Goal: Register for event/course: Register for event/course

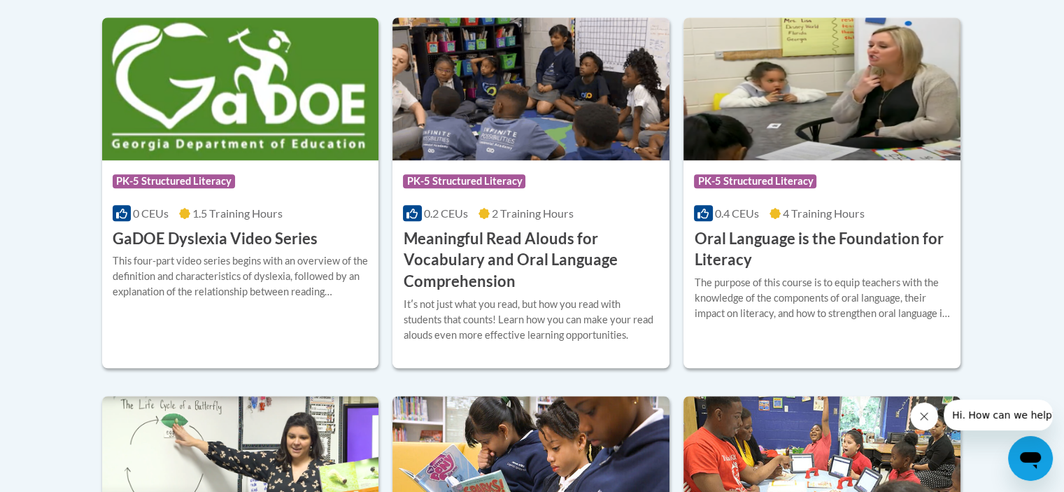
scroll to position [965, 0]
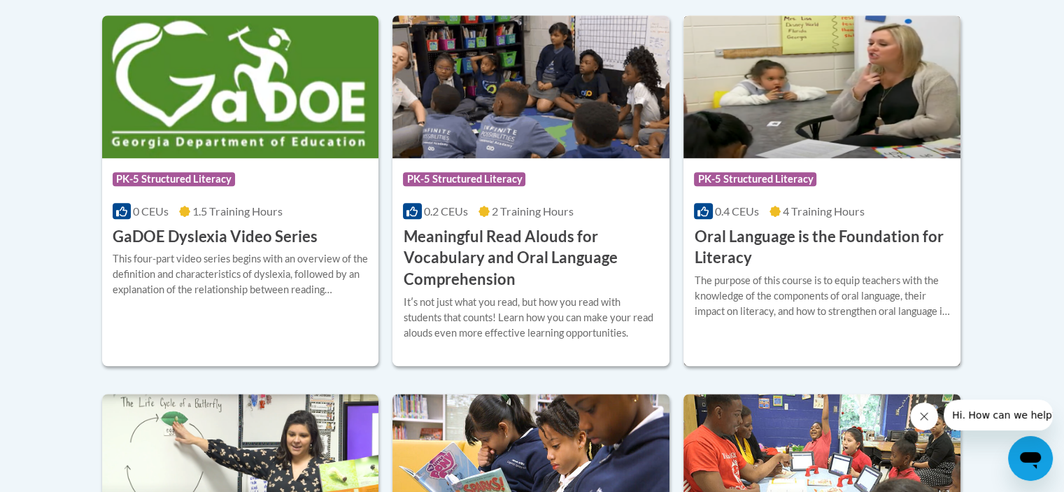
click at [767, 229] on h3 "Oral Language is the Foundation for Literacy" at bounding box center [822, 247] width 256 height 43
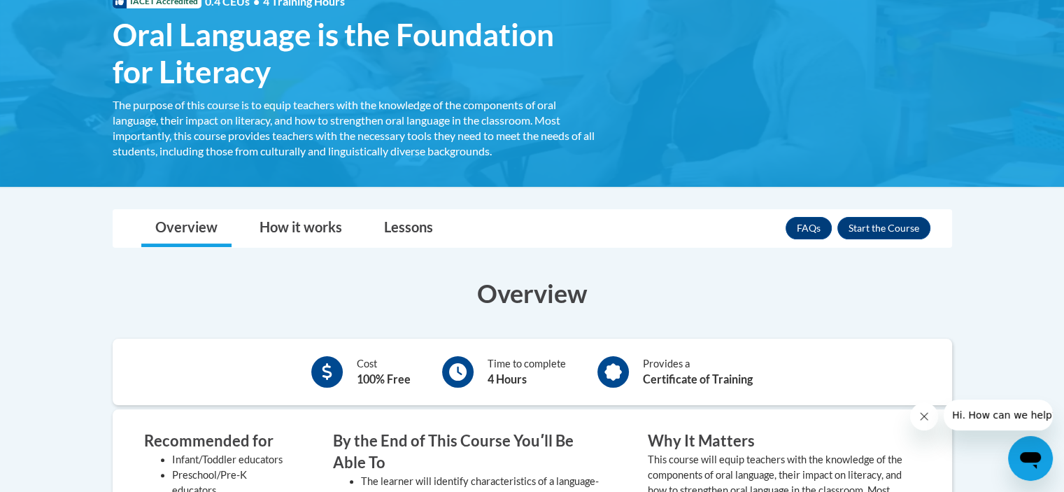
scroll to position [227, 0]
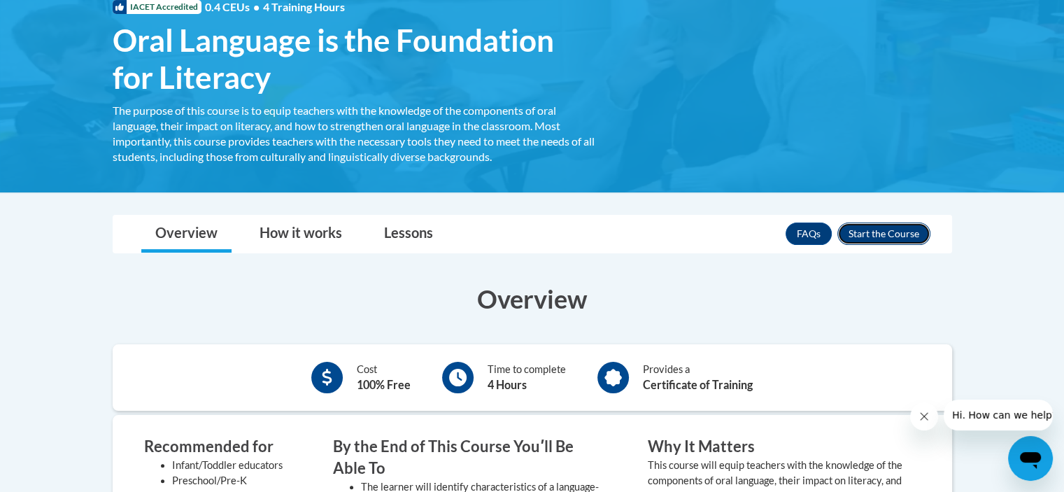
click at [869, 235] on button "Enroll" at bounding box center [883, 233] width 93 height 22
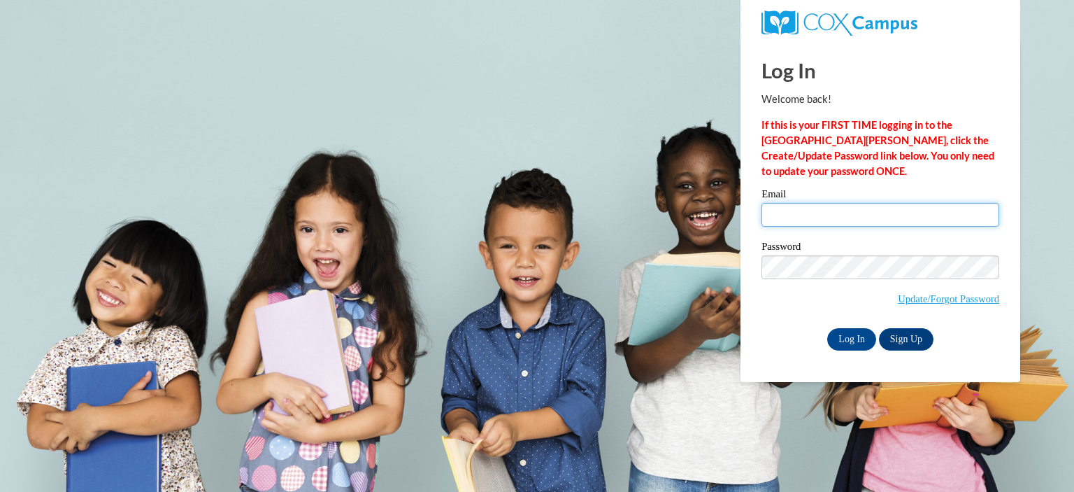
click at [848, 213] on input "Email" at bounding box center [881, 215] width 238 height 24
type input "[EMAIL_ADDRESS][DOMAIN_NAME]"
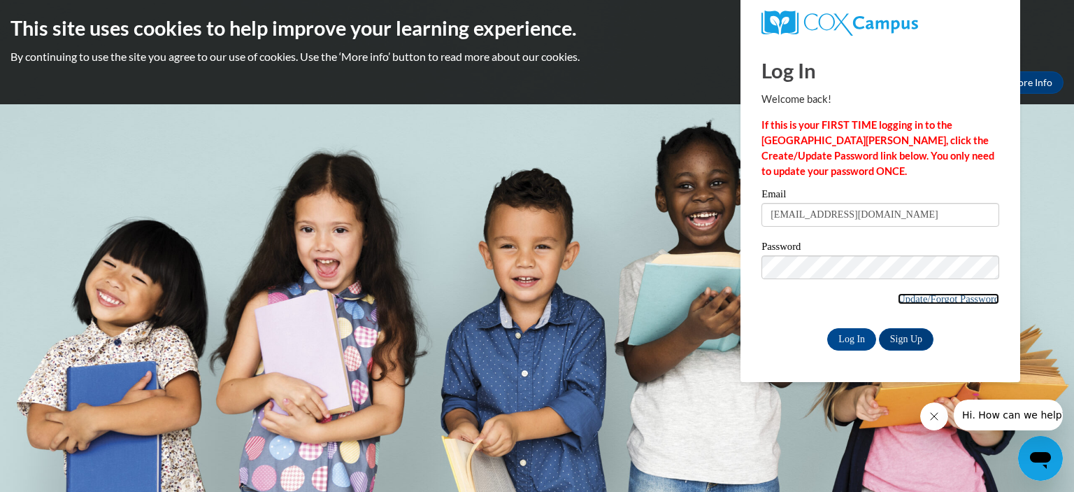
click at [915, 299] on link "Update/Forgot Password" at bounding box center [948, 298] width 101 height 11
click at [909, 336] on link "Sign Up" at bounding box center [906, 339] width 55 height 22
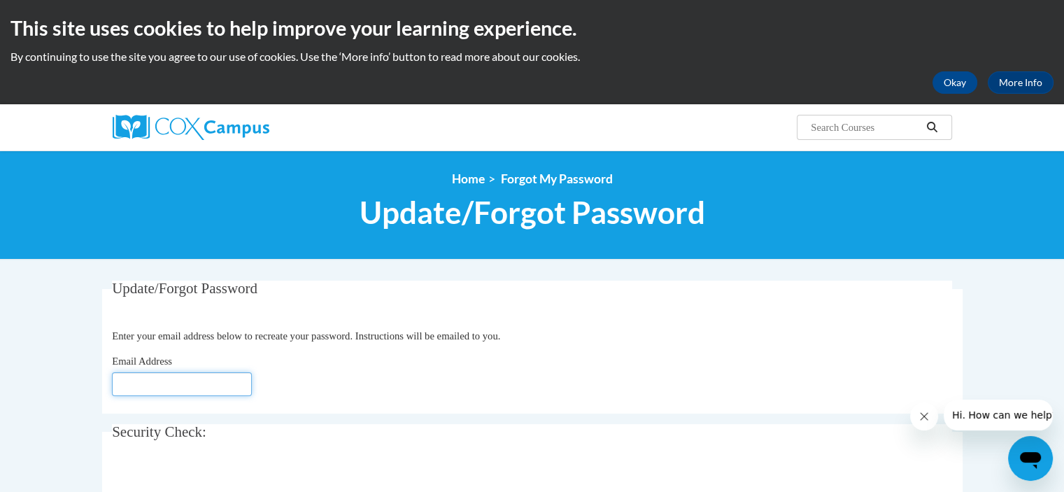
click at [189, 385] on input "Email Address" at bounding box center [182, 384] width 140 height 24
type input "[EMAIL_ADDRESS][DOMAIN_NAME]"
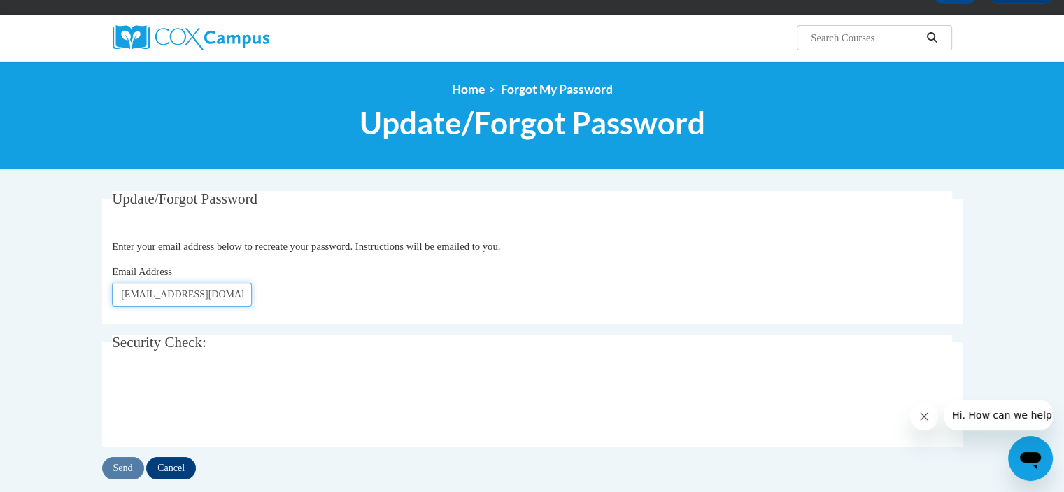
scroll to position [162, 0]
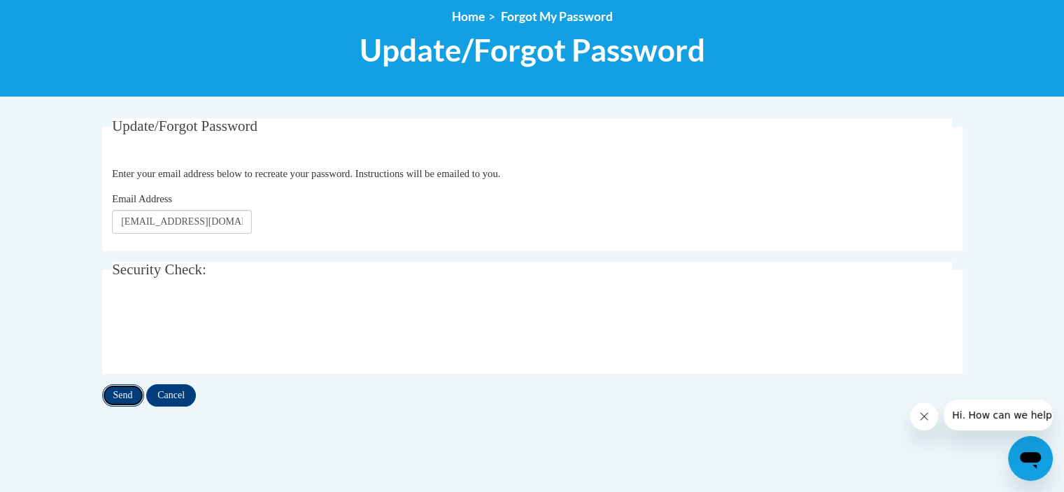
click at [126, 397] on input "Send" at bounding box center [123, 395] width 42 height 22
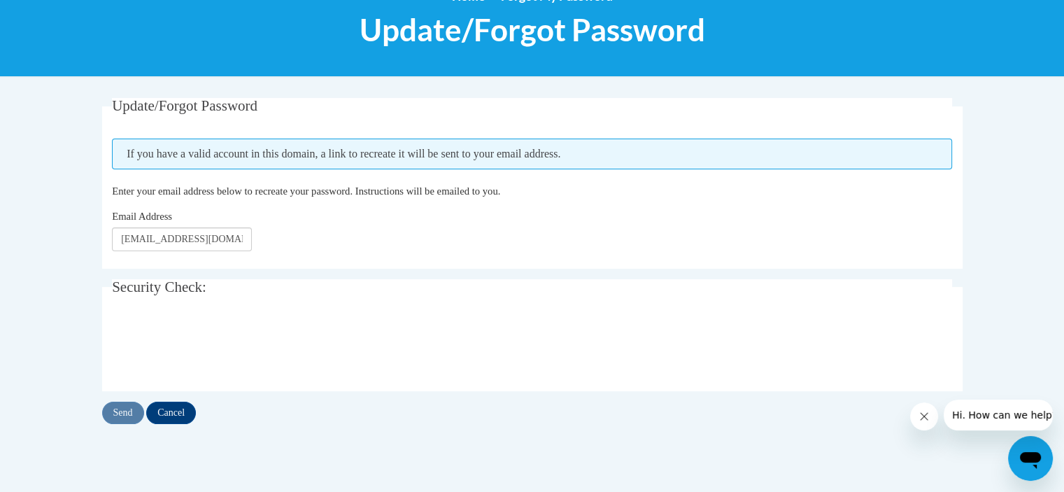
scroll to position [189, 0]
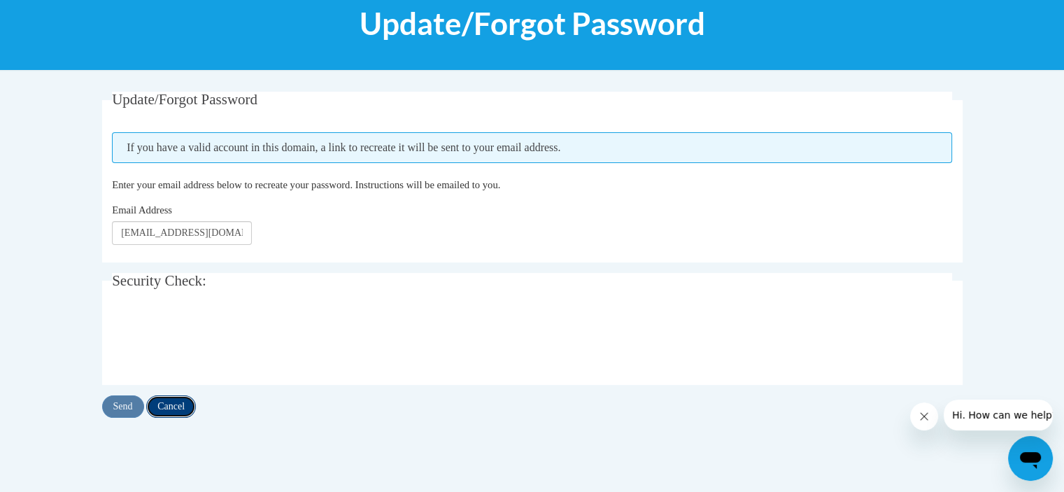
click at [173, 402] on input "Cancel" at bounding box center [171, 406] width 50 height 22
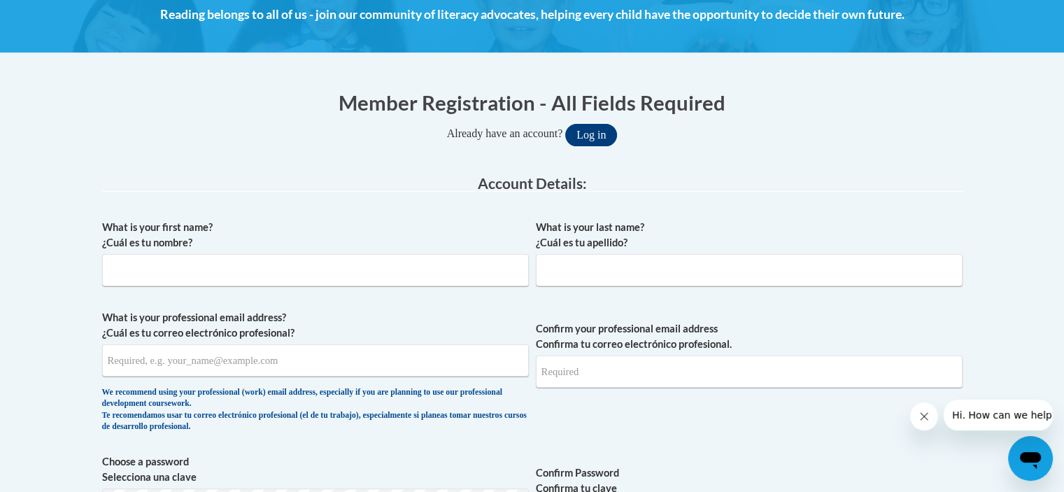
scroll to position [149, 0]
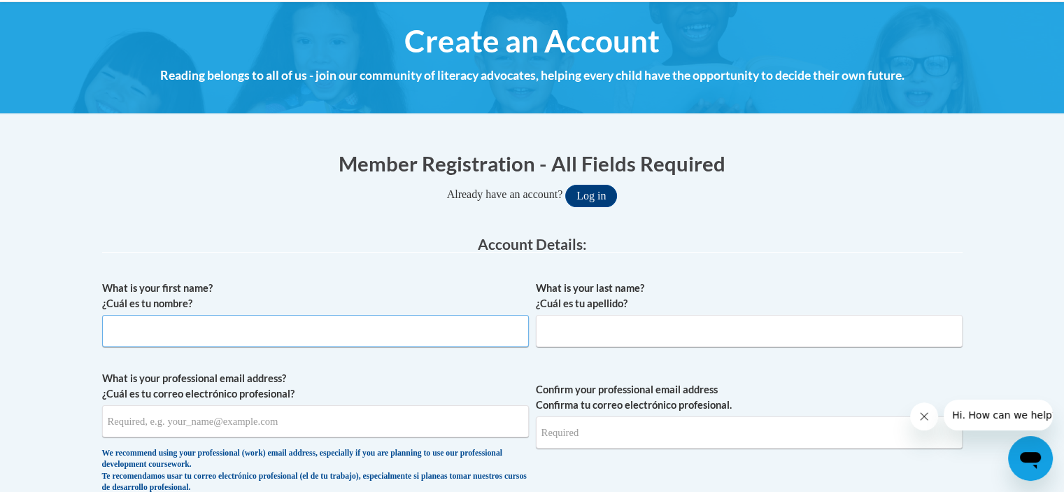
click at [357, 341] on input "What is your first name? ¿Cuál es tu nombre?" at bounding box center [315, 331] width 427 height 32
type input "Karen"
type input "Riley"
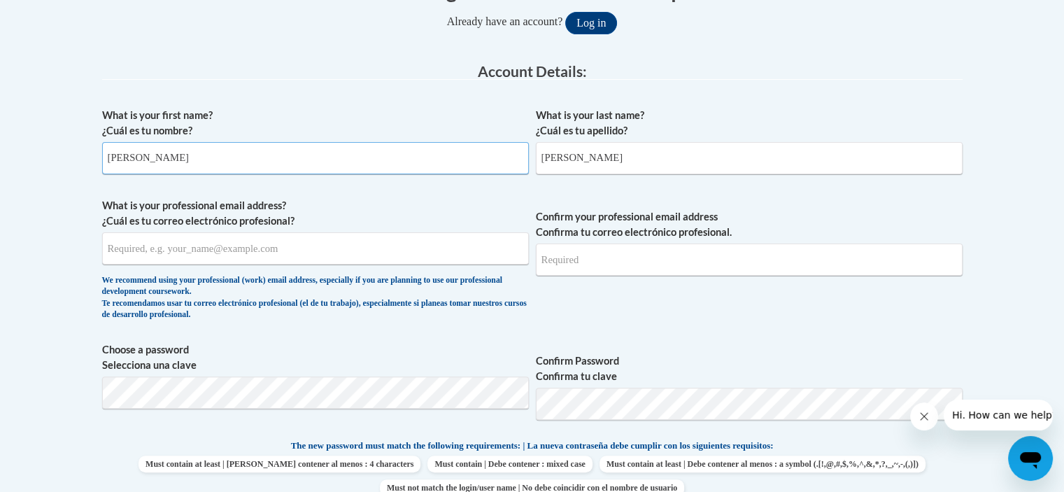
scroll to position [344, 0]
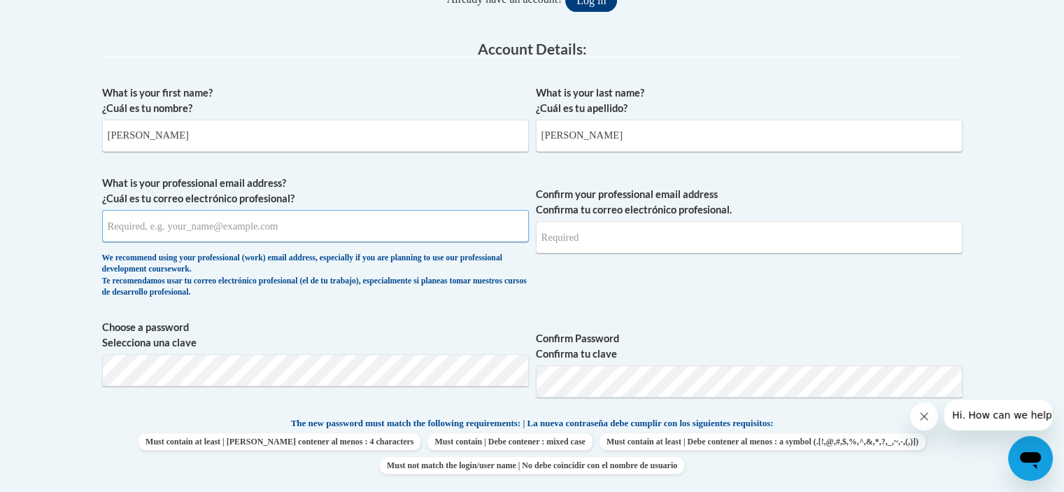
click at [371, 232] on input "What is your professional email address? ¿Cuál es tu correo electrónico profesi…" at bounding box center [315, 226] width 427 height 32
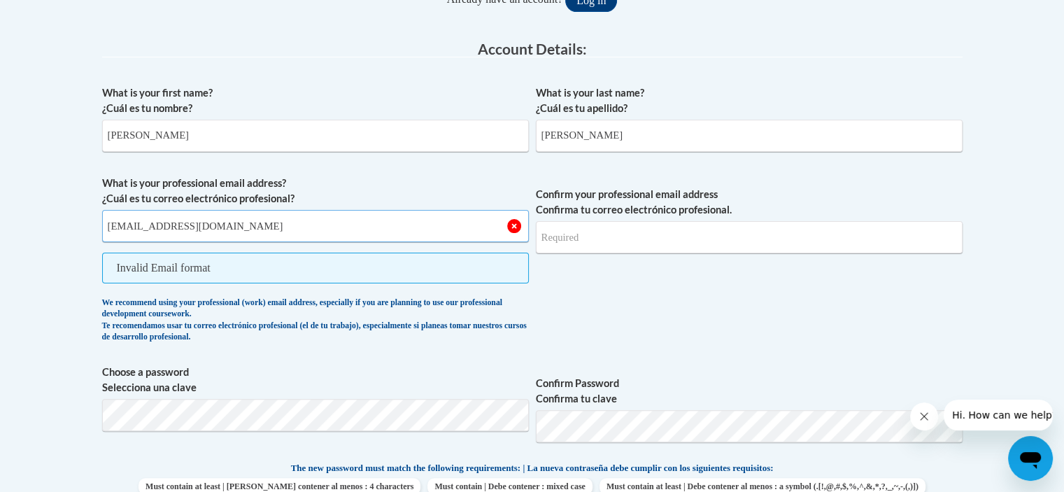
type input "khriley251@gmail.com"
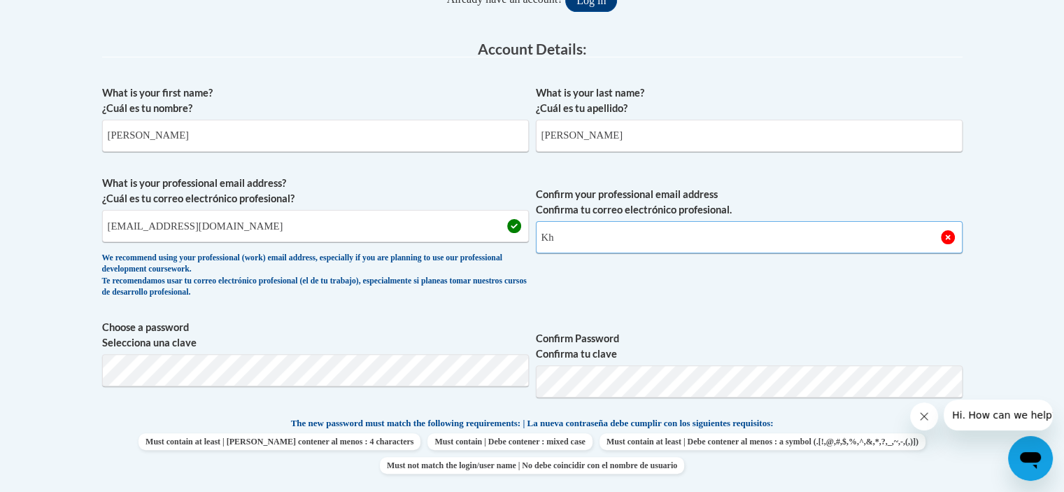
type input "K"
type input "khriley251@gmail.com"
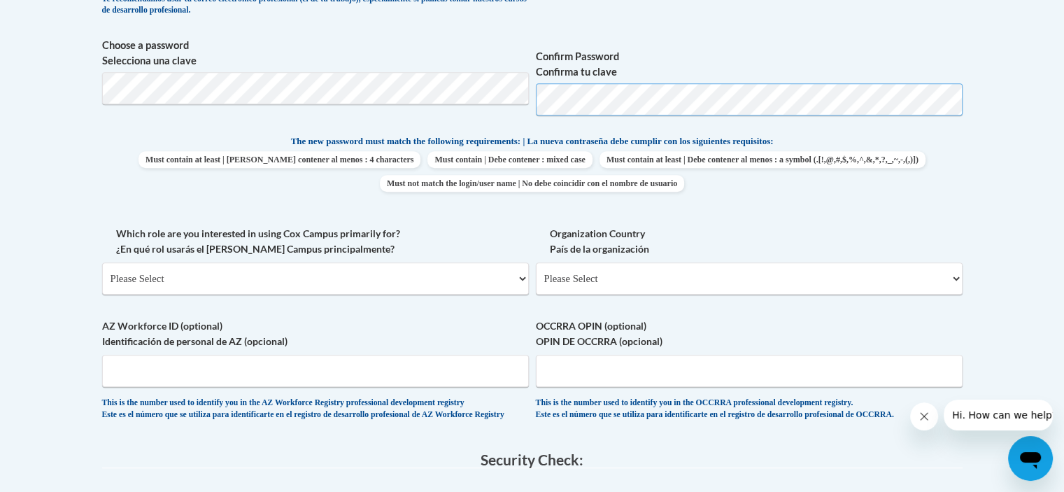
scroll to position [632, 0]
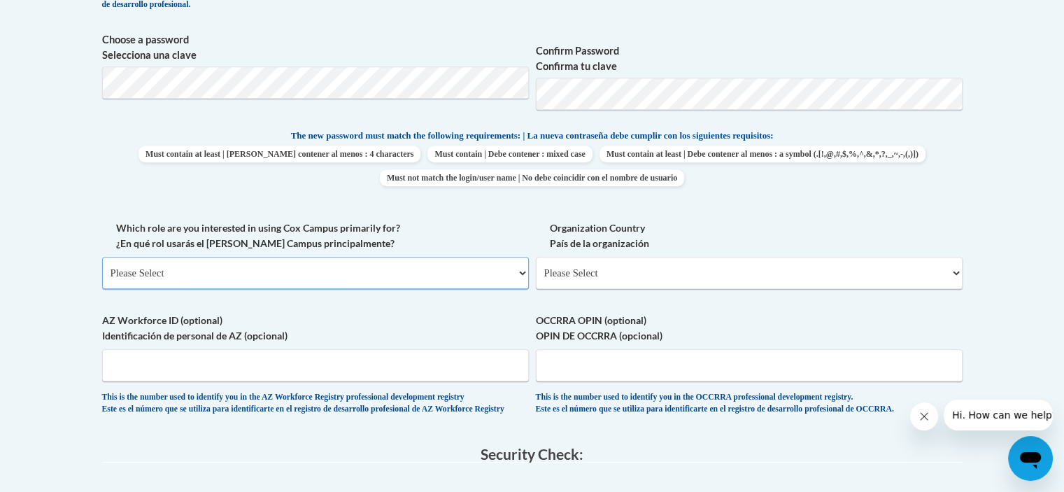
click at [464, 277] on select "Please Select College/University | Colegio/Universidad Community/Nonprofit Part…" at bounding box center [315, 273] width 427 height 32
select select "fbf2d438-af2f-41f8-98f1-81c410e29de3"
click at [102, 257] on select "Please Select College/University | Colegio/Universidad Community/Nonprofit Part…" at bounding box center [315, 273] width 427 height 32
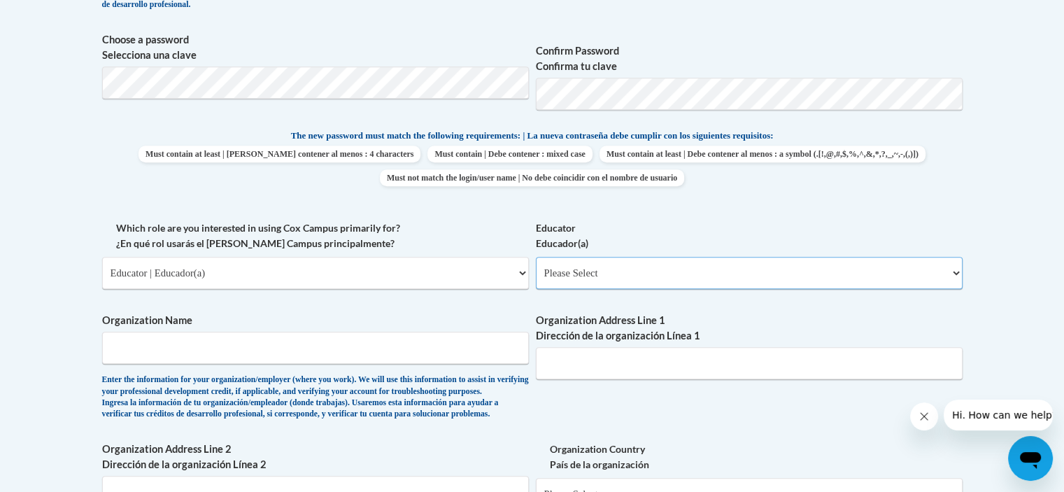
click at [623, 268] on select "Please Select Early Learning/Daycare Teacher/Family Home Care Provider | Maestr…" at bounding box center [749, 273] width 427 height 32
select select "8e40623d-54d0-45cd-9f92-5df65cd3f8cf"
click at [536, 257] on select "Please Select Early Learning/Daycare Teacher/Family Home Care Provider | Maestr…" at bounding box center [749, 273] width 427 height 32
click at [339, 346] on input "Organization Name" at bounding box center [315, 348] width 427 height 32
type input "p"
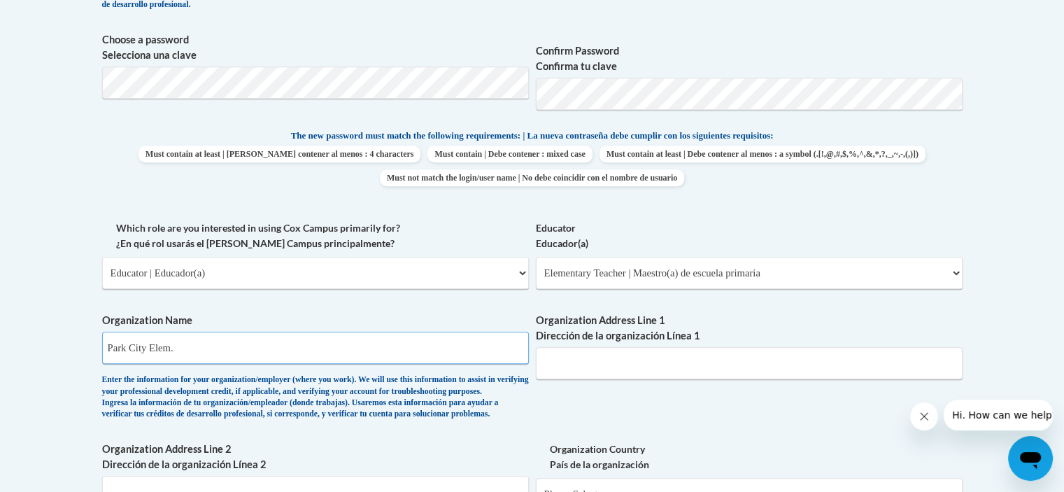
type input "Park City Elem."
click at [588, 355] on input "Organization Address Line 1 Dirección de la organización Línea 1" at bounding box center [749, 363] width 427 height 32
type input "PO Box 278"
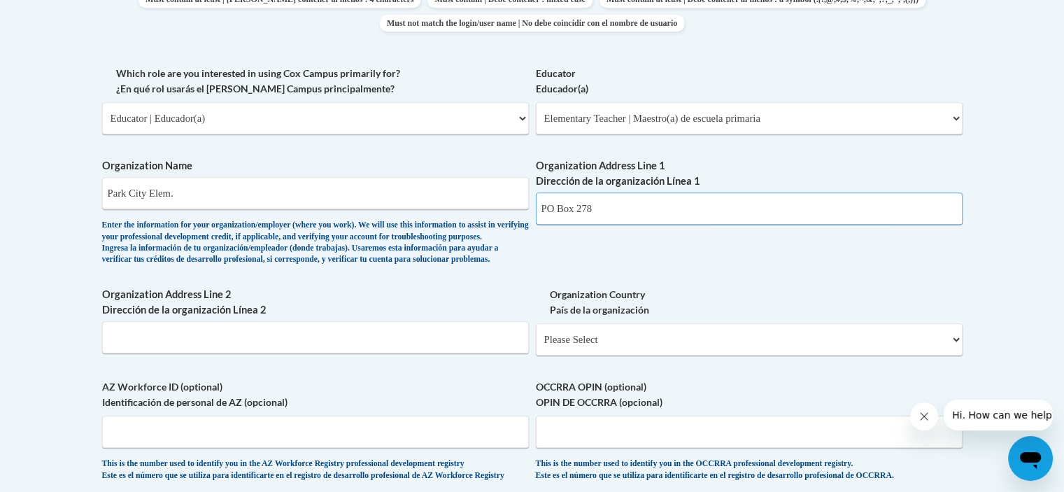
scroll to position [859, 0]
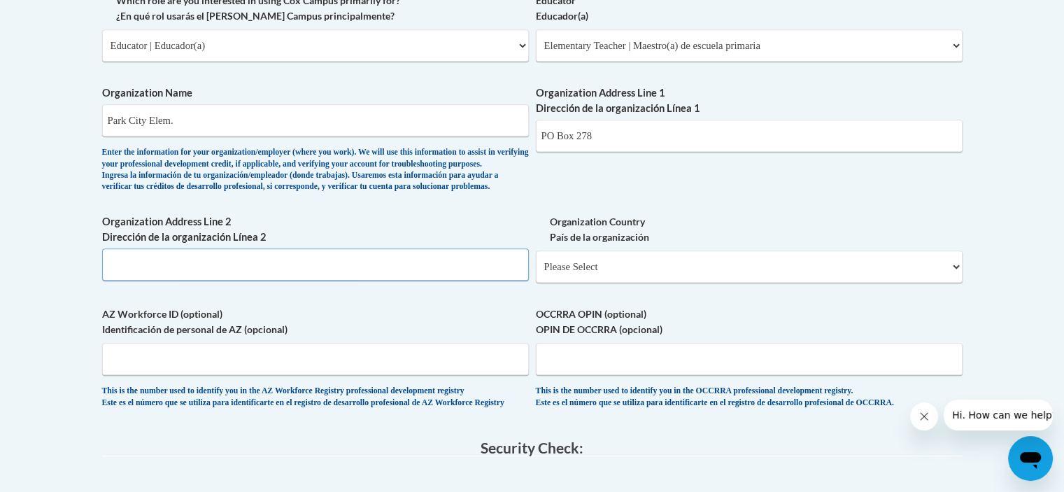
click at [306, 280] on input "Organization Address Line 2 Dirección de la organización Línea 2" at bounding box center [315, 264] width 427 height 32
click at [595, 283] on select "Please Select United States | Estados Unidos Outside of the United States | Fue…" at bounding box center [749, 266] width 427 height 32
select select "ad49bcad-a171-4b2e-b99c-48b446064914"
click at [536, 273] on select "Please Select United States | Estados Unidos Outside of the United States | Fue…" at bounding box center [749, 266] width 427 height 32
select select
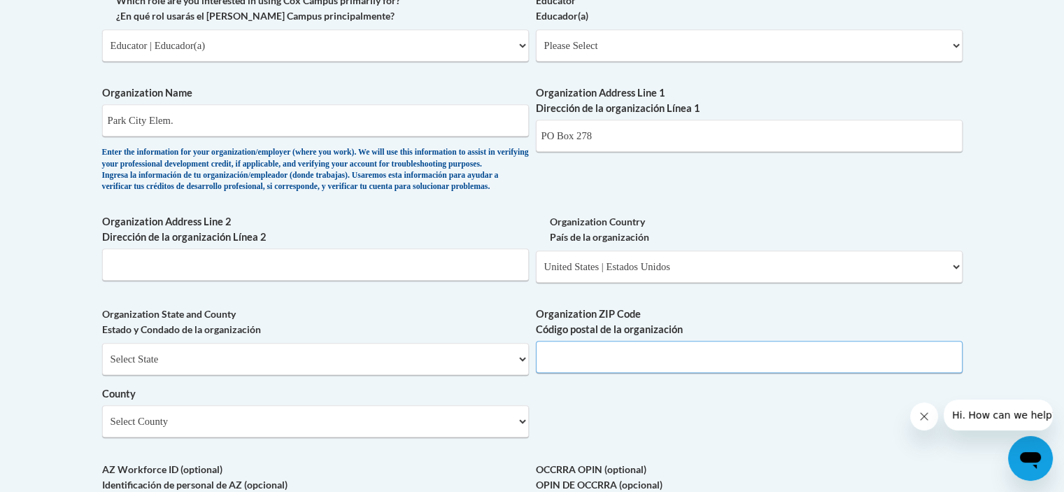
click at [593, 373] on input "Organization ZIP Code Código postal de la organización" at bounding box center [749, 357] width 427 height 32
type input "59063"
click at [253, 437] on select "Select County Beaverhead Big Horn Blaine Broadwater Carbon Carter Cascade Chout…" at bounding box center [315, 421] width 427 height 32
select select "Stillwater"
click at [102, 428] on select "Select County Beaverhead Big Horn Blaine Broadwater Carbon Carter Cascade Chout…" at bounding box center [315, 421] width 427 height 32
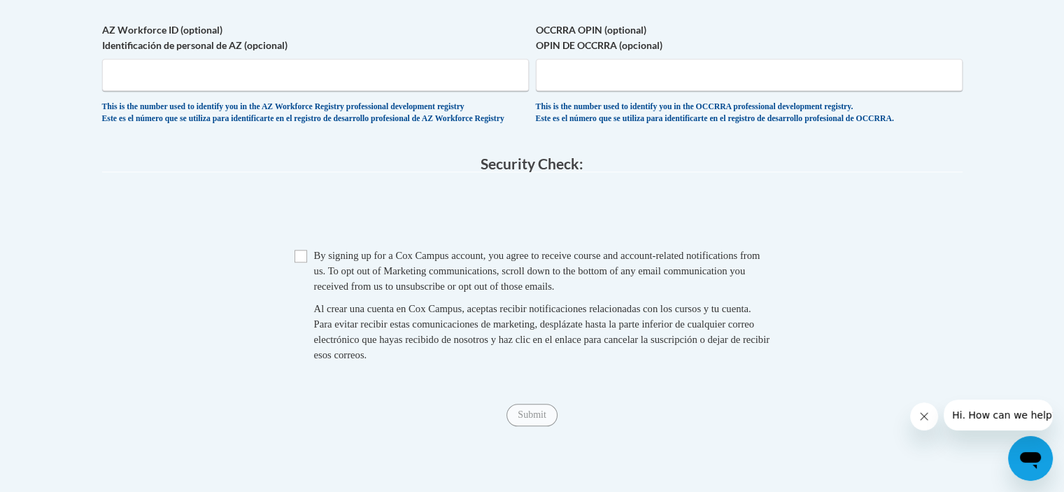
scroll to position [1337, 0]
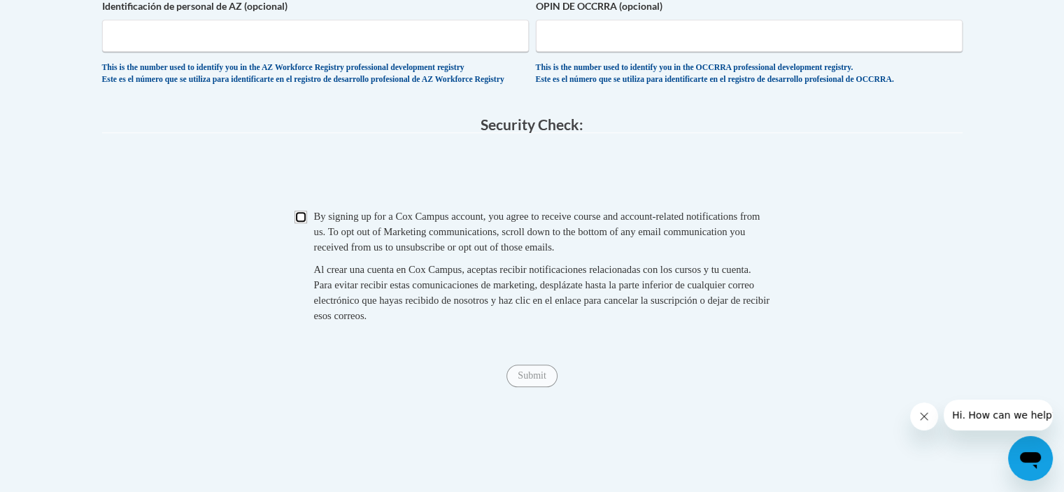
click at [301, 223] on input "Checkbox" at bounding box center [300, 217] width 13 height 13
checkbox input "true"
click at [532, 387] on input "Submit" at bounding box center [531, 375] width 50 height 22
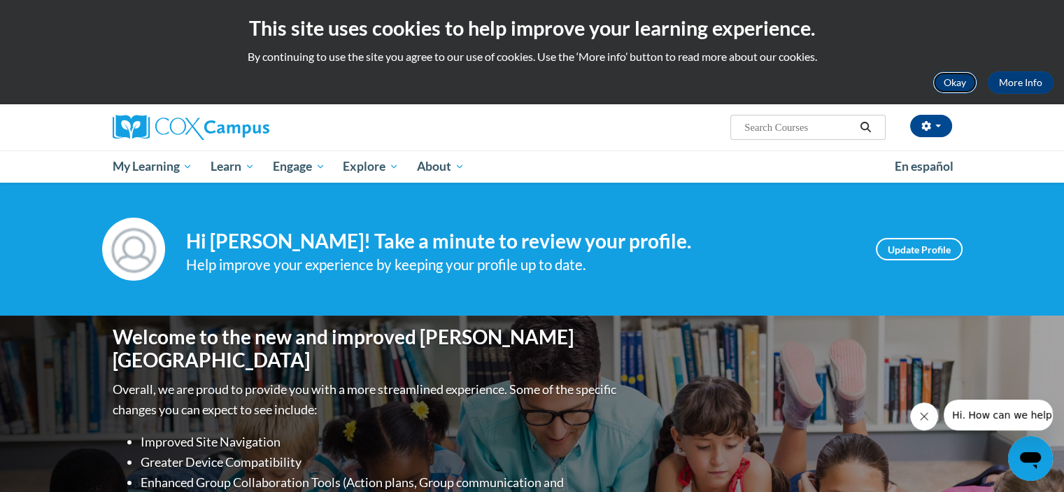
click at [955, 81] on button "Okay" at bounding box center [954, 82] width 45 height 22
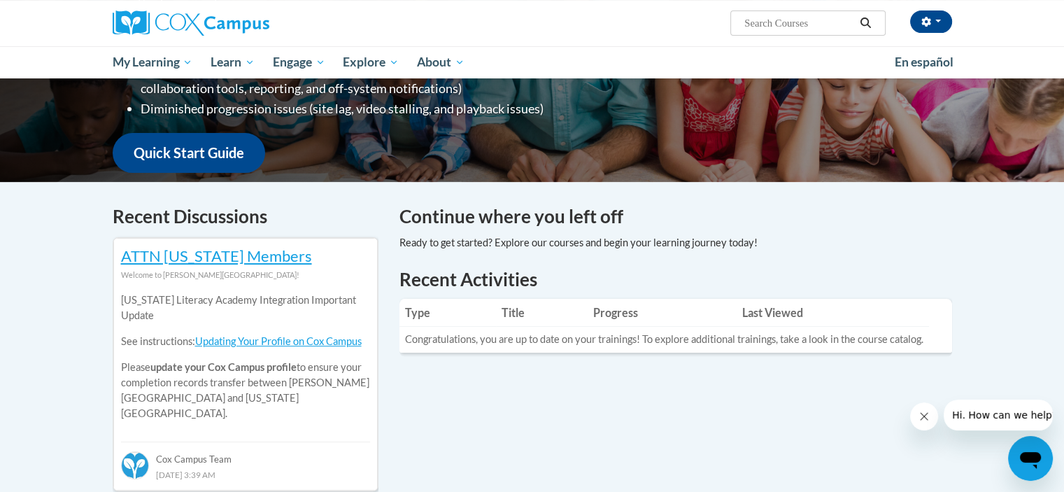
scroll to position [308, 0]
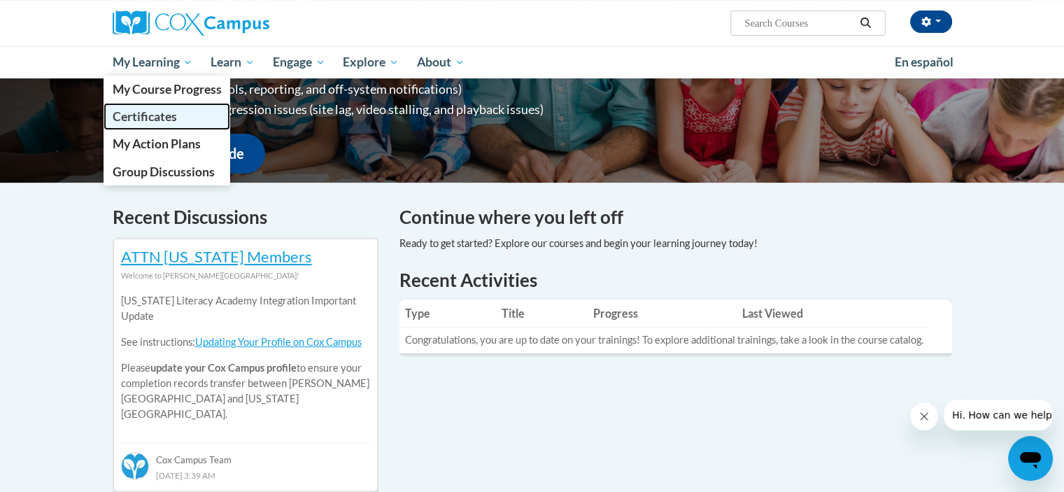
click at [157, 112] on span "Certificates" at bounding box center [144, 116] width 64 height 15
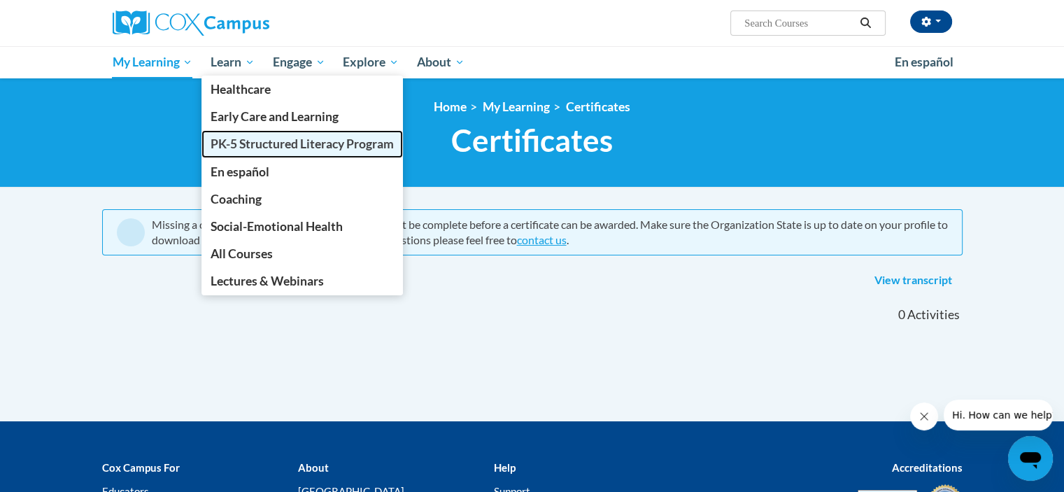
click at [240, 144] on span "PK-5 Structured Literacy Program" at bounding box center [302, 143] width 183 height 15
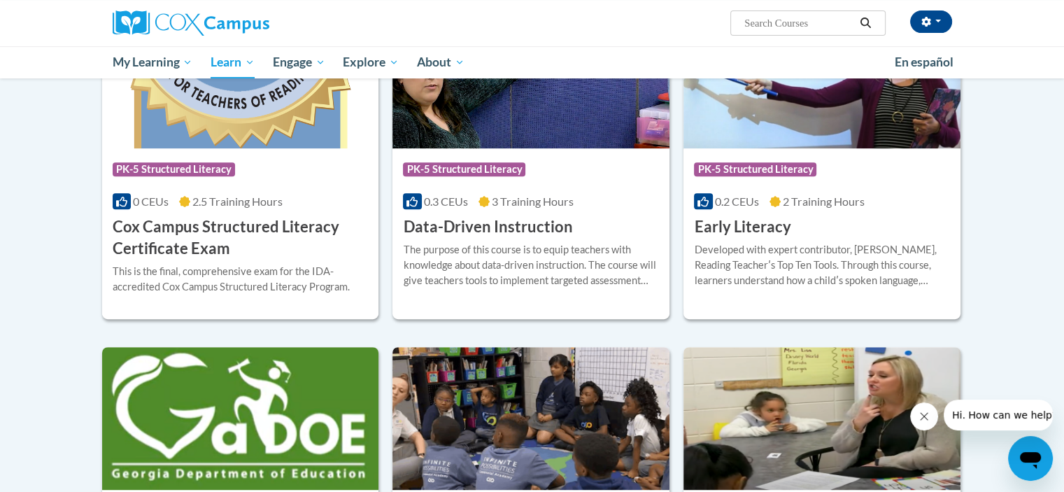
scroll to position [529, 0]
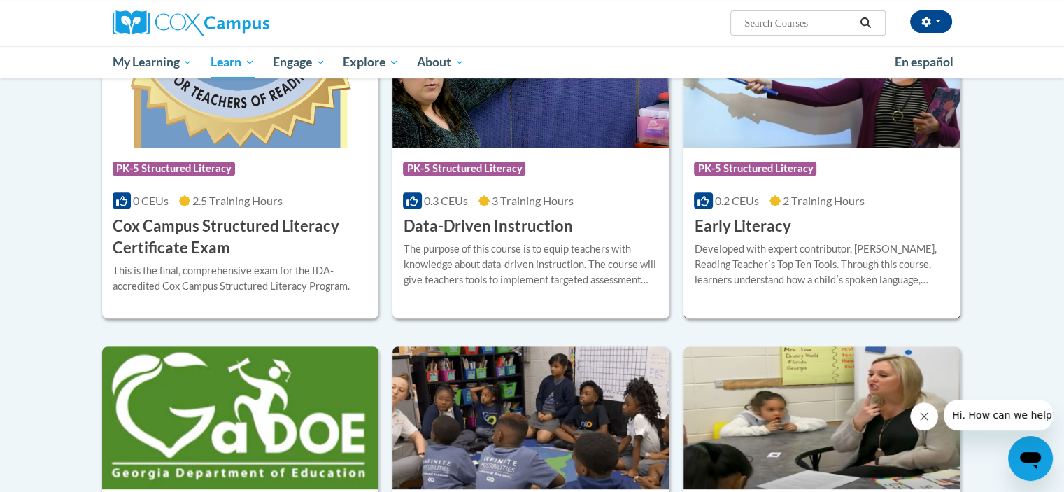
click at [767, 231] on h3 "Early Literacy" at bounding box center [742, 226] width 97 height 22
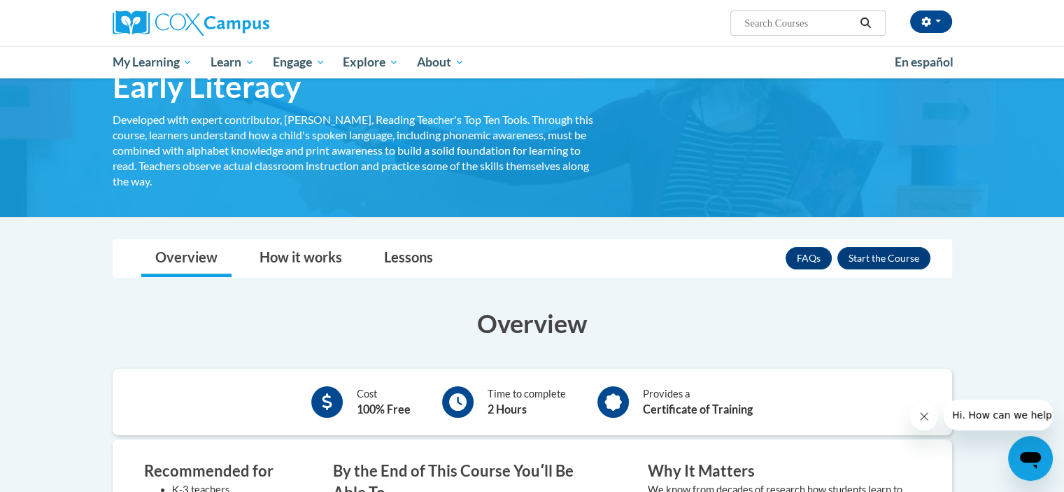
scroll to position [38, 0]
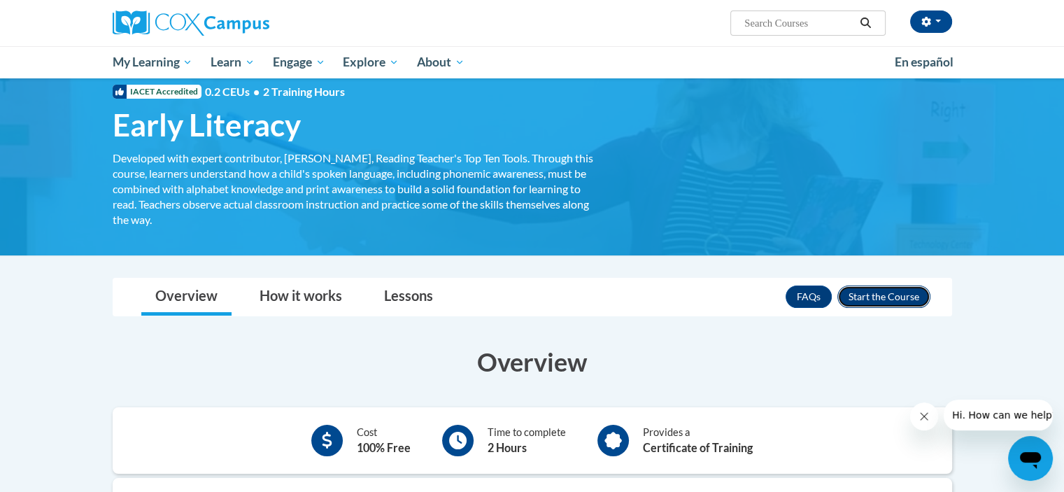
click at [893, 293] on button "Enroll" at bounding box center [883, 296] width 93 height 22
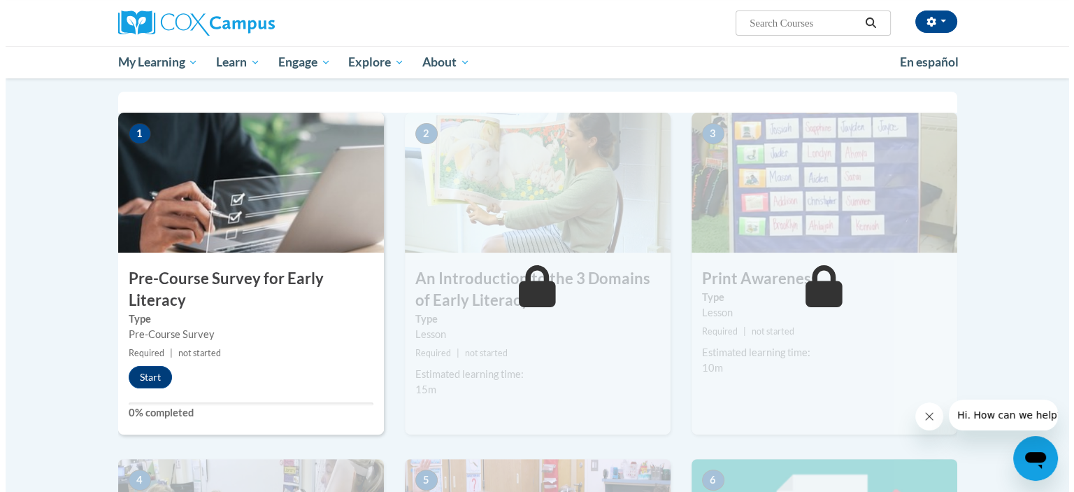
scroll to position [274, 0]
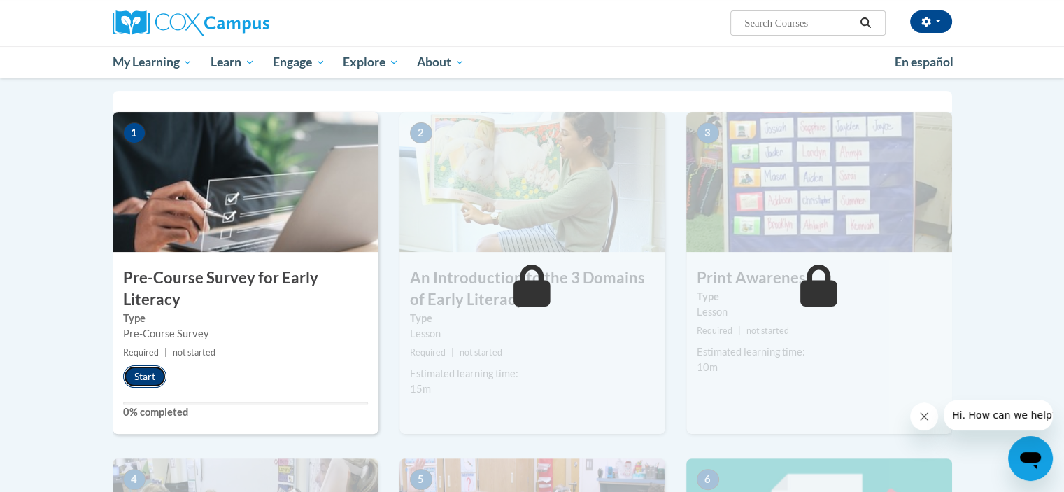
click at [141, 373] on button "Start" at bounding box center [144, 376] width 43 height 22
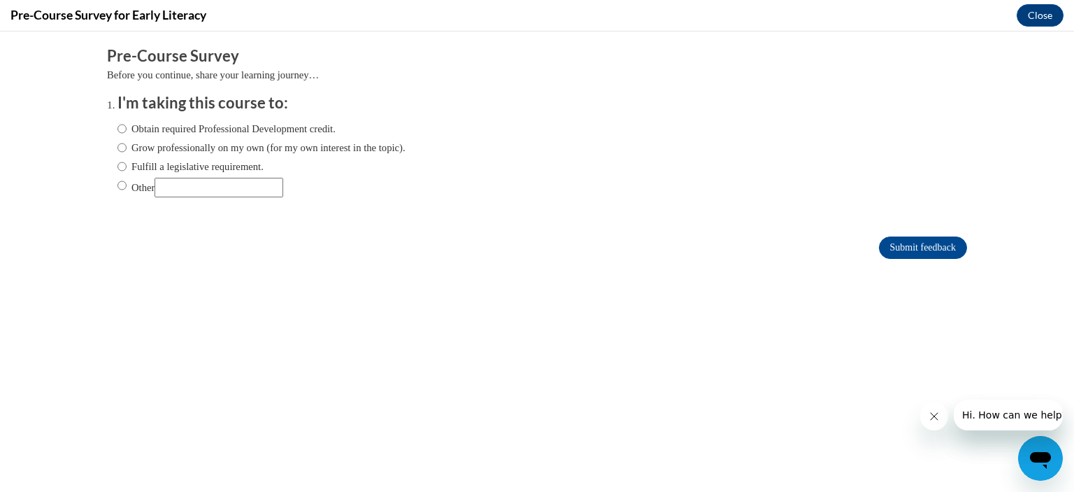
scroll to position [0, 0]
click at [118, 128] on input "Obtain required Professional Development credit." at bounding box center [122, 128] width 9 height 15
radio input "true"
click at [899, 246] on input "Submit feedback" at bounding box center [923, 247] width 88 height 22
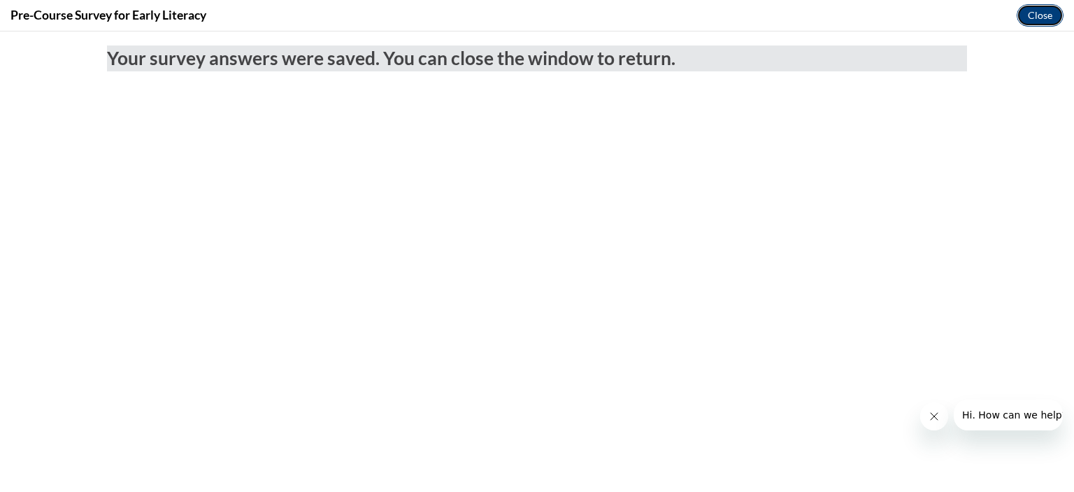
click at [1027, 10] on button "Close" at bounding box center [1040, 15] width 47 height 22
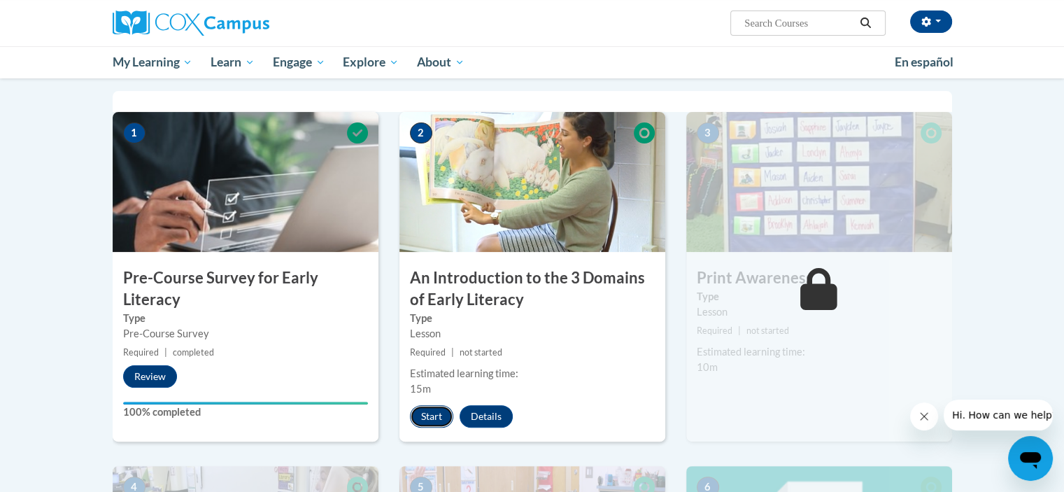
click at [431, 411] on button "Start" at bounding box center [431, 416] width 43 height 22
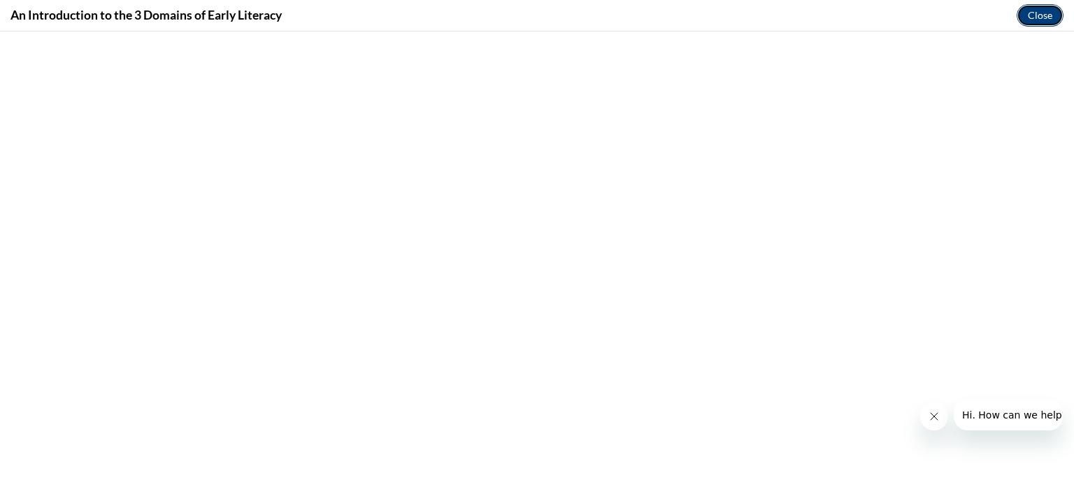
click at [1039, 18] on button "Close" at bounding box center [1040, 15] width 47 height 22
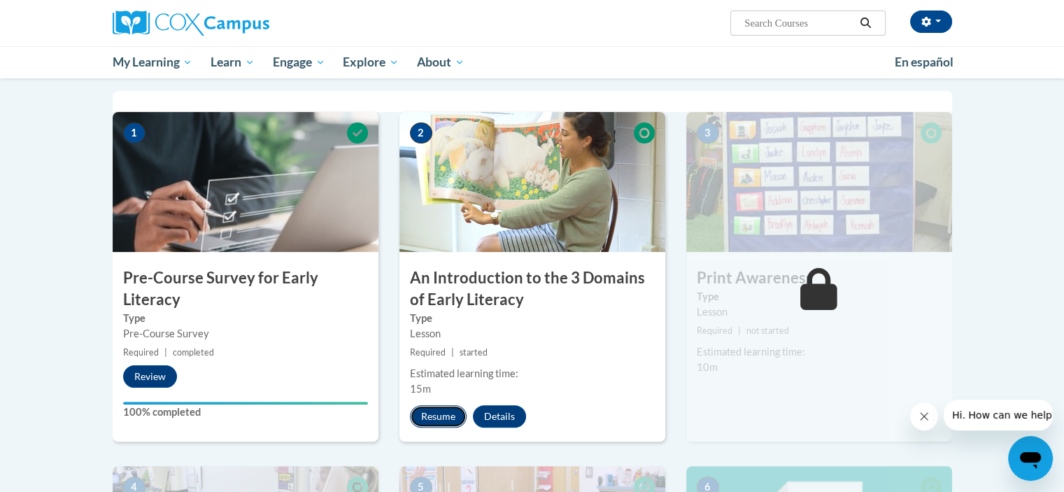
click at [430, 418] on button "Resume" at bounding box center [438, 416] width 57 height 22
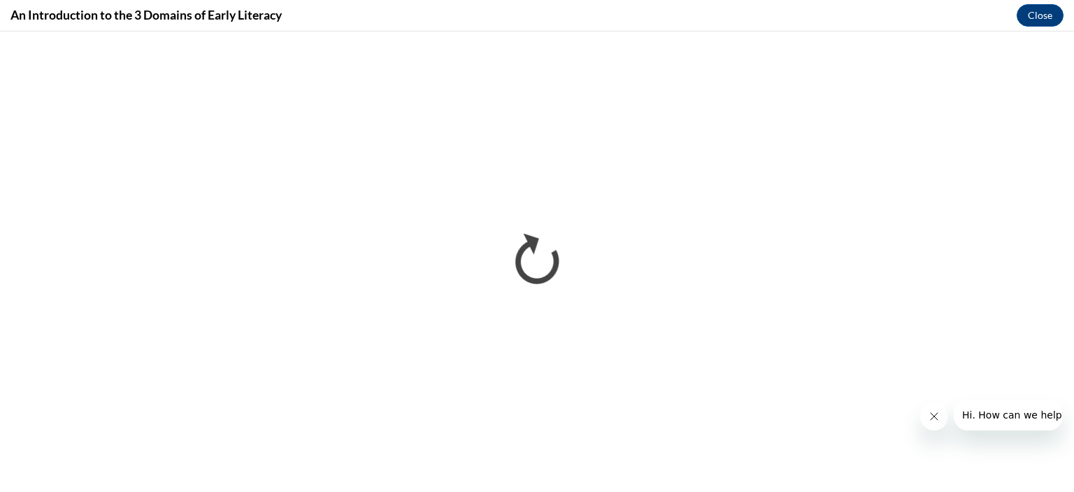
click at [936, 414] on icon "Close message from company" at bounding box center [933, 416] width 7 height 7
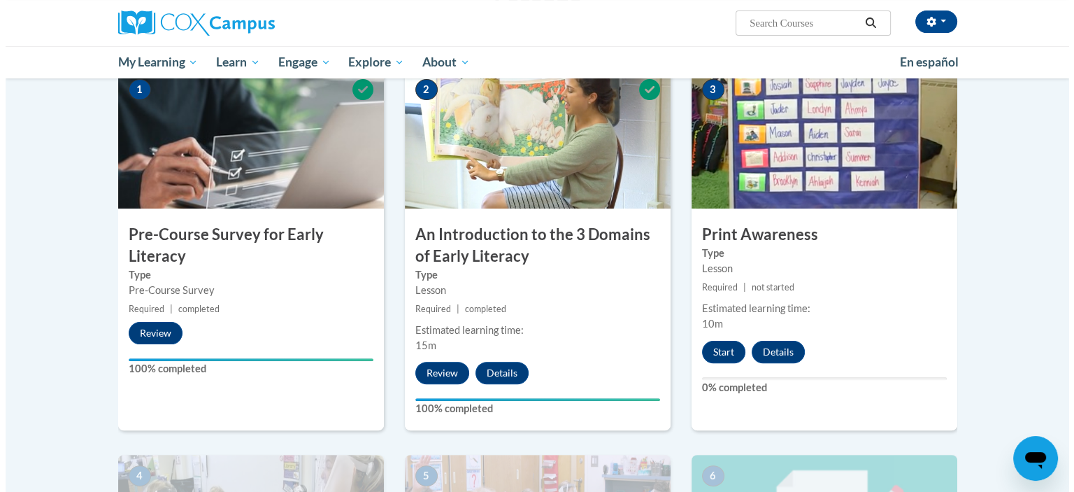
scroll to position [331, 0]
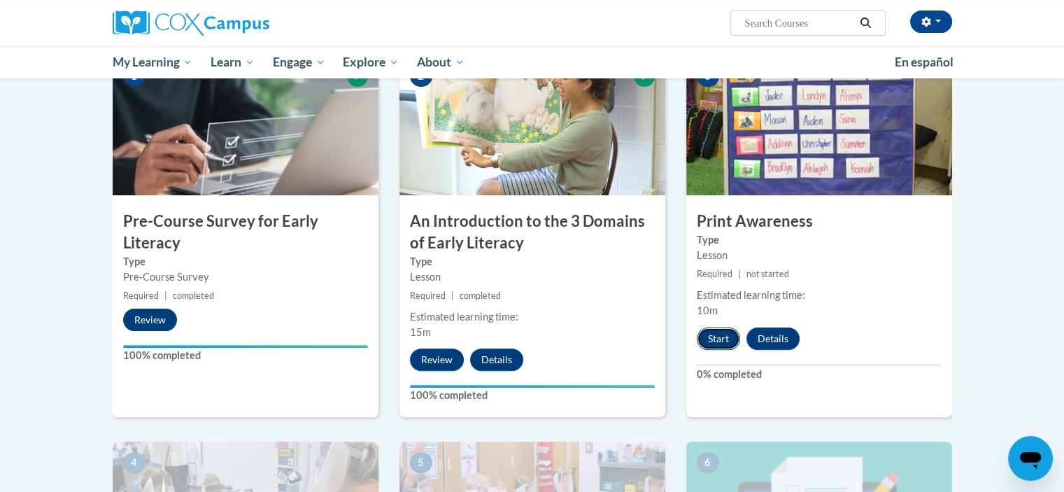
click at [723, 336] on button "Start" at bounding box center [718, 338] width 43 height 22
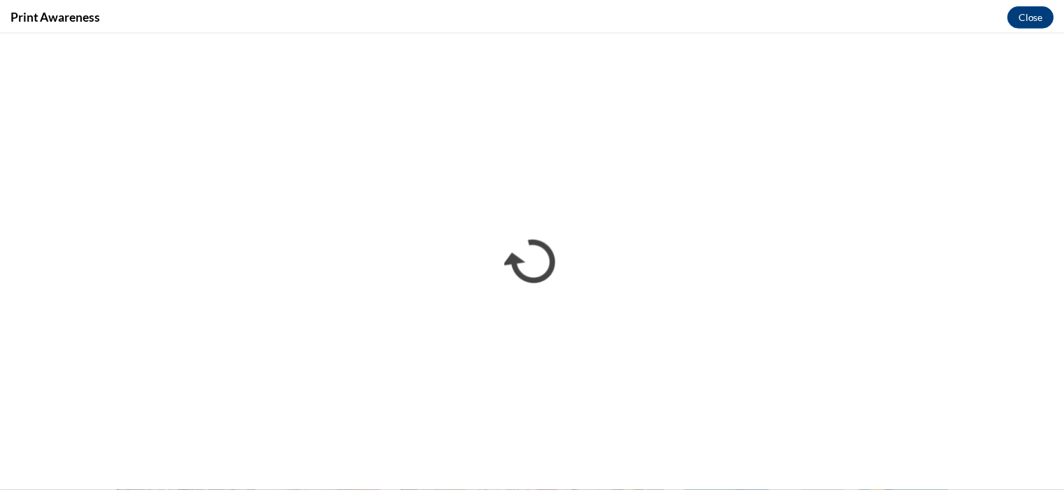
scroll to position [0, 0]
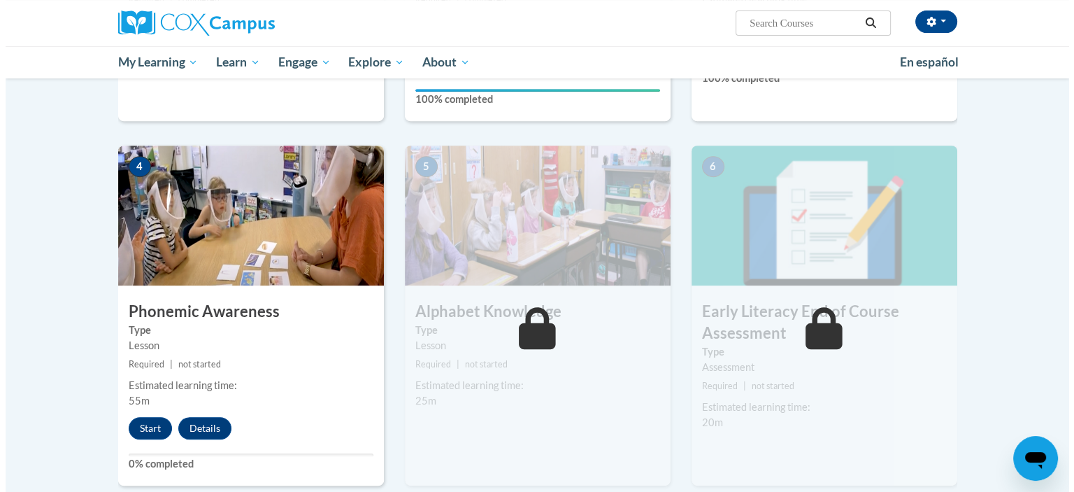
scroll to position [692, 0]
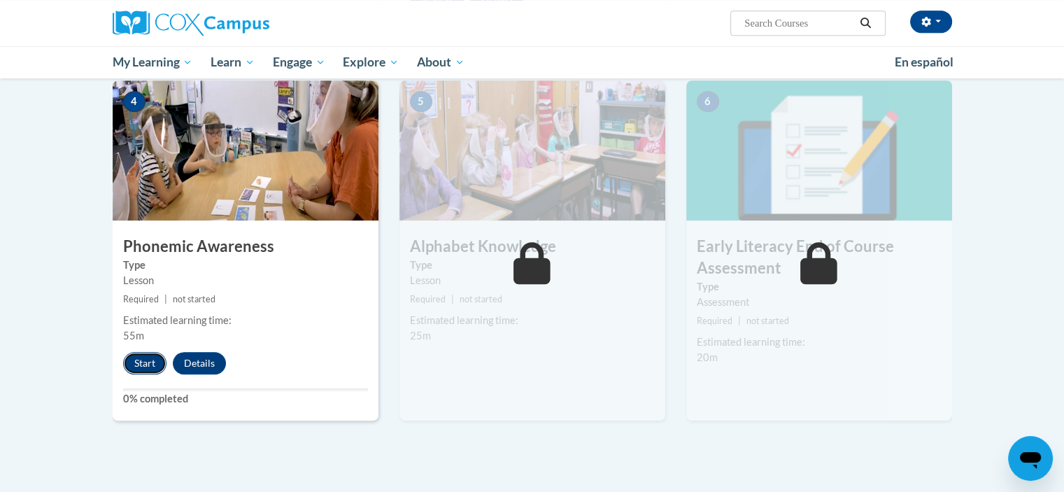
click at [139, 367] on button "Start" at bounding box center [144, 363] width 43 height 22
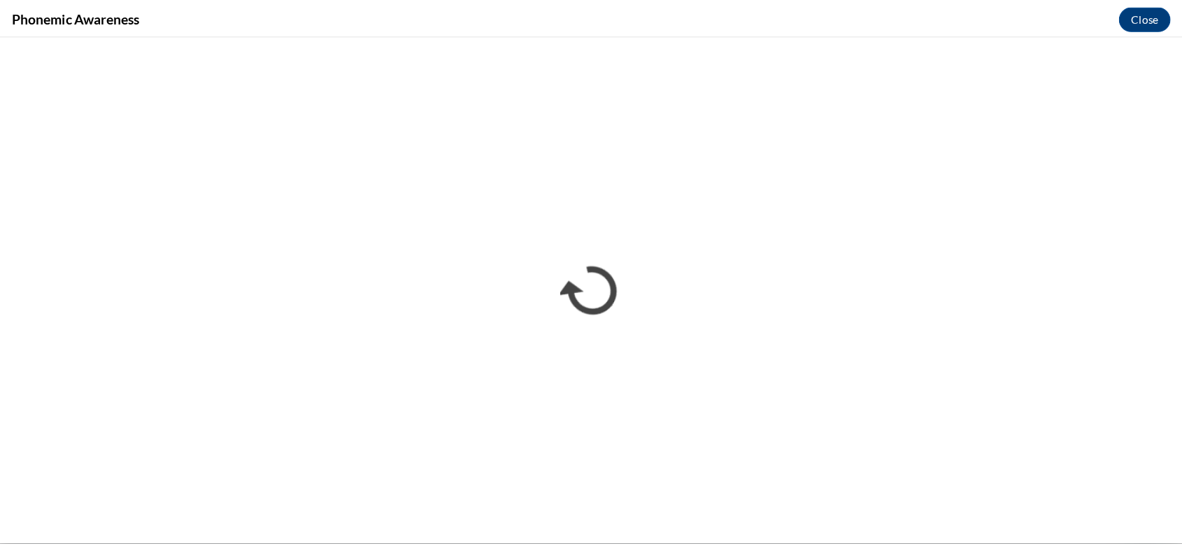
scroll to position [0, 0]
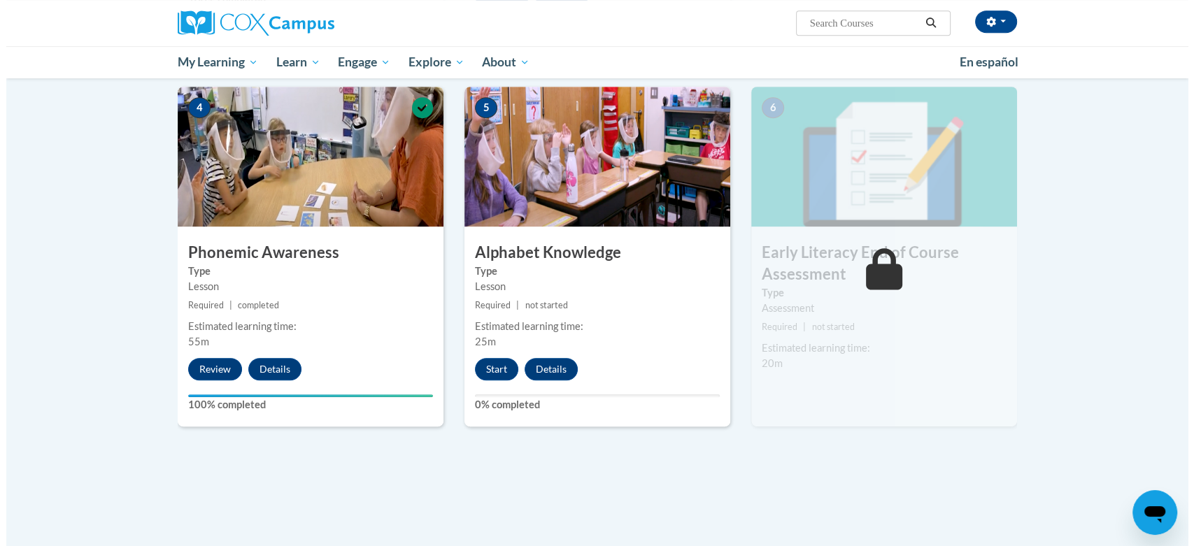
scroll to position [690, 0]
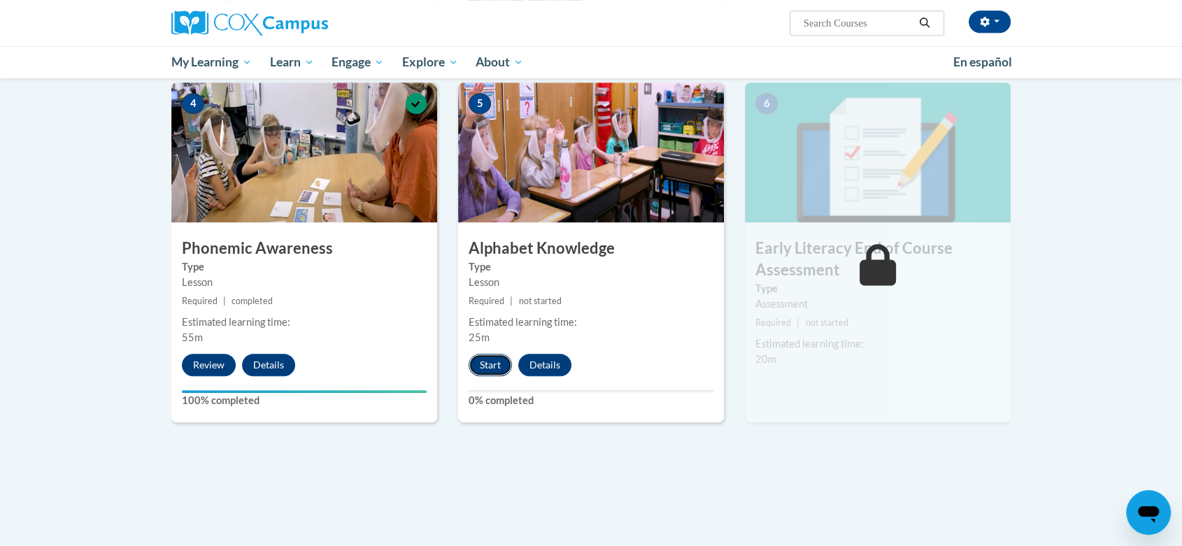
click at [481, 361] on button "Start" at bounding box center [490, 365] width 43 height 22
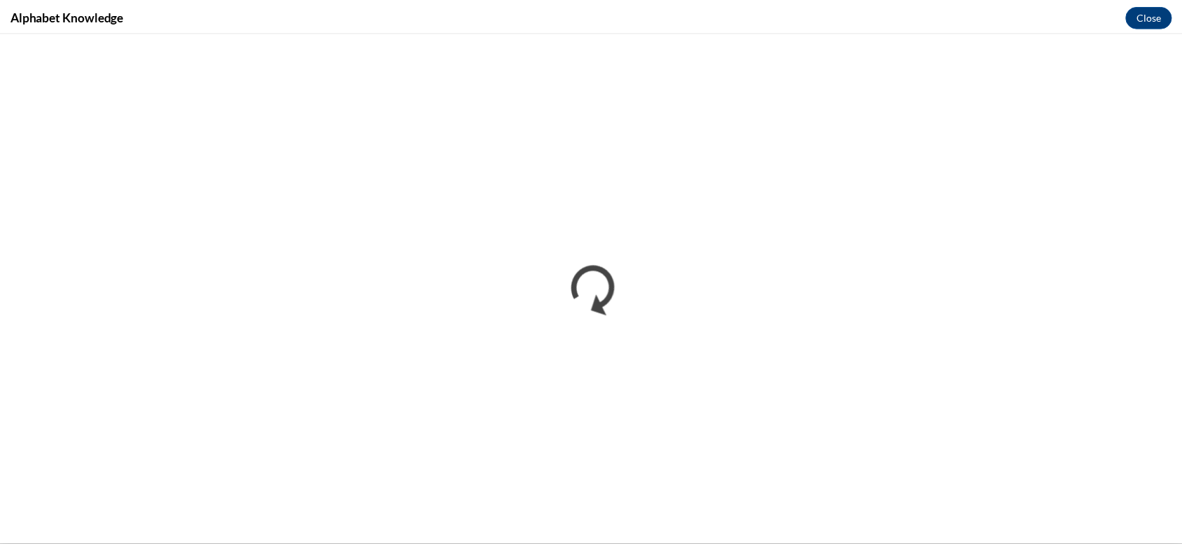
scroll to position [0, 0]
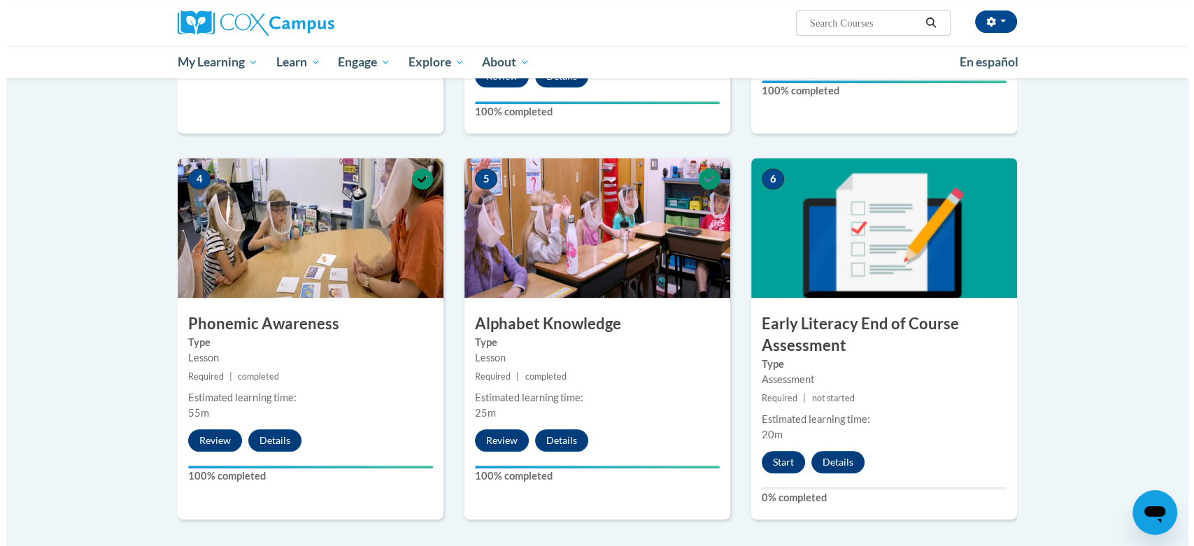
scroll to position [681, 0]
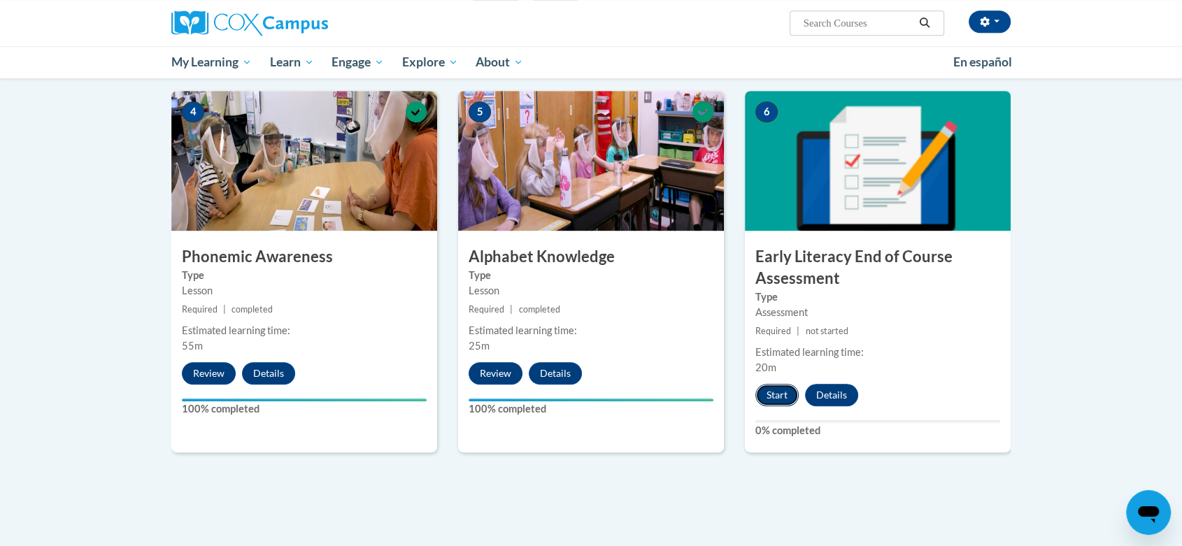
click at [771, 397] on button "Start" at bounding box center [776, 395] width 43 height 22
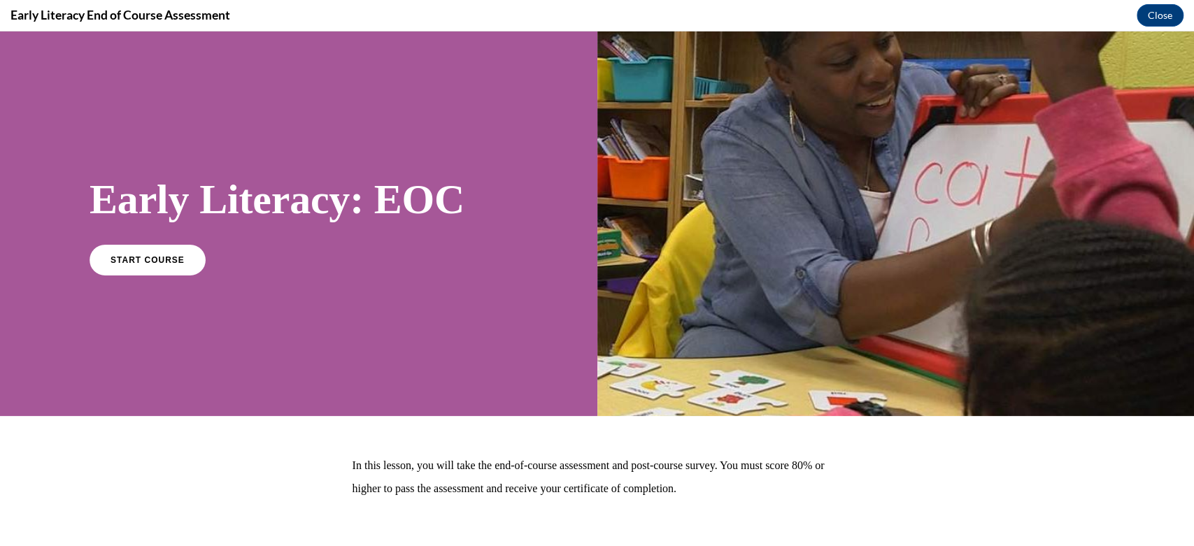
scroll to position [0, 0]
click at [179, 255] on link "START COURSE" at bounding box center [148, 259] width 122 height 32
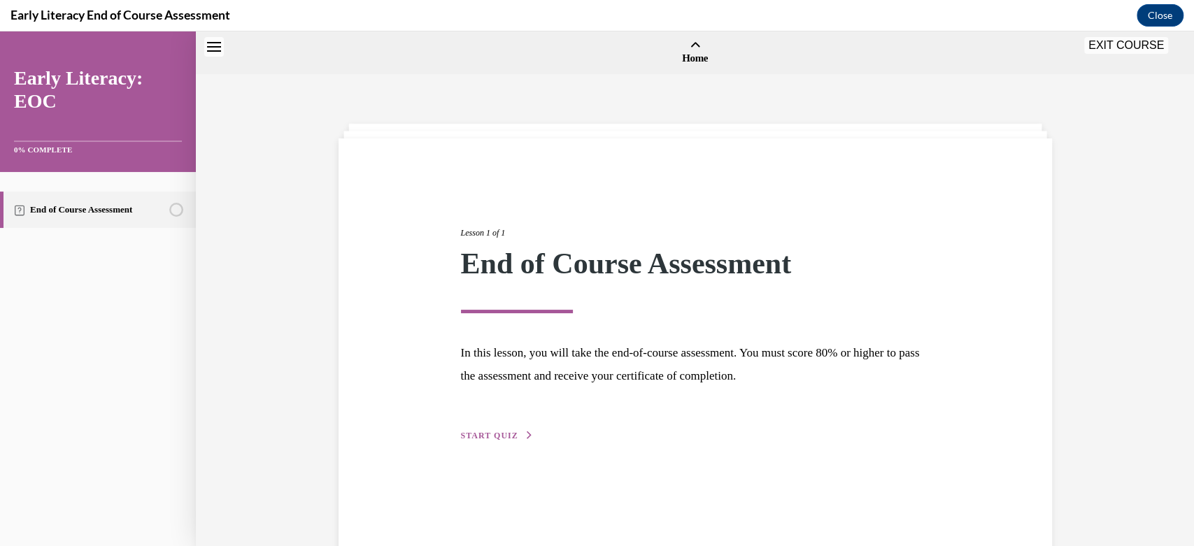
scroll to position [43, 0]
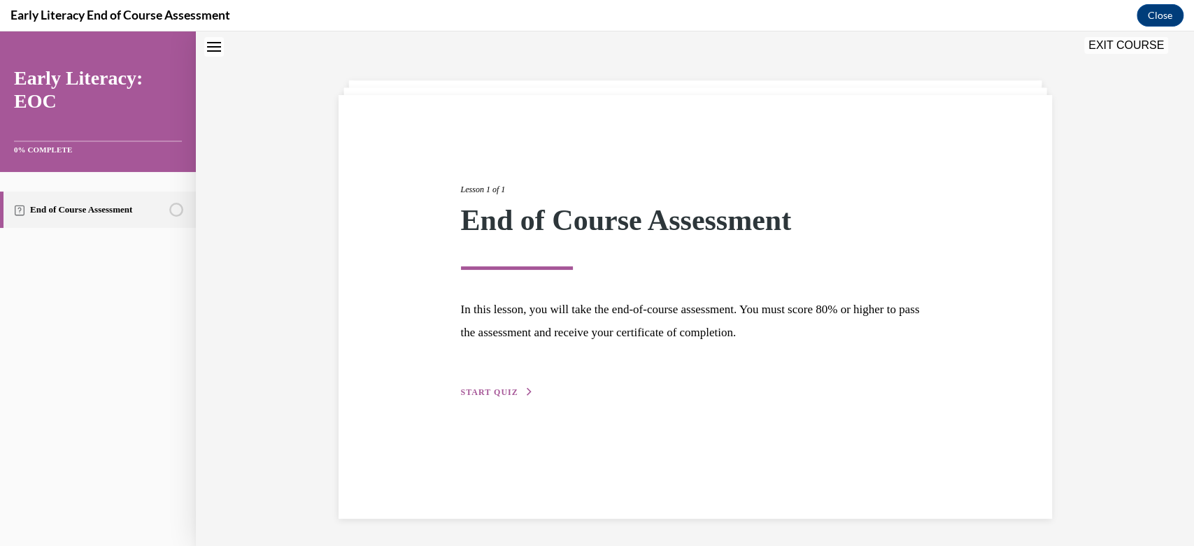
click at [474, 391] on span "START QUIZ" at bounding box center [489, 392] width 57 height 10
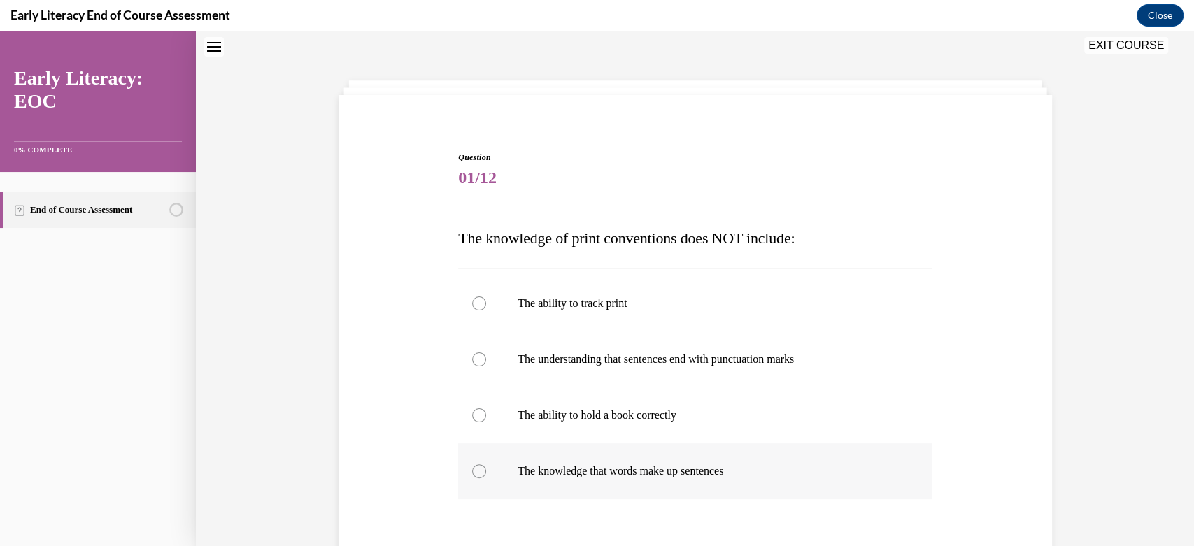
click at [472, 474] on div at bounding box center [479, 471] width 14 height 14
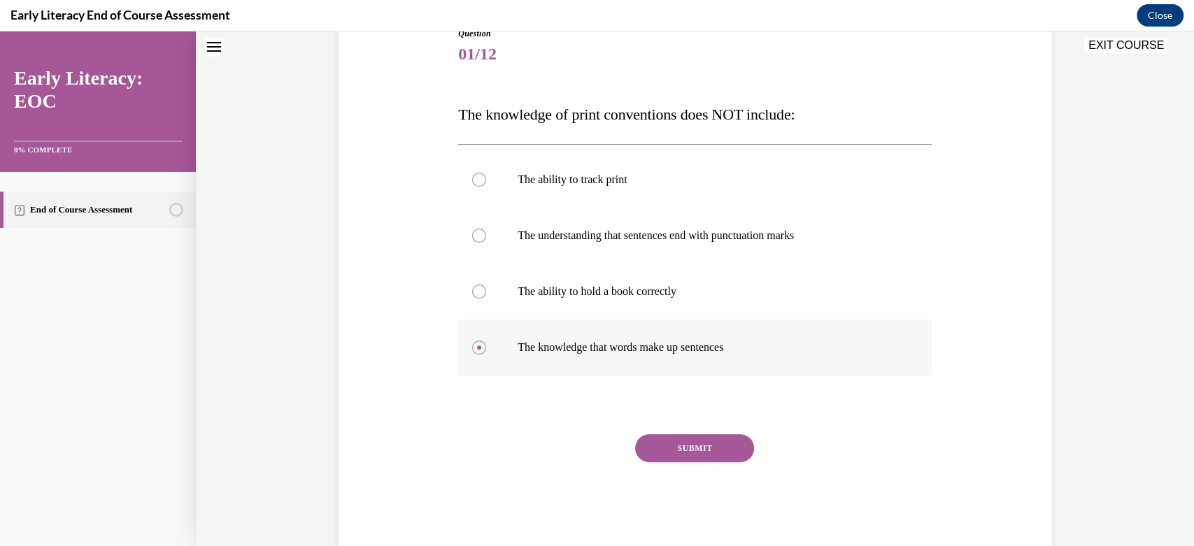
scroll to position [197, 0]
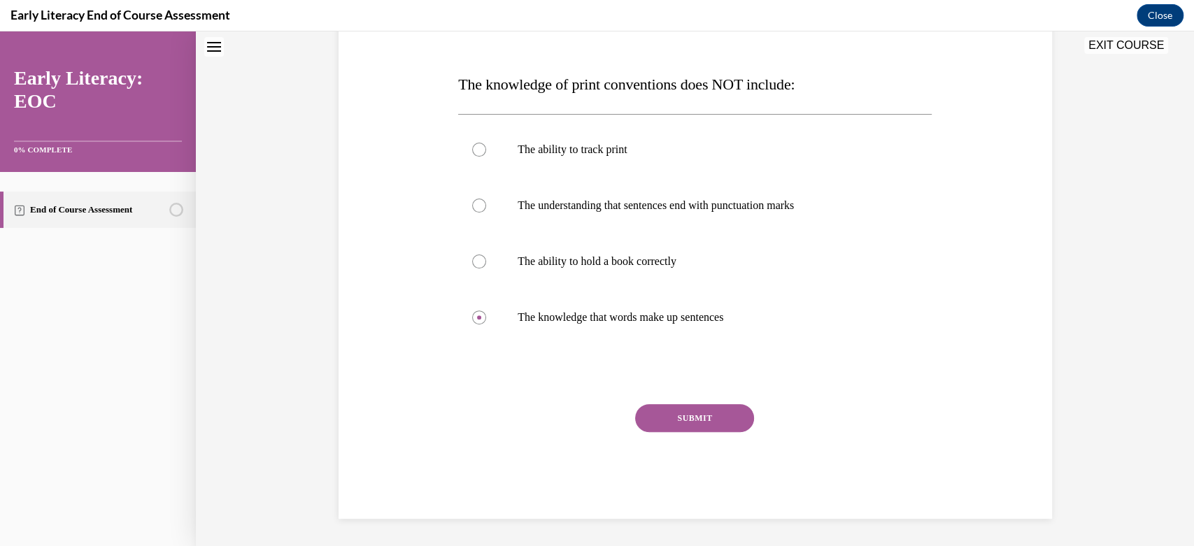
click at [702, 416] on button "SUBMIT" at bounding box center [694, 418] width 119 height 28
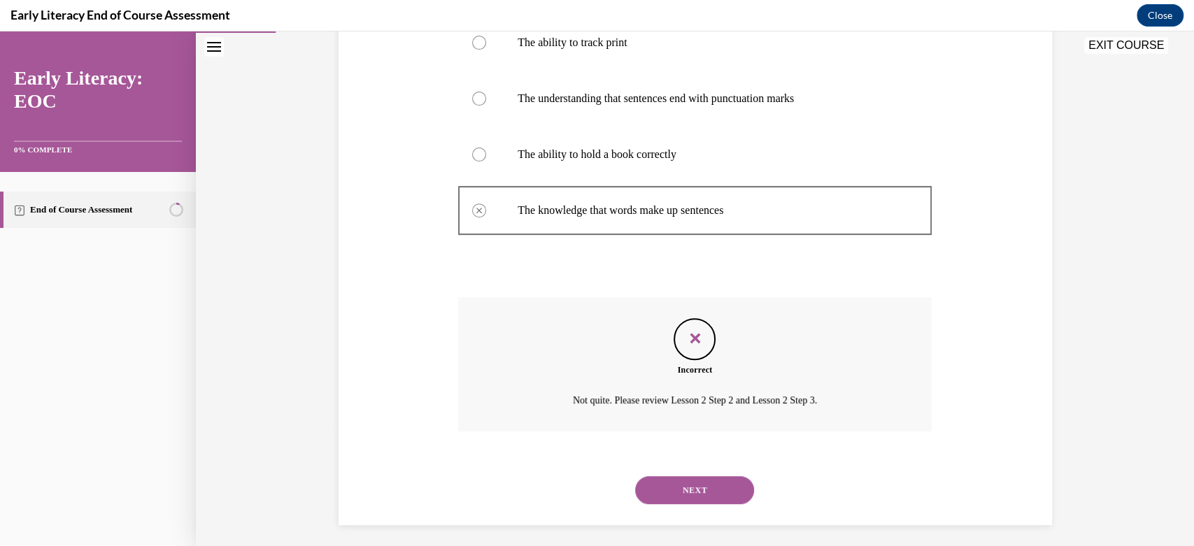
scroll to position [300, 0]
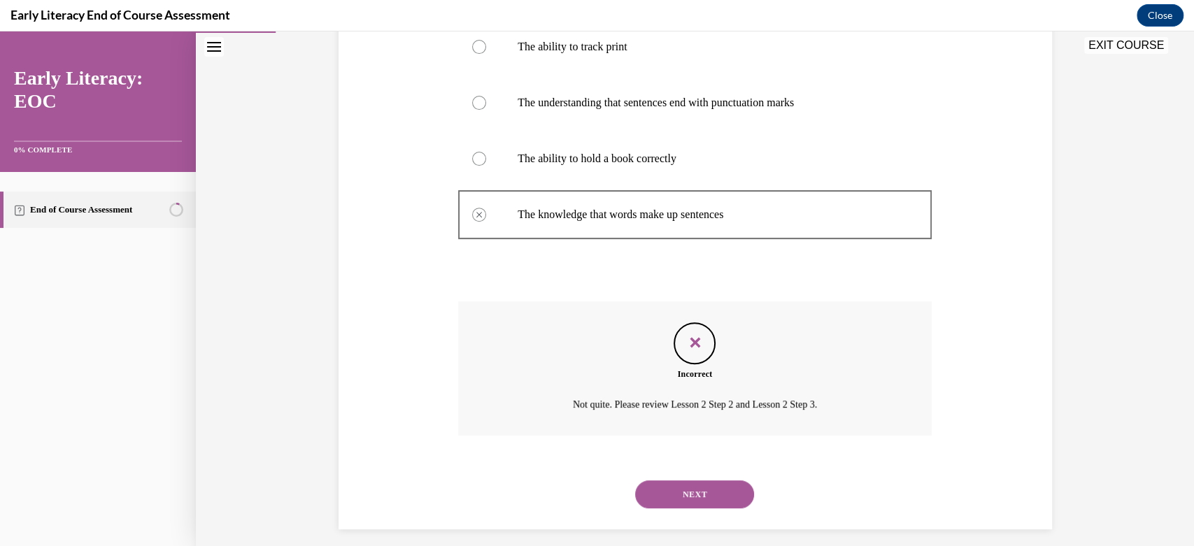
click at [679, 499] on button "NEXT" at bounding box center [694, 495] width 119 height 28
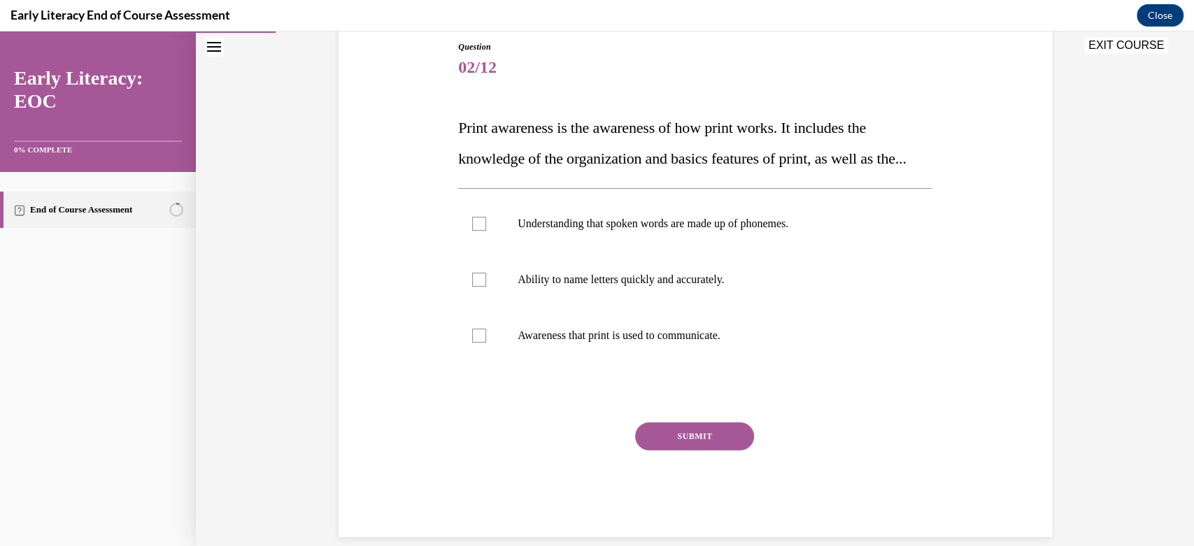
scroll to position [166, 0]
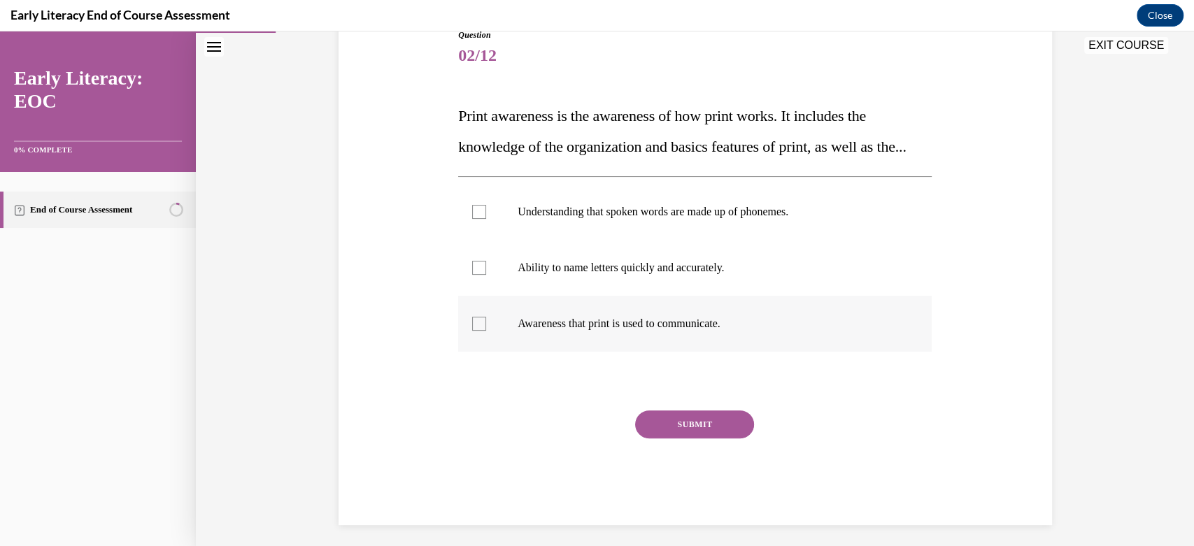
click at [475, 345] on div at bounding box center [695, 324] width 474 height 56
click at [682, 439] on button "SUBMIT" at bounding box center [694, 425] width 119 height 28
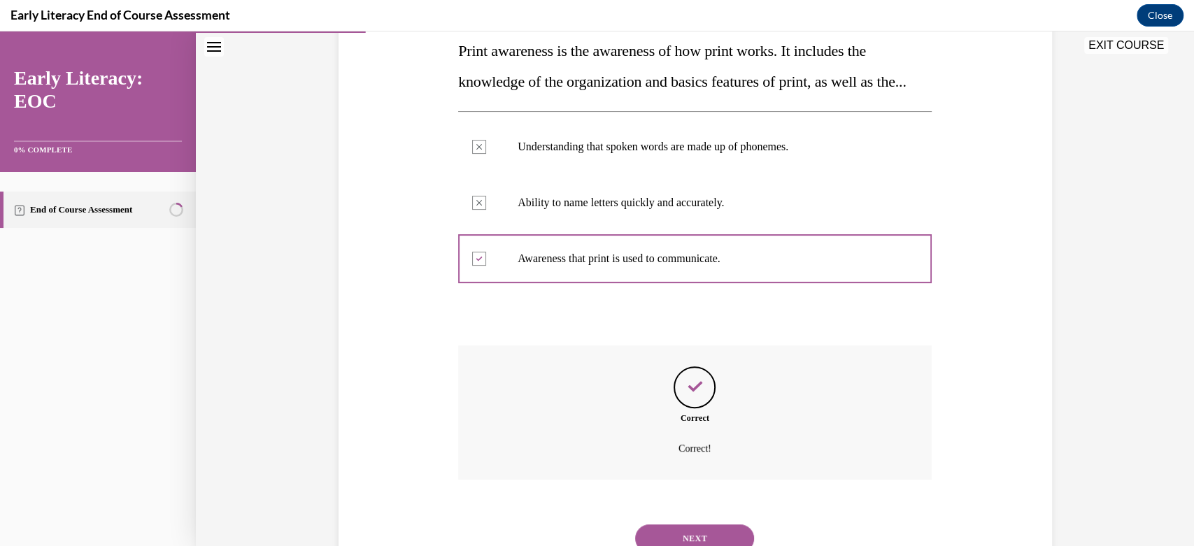
scroll to position [316, 0]
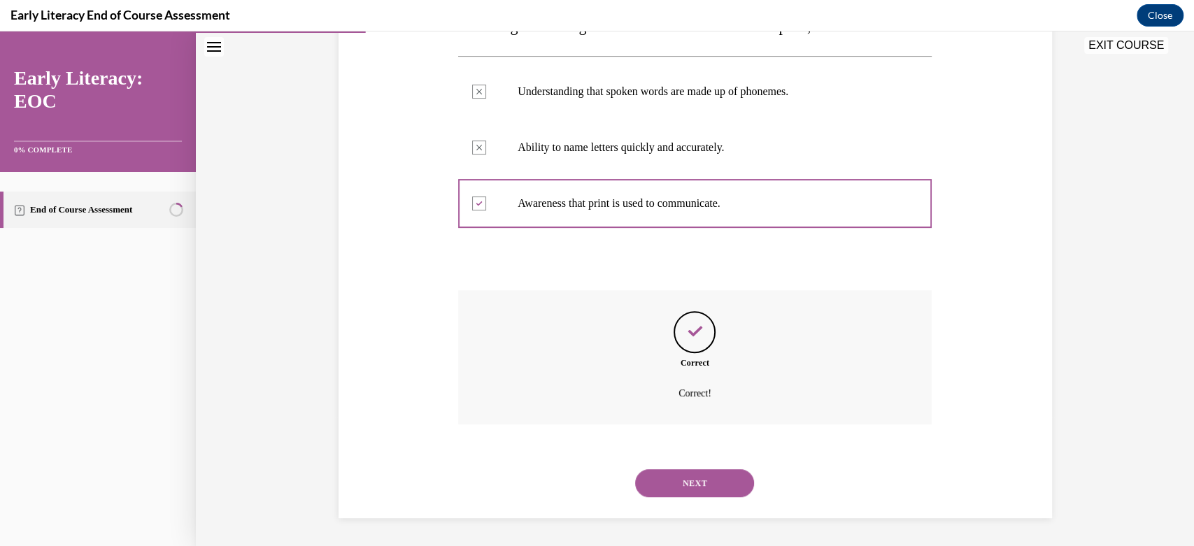
click at [679, 480] on button "NEXT" at bounding box center [694, 483] width 119 height 28
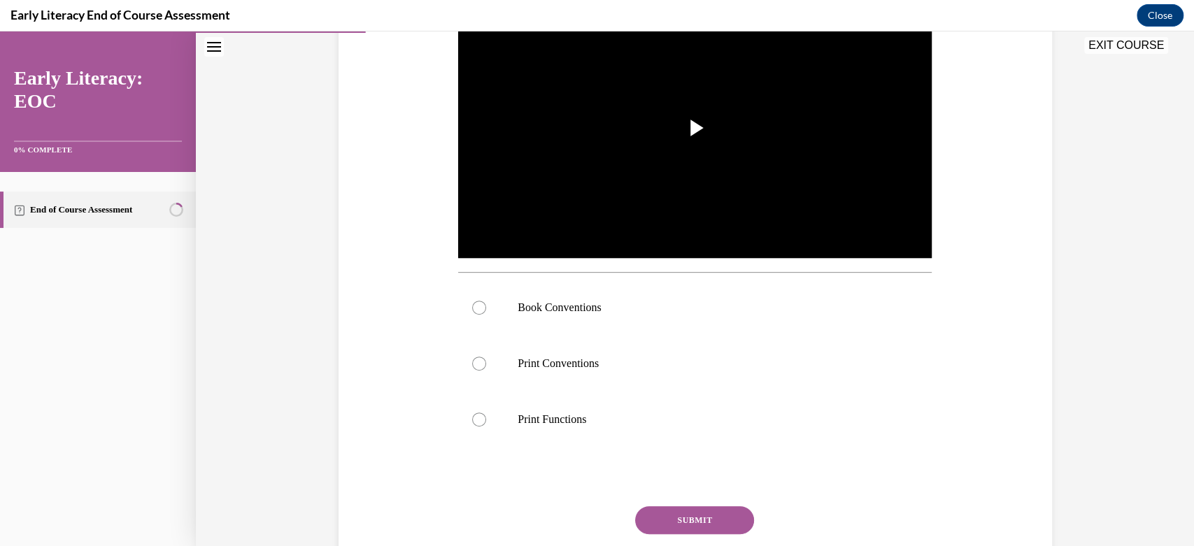
scroll to position [0, 0]
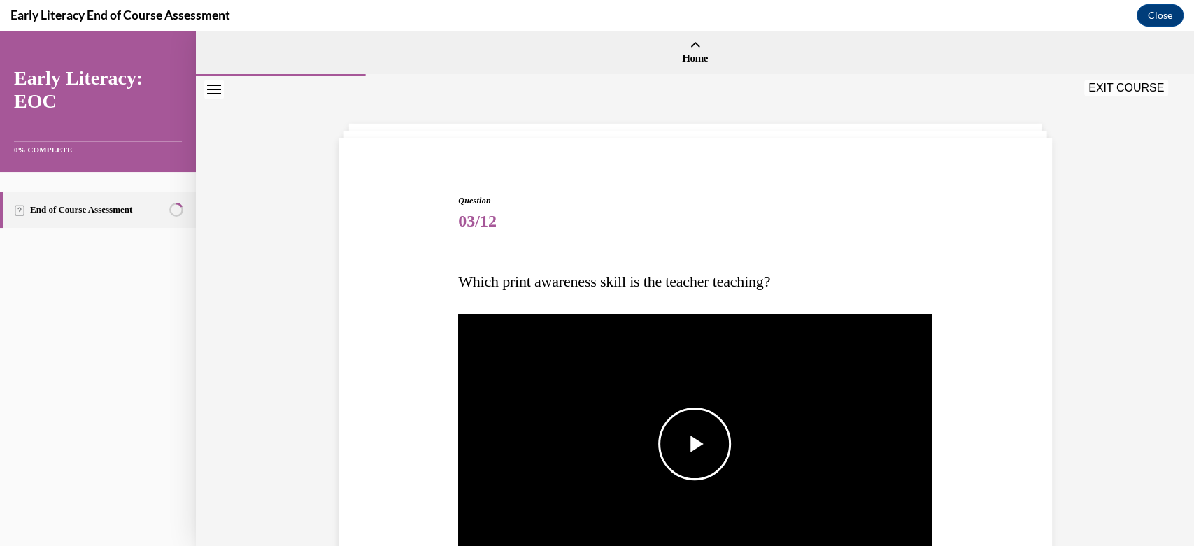
click at [695, 444] on span "Video player" at bounding box center [695, 444] width 0 height 0
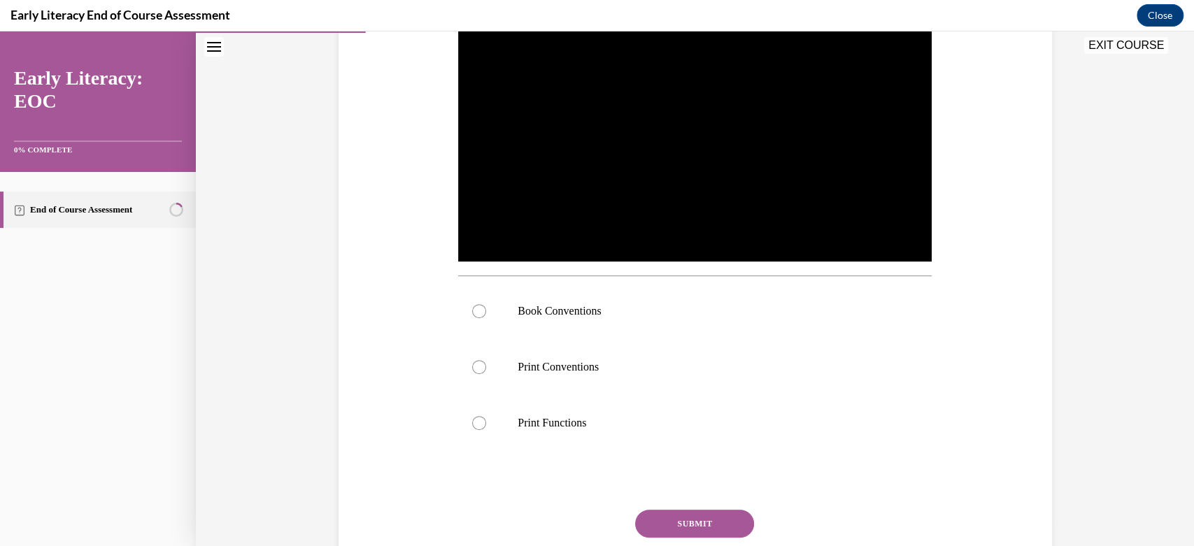
scroll to position [273, 0]
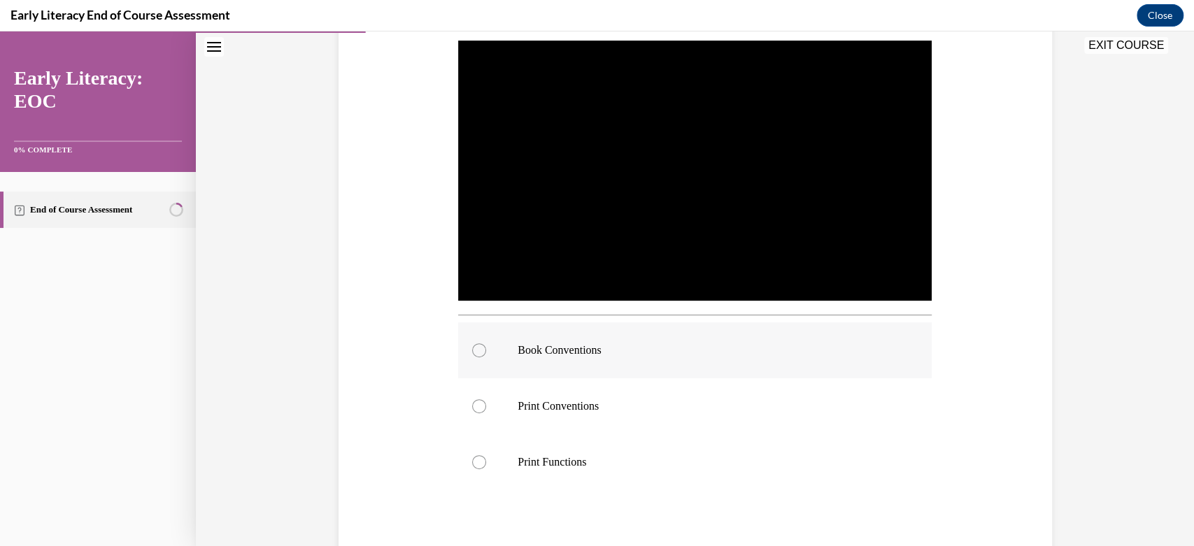
click at [473, 353] on div at bounding box center [479, 350] width 14 height 14
click at [474, 461] on div at bounding box center [479, 462] width 14 height 14
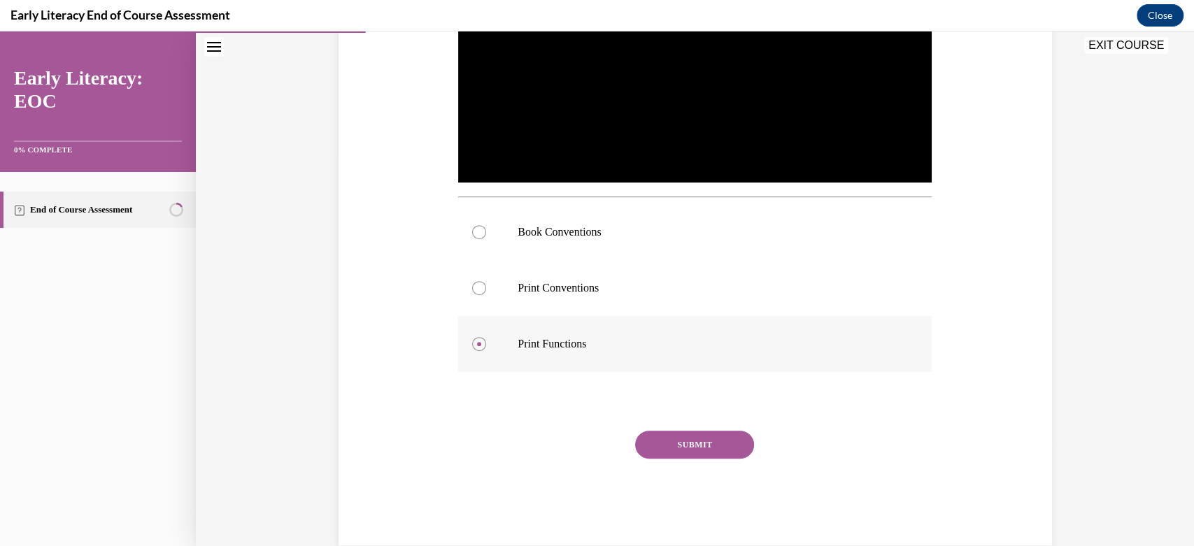
scroll to position [418, 0]
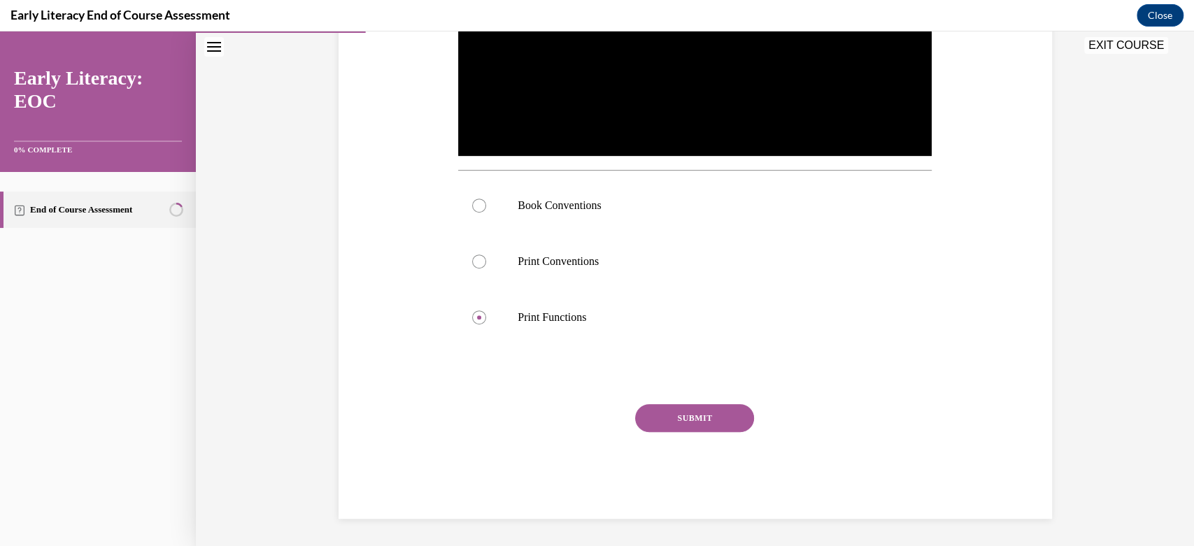
click at [648, 412] on button "SUBMIT" at bounding box center [694, 418] width 119 height 28
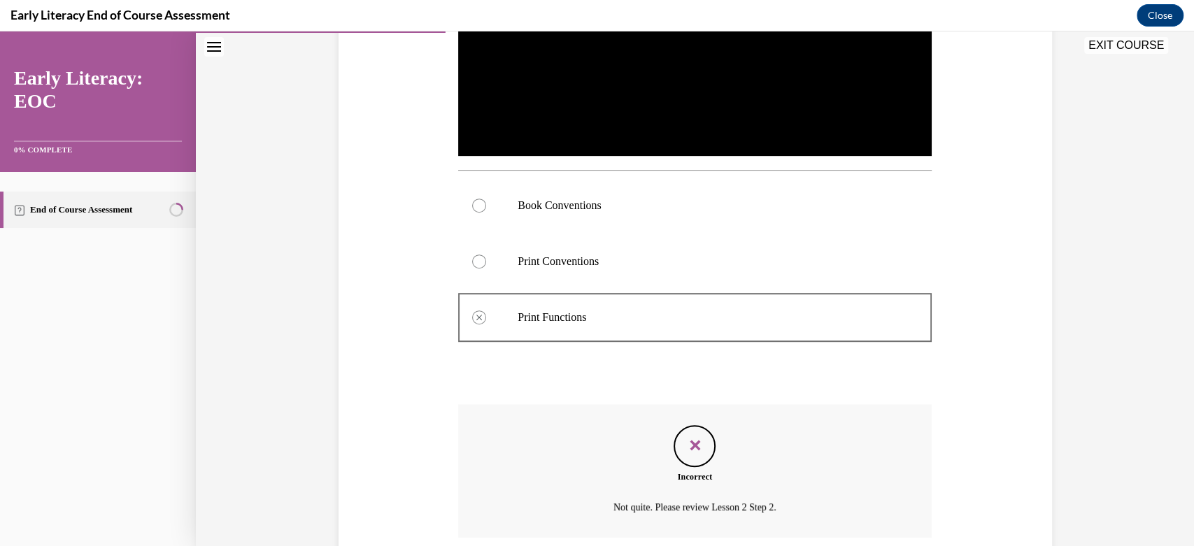
scroll to position [532, 0]
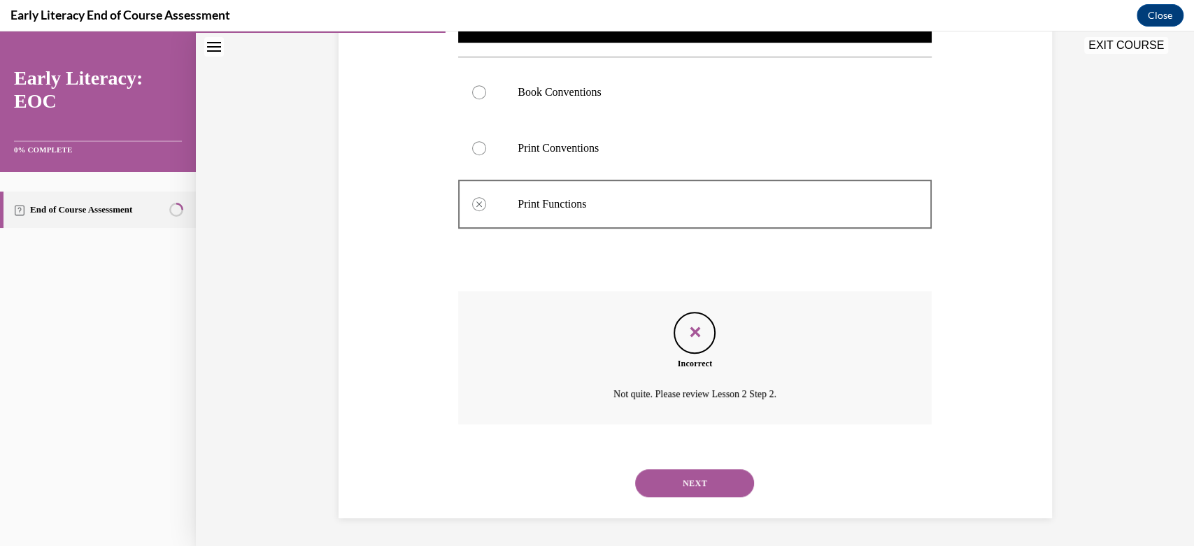
click at [694, 478] on button "NEXT" at bounding box center [694, 483] width 119 height 28
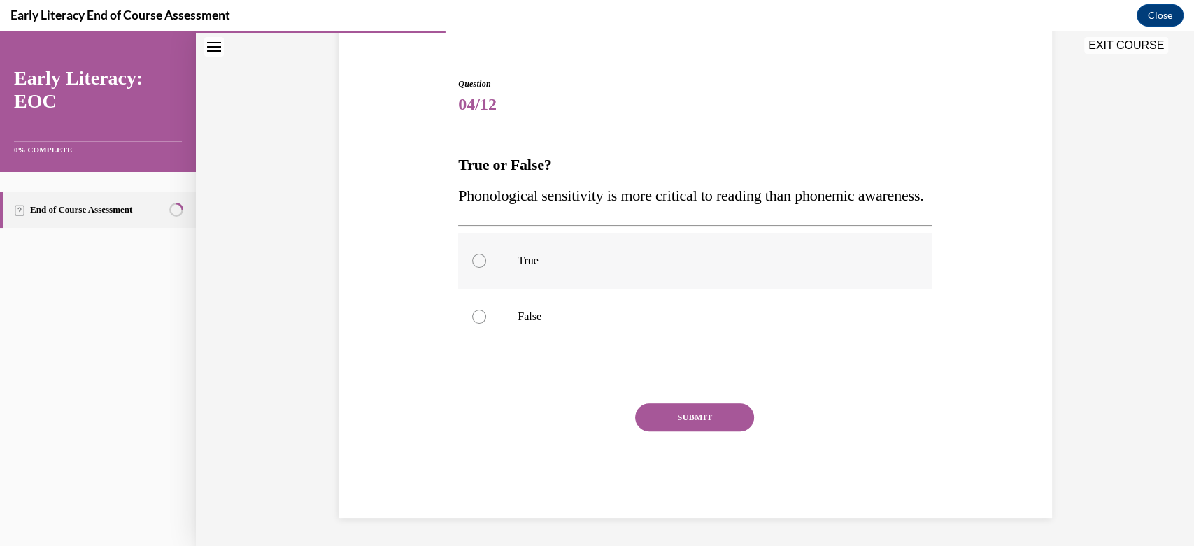
click at [480, 261] on div at bounding box center [479, 261] width 14 height 14
click at [688, 424] on button "SUBMIT" at bounding box center [694, 418] width 119 height 28
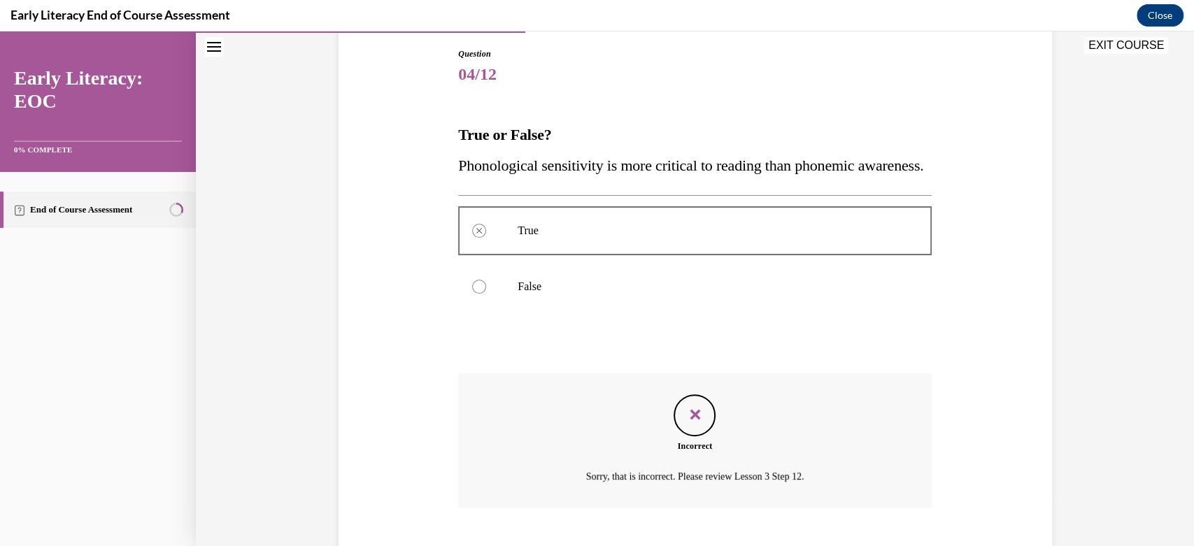
scroll to position [260, 0]
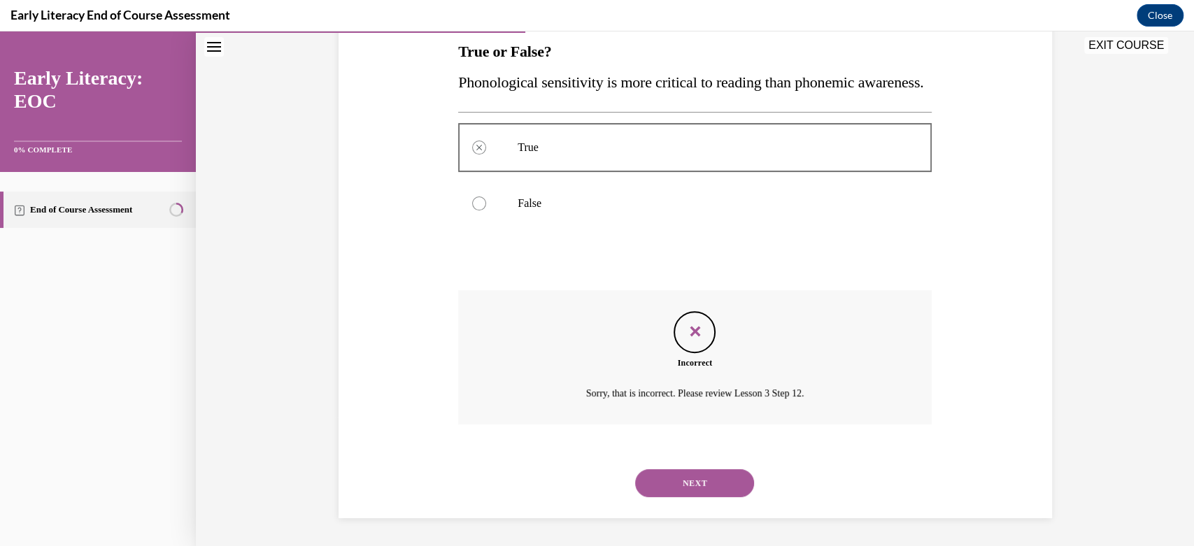
click at [683, 475] on button "NEXT" at bounding box center [694, 483] width 119 height 28
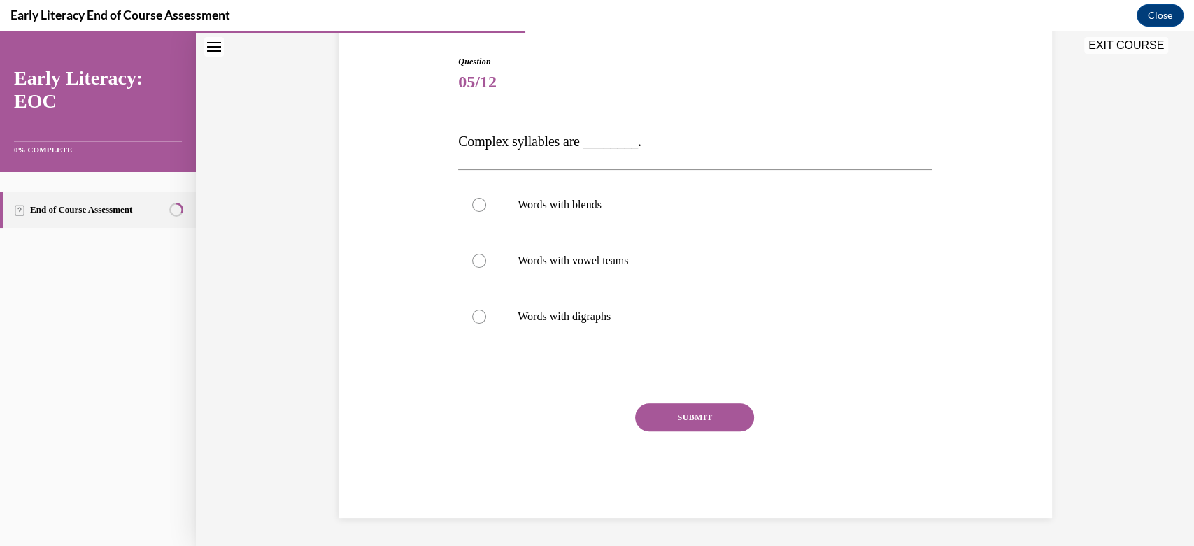
scroll to position [139, 0]
click at [472, 206] on div at bounding box center [479, 205] width 14 height 14
click at [694, 421] on button "SUBMIT" at bounding box center [694, 418] width 119 height 28
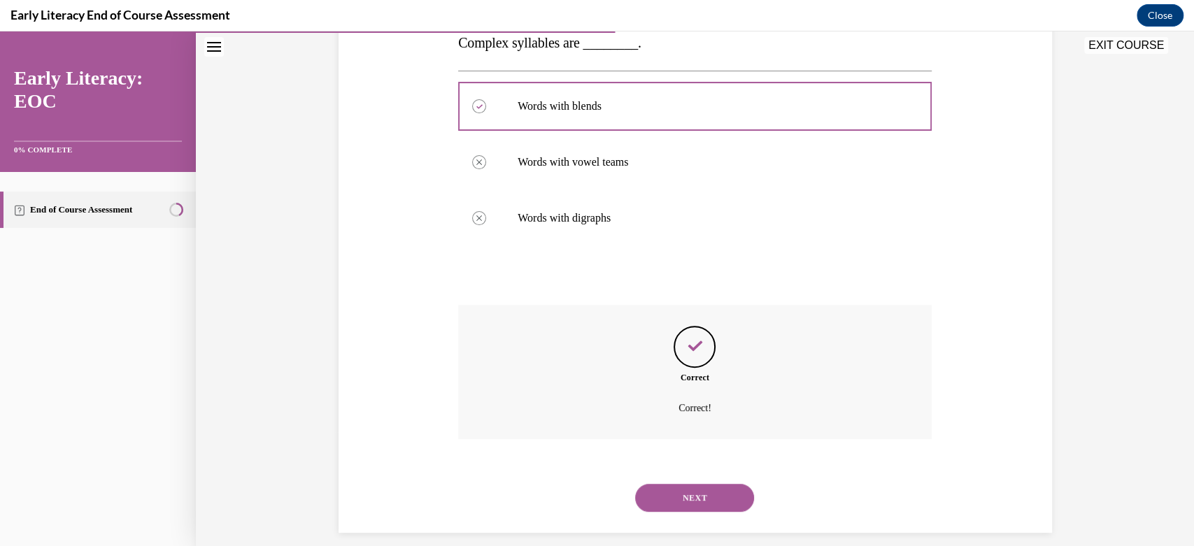
scroll to position [252, 0]
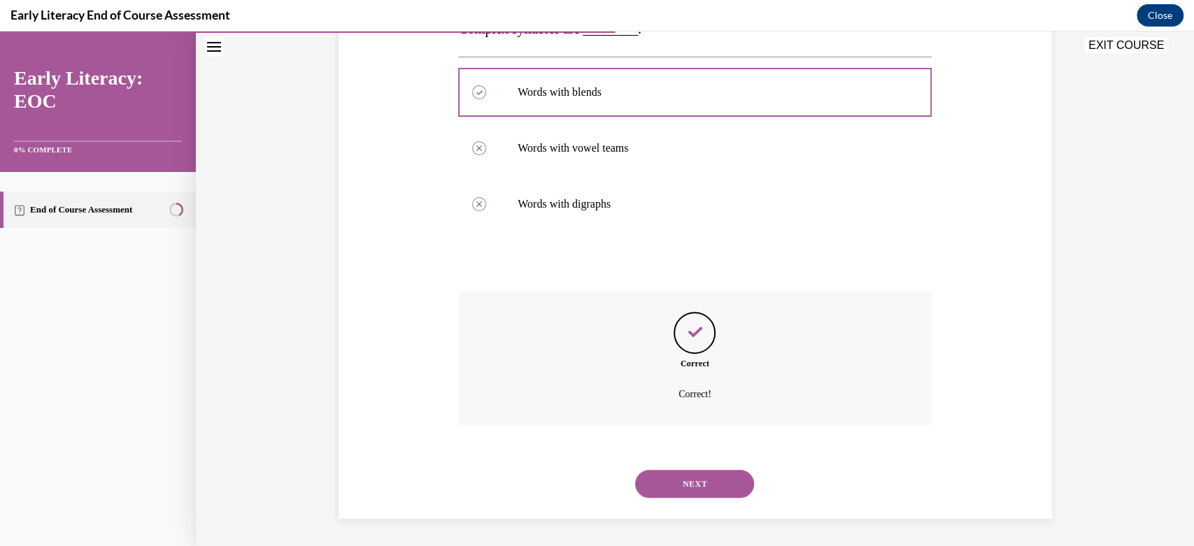
click at [699, 481] on button "NEXT" at bounding box center [694, 484] width 119 height 28
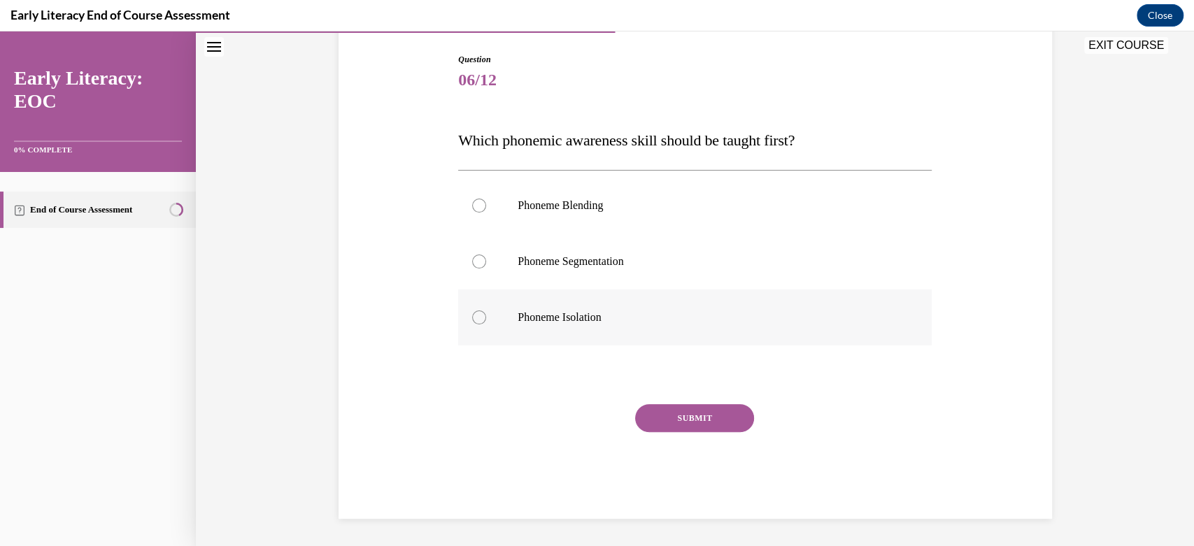
click at [472, 316] on div at bounding box center [479, 318] width 14 height 14
click at [695, 425] on button "SUBMIT" at bounding box center [694, 418] width 119 height 28
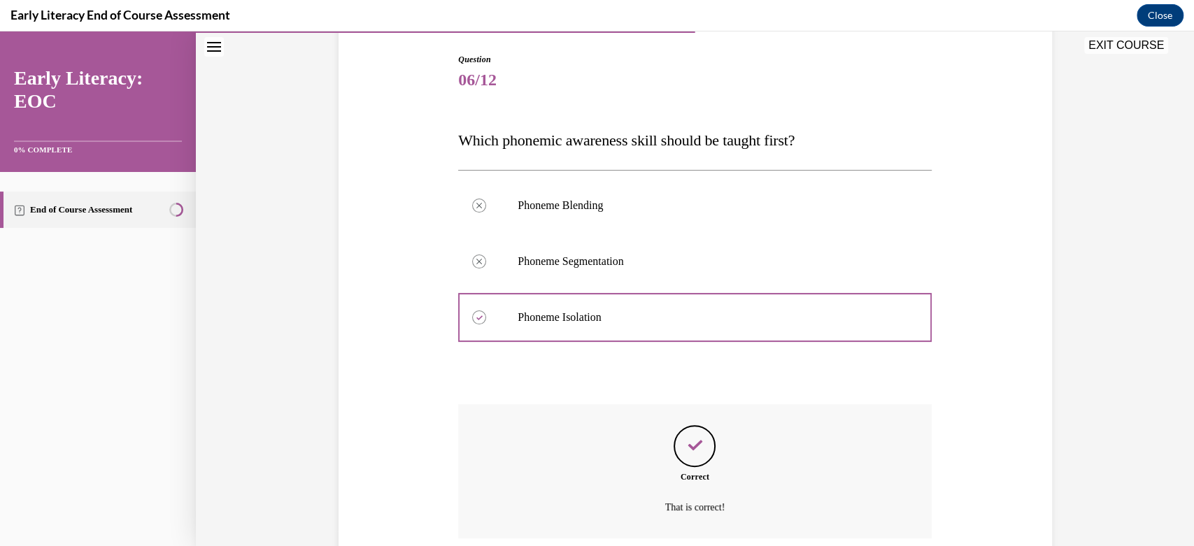
scroll to position [255, 0]
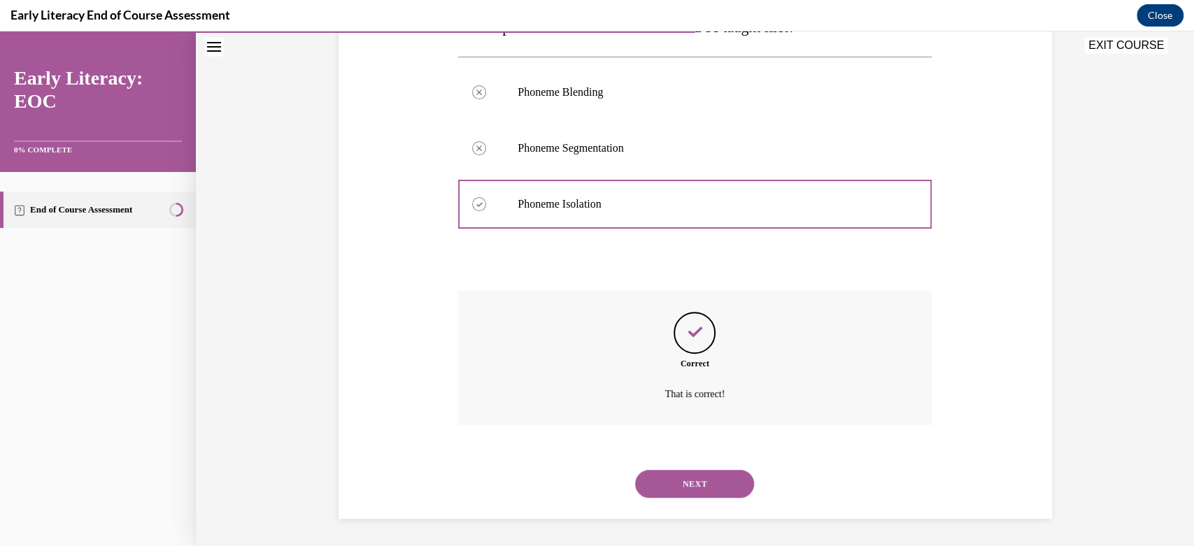
click at [692, 479] on button "NEXT" at bounding box center [694, 484] width 119 height 28
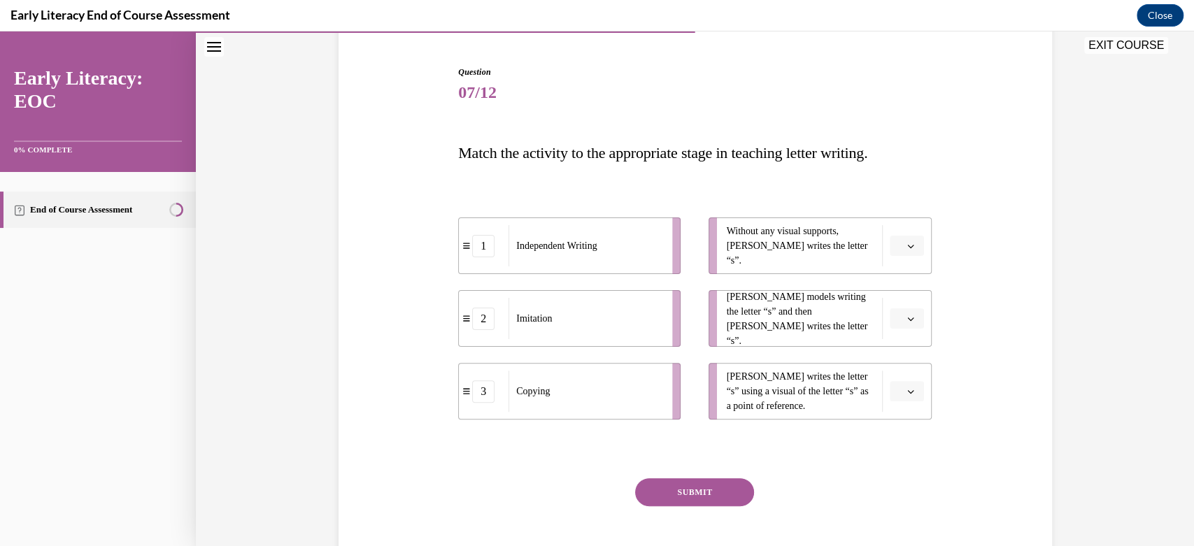
scroll to position [127, 0]
click at [908, 245] on span "button" at bounding box center [911, 248] width 10 height 10
click at [899, 302] on div "1" at bounding box center [898, 307] width 35 height 28
click at [898, 321] on button "button" at bounding box center [907, 321] width 34 height 21
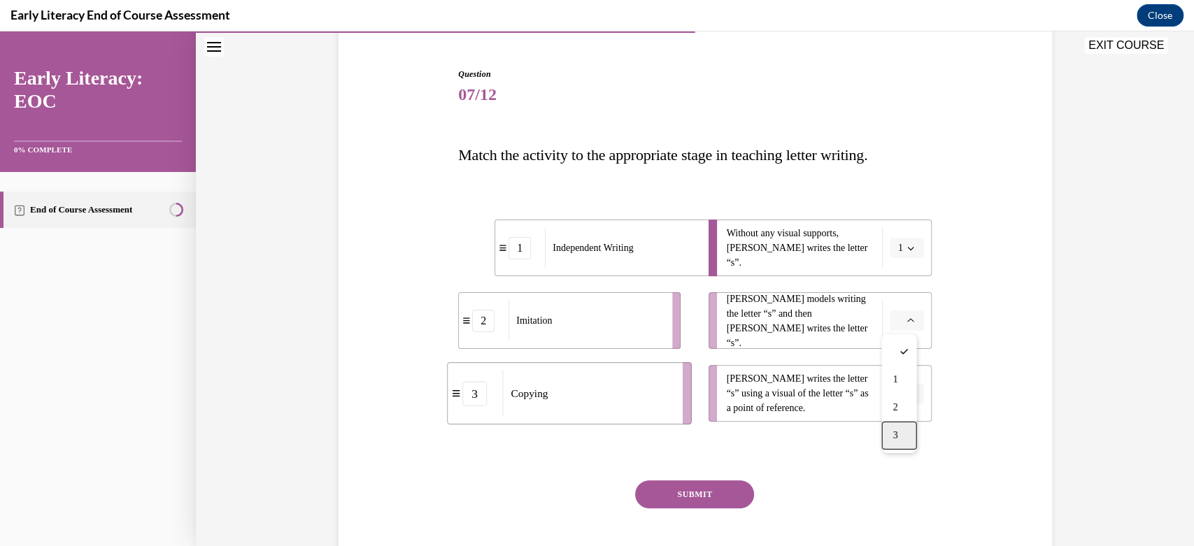
click at [904, 424] on div "3" at bounding box center [898, 436] width 35 height 28
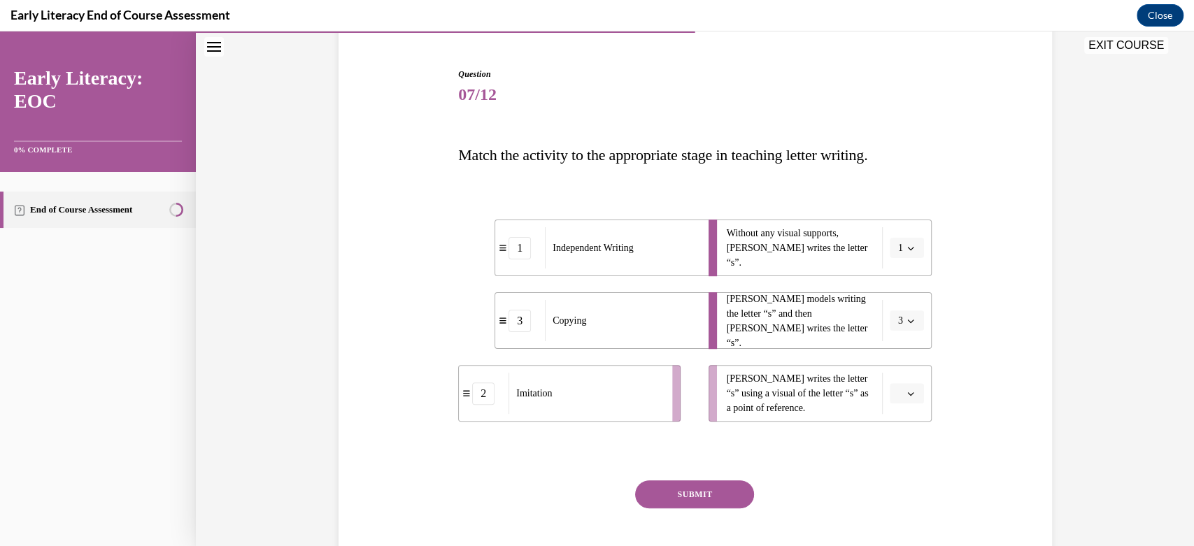
click at [906, 399] on button "button" at bounding box center [907, 393] width 34 height 21
click at [903, 476] on div "2" at bounding box center [898, 481] width 35 height 28
click at [724, 493] on button "SUBMIT" at bounding box center [694, 495] width 119 height 28
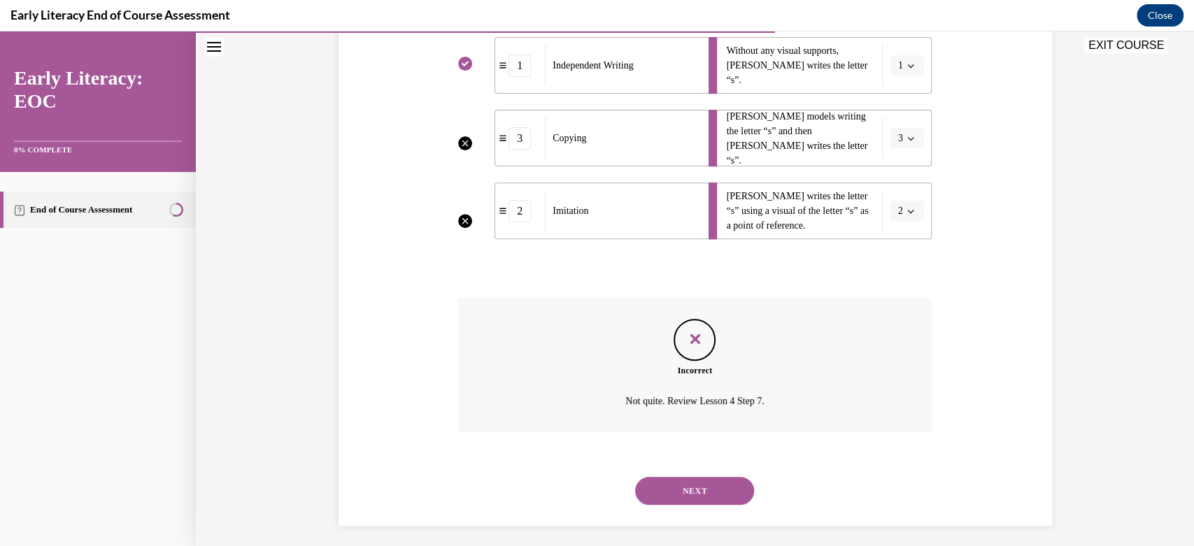
scroll to position [316, 0]
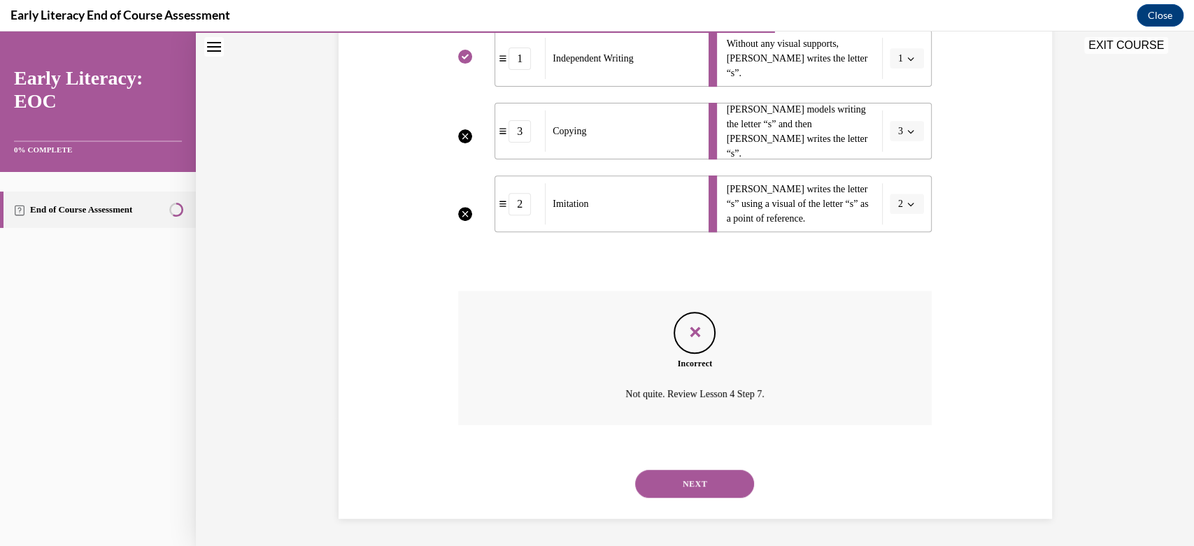
click at [695, 480] on button "NEXT" at bounding box center [694, 484] width 119 height 28
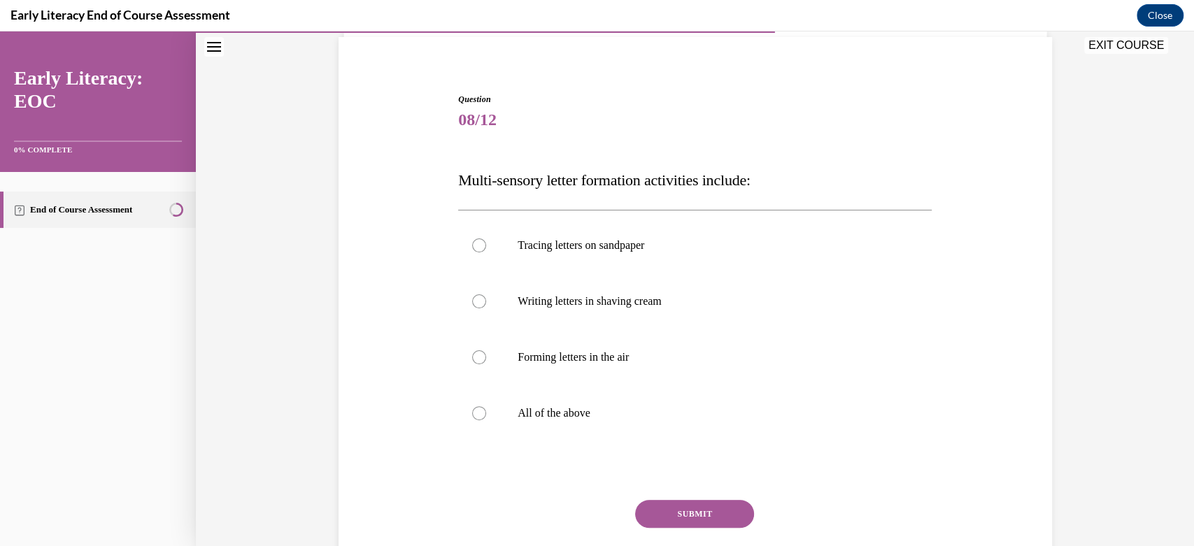
scroll to position [111, 0]
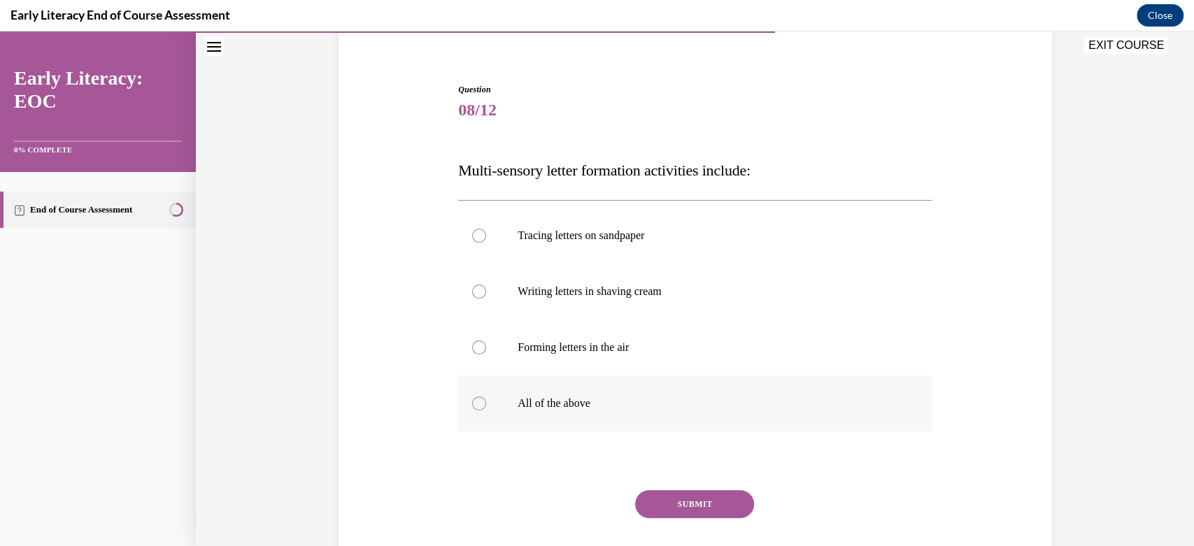
click at [476, 404] on div at bounding box center [479, 404] width 14 height 14
click at [476, 346] on div at bounding box center [479, 348] width 14 height 14
click at [472, 292] on div at bounding box center [479, 292] width 14 height 14
click at [662, 508] on button "SUBMIT" at bounding box center [694, 504] width 119 height 28
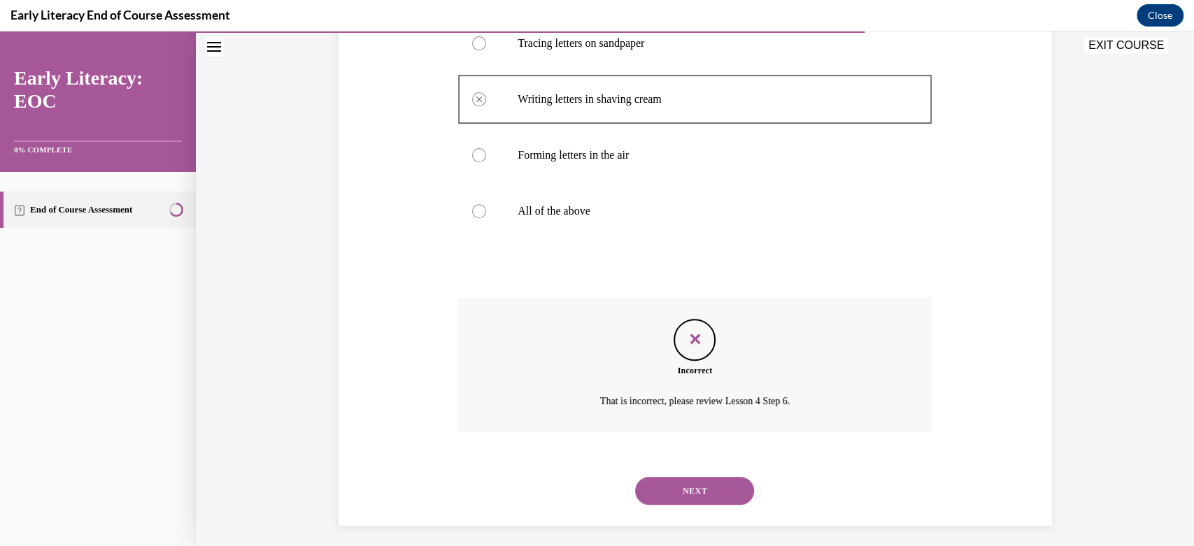
scroll to position [311, 0]
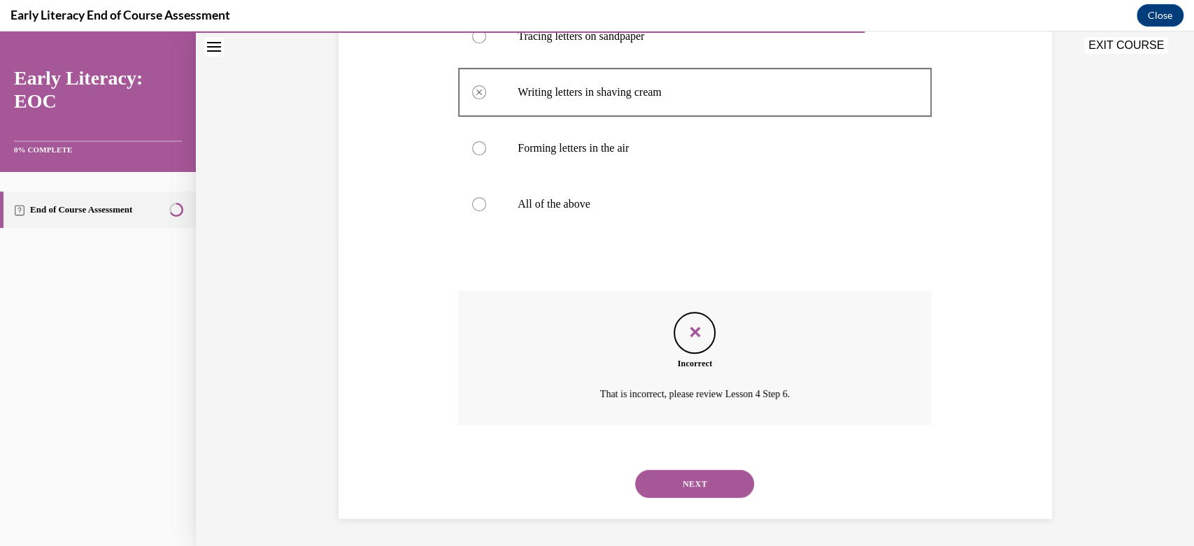
click at [672, 501] on div "NEXT" at bounding box center [695, 484] width 474 height 56
click at [687, 474] on button "NEXT" at bounding box center [694, 484] width 119 height 28
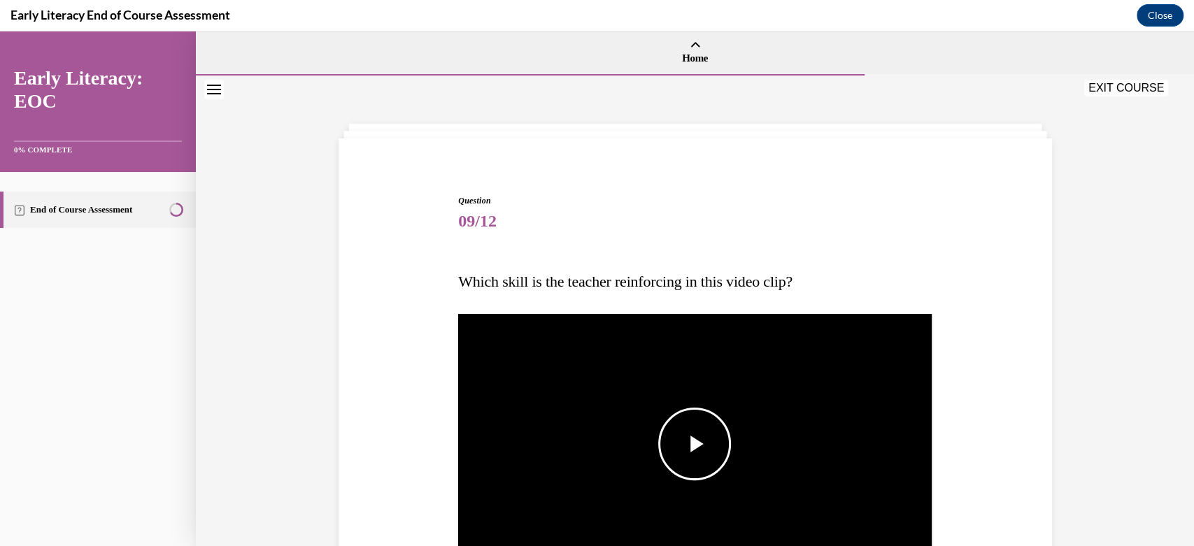
click at [695, 444] on span "Video player" at bounding box center [695, 444] width 0 height 0
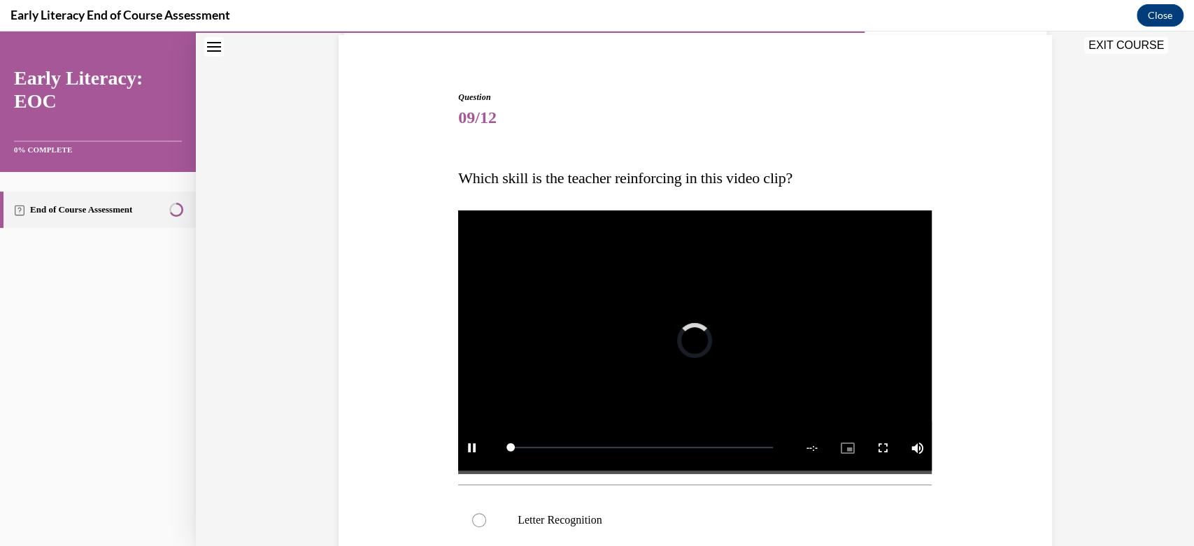
scroll to position [164, 0]
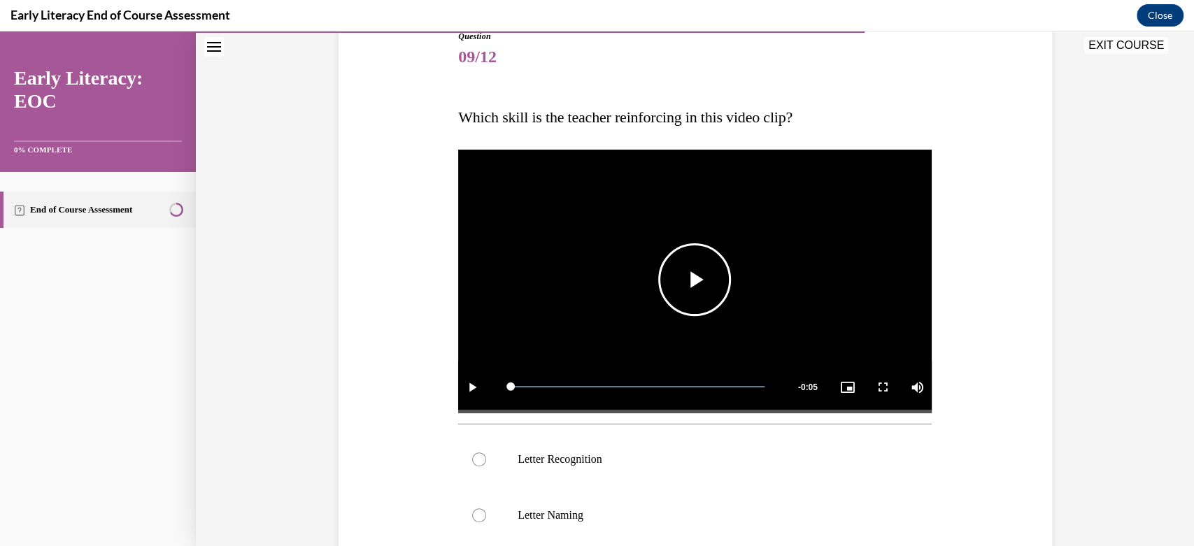
click at [695, 280] on span "Video player" at bounding box center [695, 280] width 0 height 0
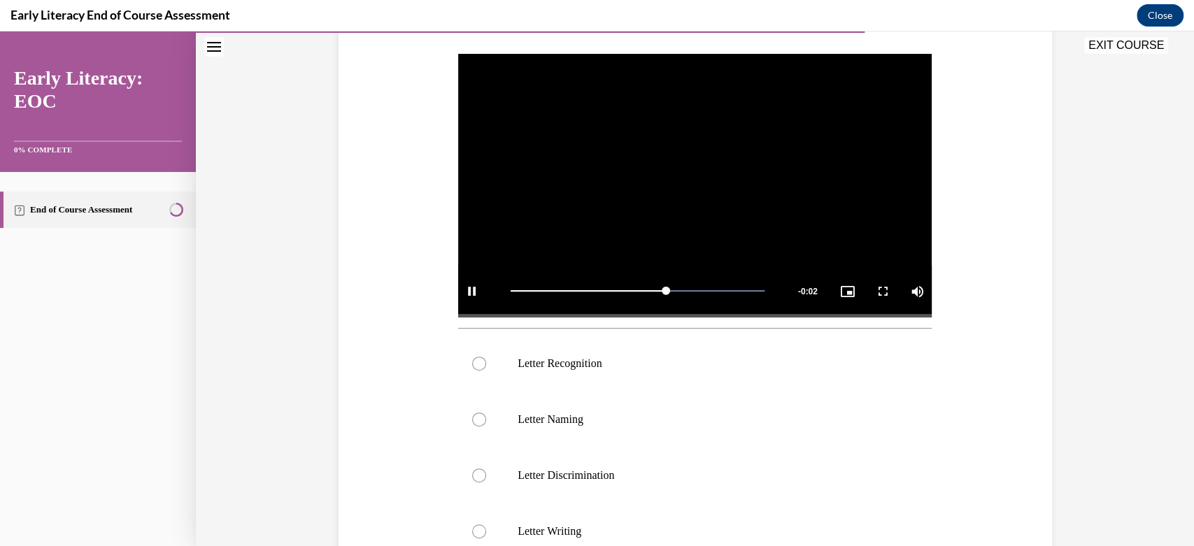
scroll to position [312, 0]
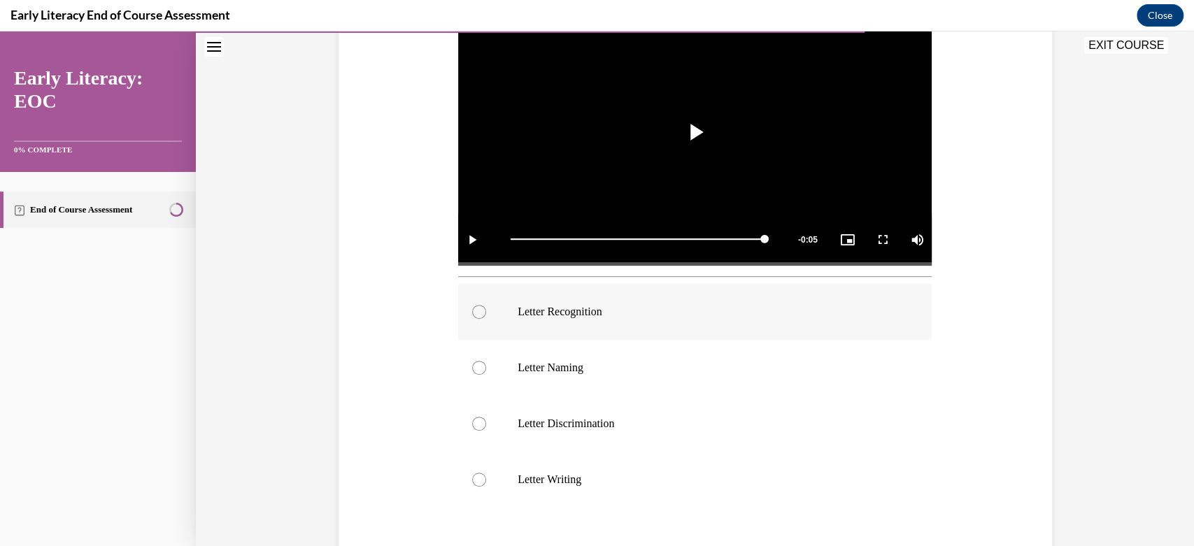
click at [487, 311] on div at bounding box center [695, 312] width 474 height 56
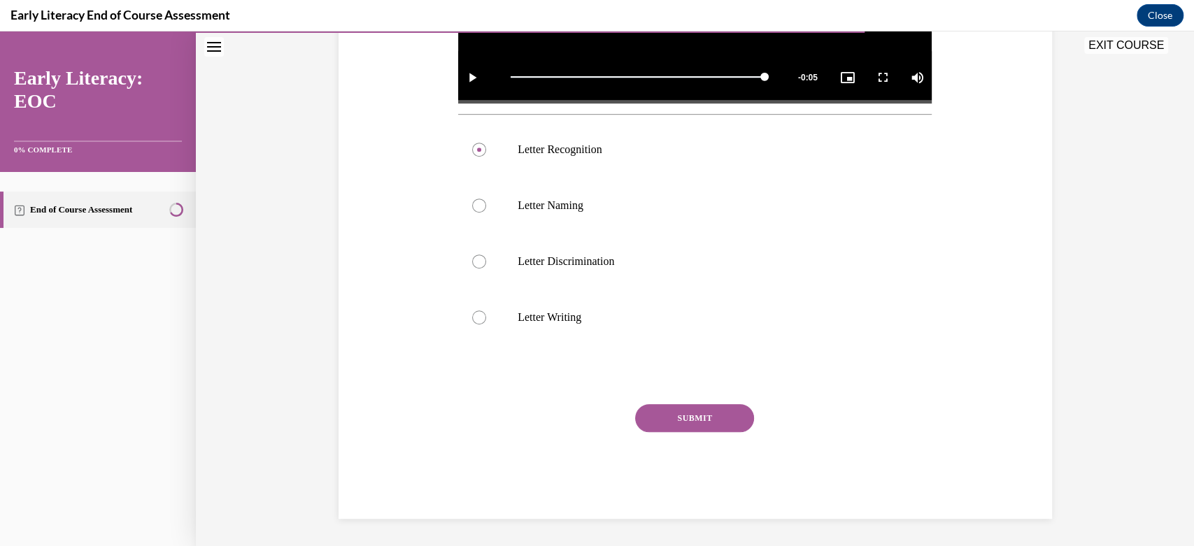
click at [671, 423] on button "SUBMIT" at bounding box center [694, 418] width 119 height 28
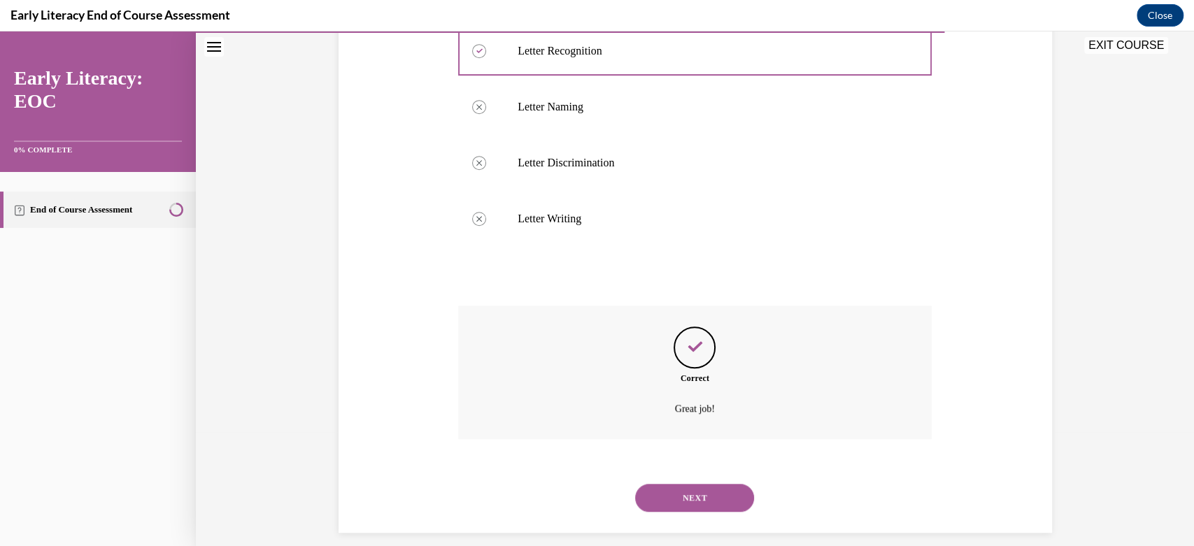
scroll to position [588, 0]
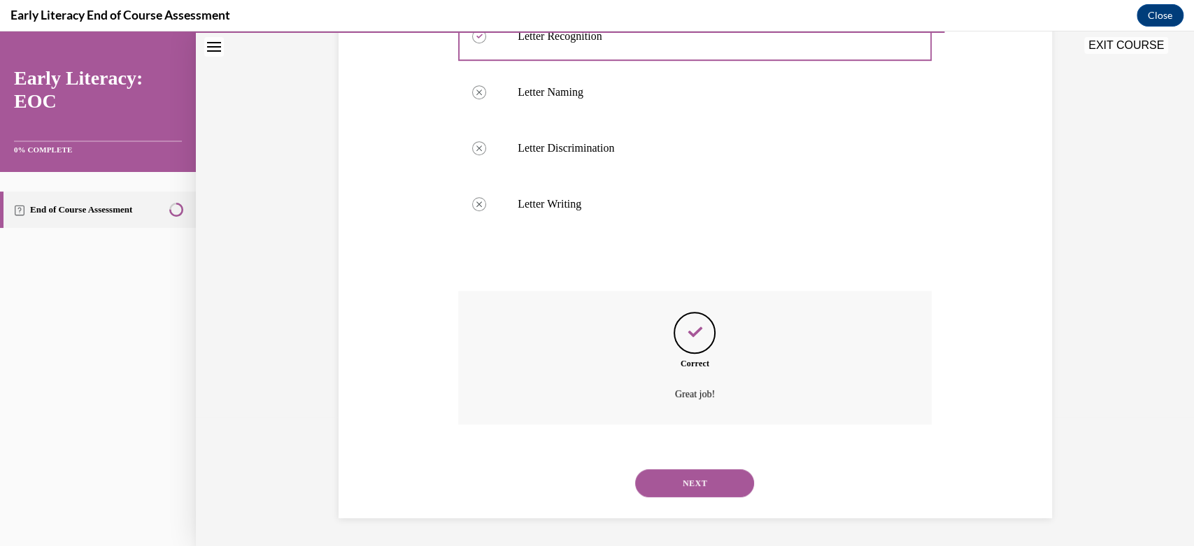
click at [680, 481] on button "NEXT" at bounding box center [694, 483] width 119 height 28
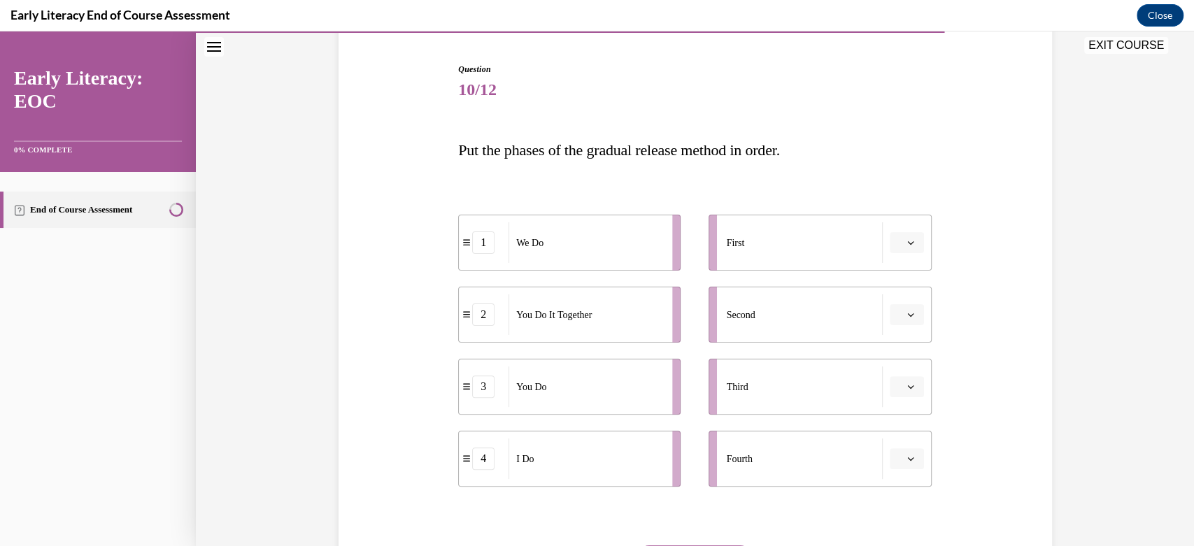
scroll to position [134, 0]
click at [897, 239] on button "button" at bounding box center [907, 239] width 34 height 21
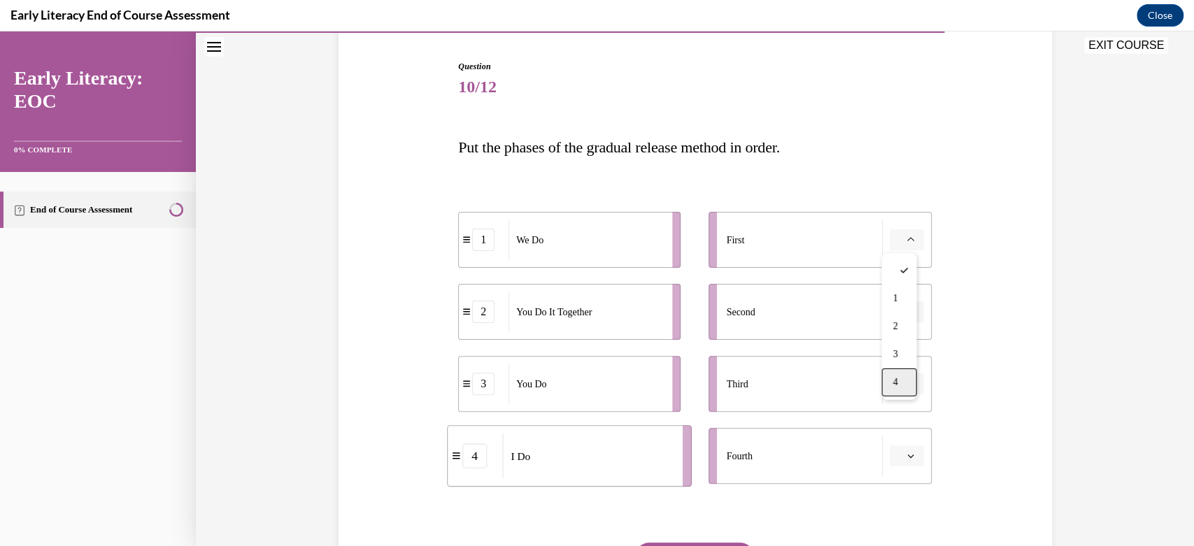
click at [902, 379] on div "4" at bounding box center [898, 383] width 35 height 28
click at [911, 312] on button "button" at bounding box center [907, 311] width 34 height 21
click at [897, 365] on span "1" at bounding box center [894, 370] width 5 height 11
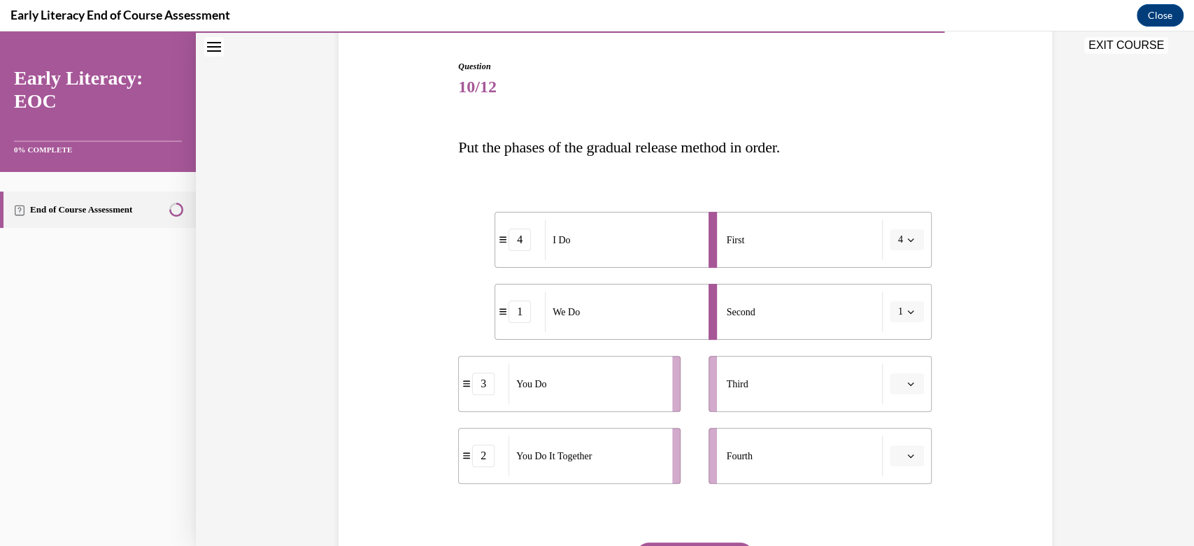
click at [907, 383] on icon "button" at bounding box center [910, 383] width 7 height 7
click at [897, 465] on span "2" at bounding box center [894, 470] width 5 height 11
click at [910, 456] on button "button" at bounding box center [907, 456] width 34 height 21
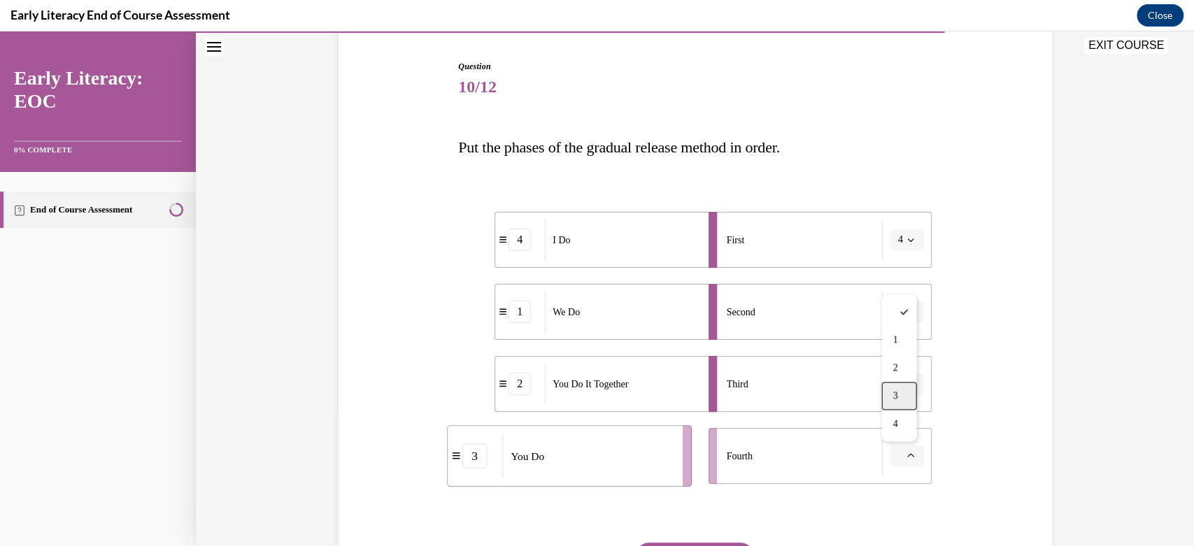
click at [902, 398] on div "3" at bounding box center [898, 396] width 35 height 28
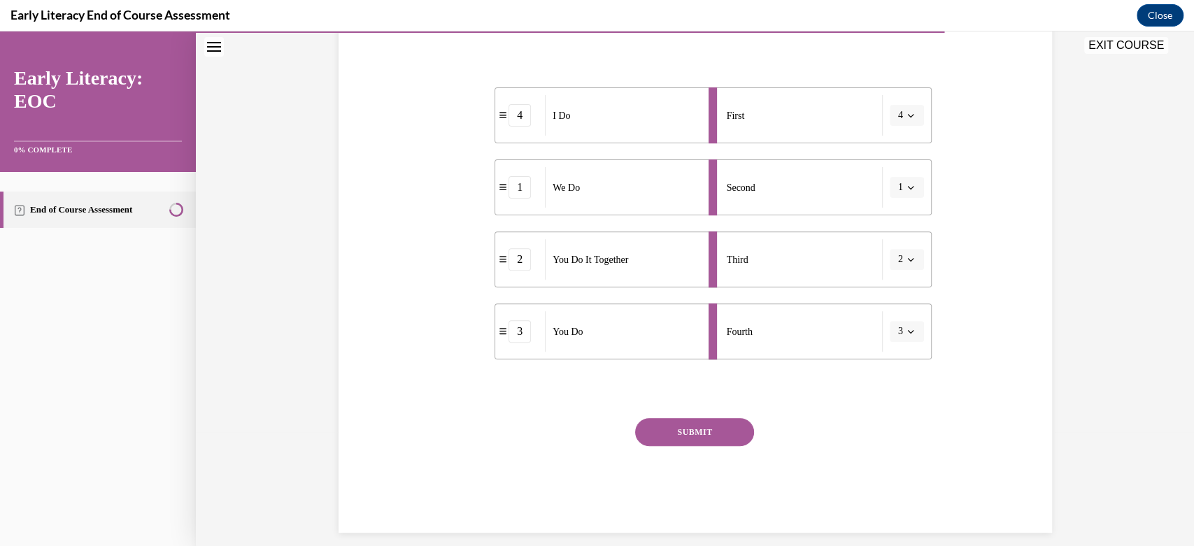
scroll to position [273, 0]
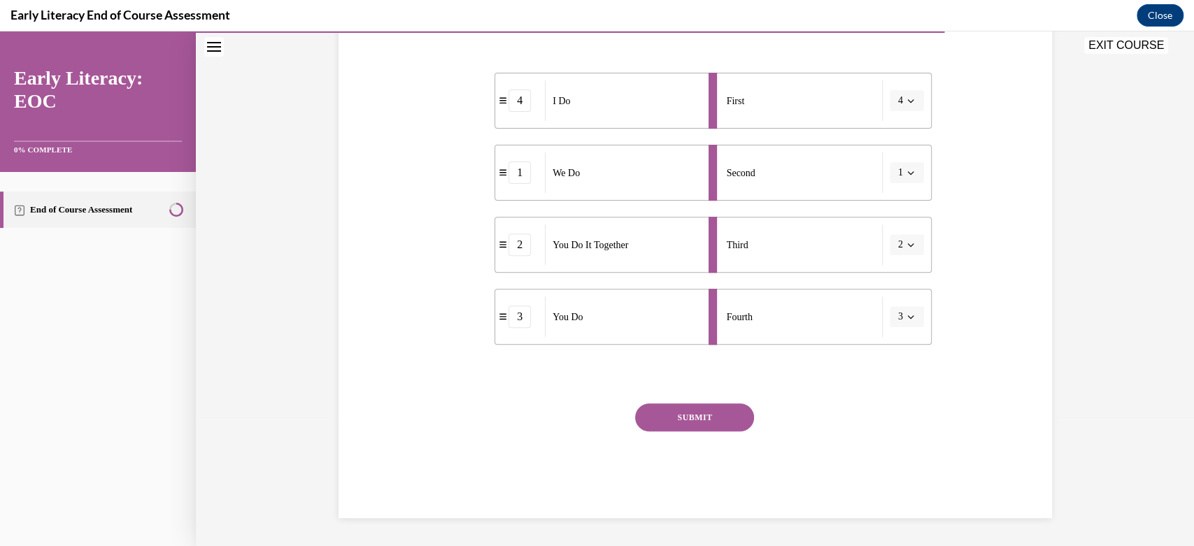
click at [721, 418] on button "SUBMIT" at bounding box center [694, 418] width 119 height 28
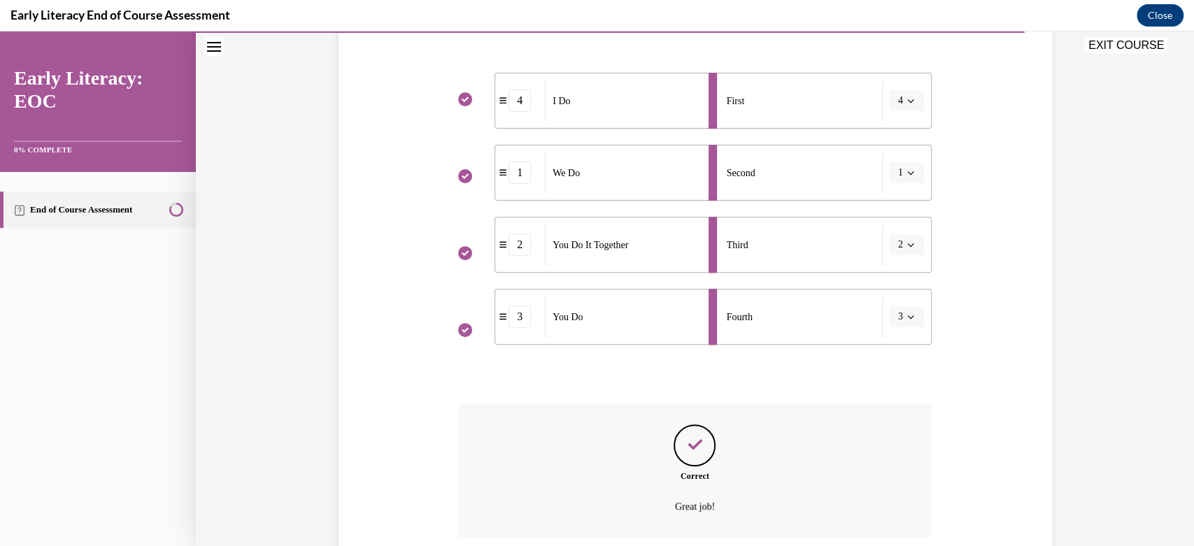
scroll to position [386, 0]
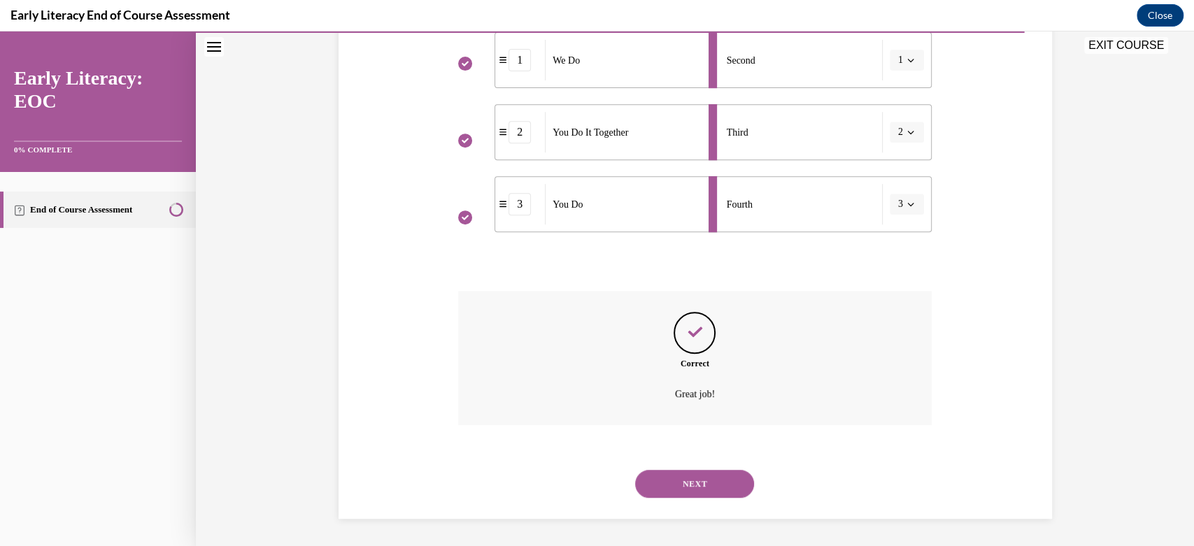
click at [693, 480] on button "NEXT" at bounding box center [694, 484] width 119 height 28
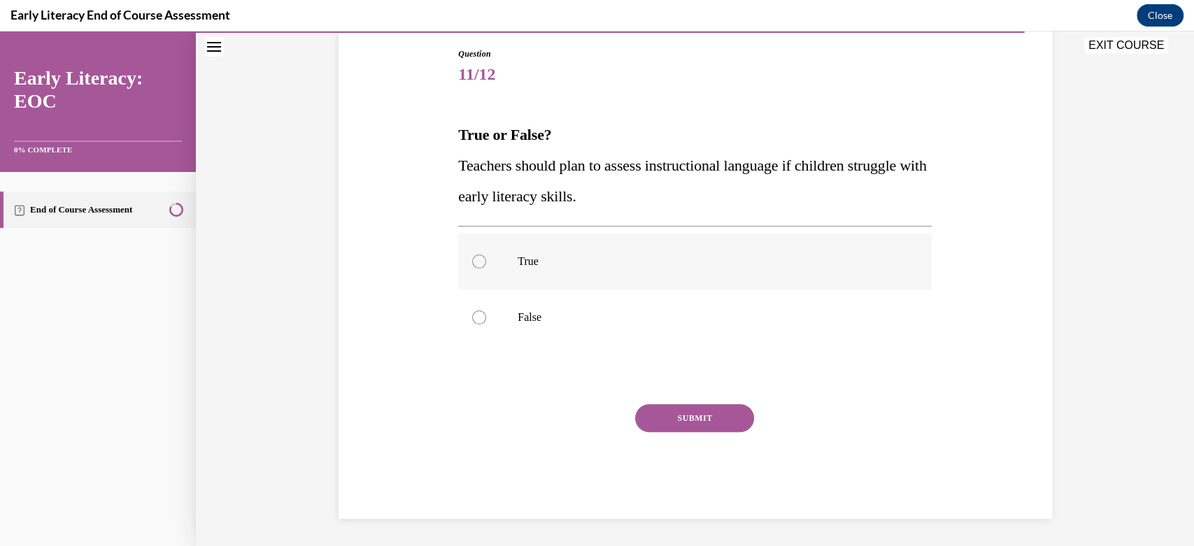
click at [474, 264] on div at bounding box center [479, 262] width 14 height 14
click at [697, 413] on button "SUBMIT" at bounding box center [694, 418] width 119 height 28
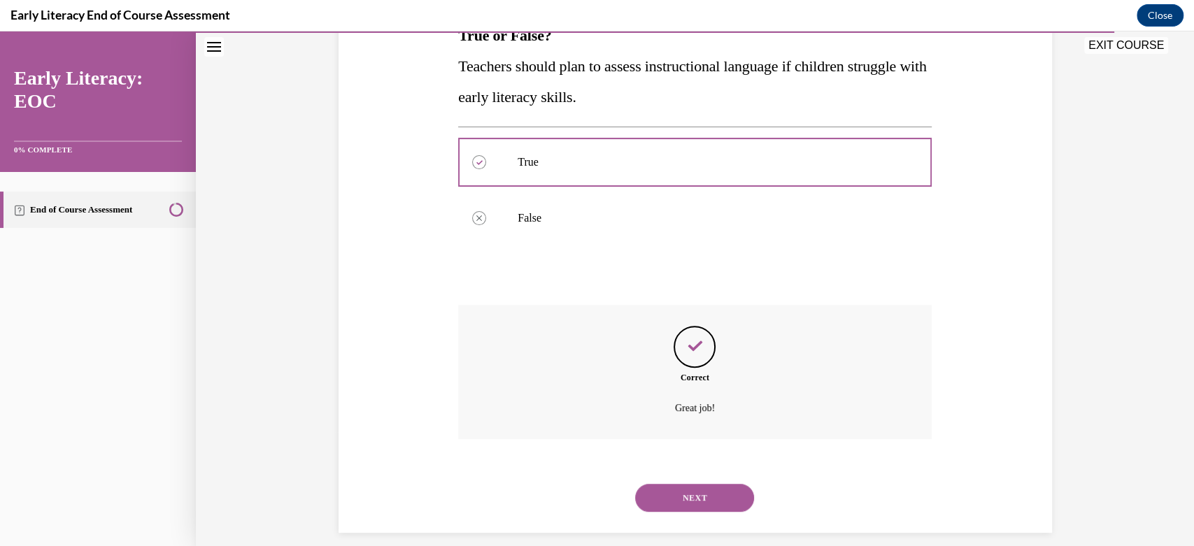
scroll to position [260, 0]
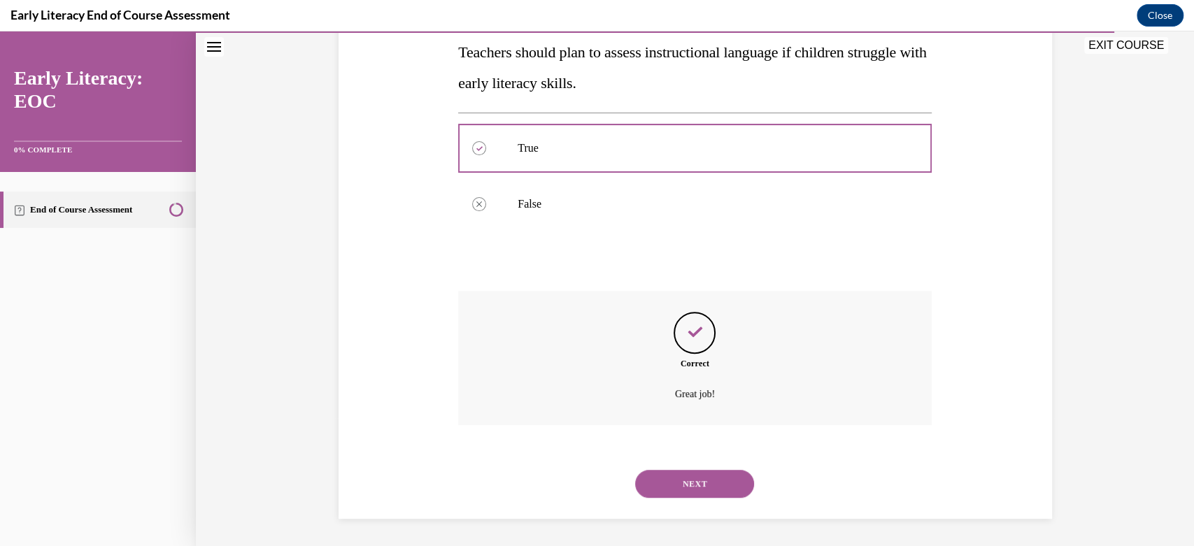
click at [683, 475] on button "NEXT" at bounding box center [694, 484] width 119 height 28
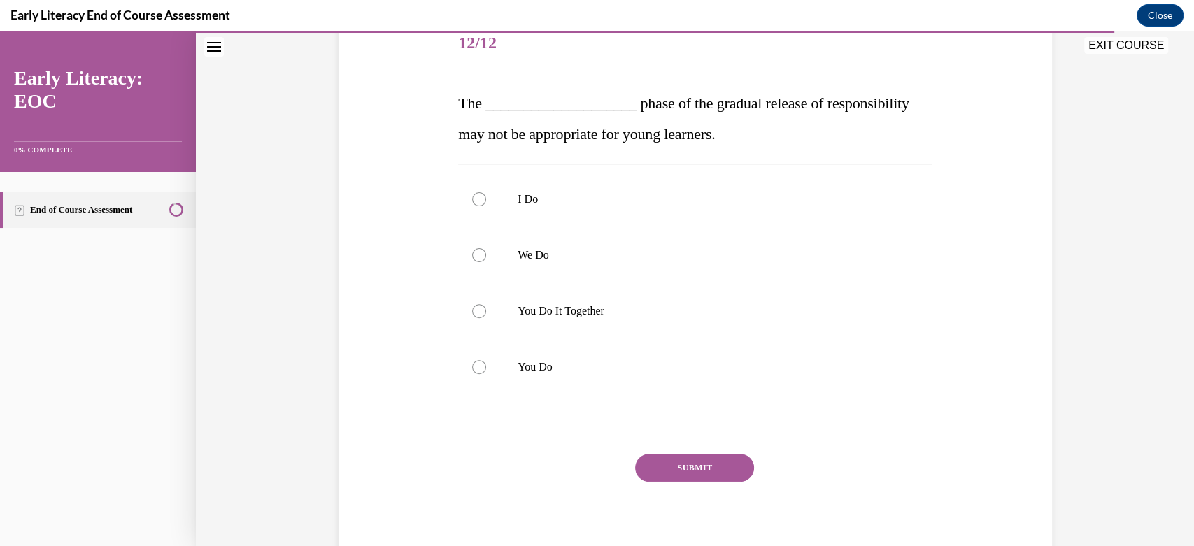
scroll to position [177, 0]
click at [472, 367] on div at bounding box center [479, 369] width 14 height 14
click at [691, 469] on button "SUBMIT" at bounding box center [694, 469] width 119 height 28
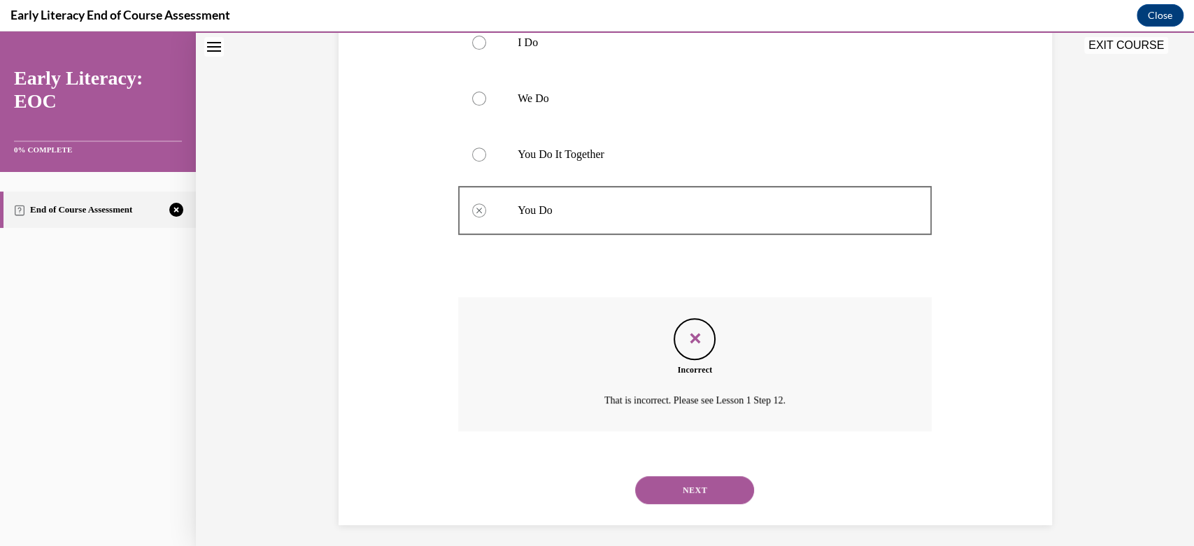
scroll to position [341, 0]
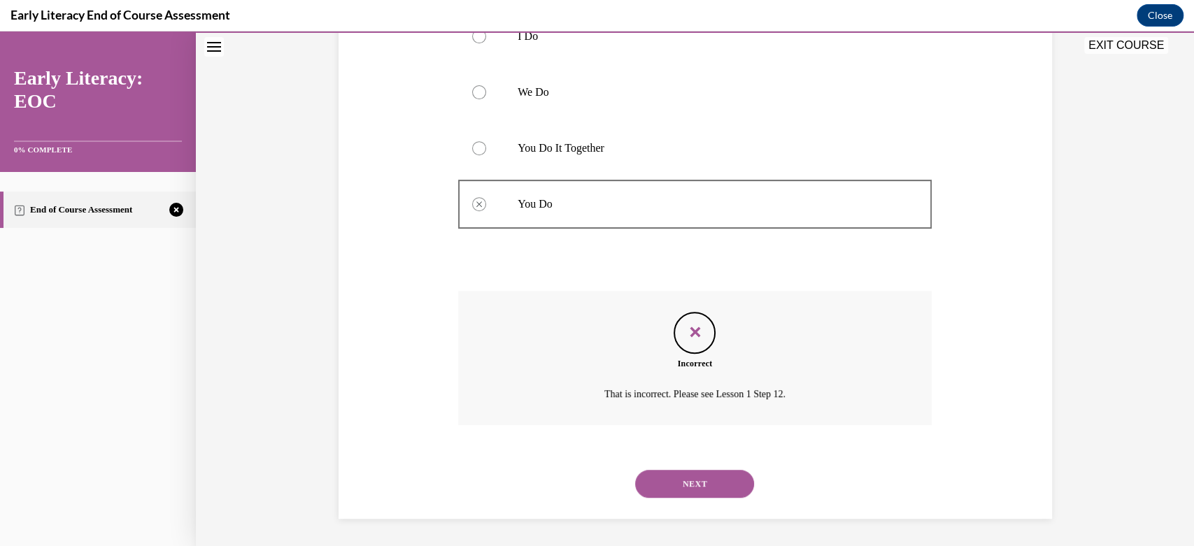
click at [694, 488] on button "NEXT" at bounding box center [694, 484] width 119 height 28
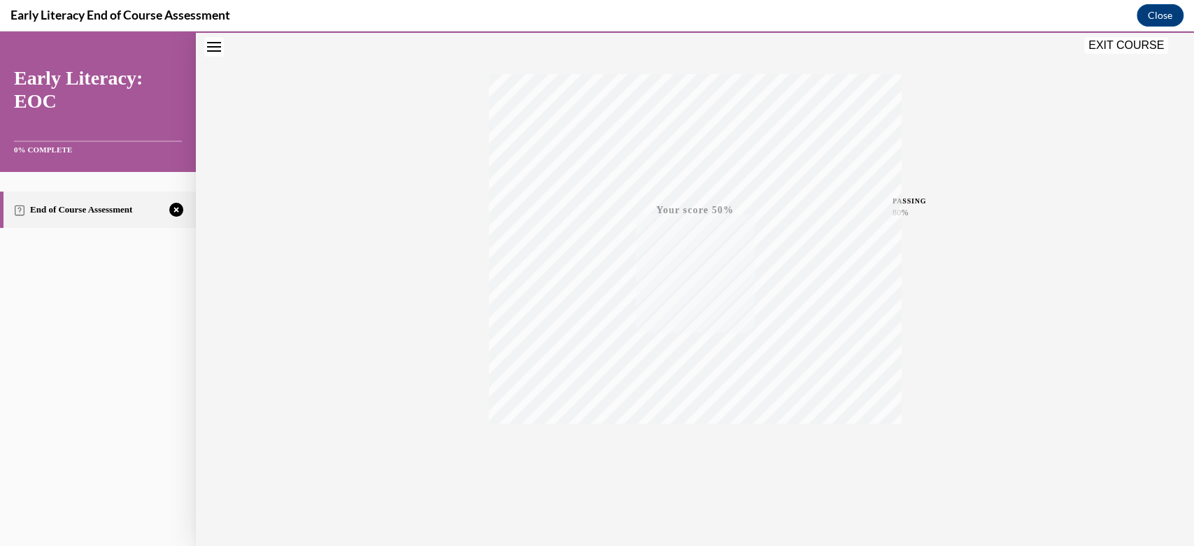
scroll to position [201, 0]
click at [692, 441] on span "TAKE AGAIN" at bounding box center [695, 442] width 50 height 8
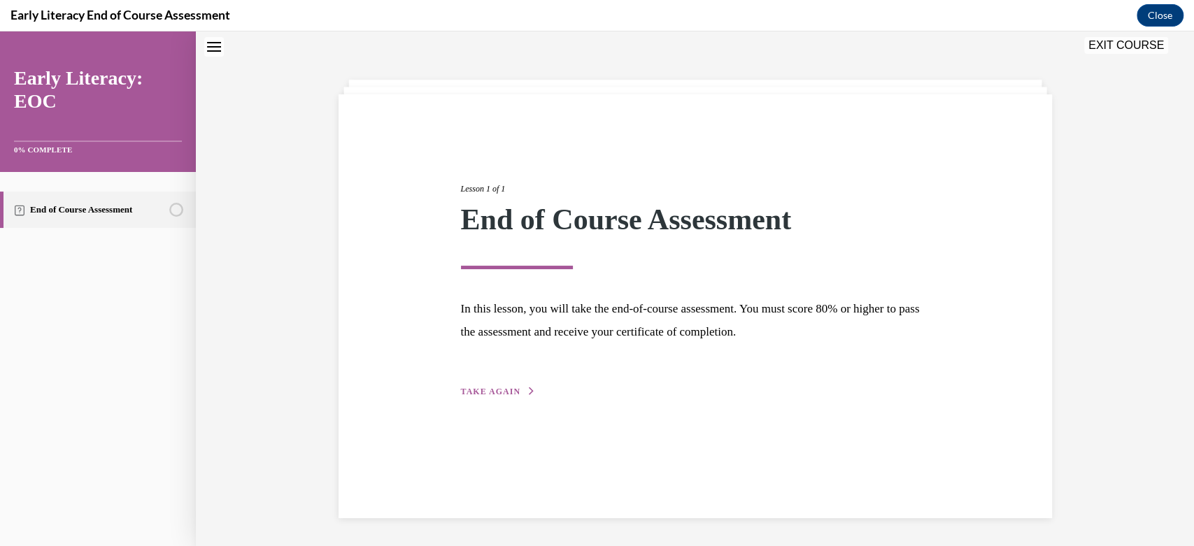
scroll to position [44, 0]
click at [470, 390] on span "TAKE AGAIN" at bounding box center [490, 392] width 59 height 10
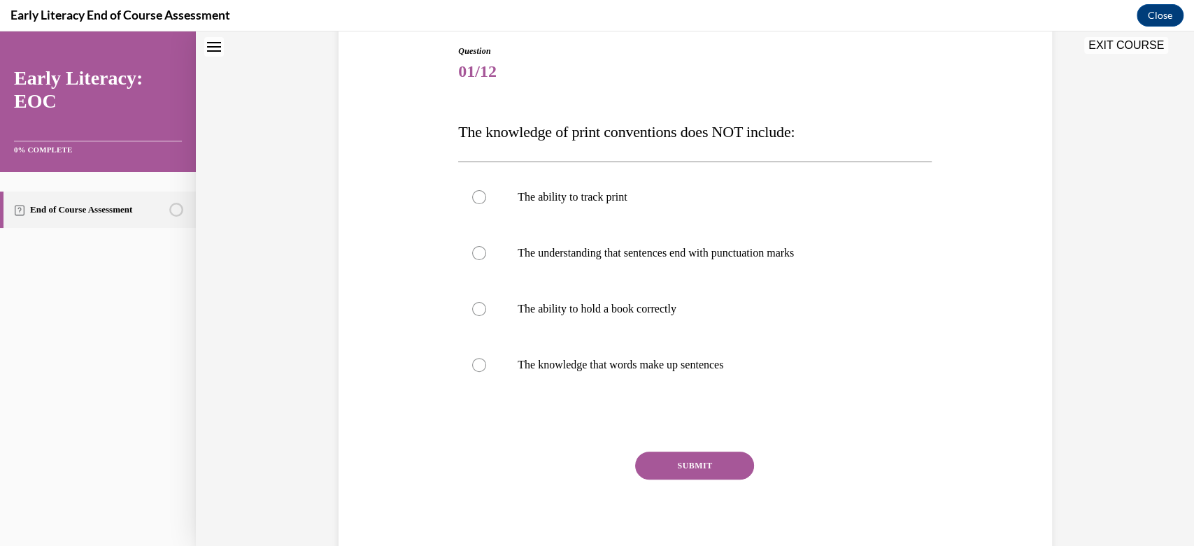
scroll to position [161, 0]
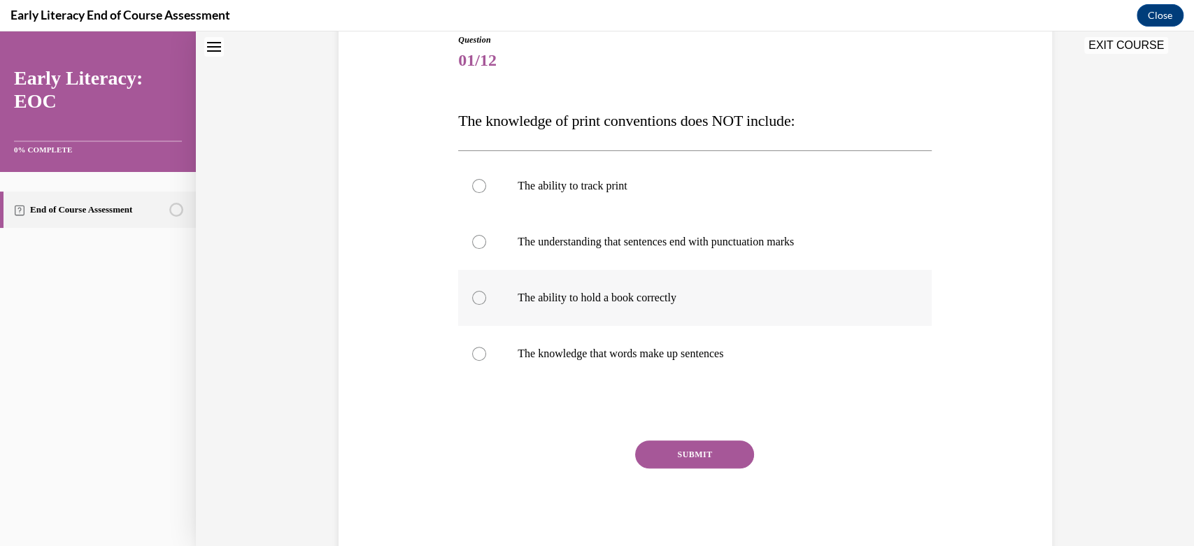
click at [472, 299] on div at bounding box center [479, 298] width 14 height 14
click at [675, 453] on button "SUBMIT" at bounding box center [694, 455] width 119 height 28
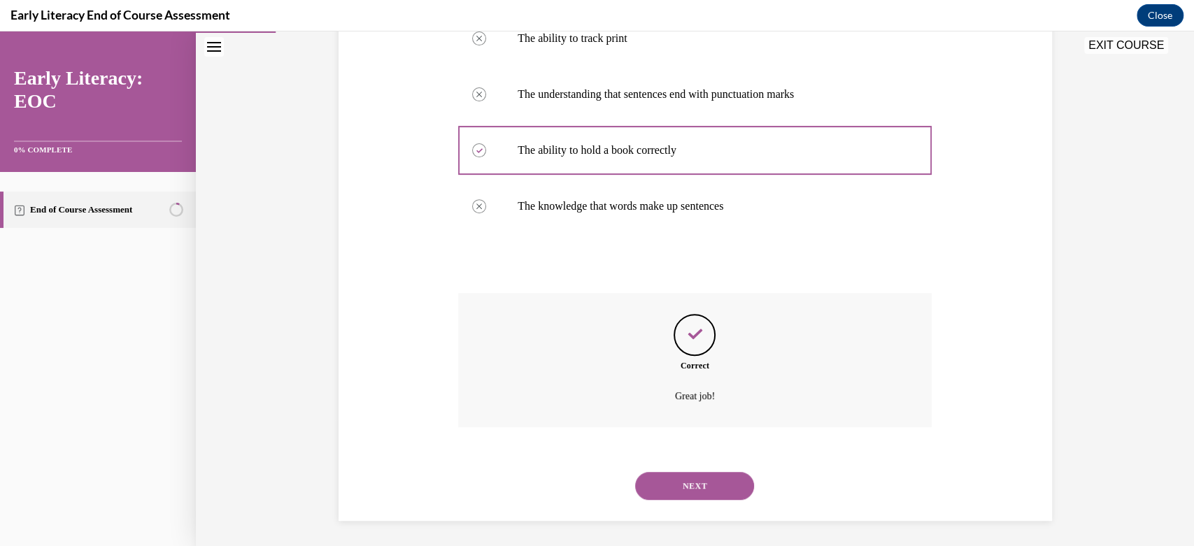
scroll to position [311, 0]
click at [681, 478] on button "NEXT" at bounding box center [694, 484] width 119 height 28
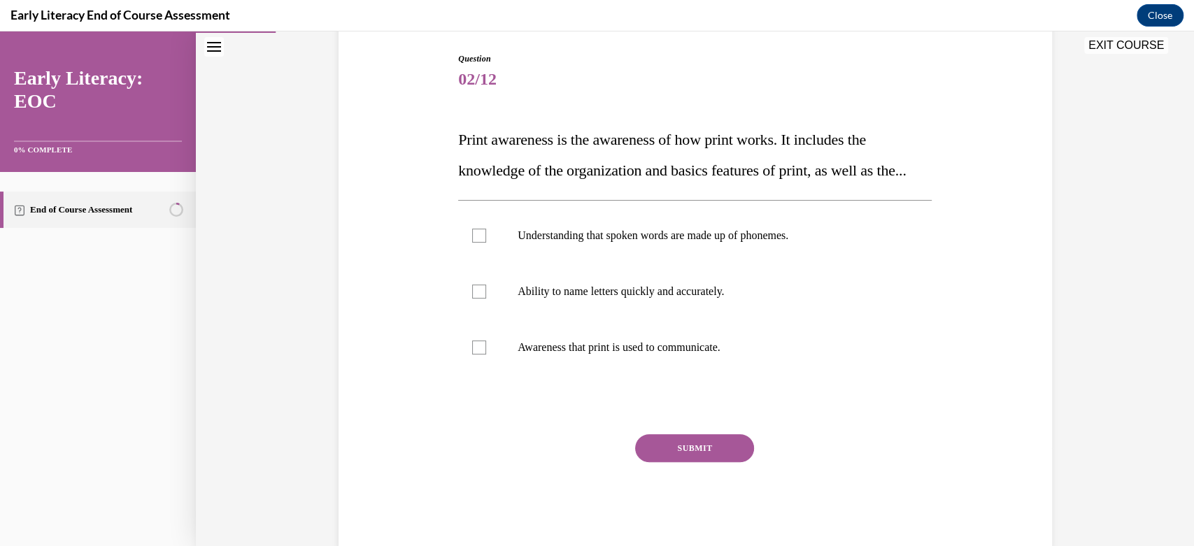
scroll to position [145, 0]
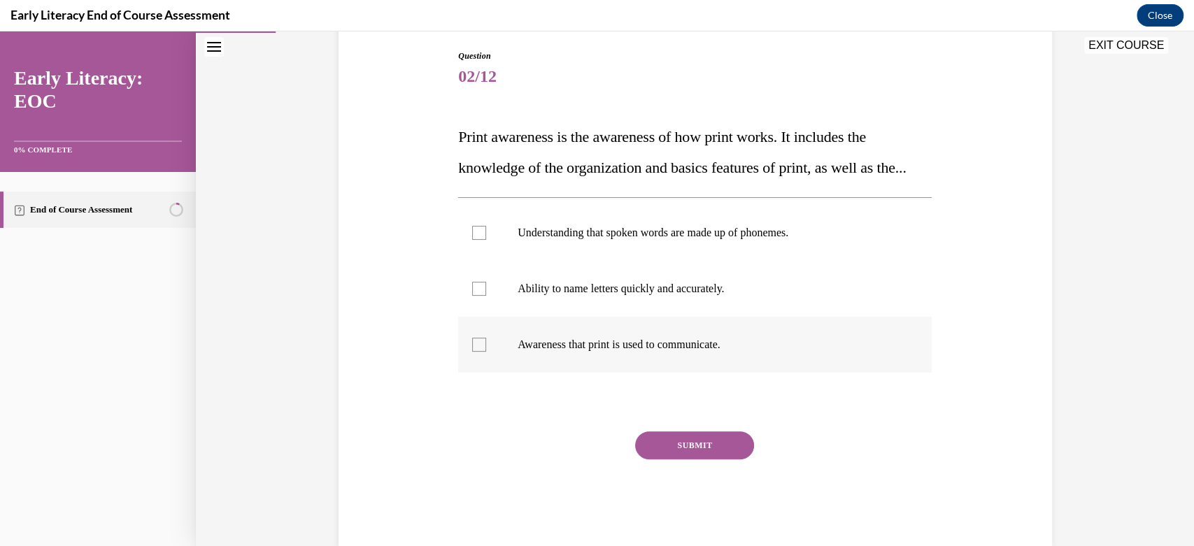
click at [476, 352] on div at bounding box center [479, 345] width 14 height 14
click at [697, 460] on button "SUBMIT" at bounding box center [694, 446] width 119 height 28
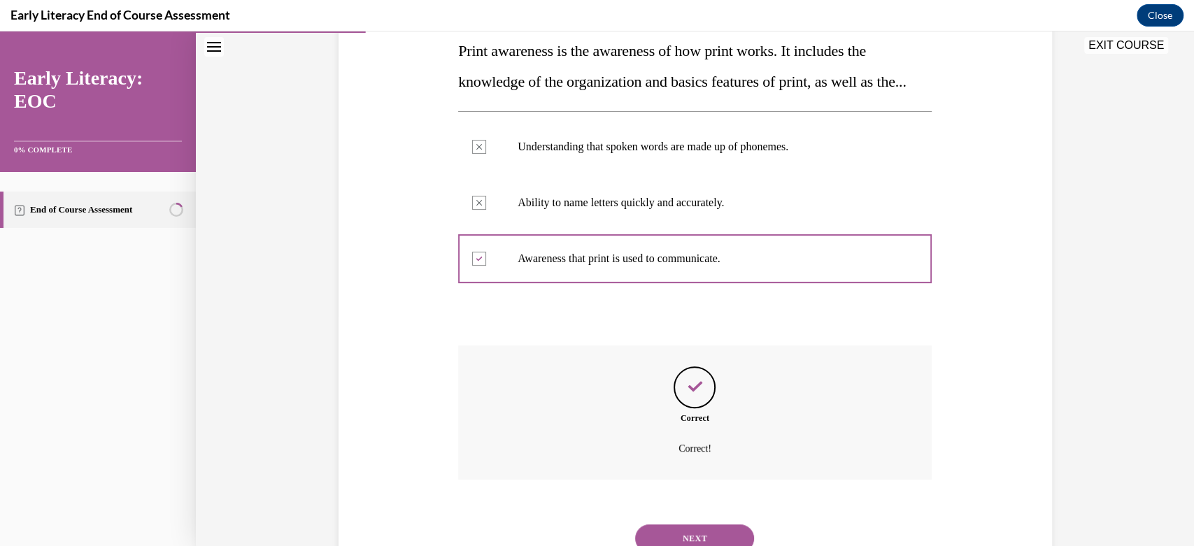
scroll to position [316, 0]
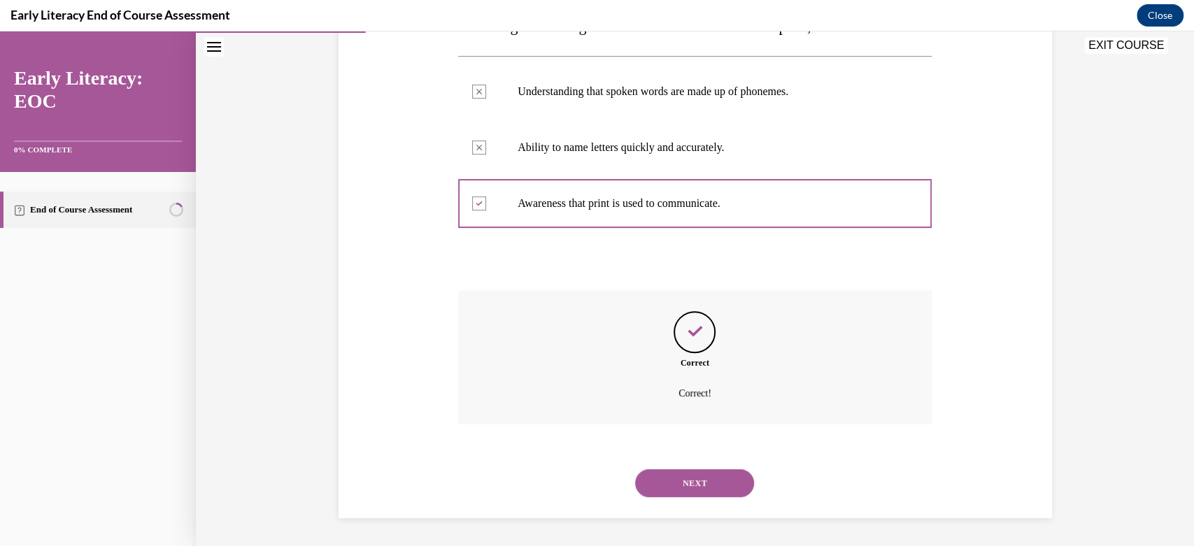
click at [696, 485] on button "NEXT" at bounding box center [694, 483] width 119 height 28
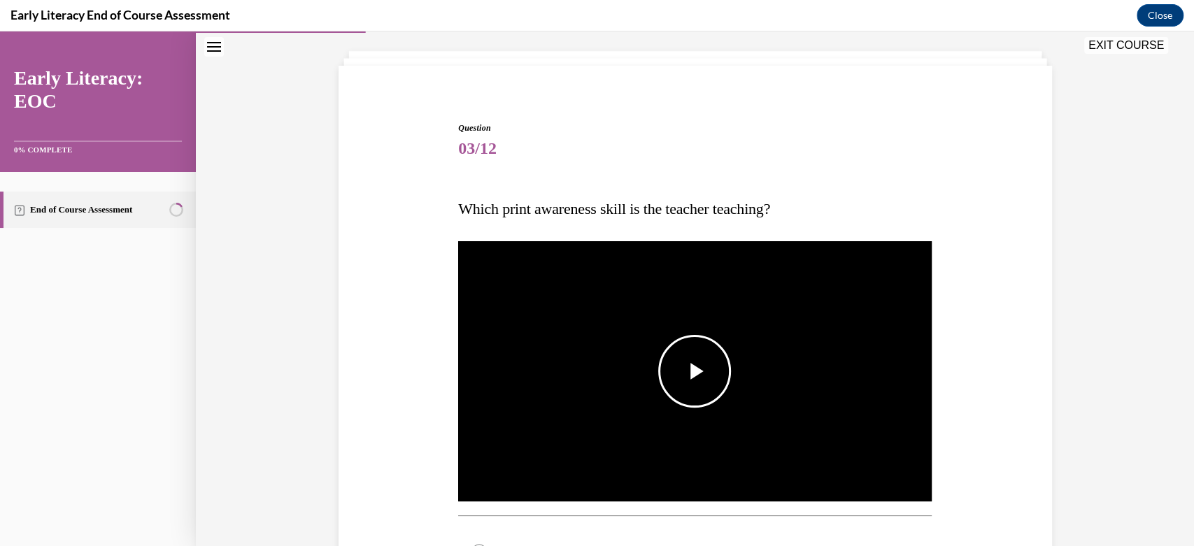
scroll to position [76, 0]
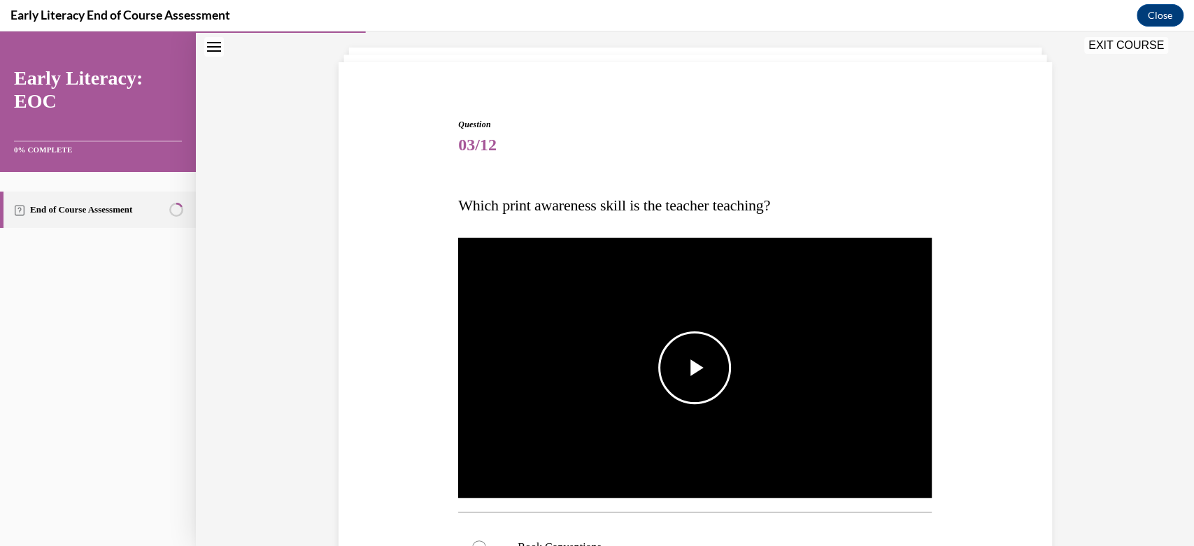
click at [695, 368] on span "Video player" at bounding box center [695, 368] width 0 height 0
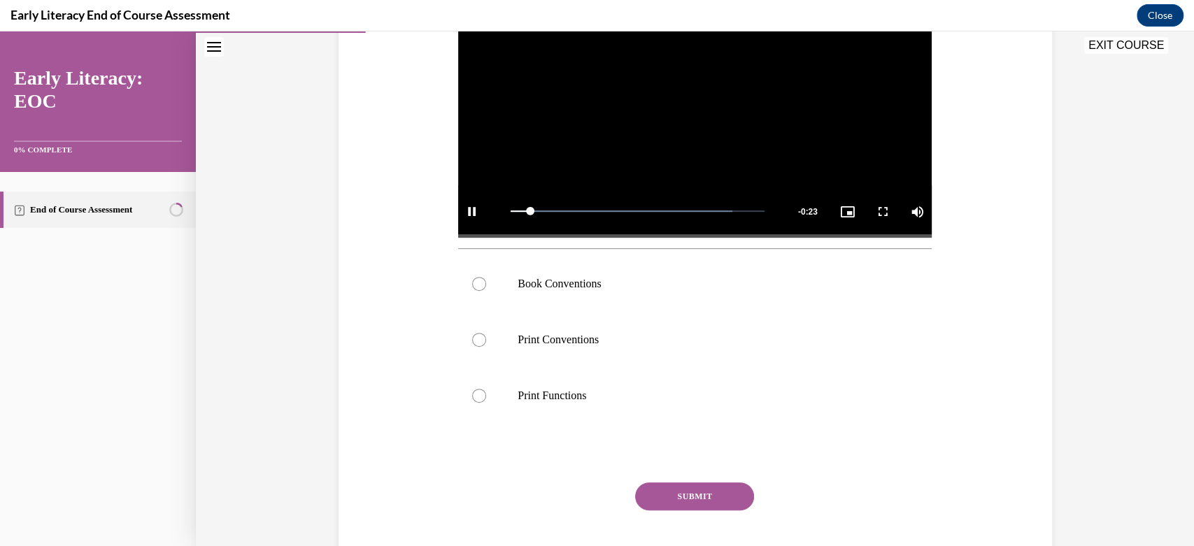
scroll to position [353, 0]
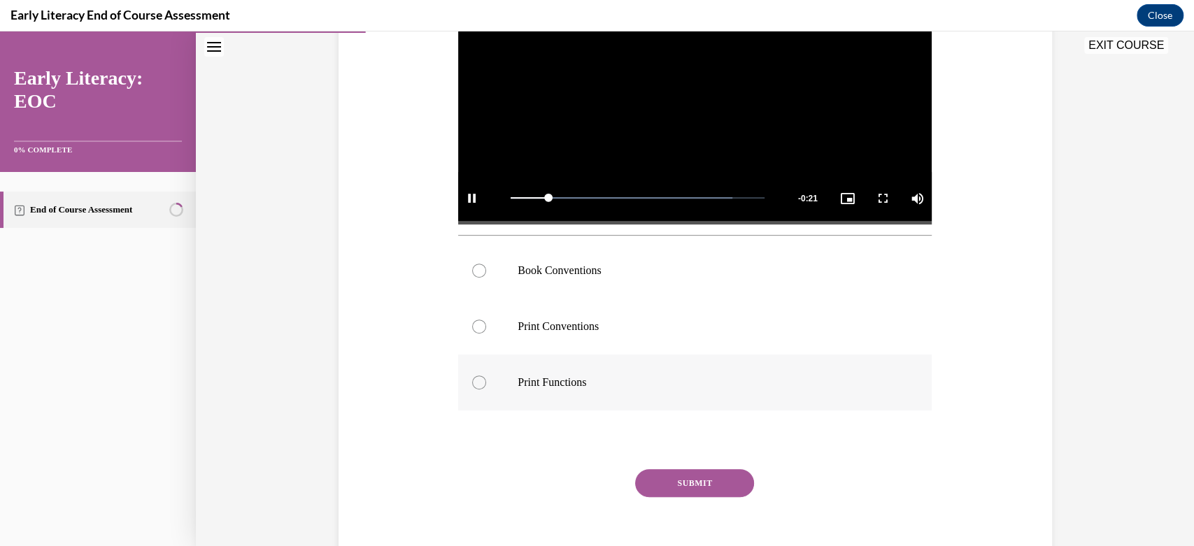
click at [478, 377] on div at bounding box center [479, 383] width 14 height 14
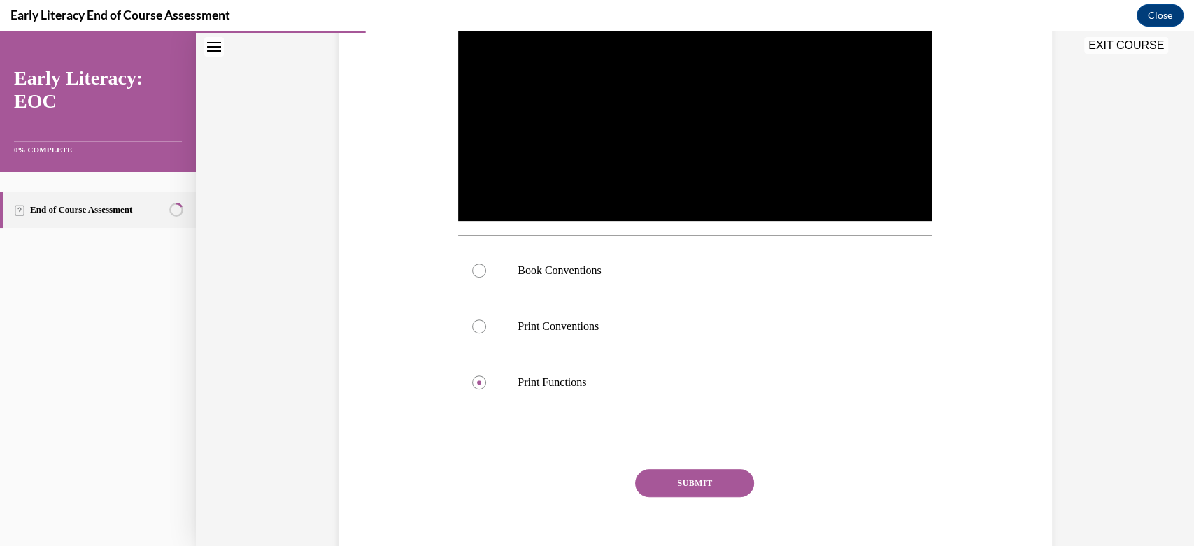
click at [698, 488] on button "SUBMIT" at bounding box center [694, 483] width 119 height 28
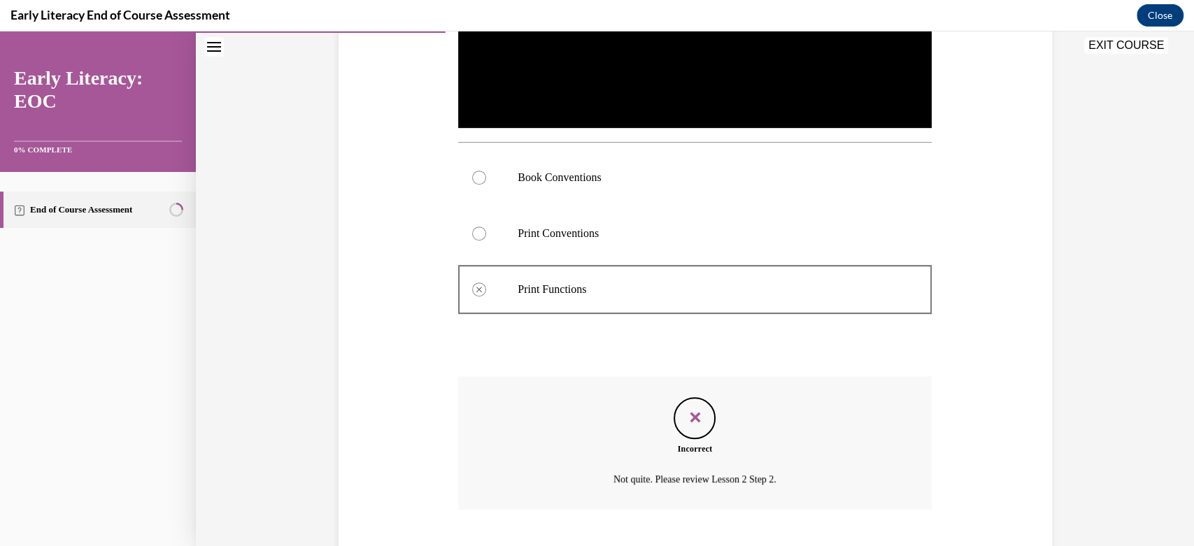
scroll to position [532, 0]
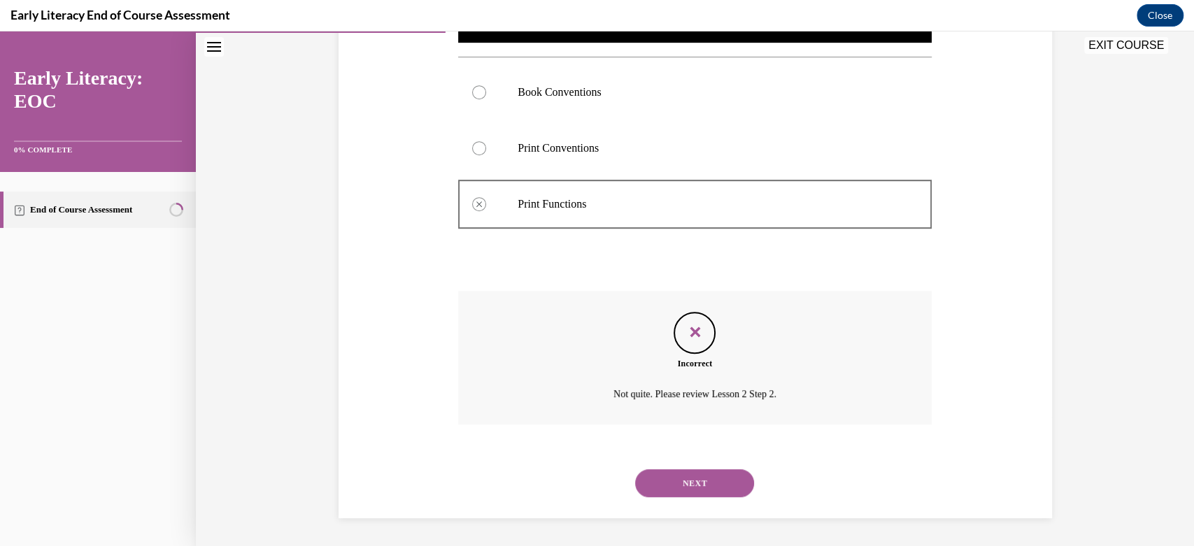
click at [692, 483] on button "NEXT" at bounding box center [694, 483] width 119 height 28
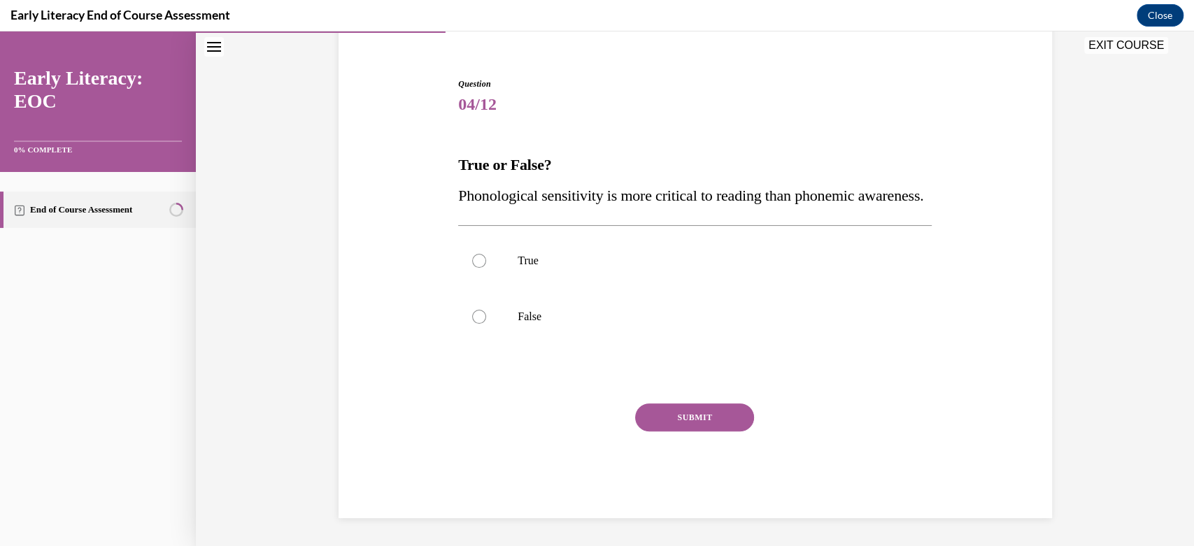
scroll to position [147, 0]
click at [472, 313] on div at bounding box center [479, 317] width 14 height 14
click at [667, 415] on button "SUBMIT" at bounding box center [694, 418] width 119 height 28
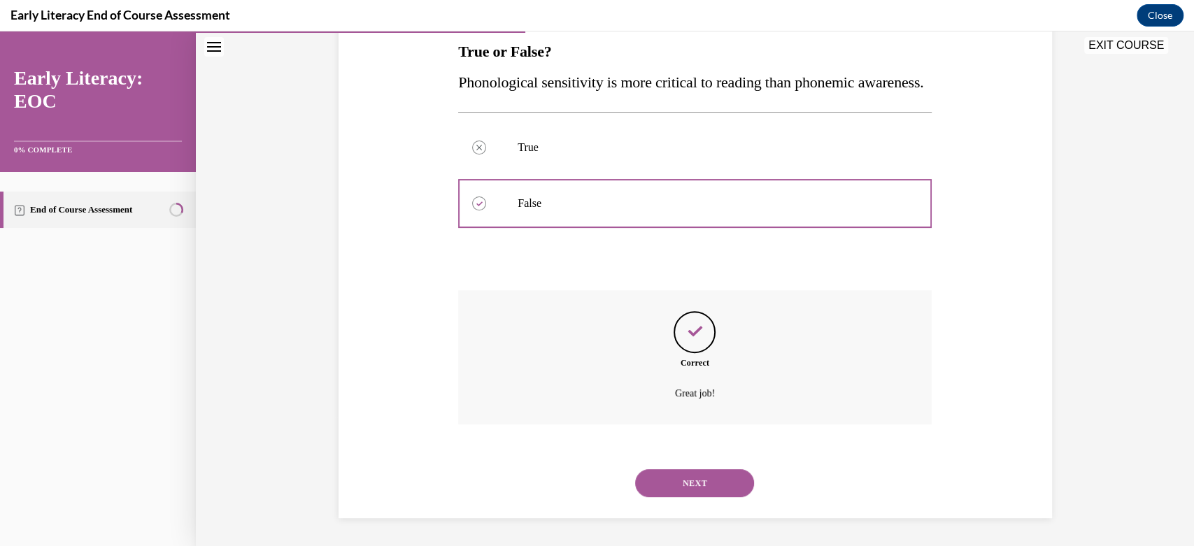
scroll to position [260, 0]
click at [689, 481] on button "NEXT" at bounding box center [694, 483] width 119 height 28
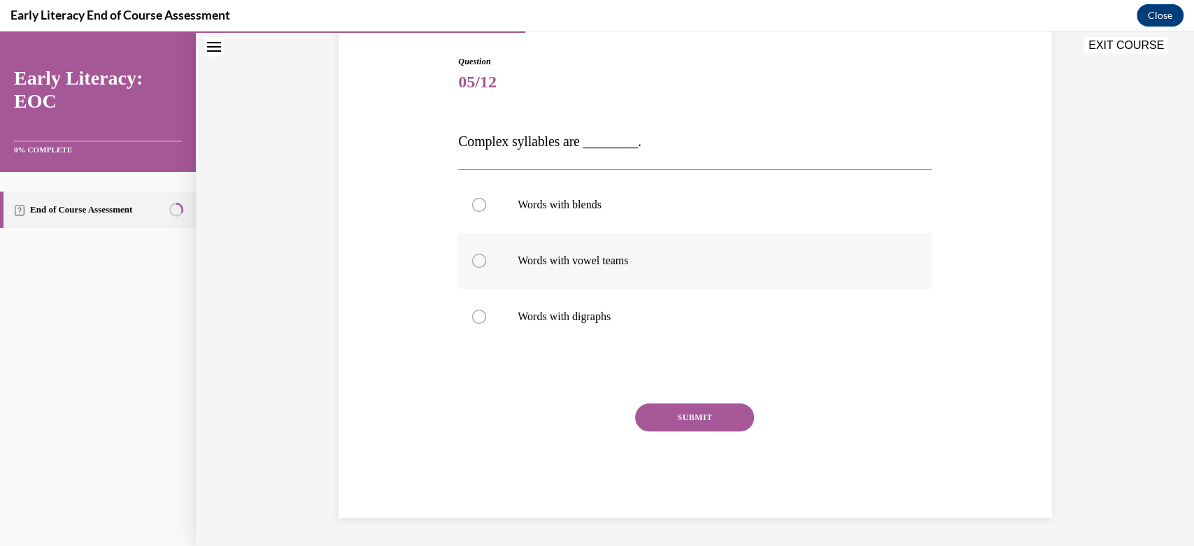
click at [478, 262] on div at bounding box center [479, 261] width 14 height 14
click at [690, 417] on button "SUBMIT" at bounding box center [694, 418] width 119 height 28
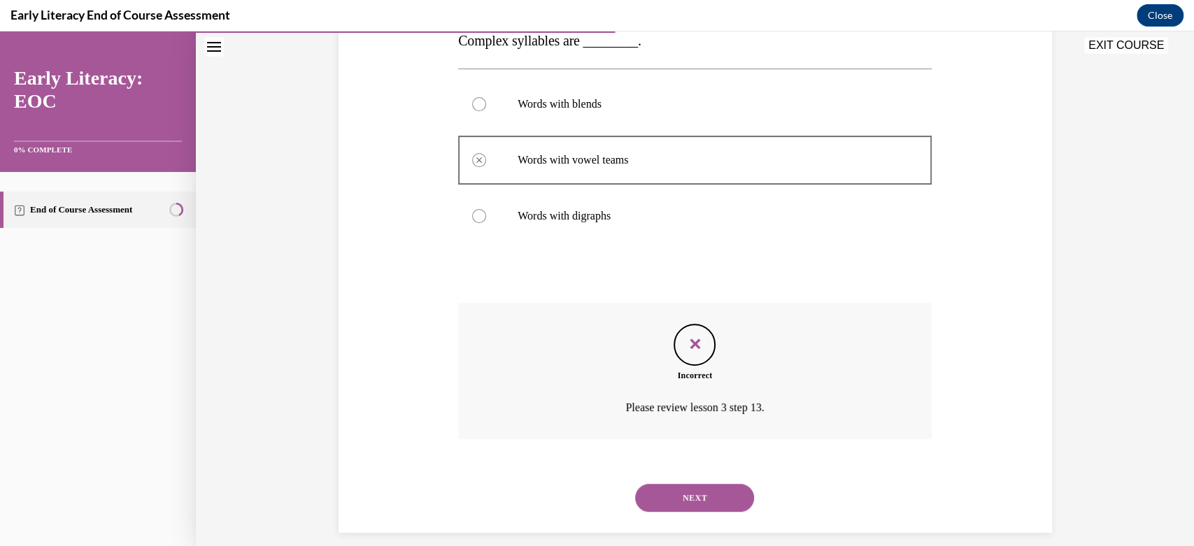
scroll to position [255, 0]
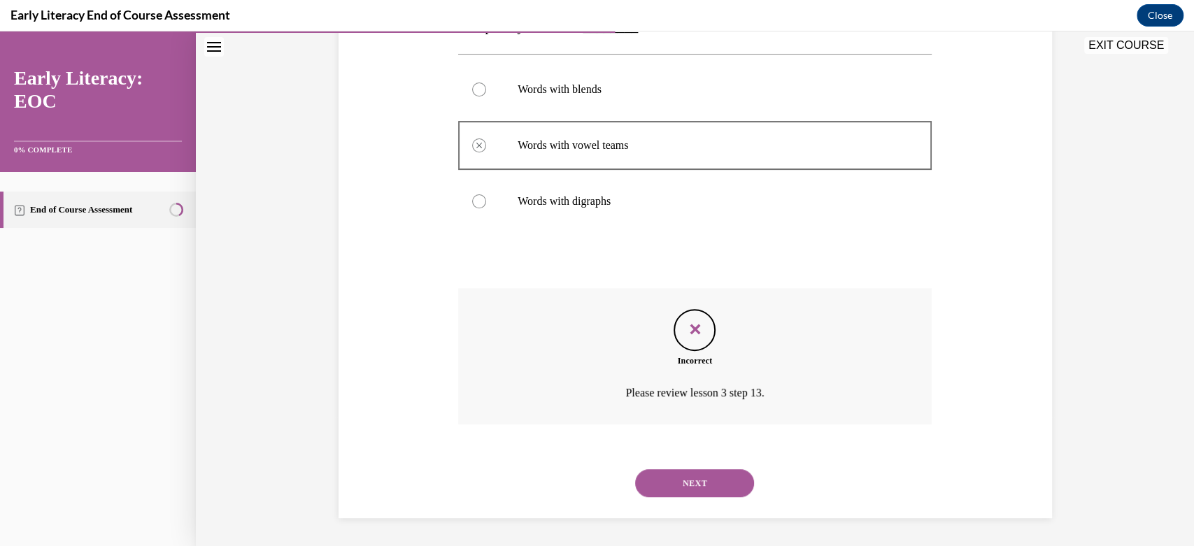
click at [681, 468] on div "NEXT" at bounding box center [695, 483] width 474 height 56
click at [680, 488] on button "NEXT" at bounding box center [694, 483] width 119 height 28
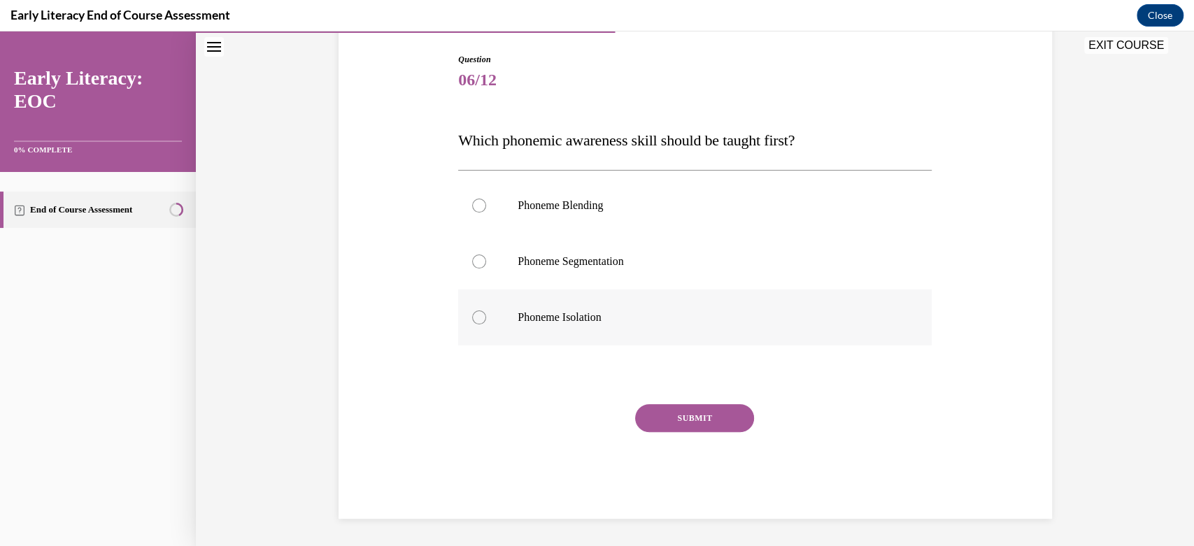
click at [472, 317] on div at bounding box center [479, 318] width 14 height 14
click at [695, 413] on button "SUBMIT" at bounding box center [694, 418] width 119 height 28
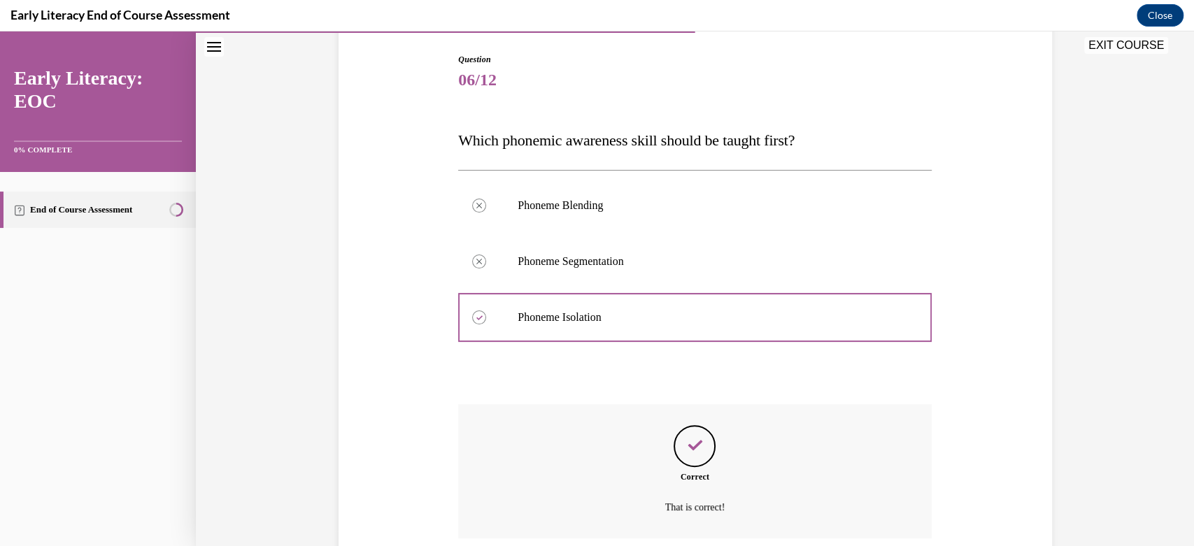
scroll to position [255, 0]
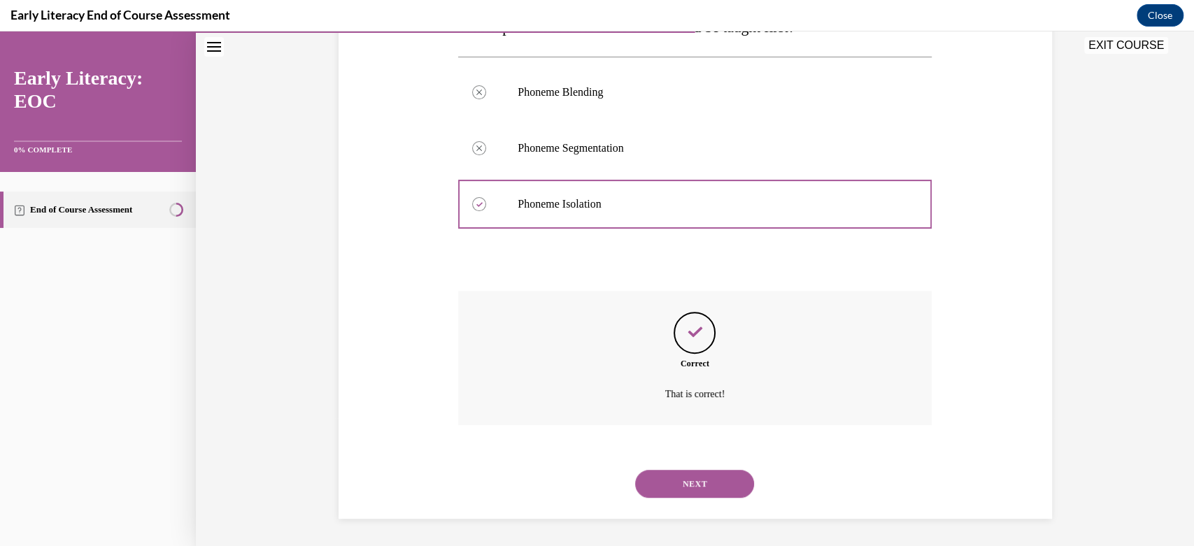
click at [683, 475] on button "NEXT" at bounding box center [694, 484] width 119 height 28
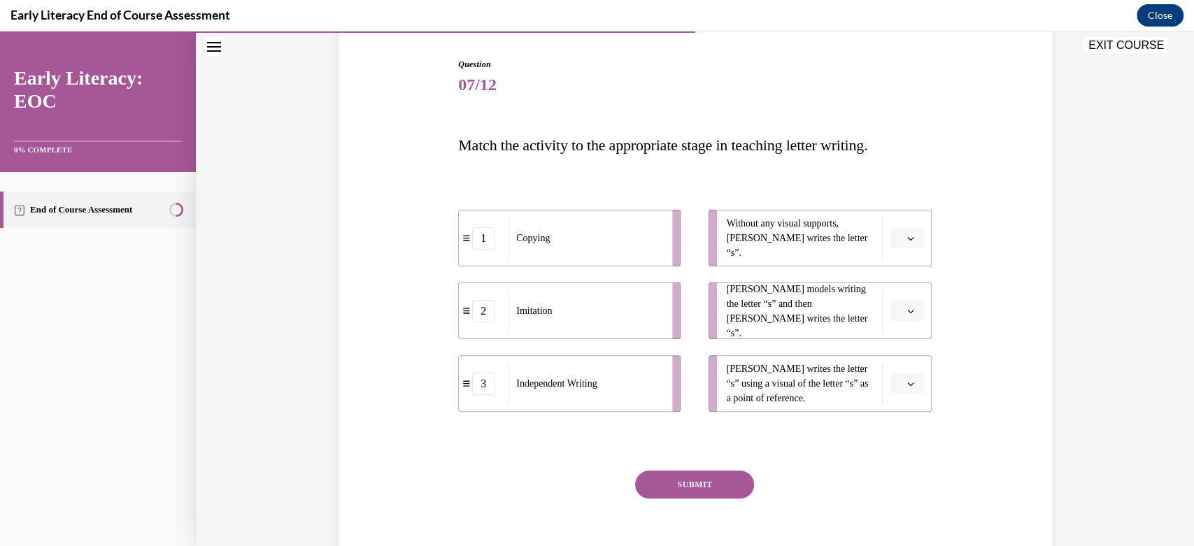
scroll to position [138, 0]
click at [899, 229] on button "button" at bounding box center [907, 236] width 34 height 21
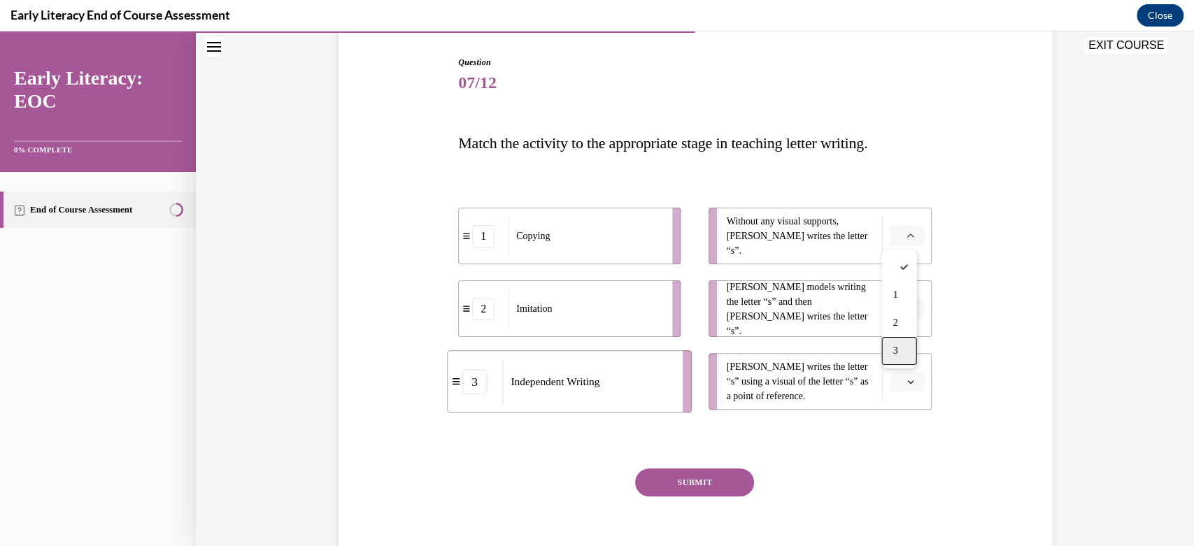
click at [899, 346] on div "3" at bounding box center [898, 351] width 35 height 28
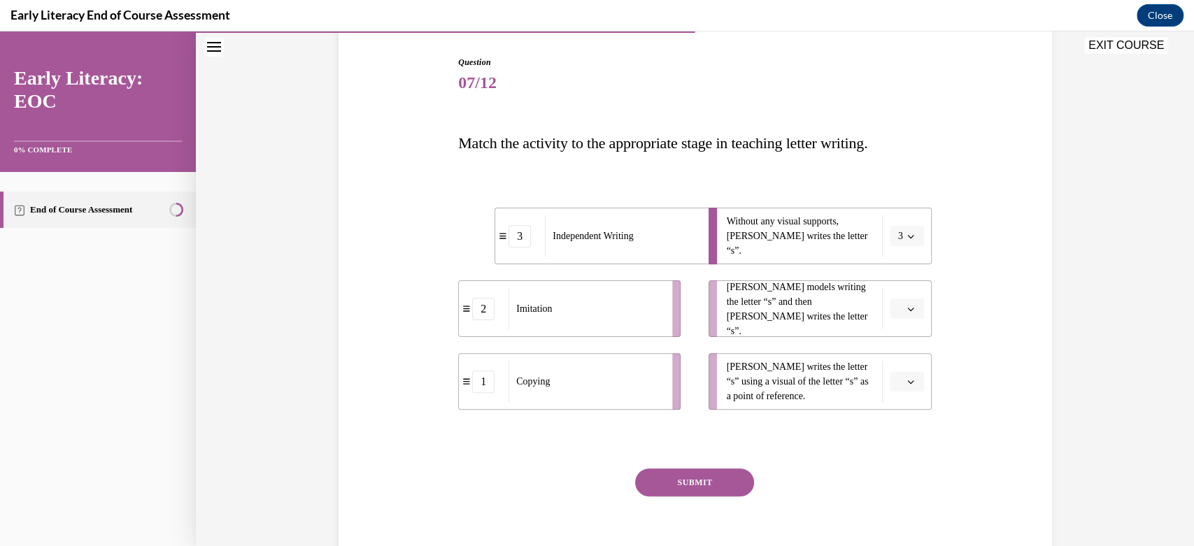
click at [898, 312] on span "Please select an option" at bounding box center [900, 309] width 5 height 14
click at [905, 384] on div "2" at bounding box center [898, 396] width 35 height 28
click at [906, 389] on button "button" at bounding box center [907, 381] width 34 height 21
click at [901, 434] on div "1" at bounding box center [898, 441] width 35 height 28
click at [667, 481] on button "SUBMIT" at bounding box center [694, 483] width 119 height 28
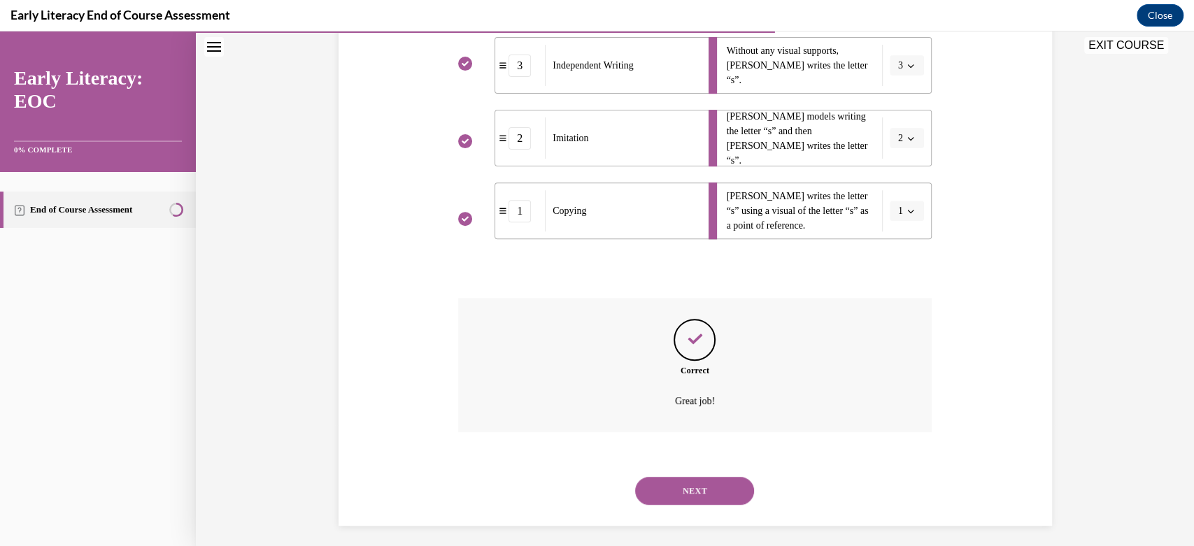
scroll to position [316, 0]
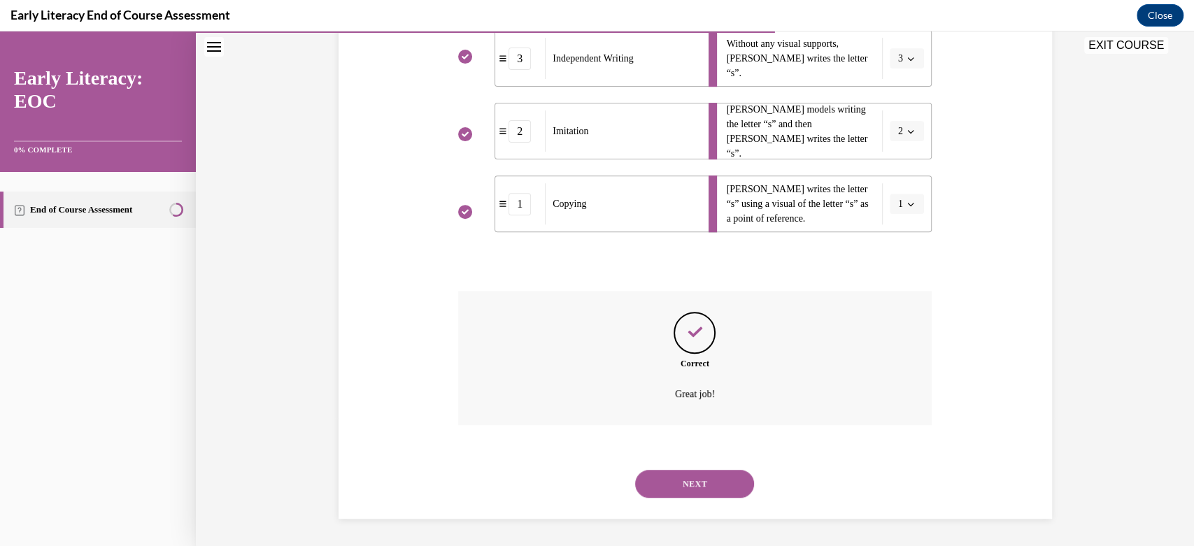
click at [690, 481] on button "NEXT" at bounding box center [694, 484] width 119 height 28
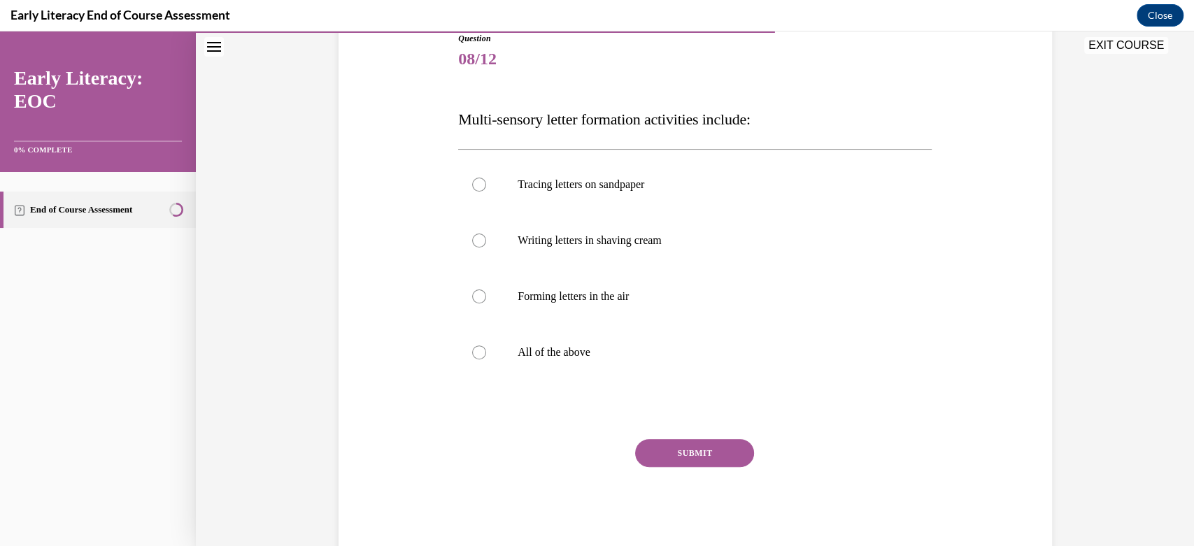
scroll to position [160, 0]
click at [472, 248] on div at bounding box center [479, 243] width 14 height 14
click at [699, 446] on button "SUBMIT" at bounding box center [694, 455] width 119 height 28
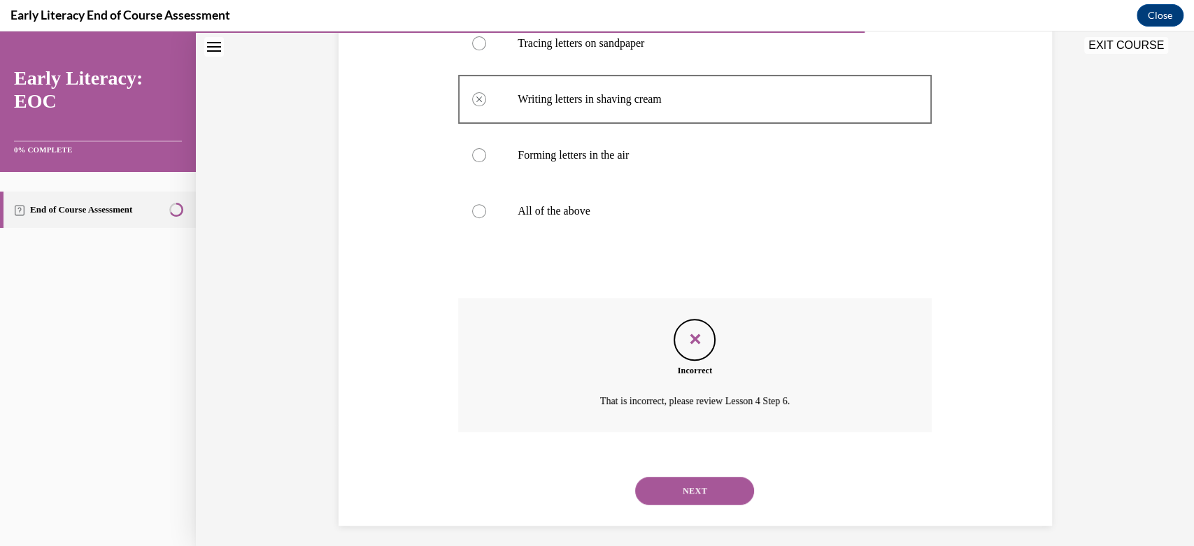
scroll to position [311, 0]
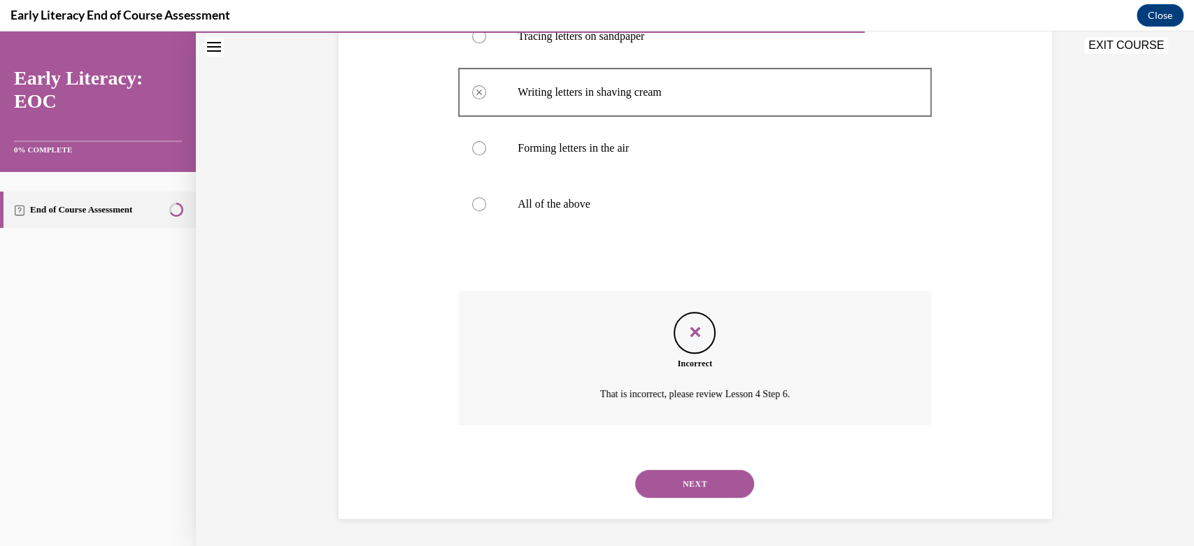
click at [701, 487] on button "NEXT" at bounding box center [694, 484] width 119 height 28
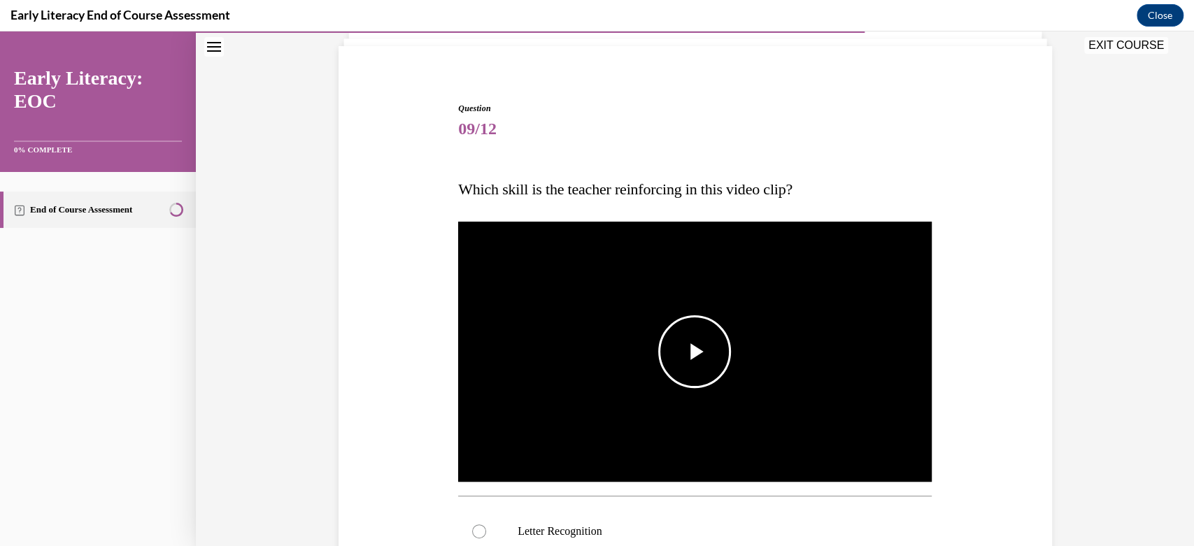
scroll to position [94, 0]
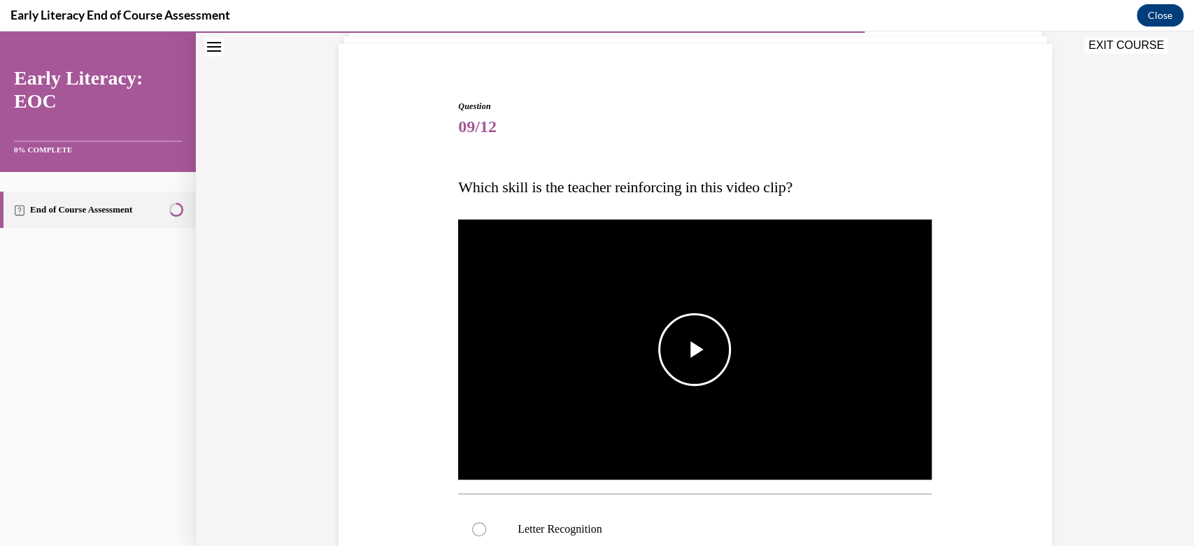
click at [695, 350] on span "Video player" at bounding box center [695, 350] width 0 height 0
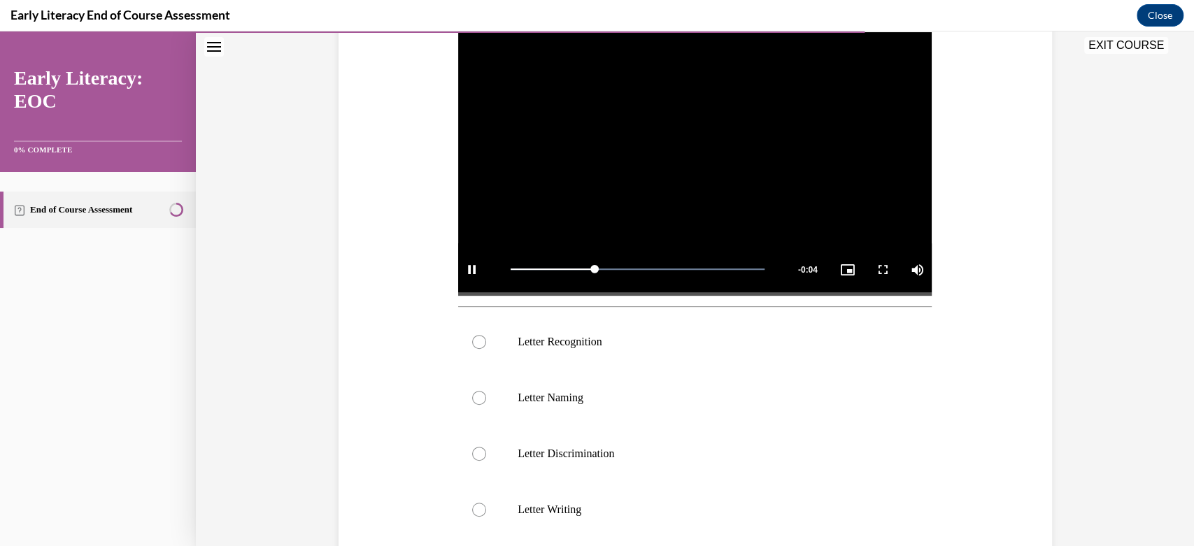
scroll to position [300, 0]
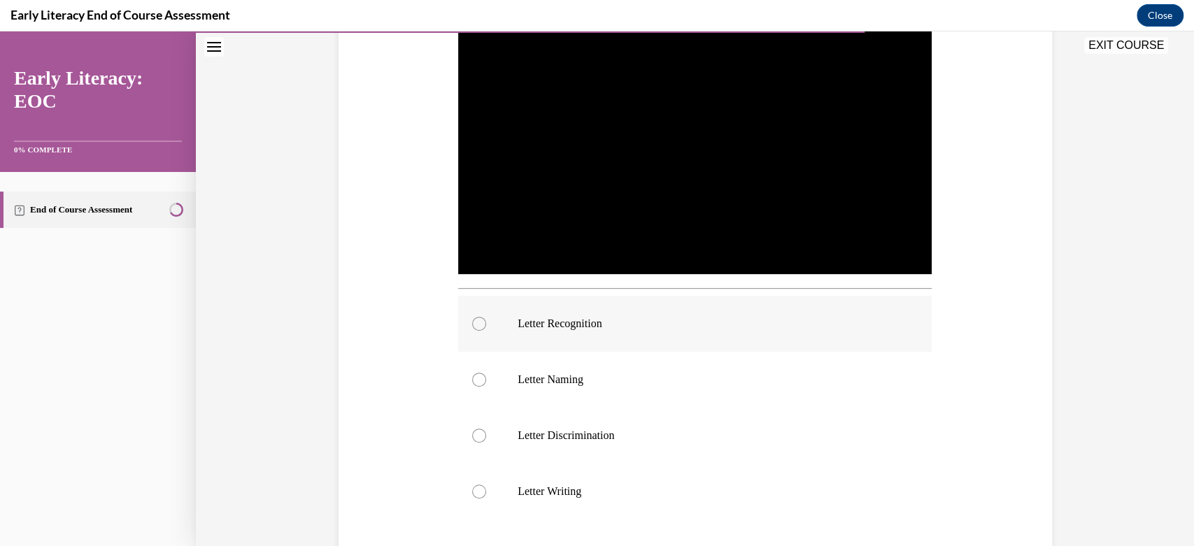
click at [536, 325] on p "Letter Recognition" at bounding box center [707, 324] width 379 height 14
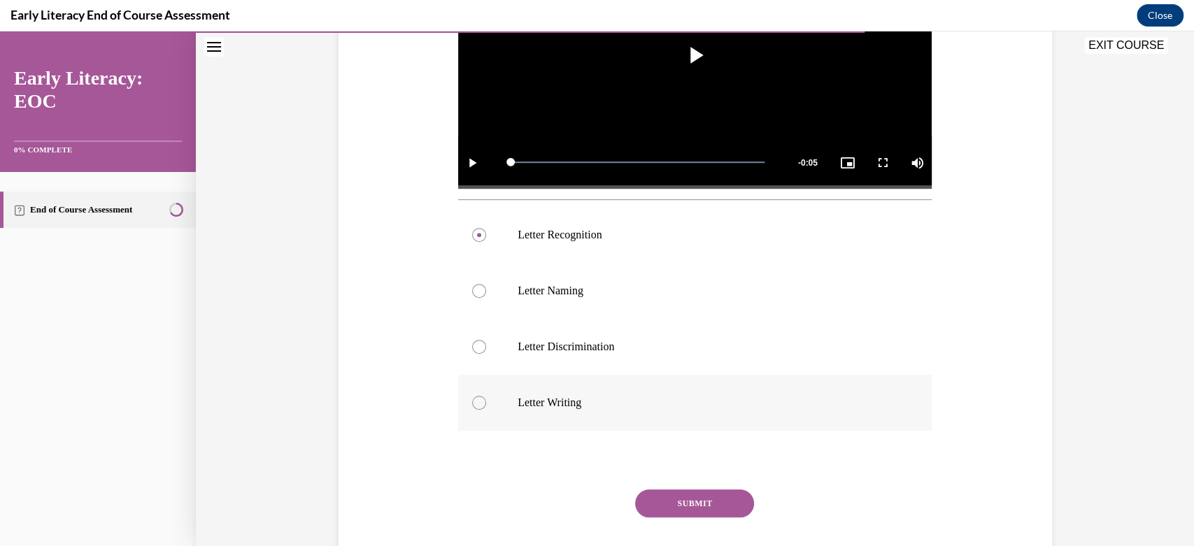
scroll to position [450, 0]
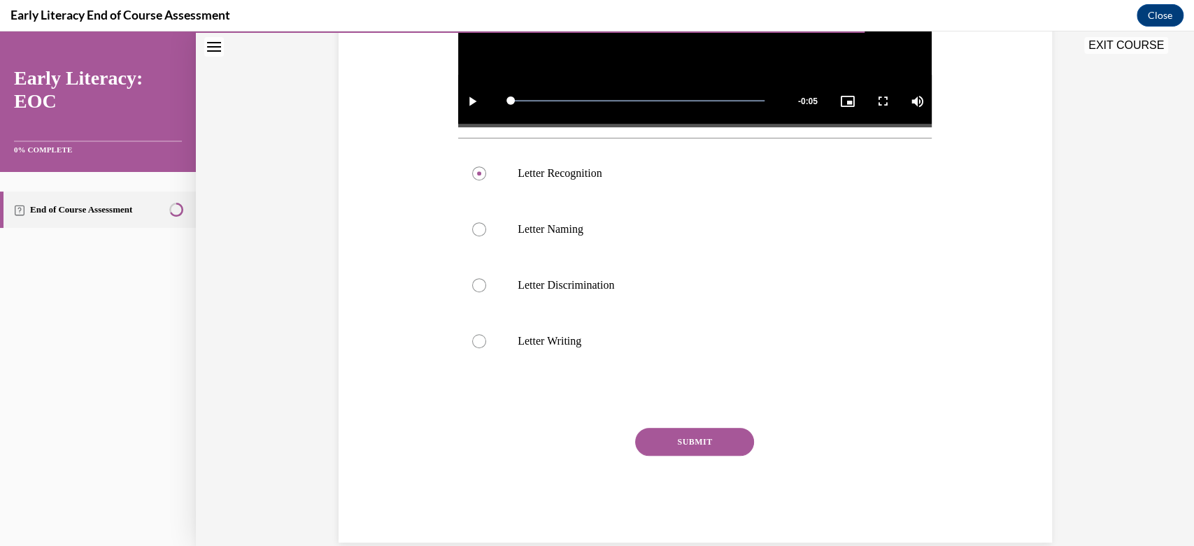
click at [671, 441] on button "SUBMIT" at bounding box center [694, 442] width 119 height 28
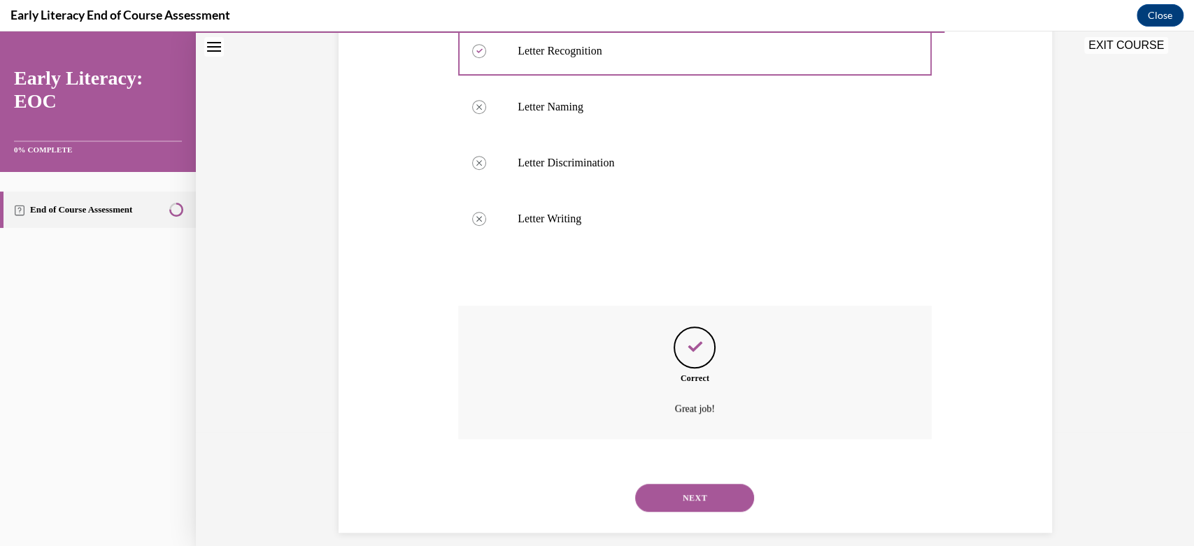
scroll to position [588, 0]
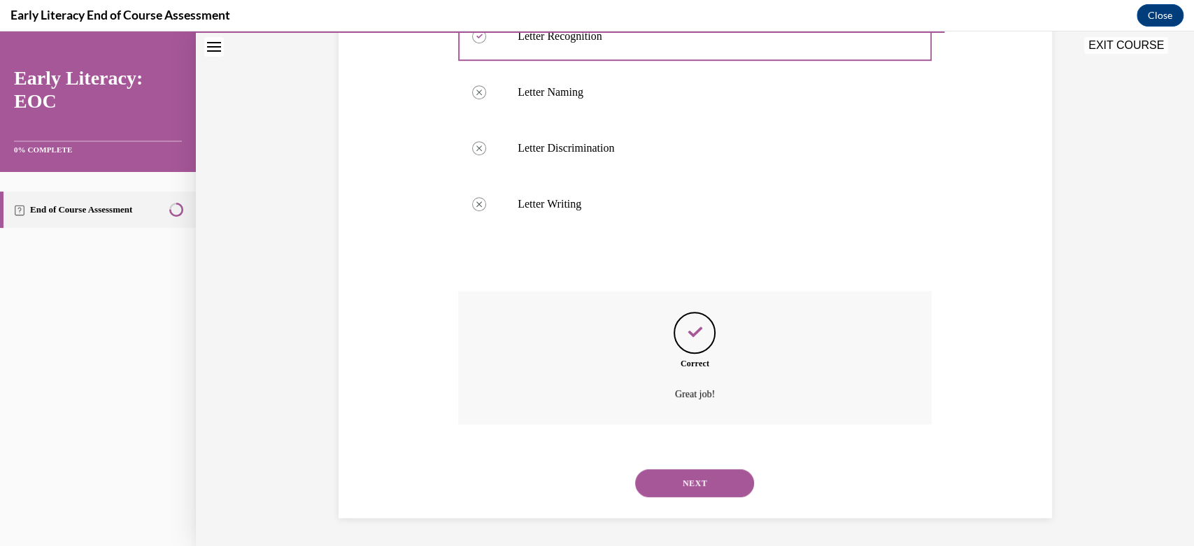
click at [685, 478] on button "NEXT" at bounding box center [694, 483] width 119 height 28
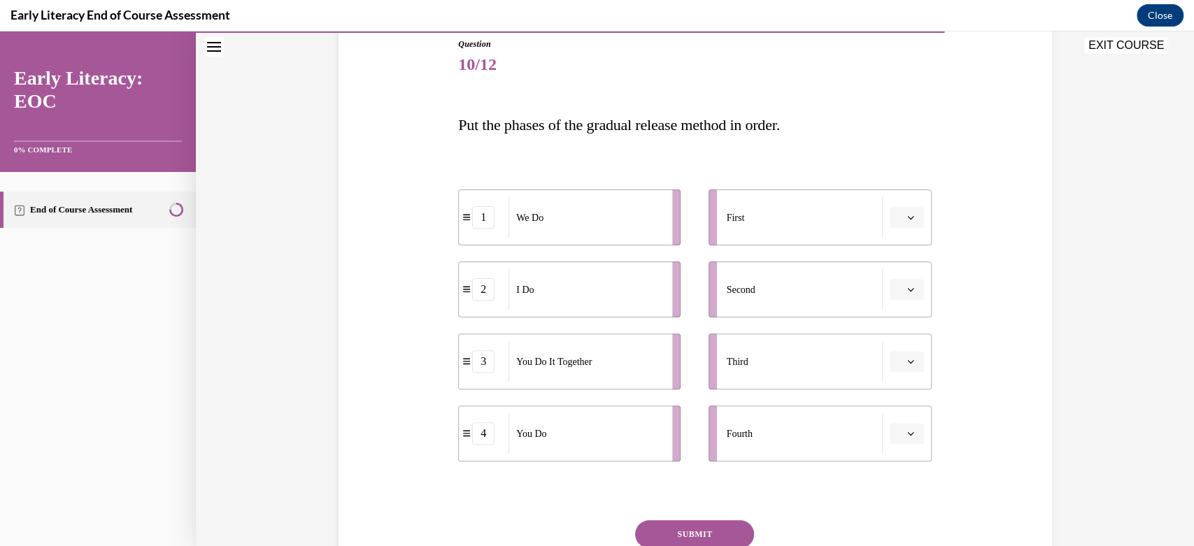
scroll to position [159, 0]
click at [897, 215] on button "button" at bounding box center [907, 215] width 34 height 21
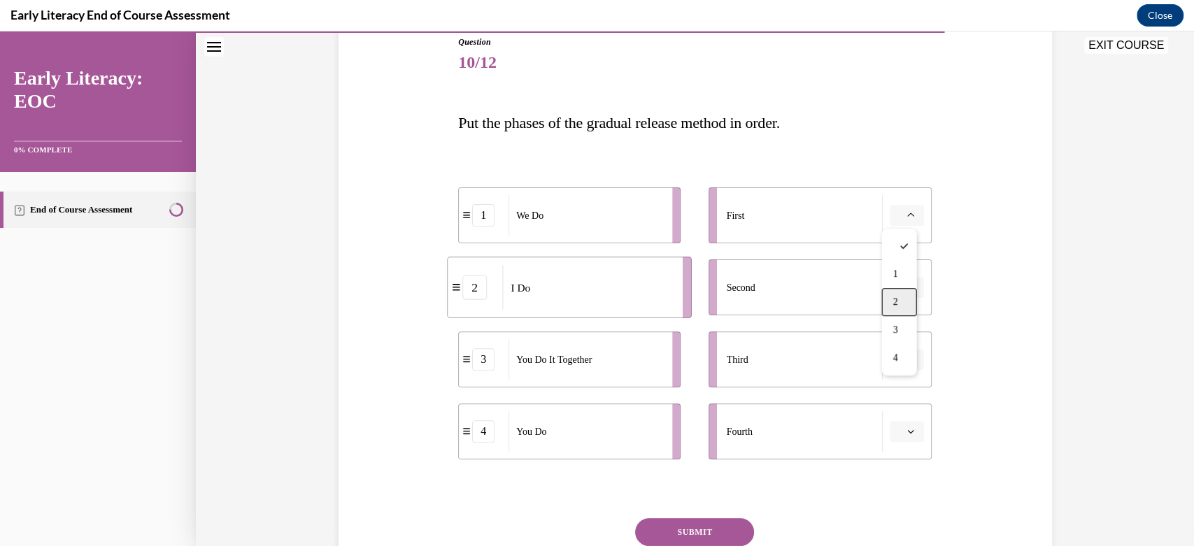
click at [899, 297] on div "2" at bounding box center [898, 302] width 35 height 28
click at [899, 297] on button "button" at bounding box center [907, 287] width 34 height 21
click at [901, 345] on div "1" at bounding box center [898, 346] width 35 height 28
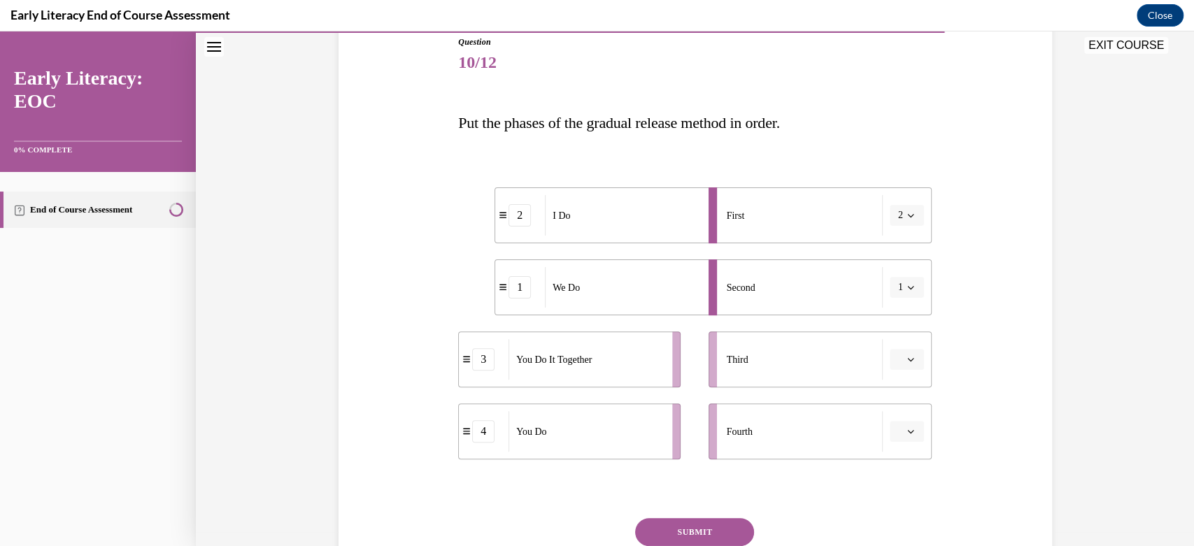
click at [901, 349] on button "button" at bounding box center [907, 359] width 34 height 21
click at [900, 467] on div "3" at bounding box center [898, 474] width 35 height 28
click at [907, 428] on icon "button" at bounding box center [910, 431] width 7 height 7
click at [899, 398] on div "4" at bounding box center [898, 400] width 35 height 28
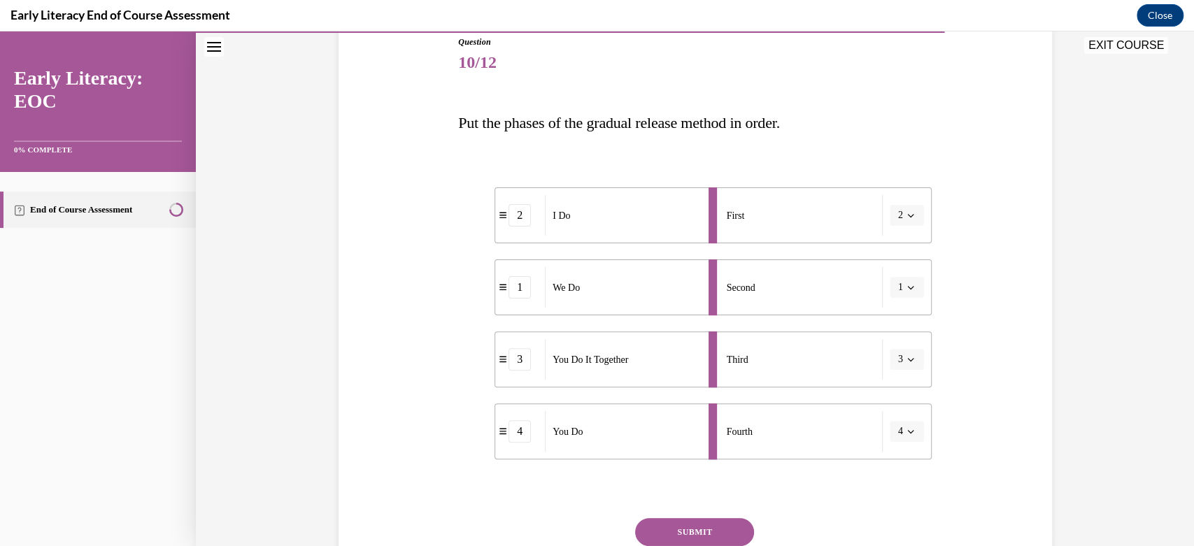
click at [703, 526] on button "SUBMIT" at bounding box center [694, 532] width 119 height 28
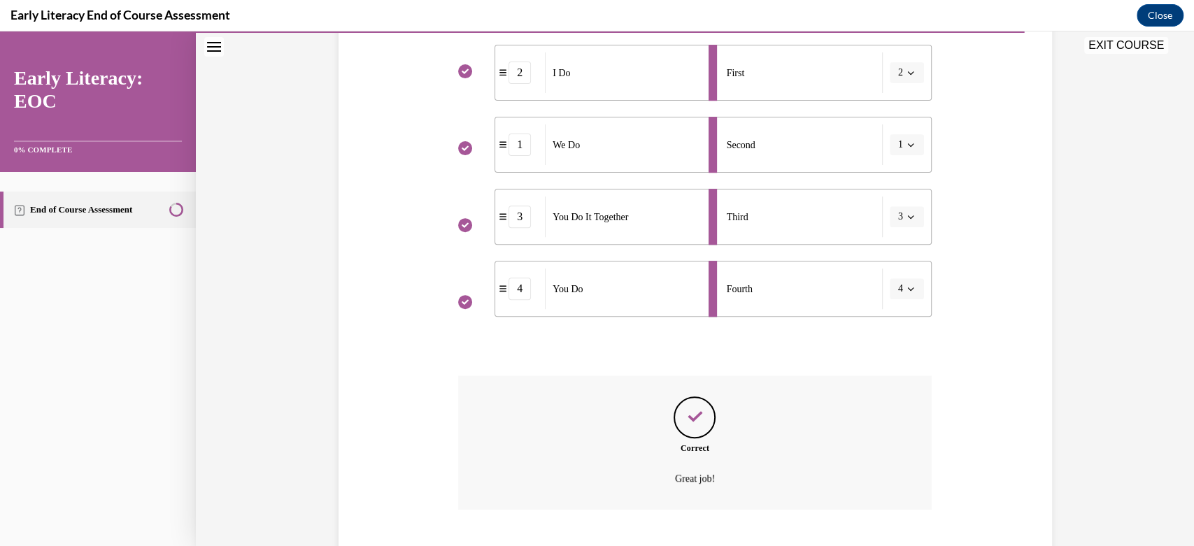
scroll to position [386, 0]
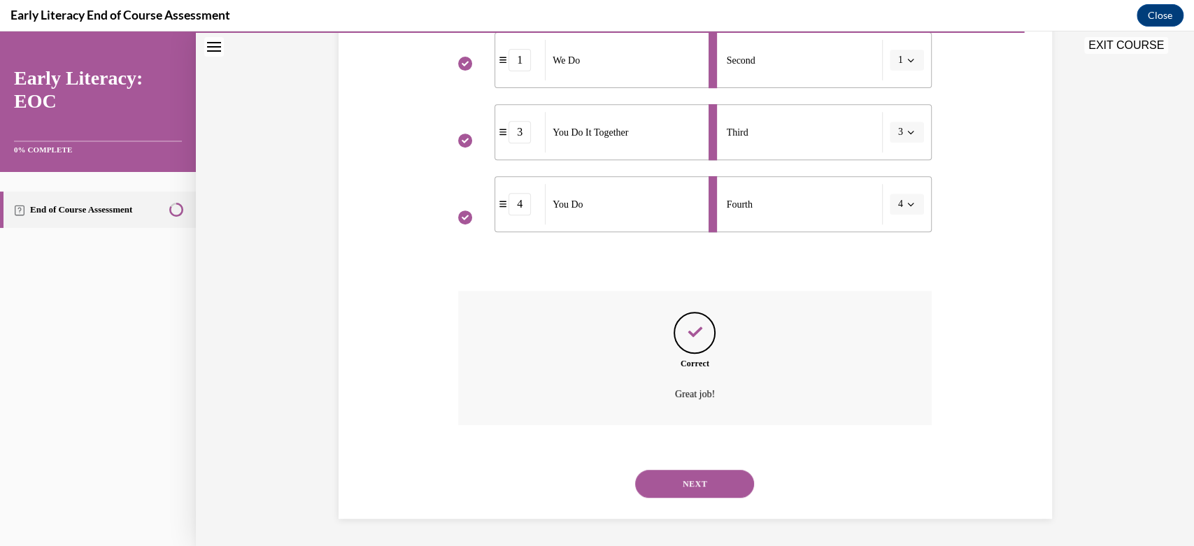
click at [699, 479] on button "NEXT" at bounding box center [694, 484] width 119 height 28
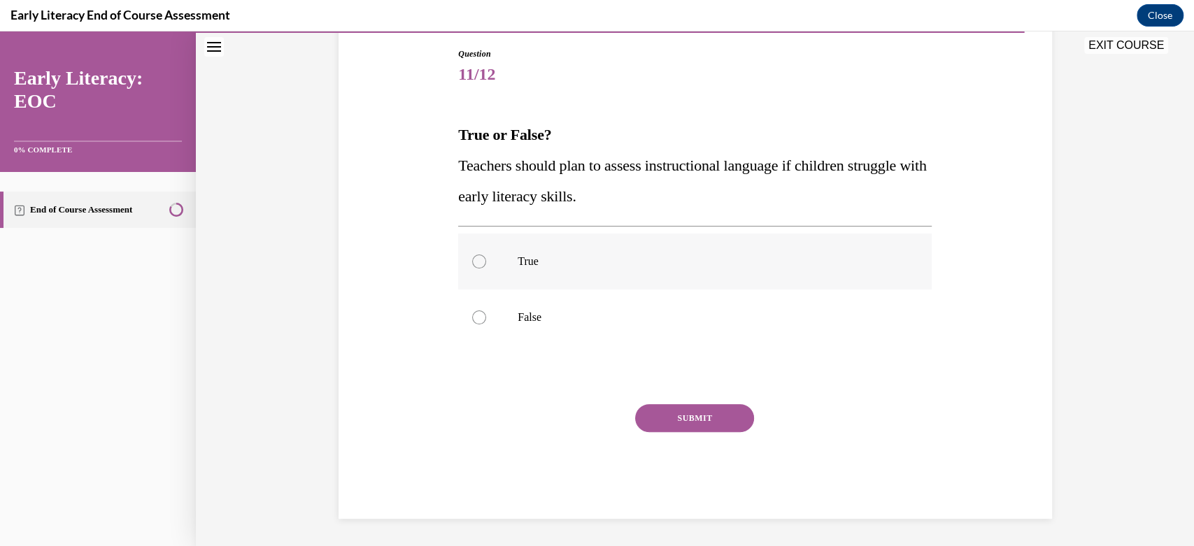
click at [472, 263] on div at bounding box center [479, 262] width 14 height 14
click at [683, 414] on button "SUBMIT" at bounding box center [694, 418] width 119 height 28
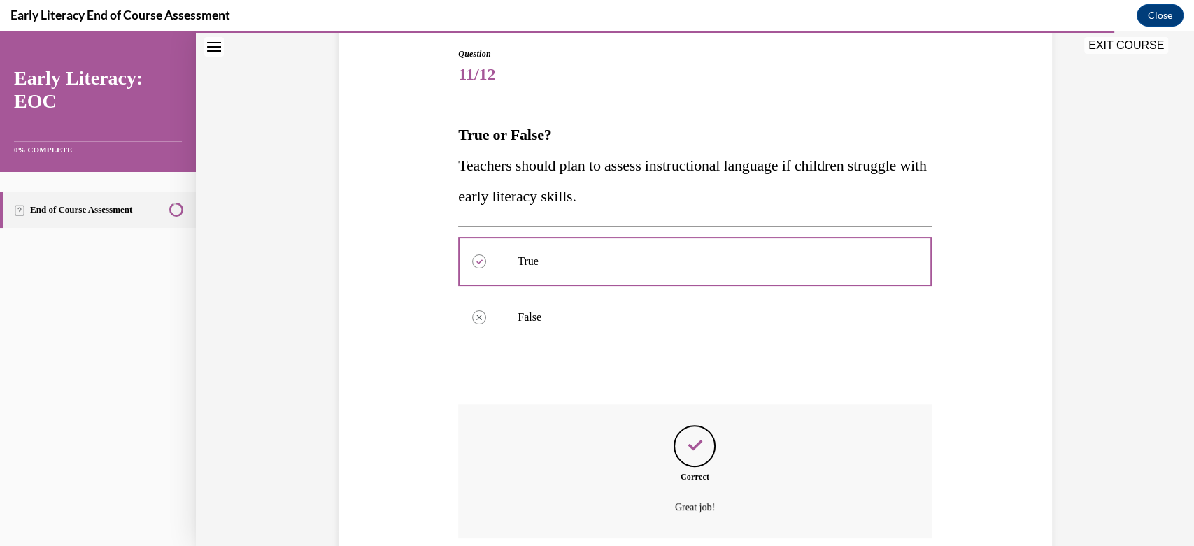
scroll to position [260, 0]
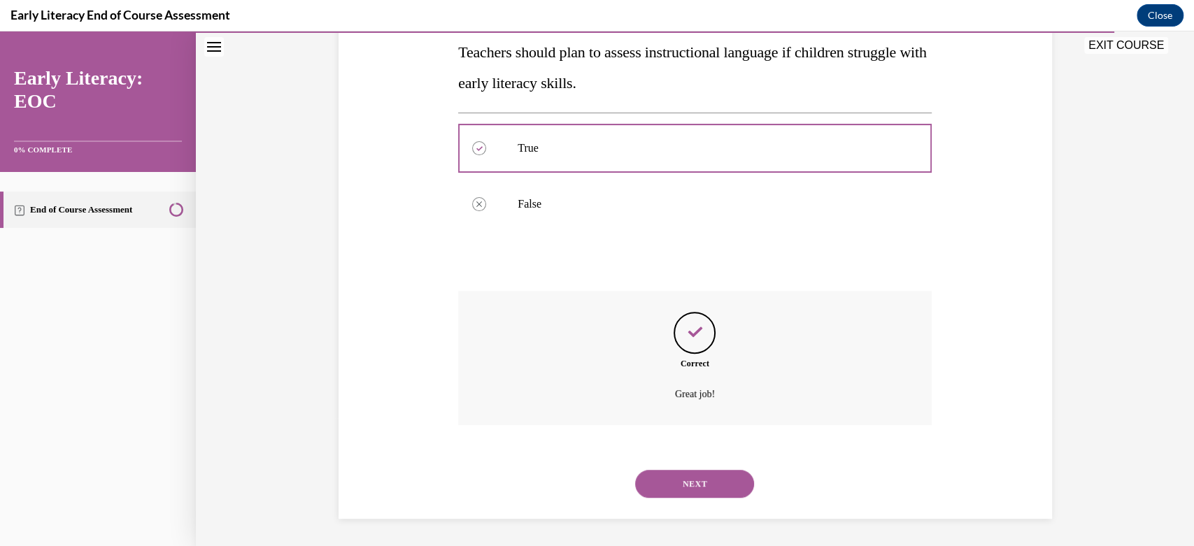
click at [675, 471] on button "NEXT" at bounding box center [694, 484] width 119 height 28
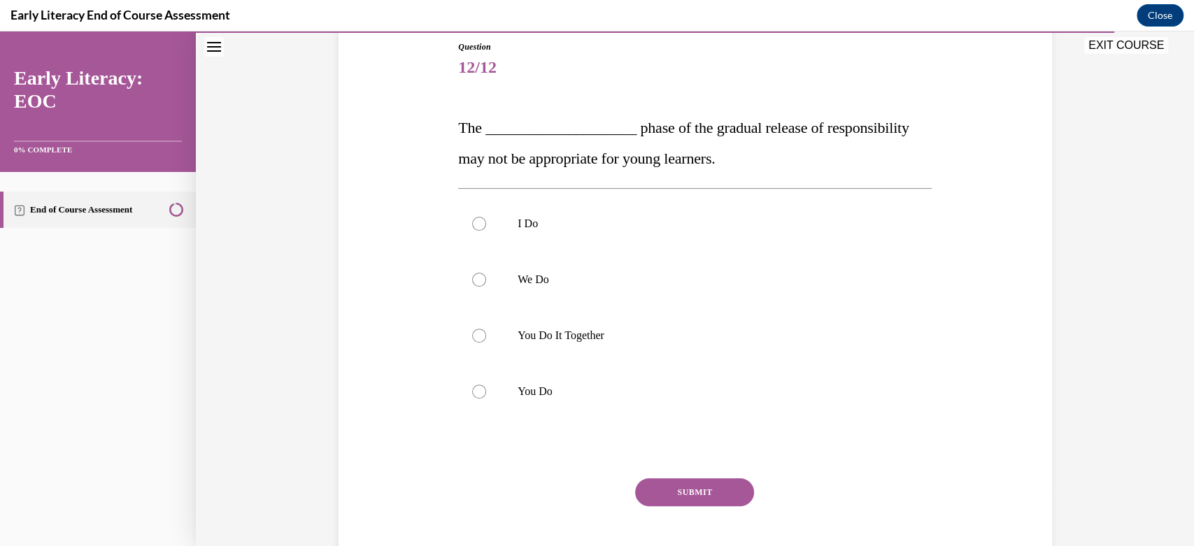
scroll to position [155, 0]
click at [476, 336] on div at bounding box center [479, 334] width 14 height 14
click at [682, 490] on button "SUBMIT" at bounding box center [694, 491] width 119 height 28
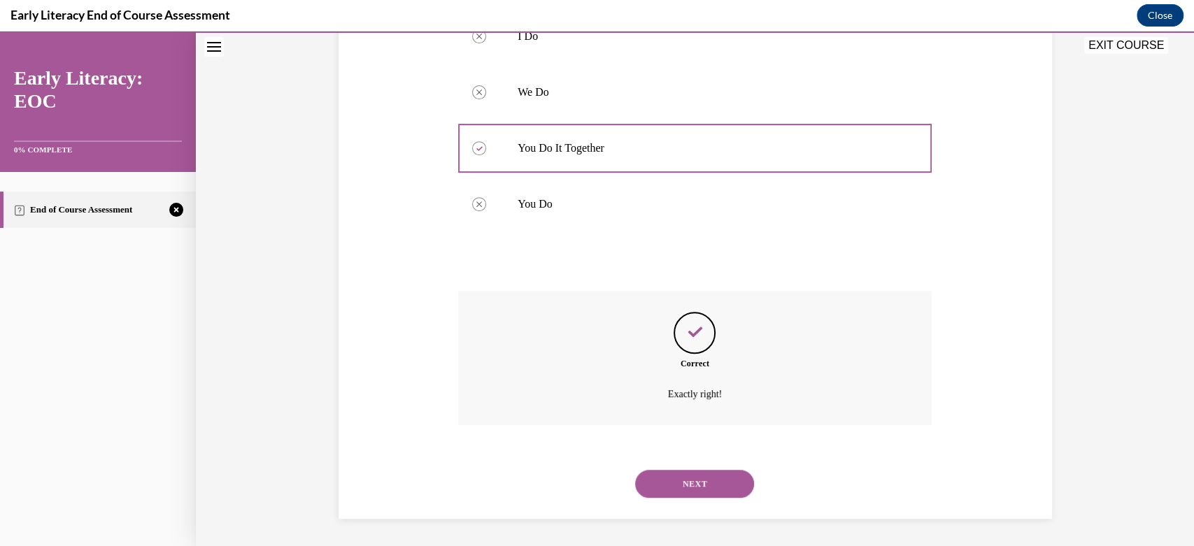
scroll to position [341, 0]
click at [681, 488] on button "NEXT" at bounding box center [694, 484] width 119 height 28
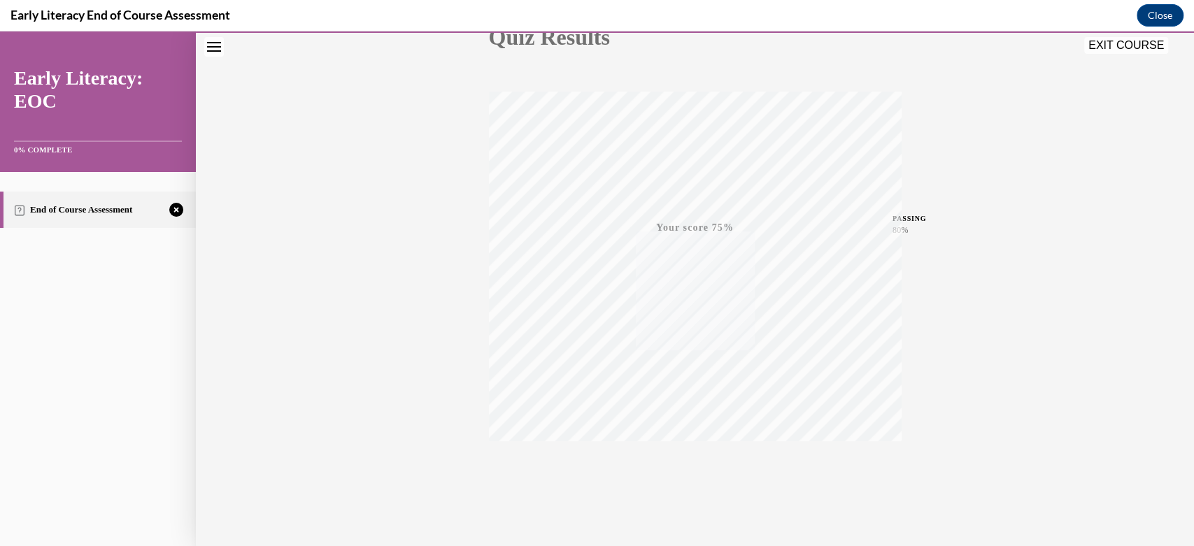
scroll to position [201, 0]
click at [683, 436] on div "TAKE AGAIN" at bounding box center [695, 452] width 50 height 33
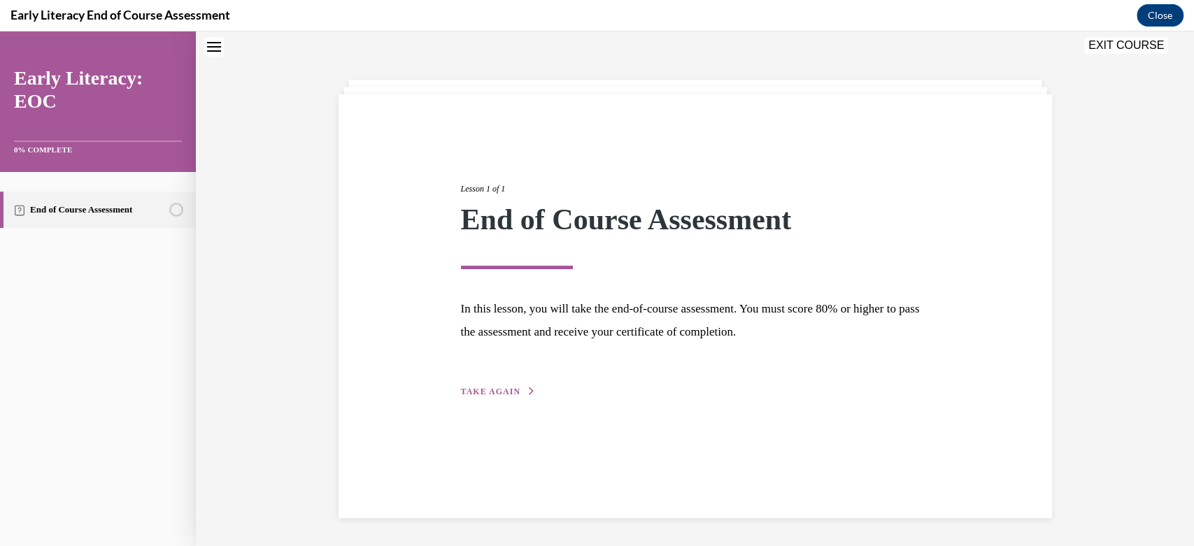
scroll to position [44, 0]
click at [495, 390] on span "TAKE AGAIN" at bounding box center [490, 392] width 59 height 10
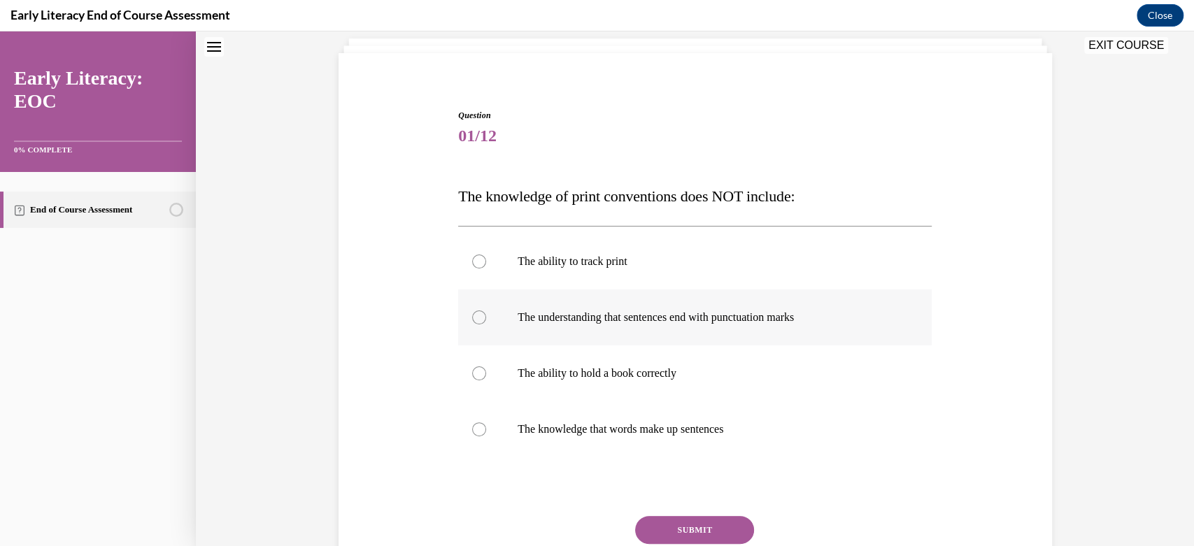
scroll to position [87, 0]
click at [476, 372] on div at bounding box center [479, 372] width 14 height 14
click at [680, 524] on button "SUBMIT" at bounding box center [694, 529] width 119 height 28
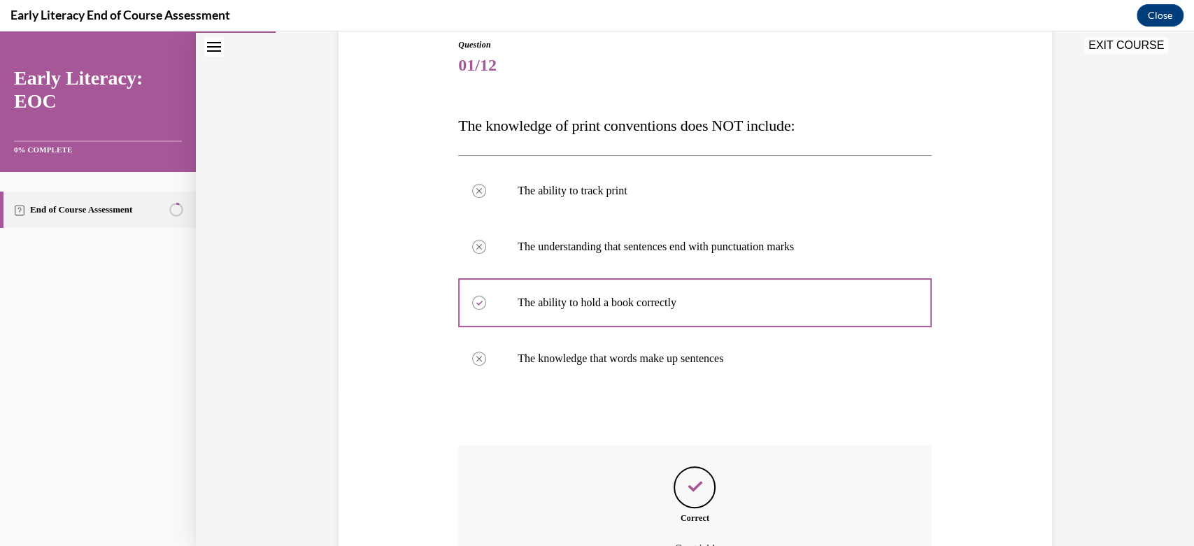
scroll to position [311, 0]
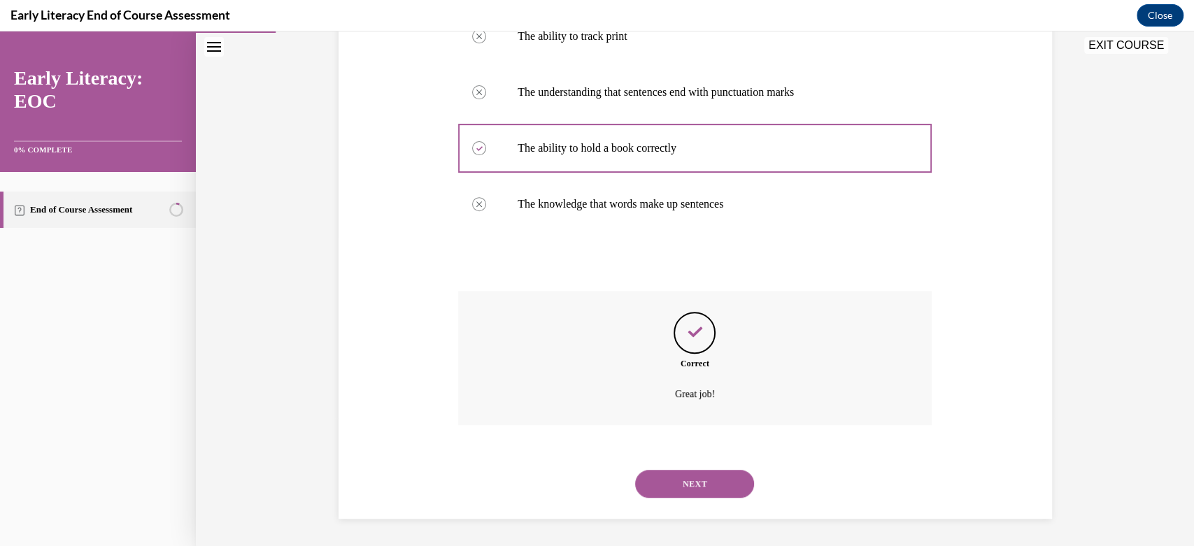
click at [696, 481] on button "NEXT" at bounding box center [694, 484] width 119 height 28
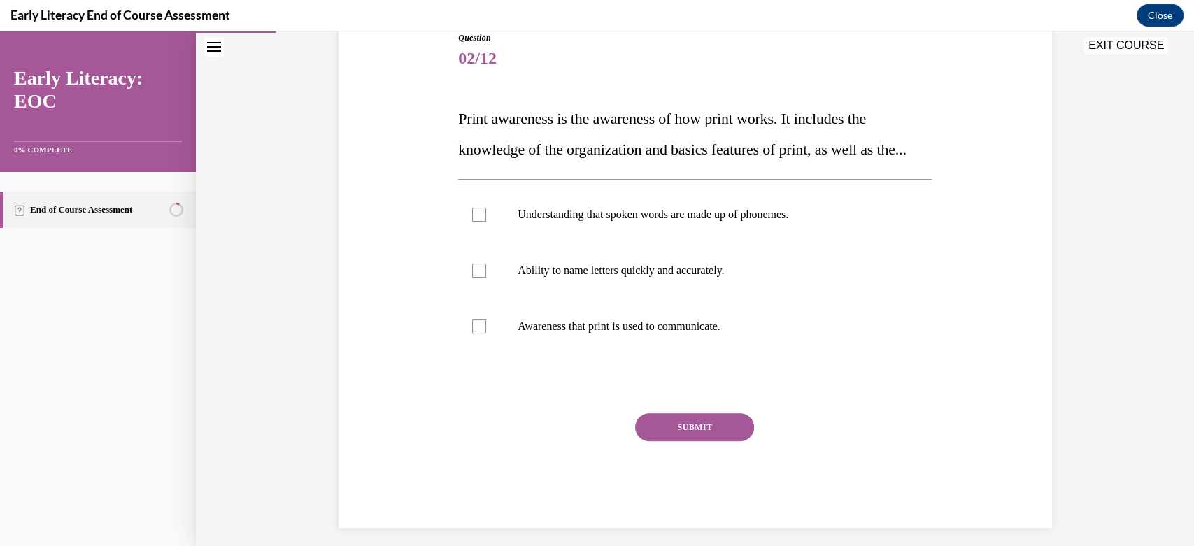
scroll to position [166, 0]
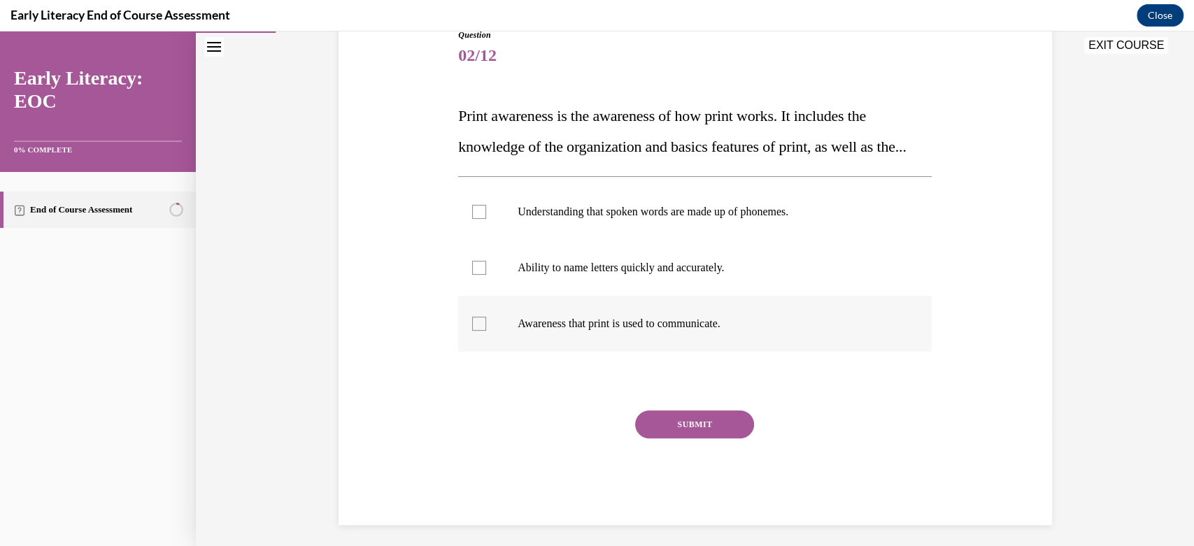
click at [472, 331] on div at bounding box center [479, 324] width 14 height 14
click at [696, 439] on button "SUBMIT" at bounding box center [694, 425] width 119 height 28
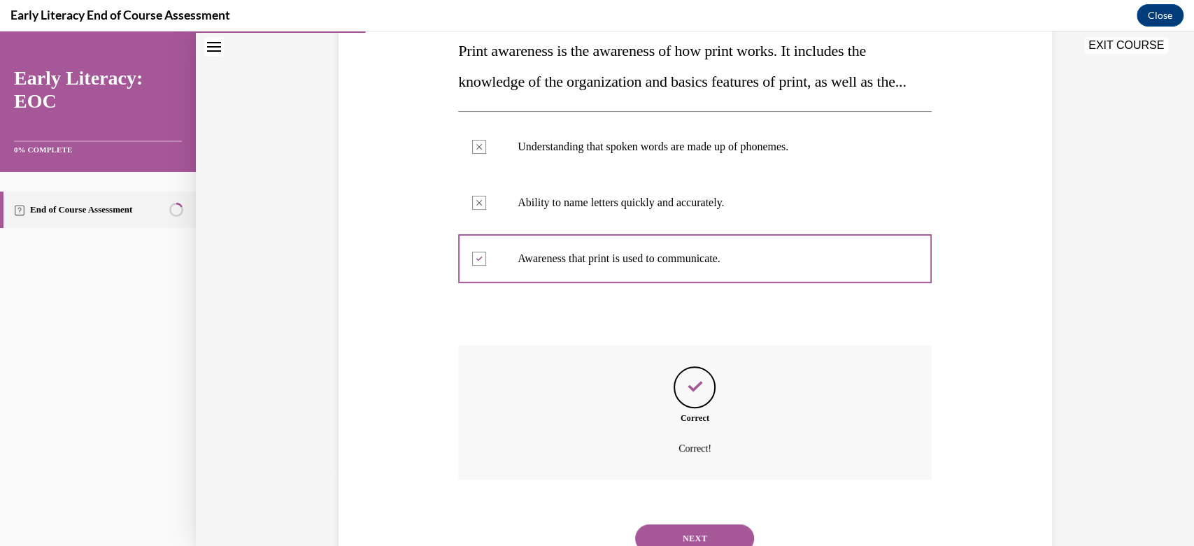
scroll to position [316, 0]
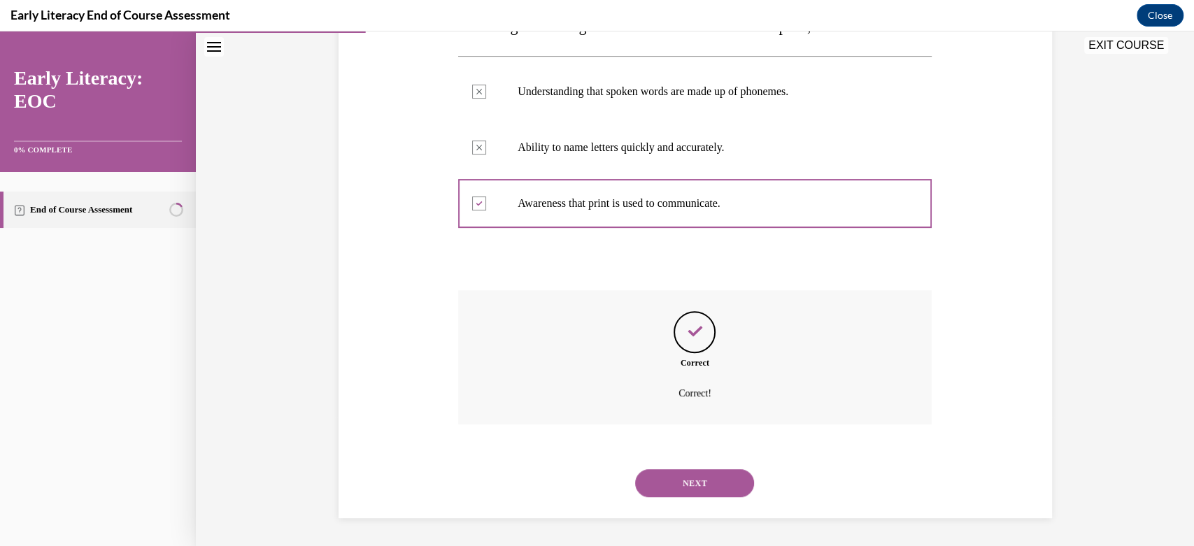
click at [690, 476] on button "NEXT" at bounding box center [694, 483] width 119 height 28
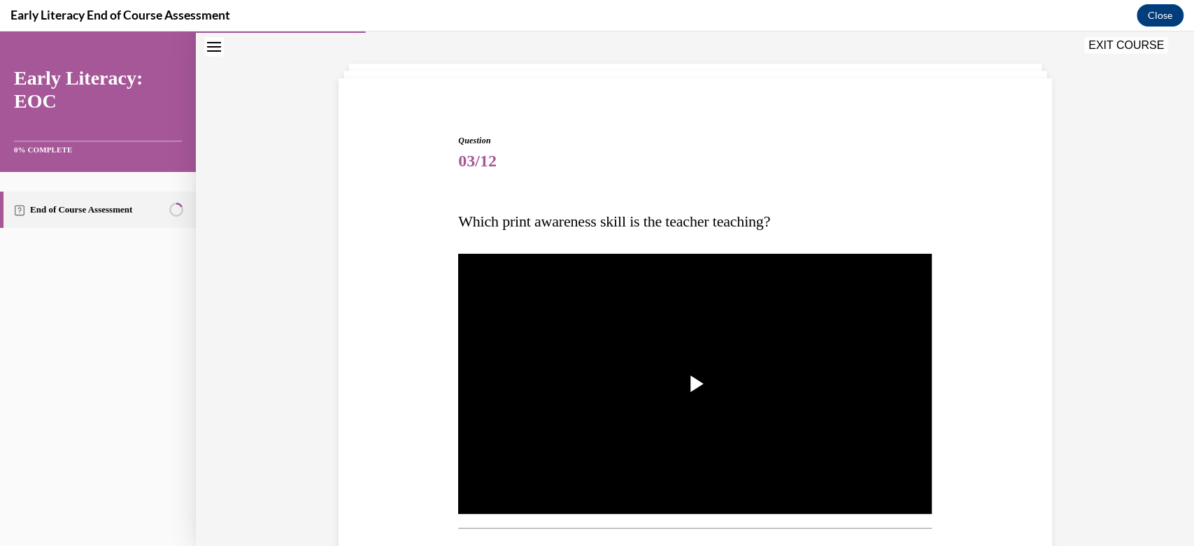
scroll to position [83, 0]
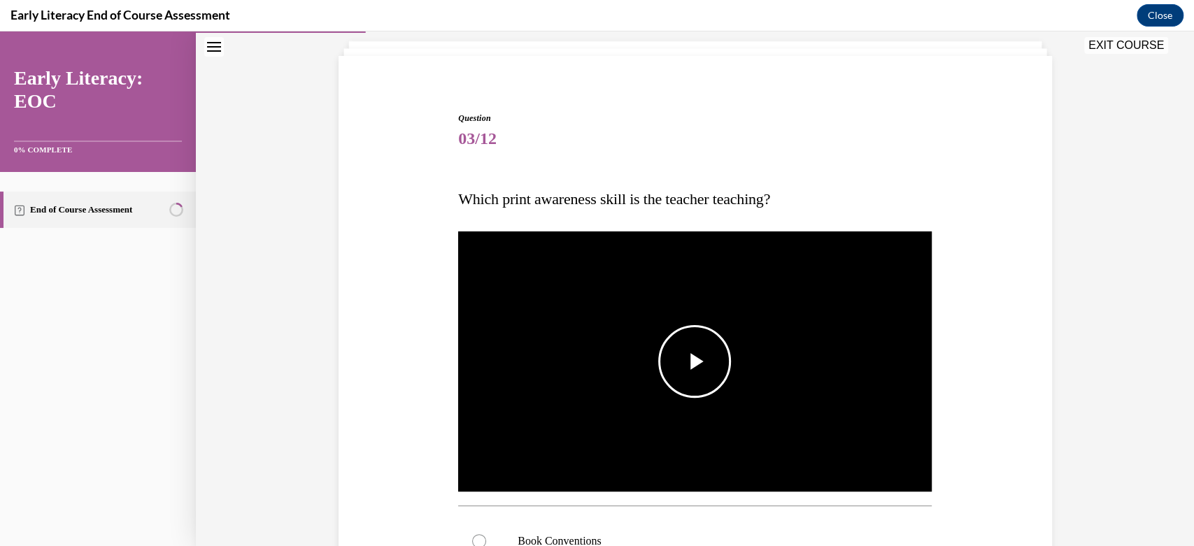
click at [695, 362] on span "Video player" at bounding box center [695, 362] width 0 height 0
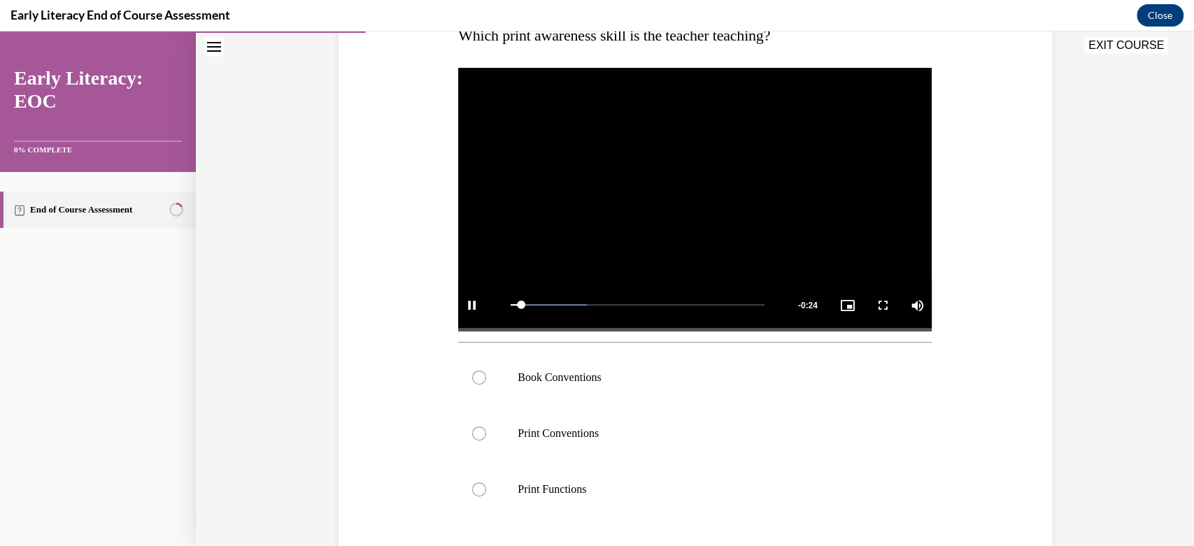
scroll to position [247, 0]
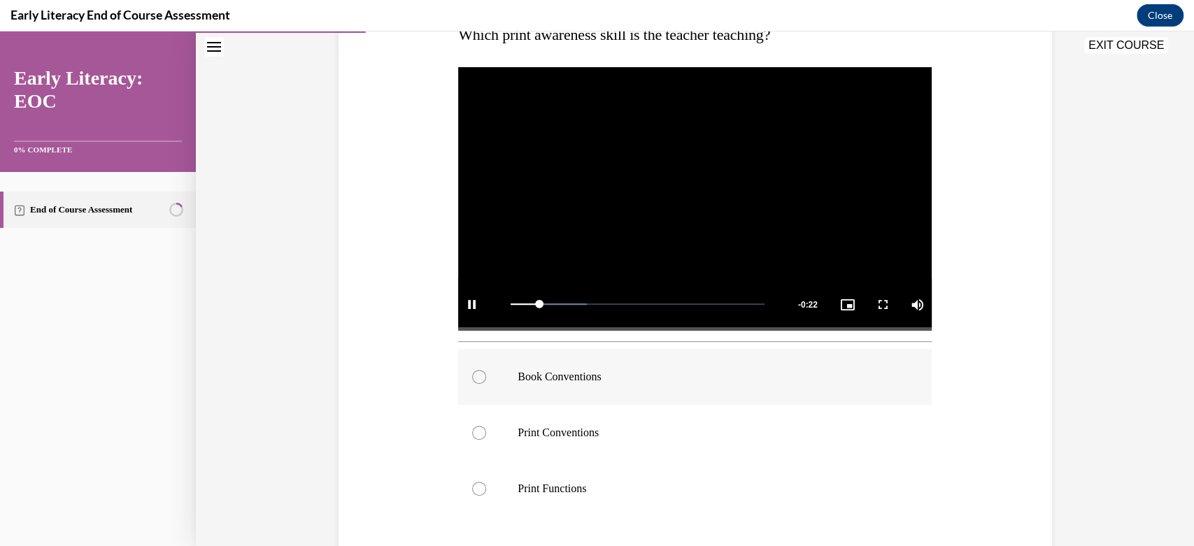
click at [475, 372] on div at bounding box center [479, 377] width 14 height 14
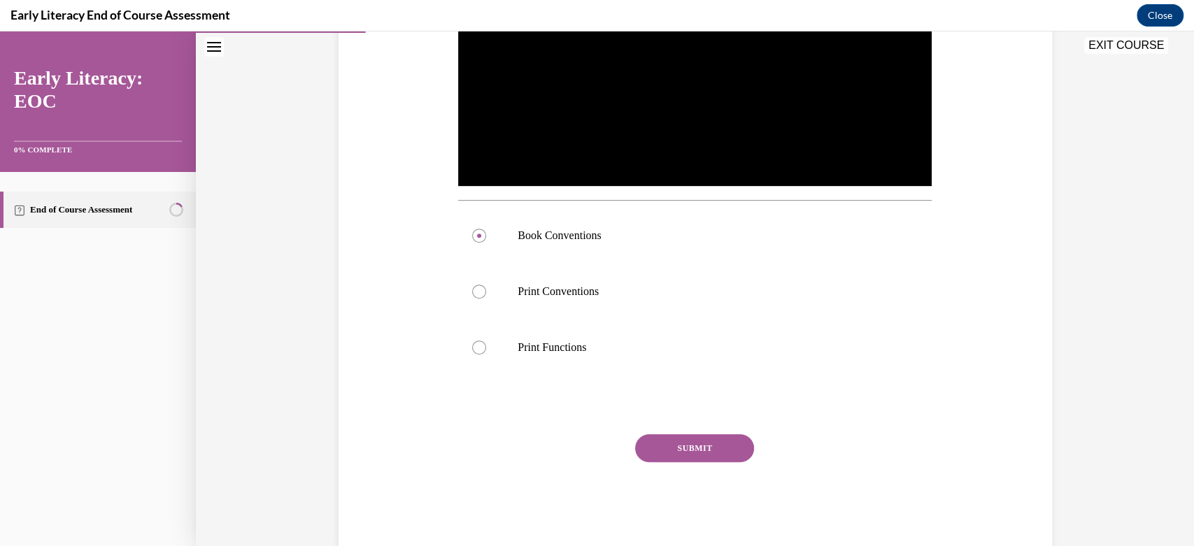
click at [678, 448] on button "SUBMIT" at bounding box center [694, 448] width 119 height 28
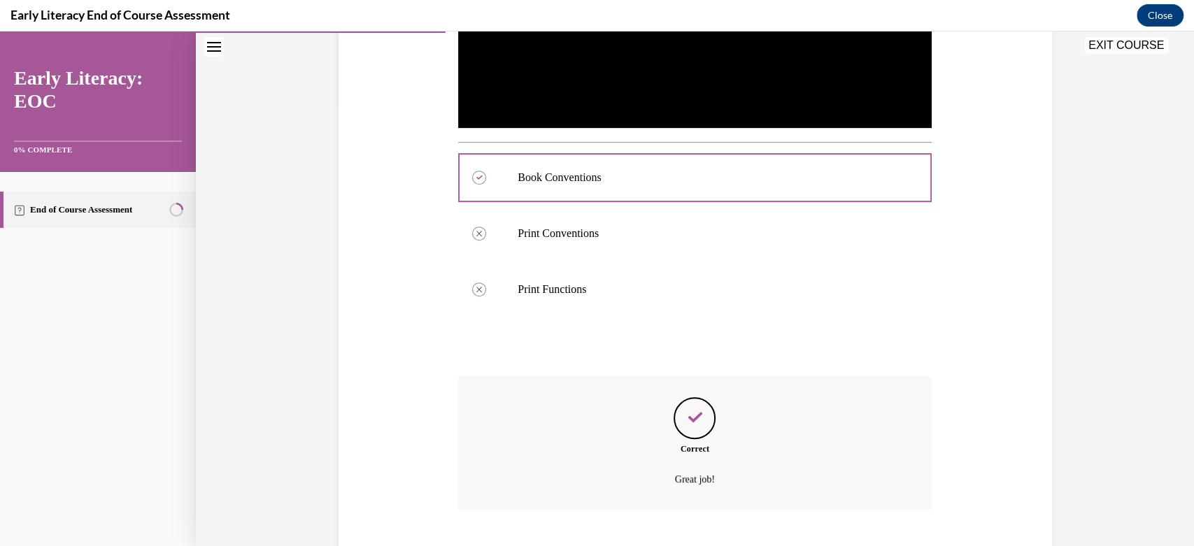
scroll to position [532, 0]
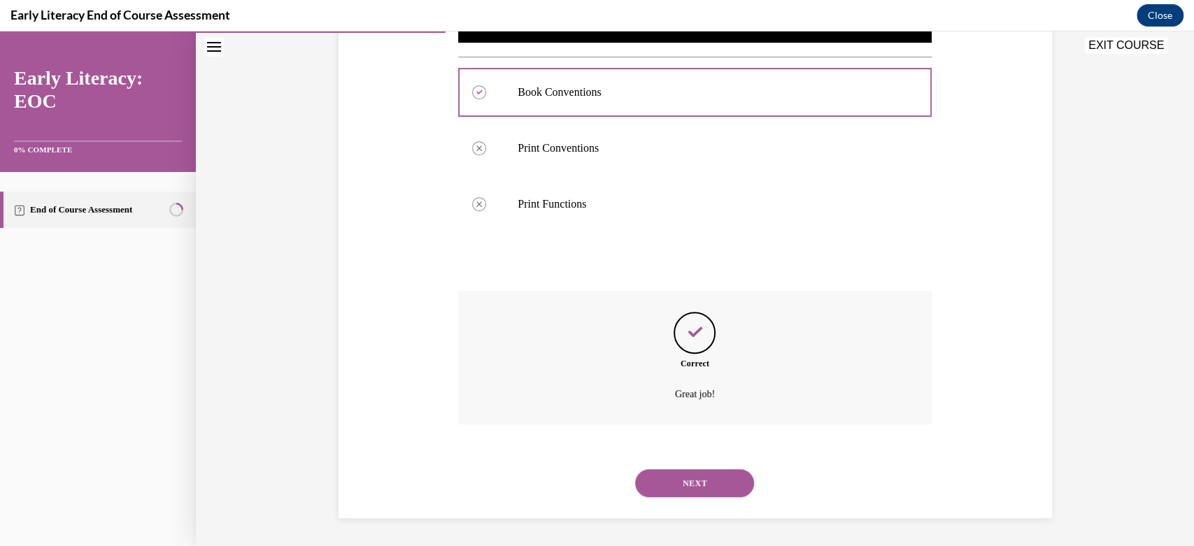
click at [683, 481] on button "NEXT" at bounding box center [694, 483] width 119 height 28
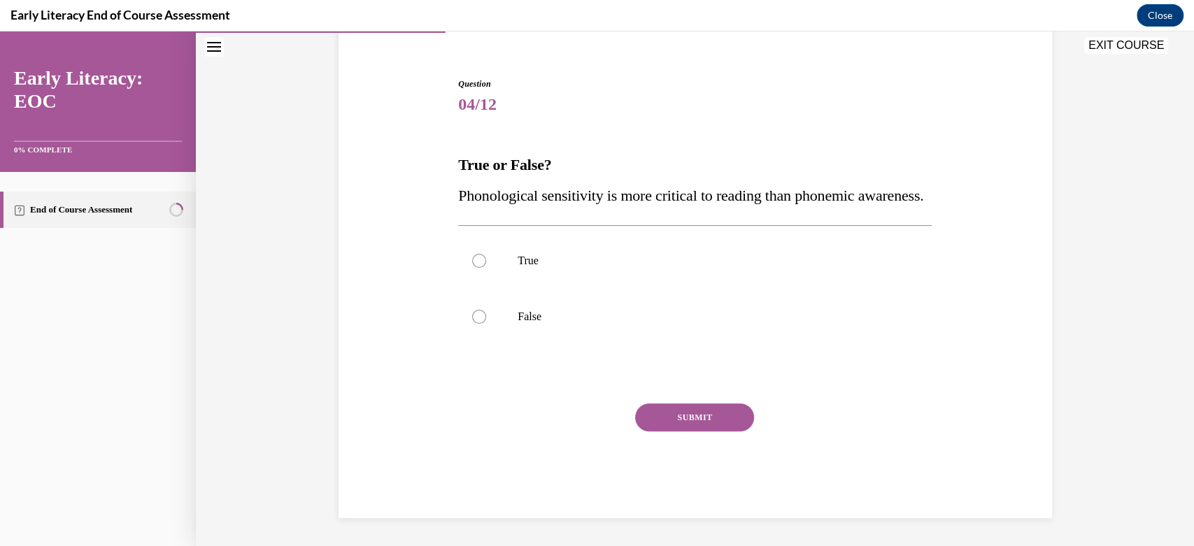
scroll to position [147, 0]
click at [473, 260] on div at bounding box center [479, 261] width 14 height 14
click at [692, 418] on button "SUBMIT" at bounding box center [694, 418] width 119 height 28
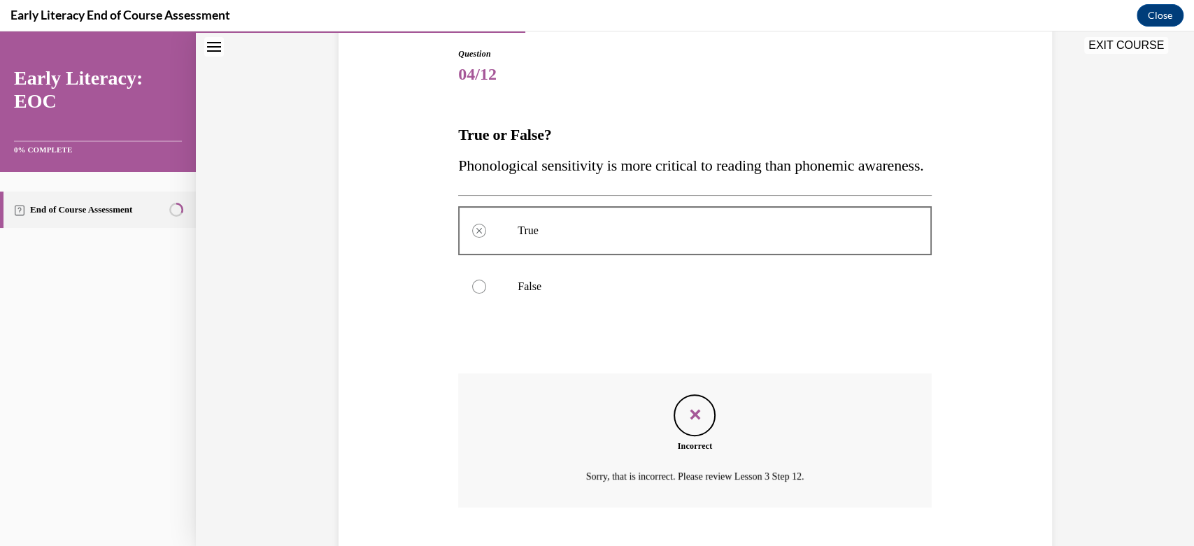
scroll to position [260, 0]
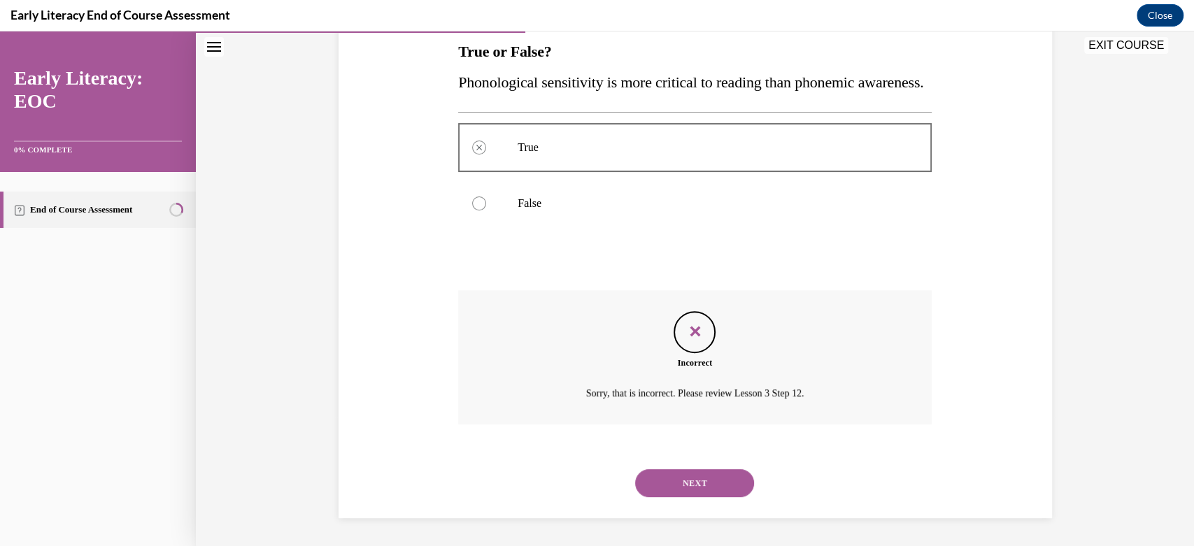
click at [683, 474] on button "NEXT" at bounding box center [694, 483] width 119 height 28
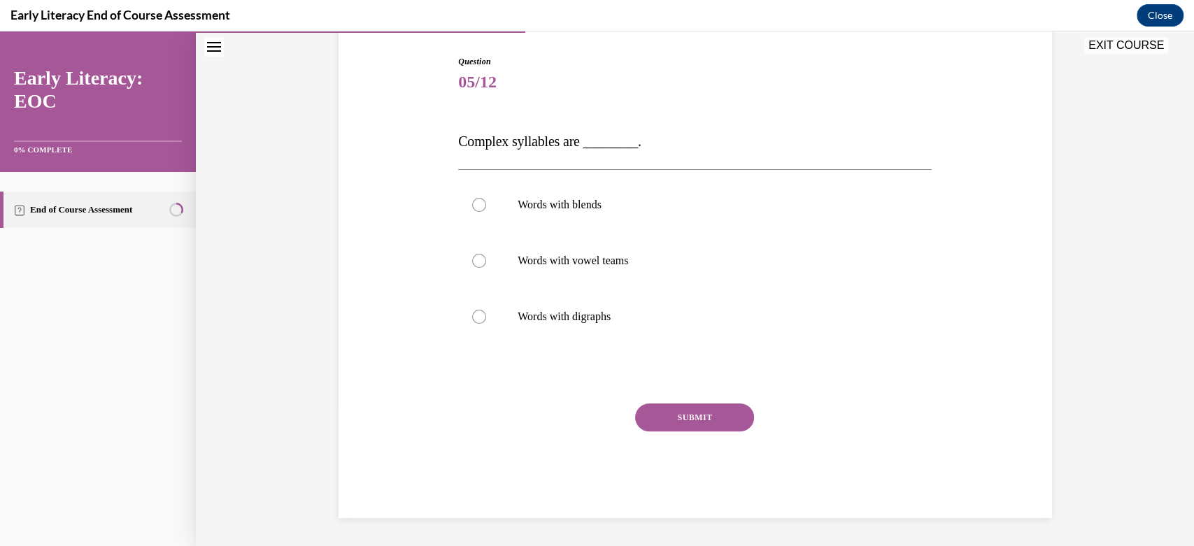
scroll to position [139, 0]
click at [481, 262] on div at bounding box center [695, 261] width 474 height 56
click at [677, 415] on button "SUBMIT" at bounding box center [694, 418] width 119 height 28
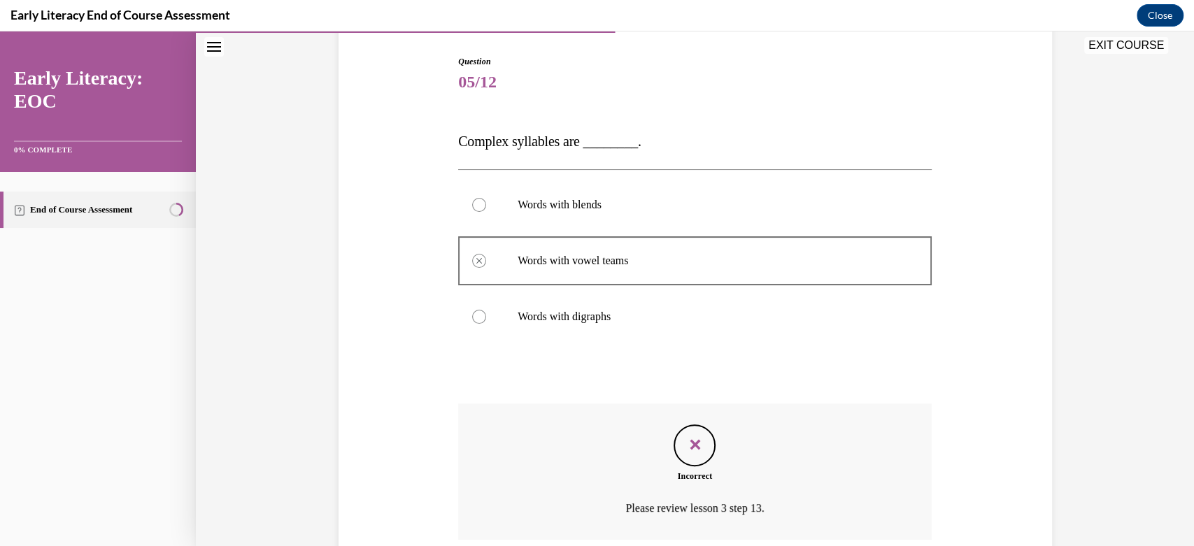
scroll to position [255, 0]
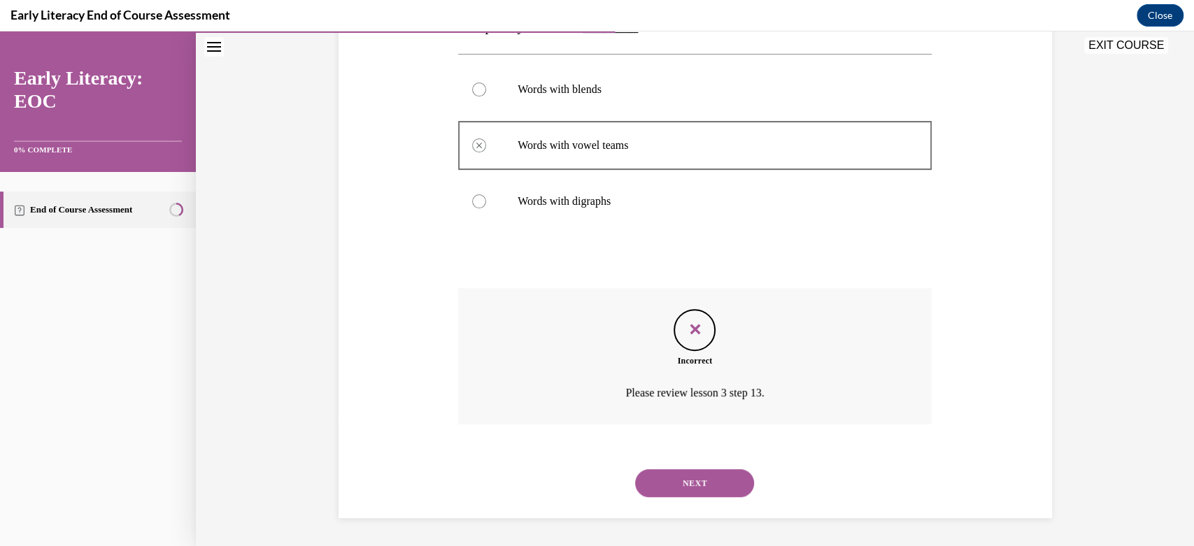
click at [677, 479] on button "NEXT" at bounding box center [694, 483] width 119 height 28
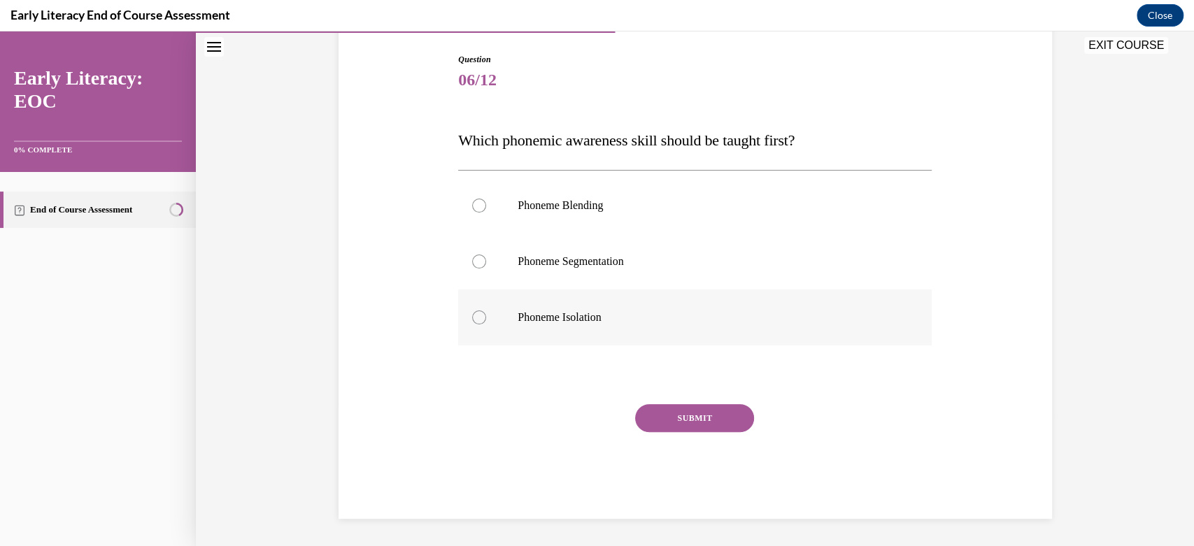
click at [474, 318] on div at bounding box center [479, 318] width 14 height 14
click at [688, 415] on button "SUBMIT" at bounding box center [694, 418] width 119 height 28
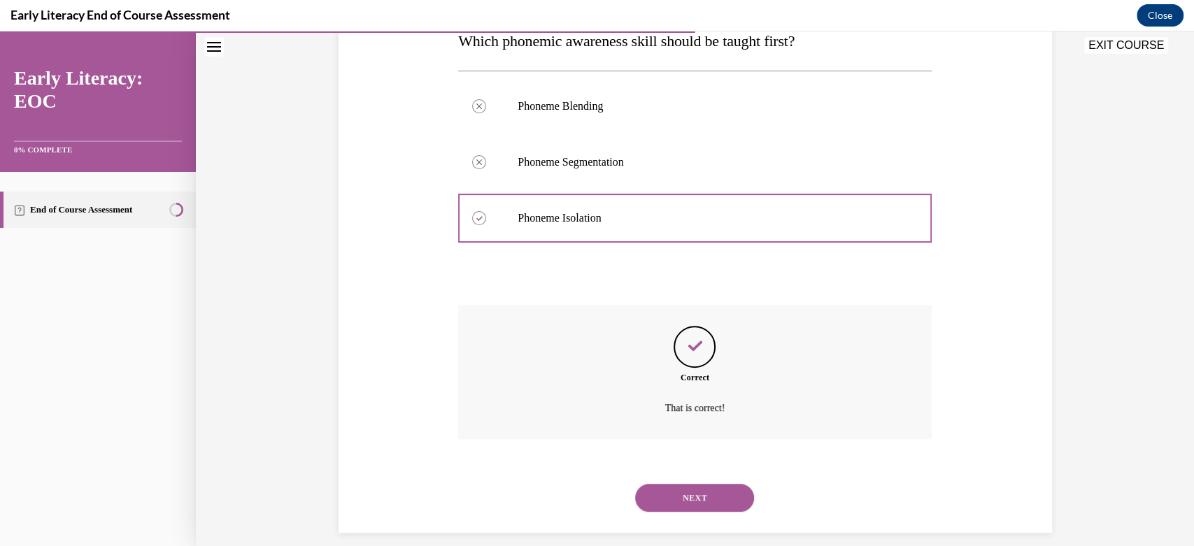
scroll to position [255, 0]
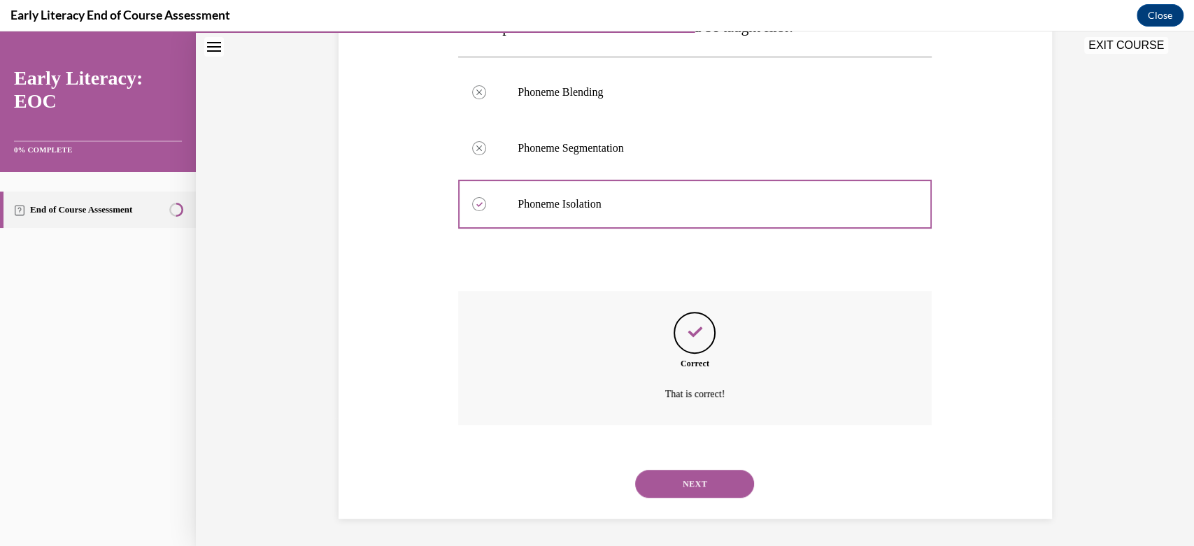
click at [669, 483] on button "NEXT" at bounding box center [694, 484] width 119 height 28
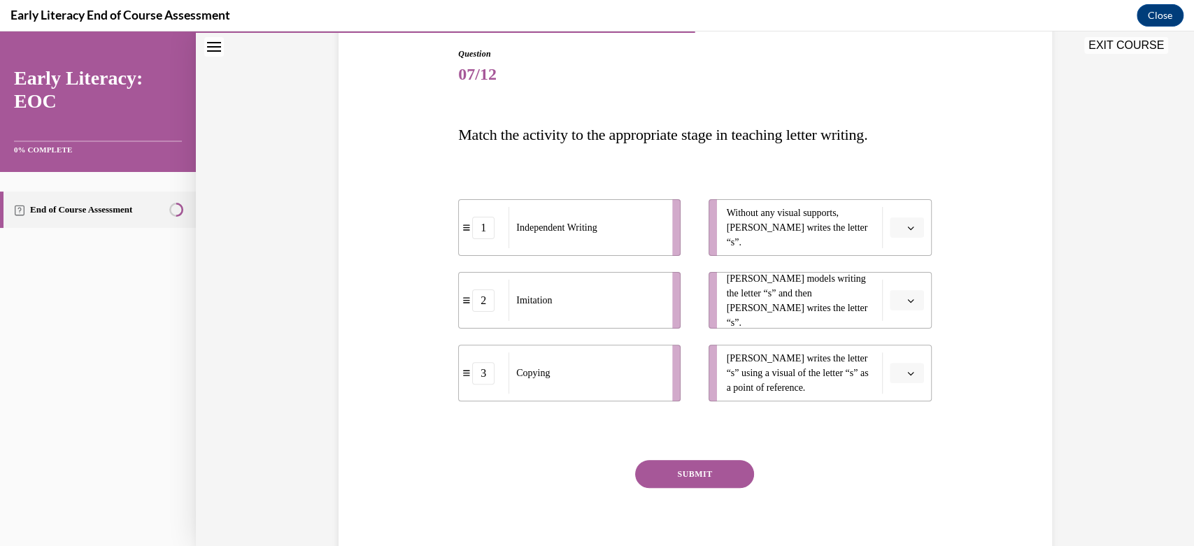
scroll to position [148, 0]
click at [909, 379] on button "button" at bounding box center [907, 372] width 34 height 21
click at [906, 486] on div "3" at bounding box center [898, 488] width 35 height 28
click at [906, 303] on span "button" at bounding box center [911, 300] width 10 height 10
click at [904, 373] on div "2" at bounding box center [898, 387] width 35 height 28
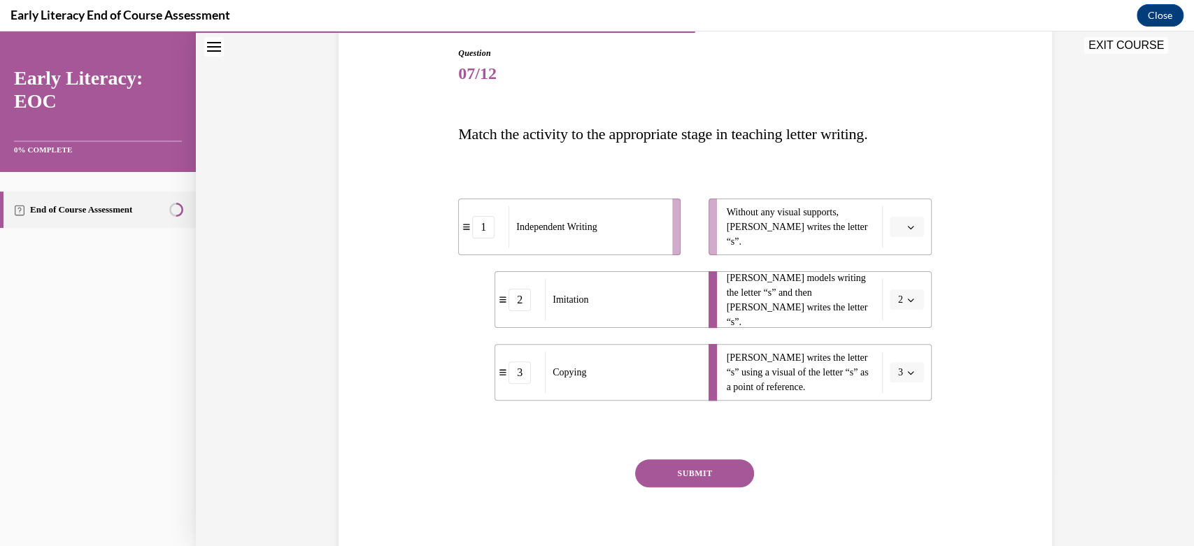
click at [907, 372] on icon "button" at bounding box center [910, 372] width 7 height 7
click at [901, 234] on button "button" at bounding box center [907, 227] width 34 height 21
click at [904, 280] on div "1" at bounding box center [898, 286] width 35 height 28
click at [719, 465] on button "SUBMIT" at bounding box center [694, 474] width 119 height 28
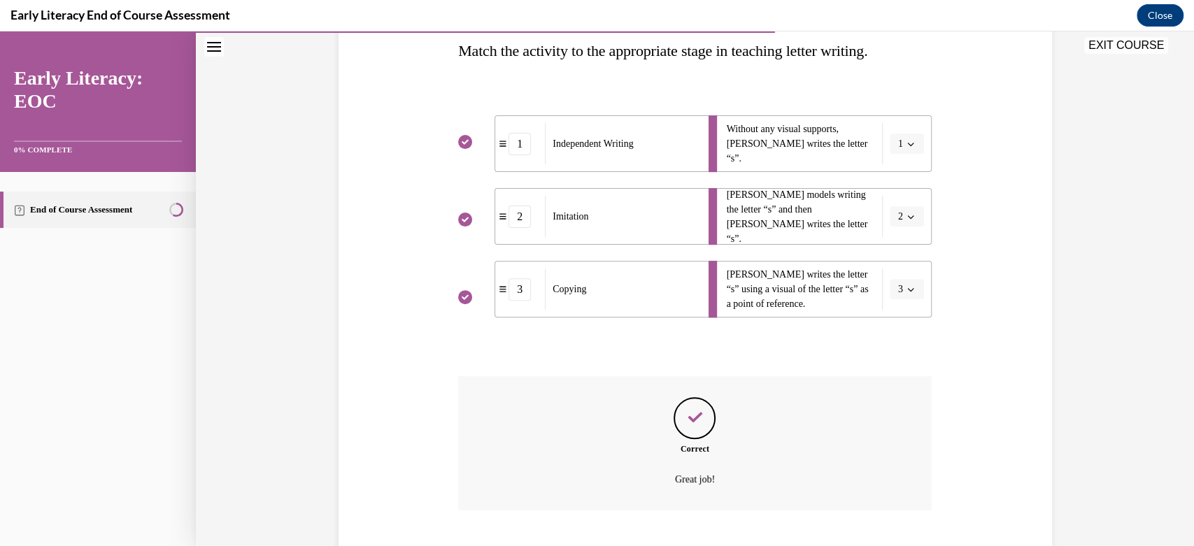
scroll to position [316, 0]
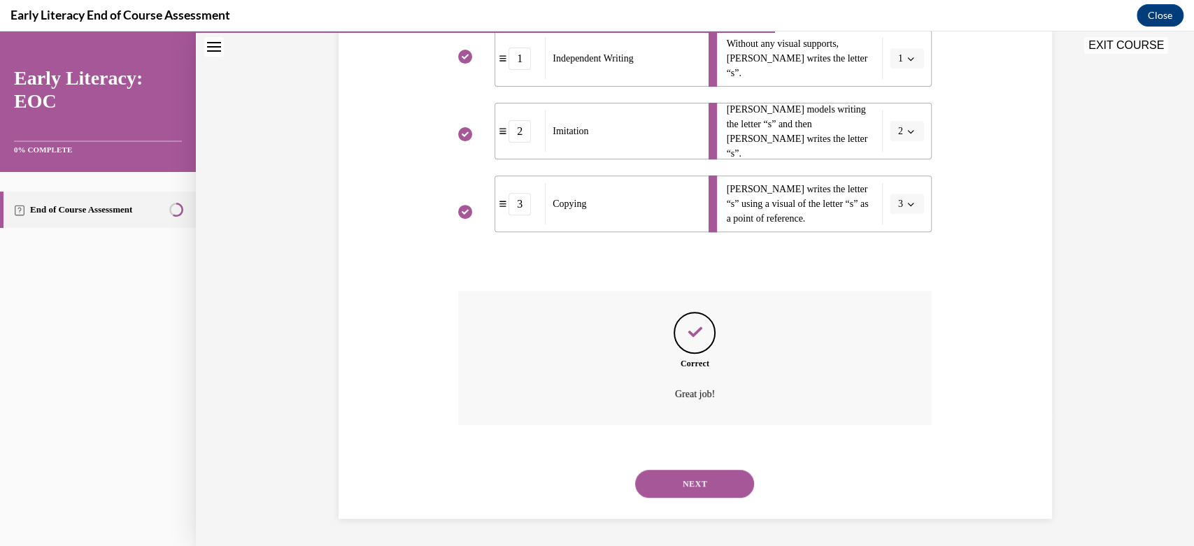
click at [713, 480] on button "NEXT" at bounding box center [694, 484] width 119 height 28
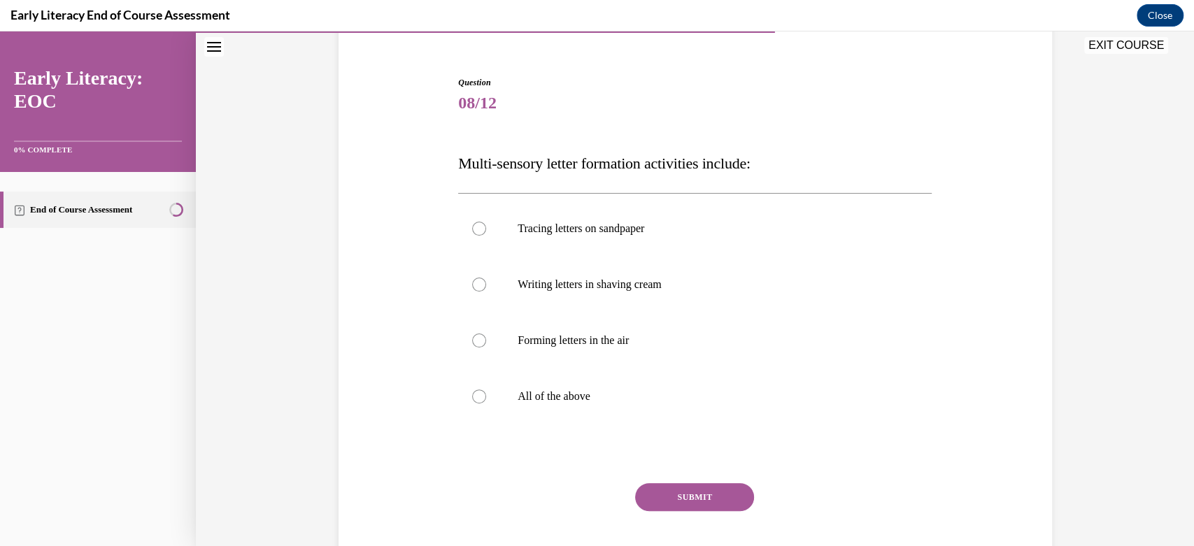
scroll to position [127, 0]
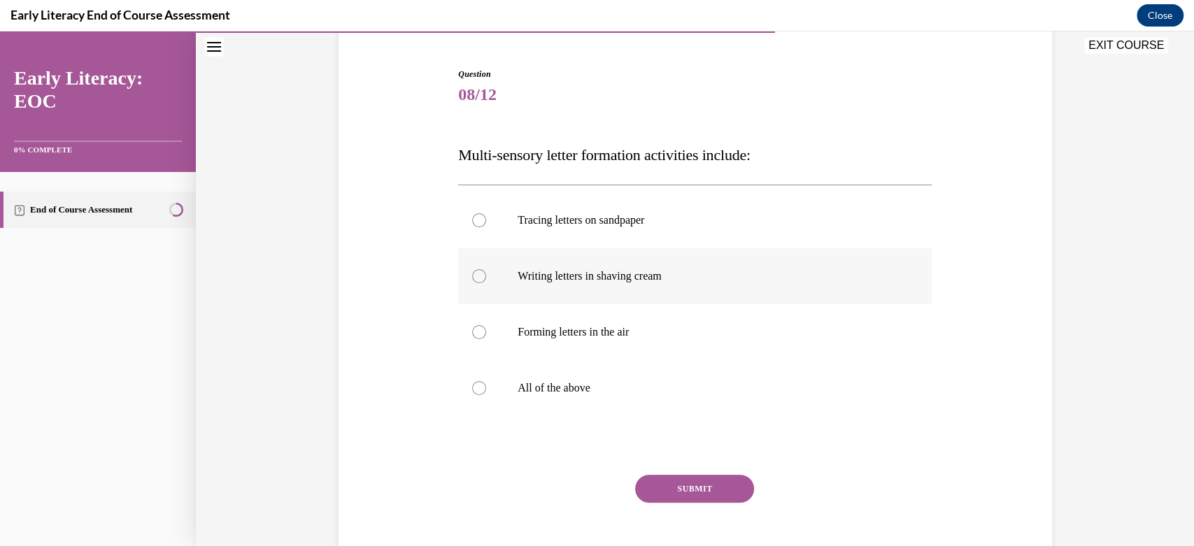
click at [478, 280] on div at bounding box center [479, 276] width 14 height 14
click at [685, 485] on button "SUBMIT" at bounding box center [694, 489] width 119 height 28
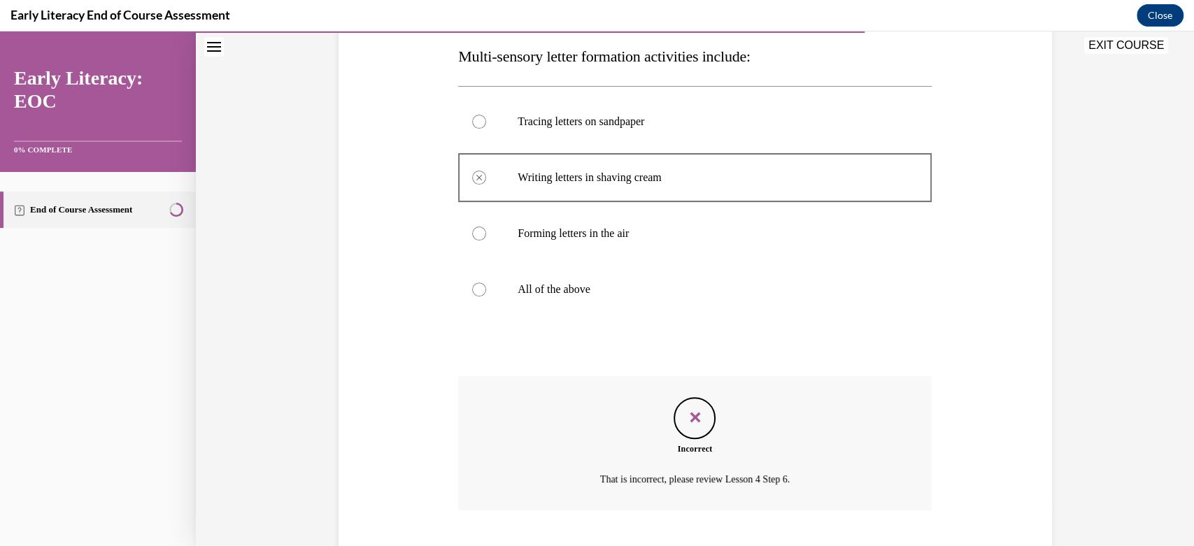
scroll to position [311, 0]
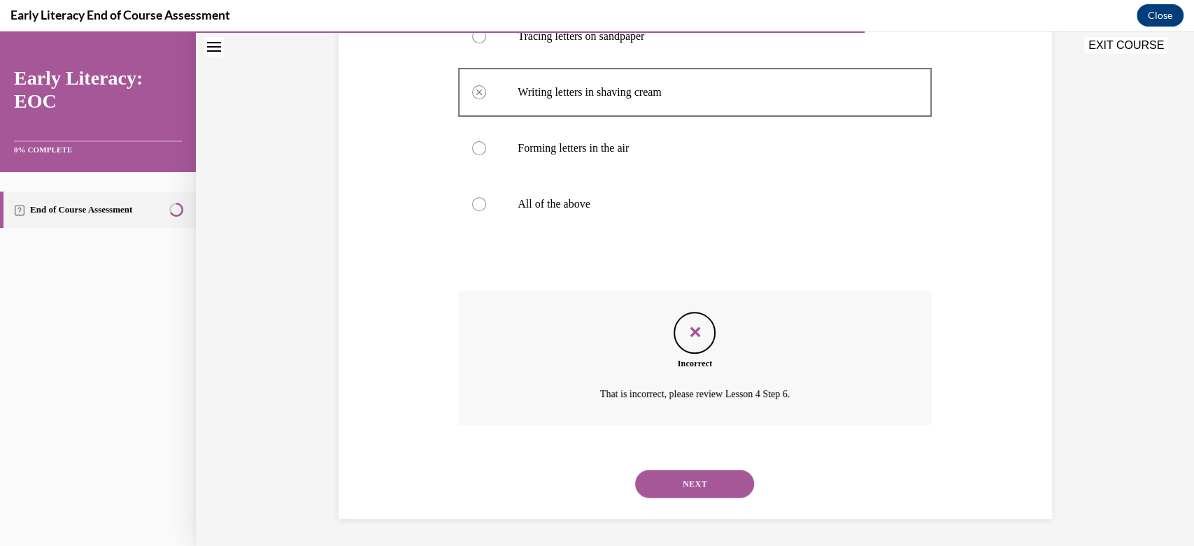
click at [686, 487] on button "NEXT" at bounding box center [694, 484] width 119 height 28
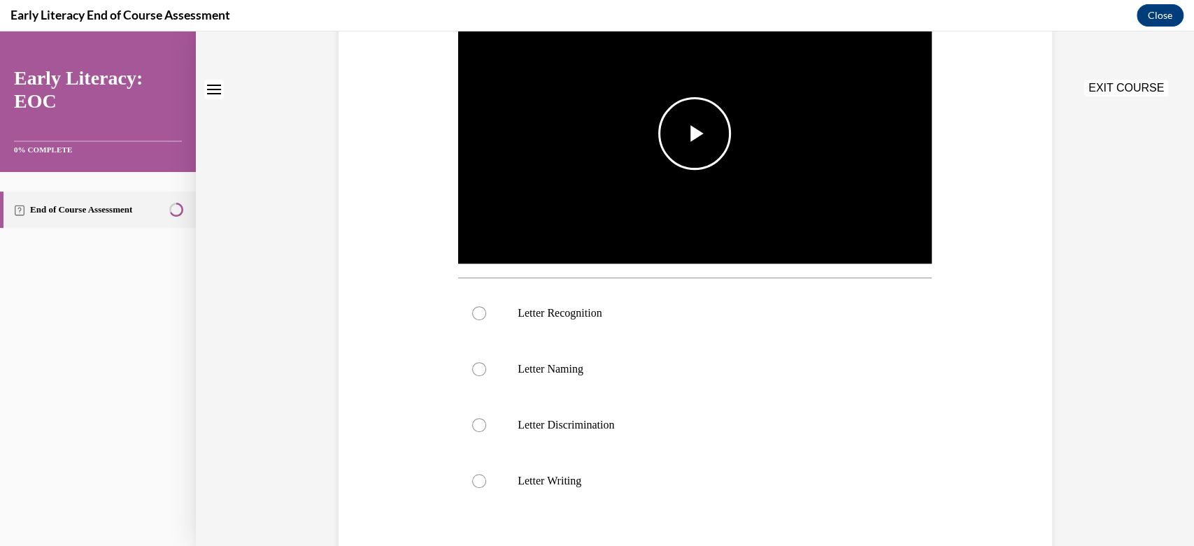
scroll to position [0, 0]
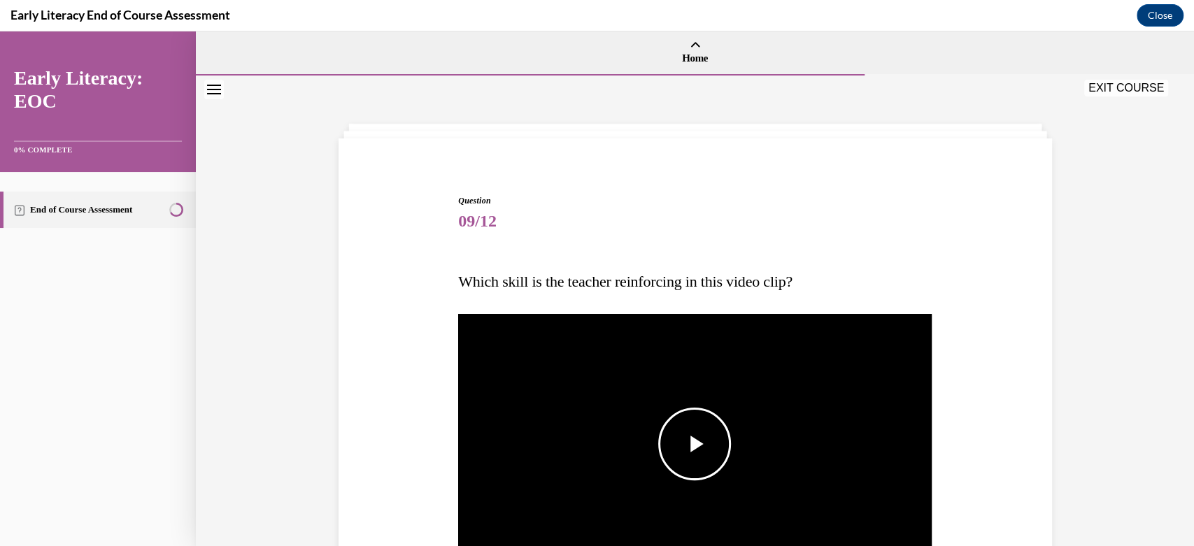
click at [695, 444] on span "Video player" at bounding box center [695, 444] width 0 height 0
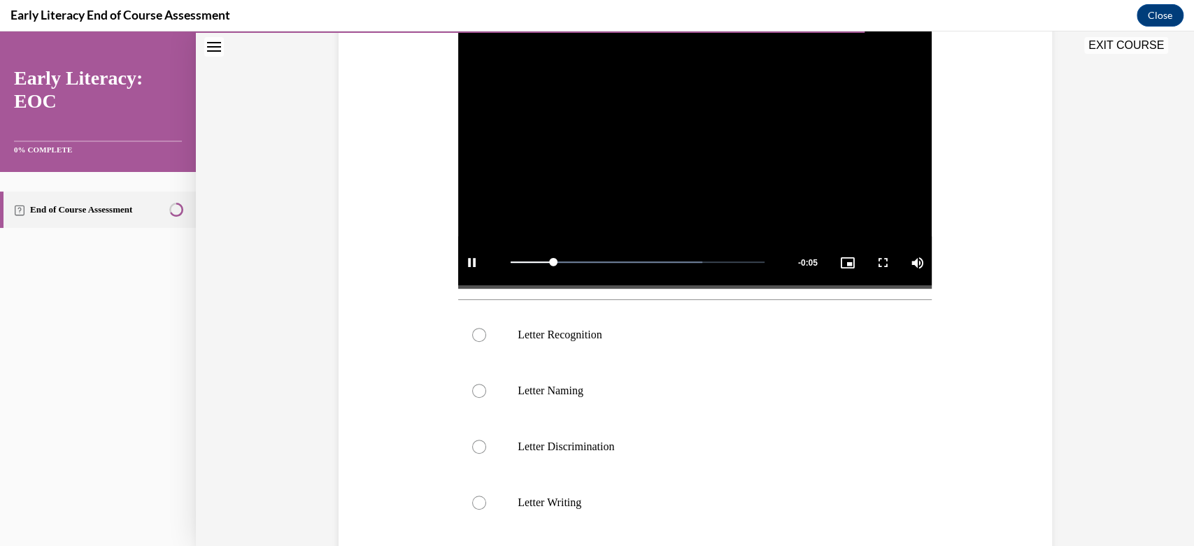
scroll to position [291, 0]
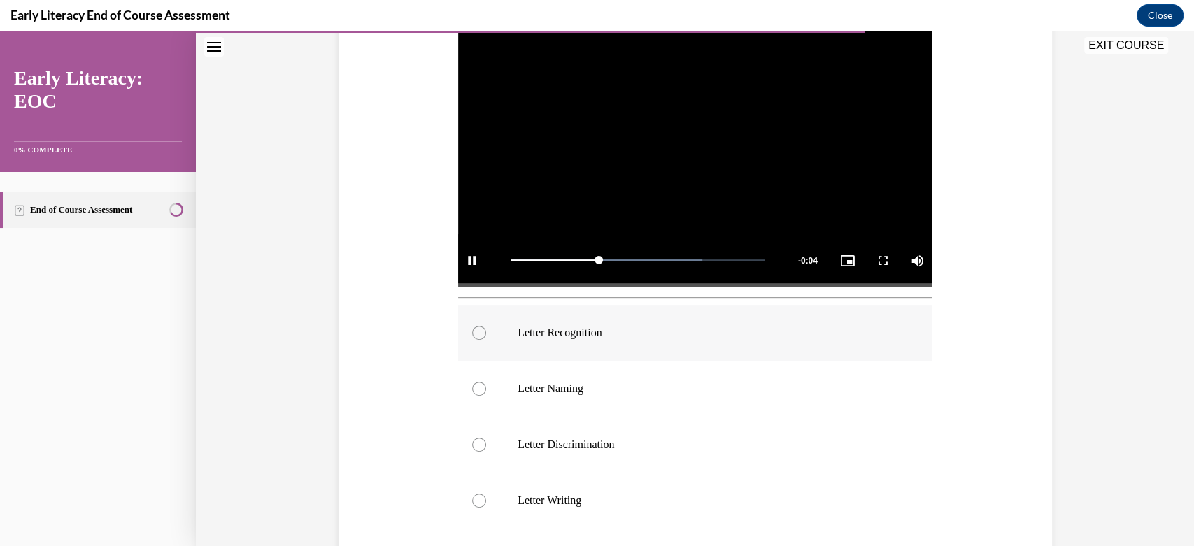
click at [504, 332] on div at bounding box center [695, 333] width 474 height 56
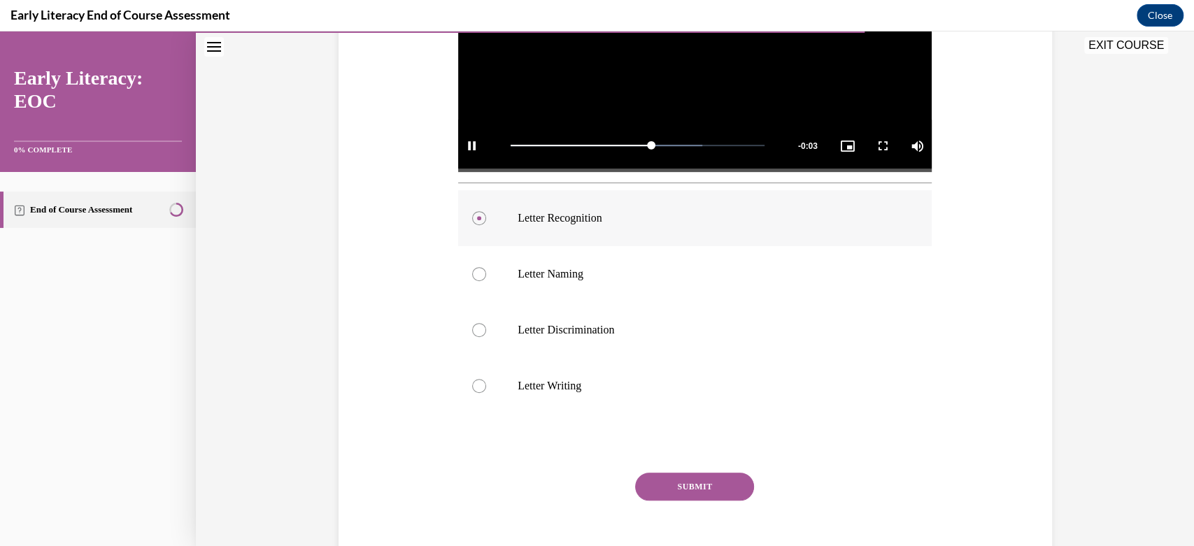
scroll to position [474, 0]
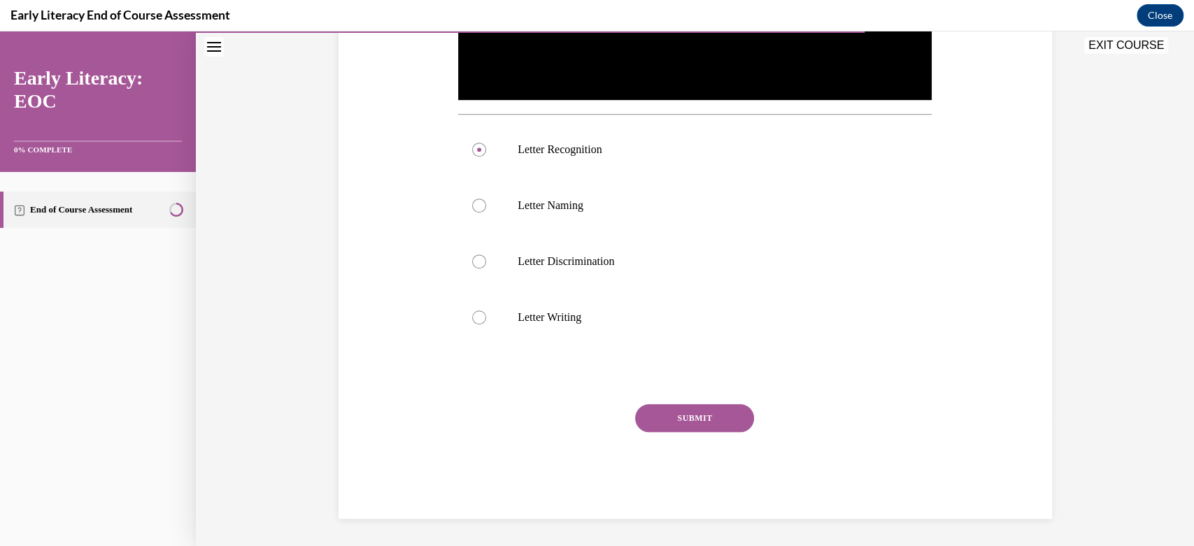
click at [716, 417] on button "SUBMIT" at bounding box center [694, 418] width 119 height 28
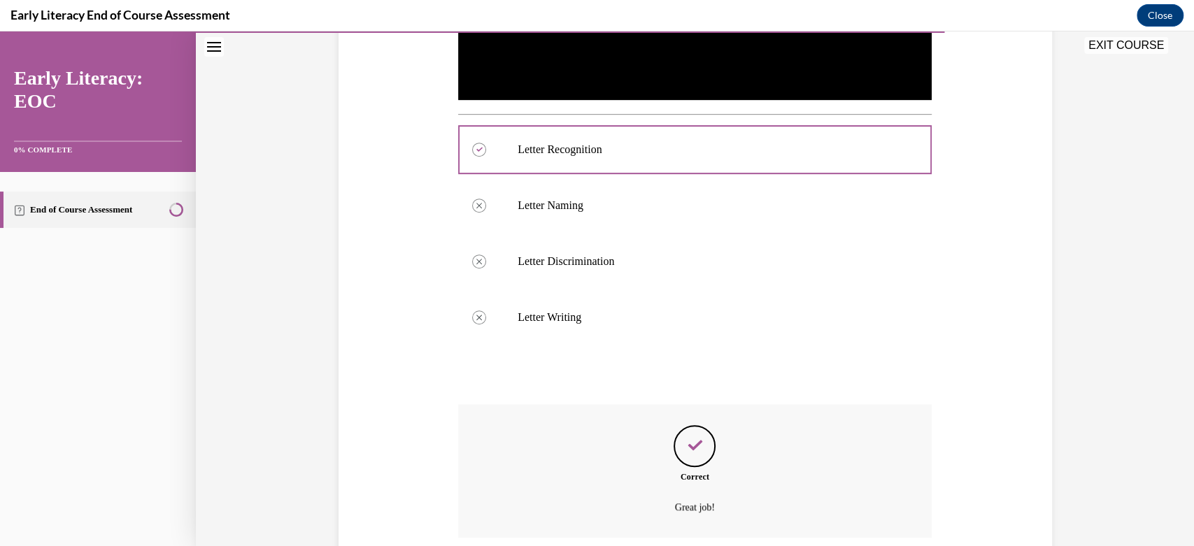
scroll to position [588, 0]
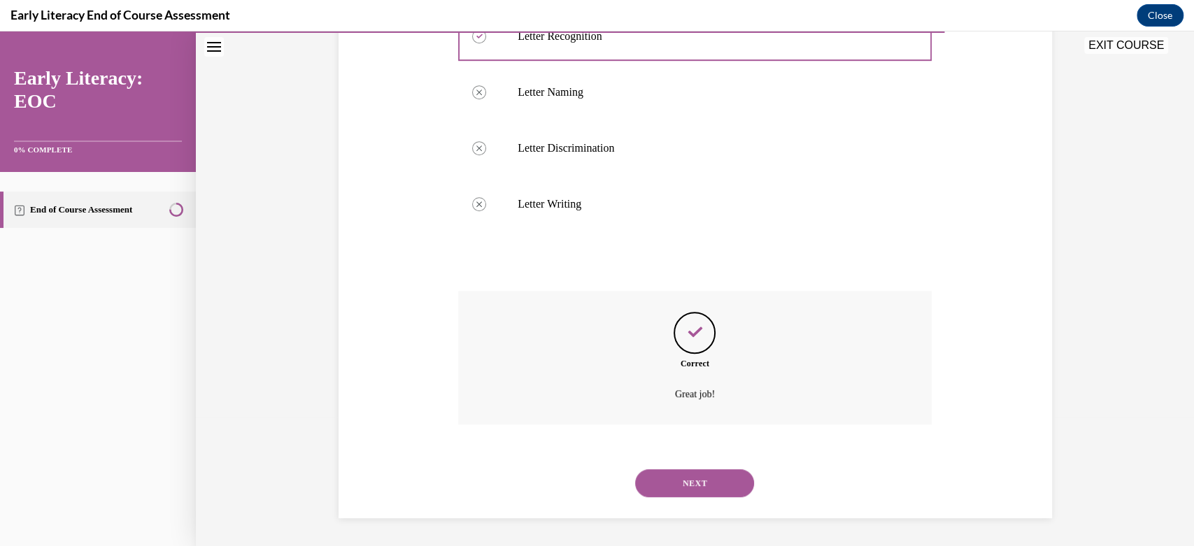
click at [688, 480] on button "NEXT" at bounding box center [694, 483] width 119 height 28
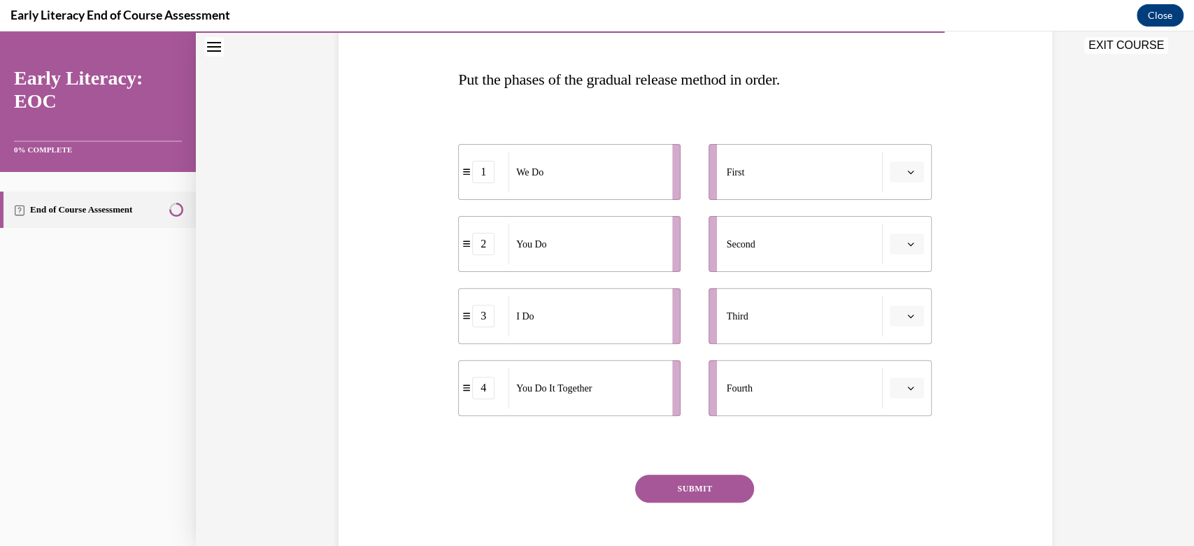
scroll to position [206, 0]
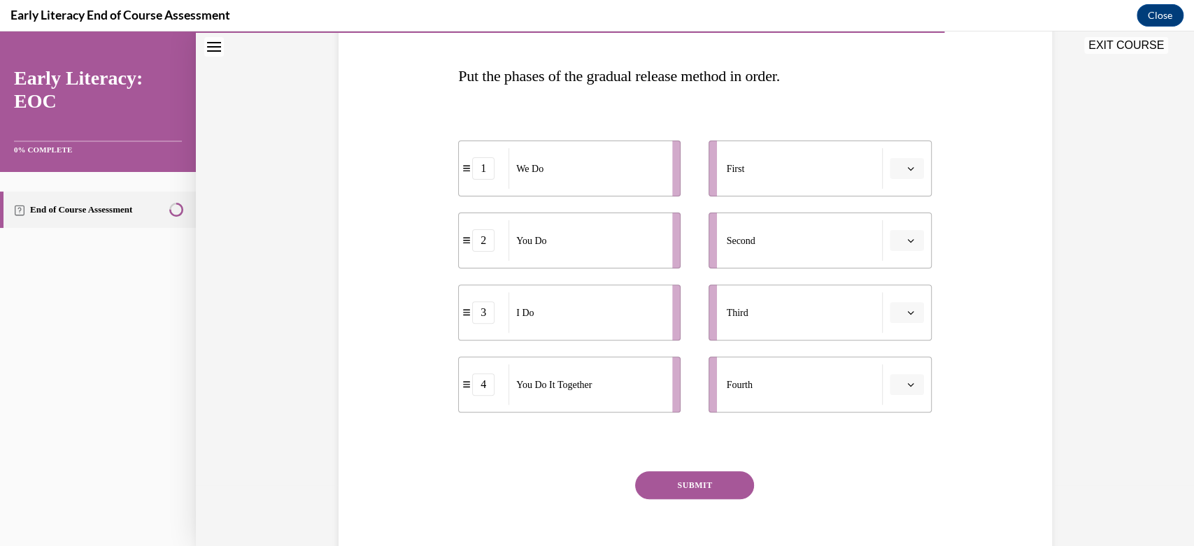
click at [897, 162] on button "button" at bounding box center [907, 168] width 34 height 21
click at [900, 280] on div "3" at bounding box center [898, 283] width 35 height 28
click at [911, 239] on button "button" at bounding box center [907, 240] width 34 height 21
click at [906, 298] on div "1" at bounding box center [898, 299] width 35 height 28
click at [857, 319] on div "Third" at bounding box center [804, 312] width 156 height 41
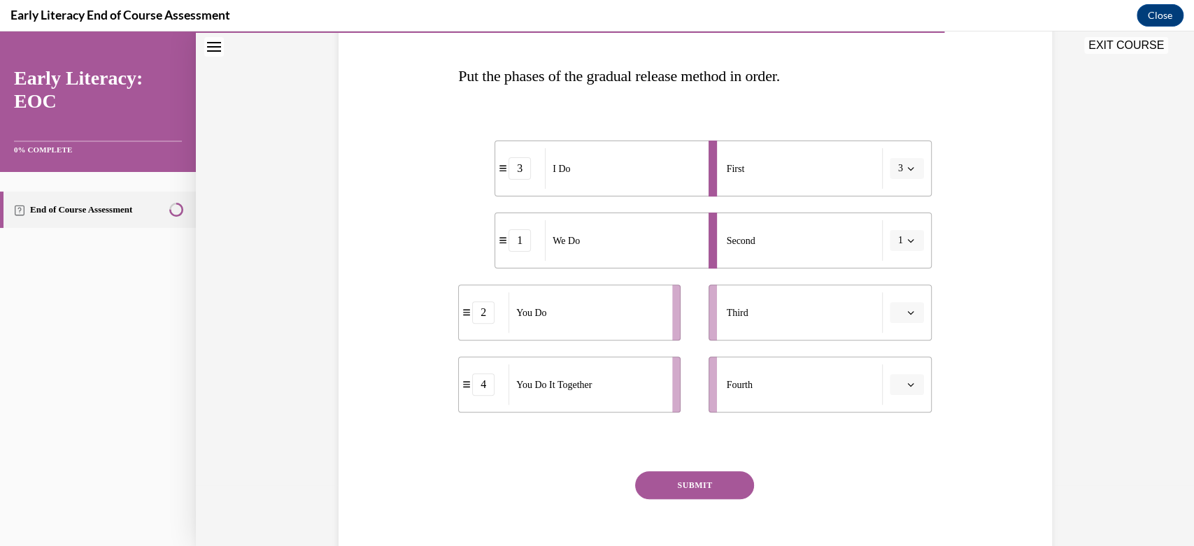
click at [907, 309] on icon "button" at bounding box center [910, 312] width 7 height 7
click at [901, 451] on div "4" at bounding box center [898, 455] width 35 height 28
click at [911, 380] on button "button" at bounding box center [907, 384] width 34 height 21
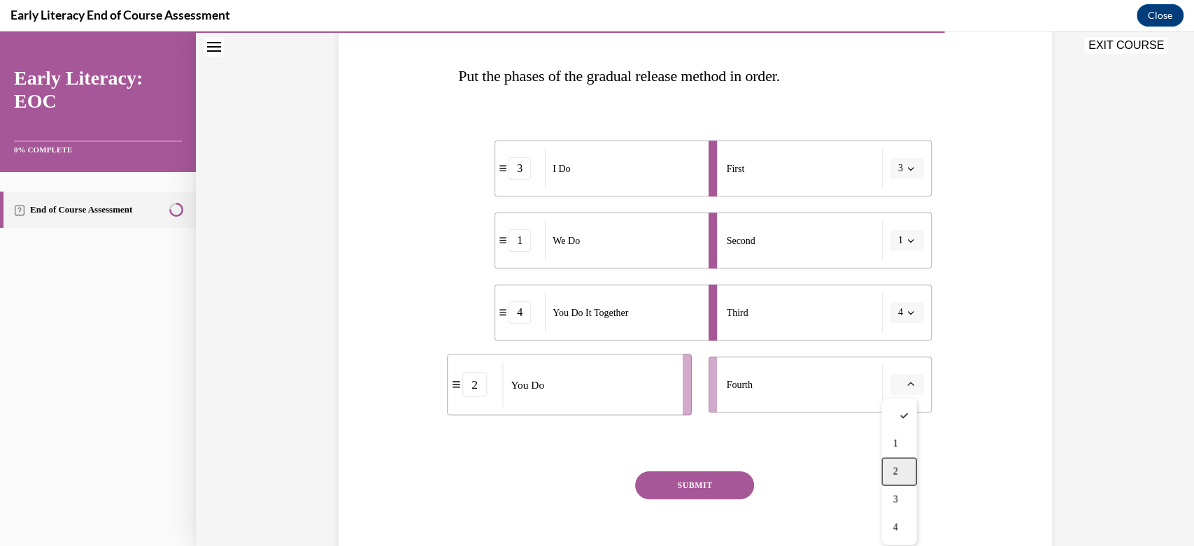
click at [901, 470] on div "2" at bounding box center [898, 471] width 35 height 28
click at [693, 485] on button "SUBMIT" at bounding box center [694, 485] width 119 height 28
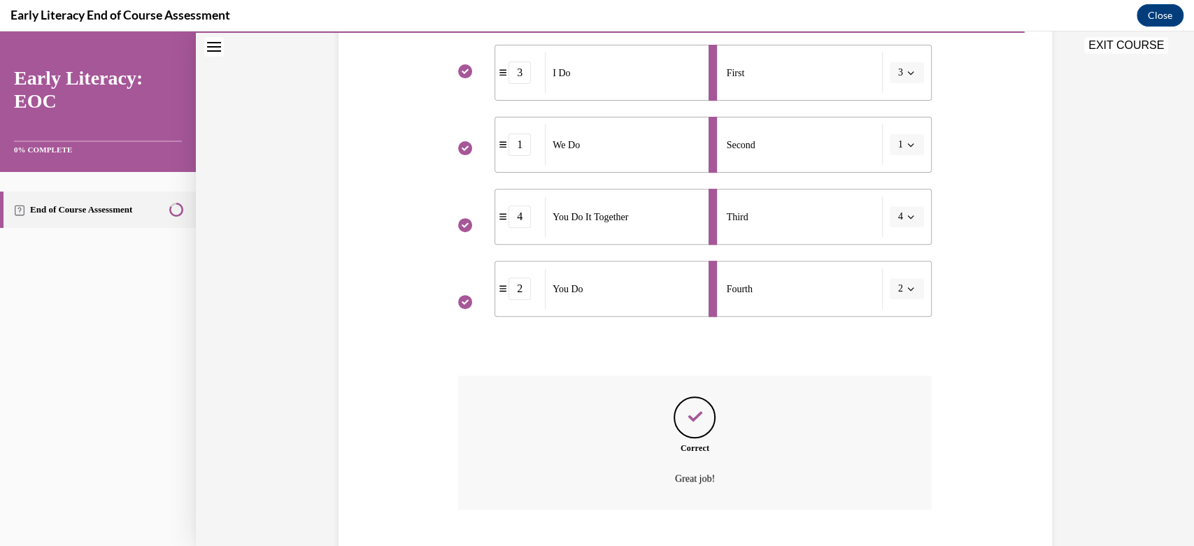
scroll to position [386, 0]
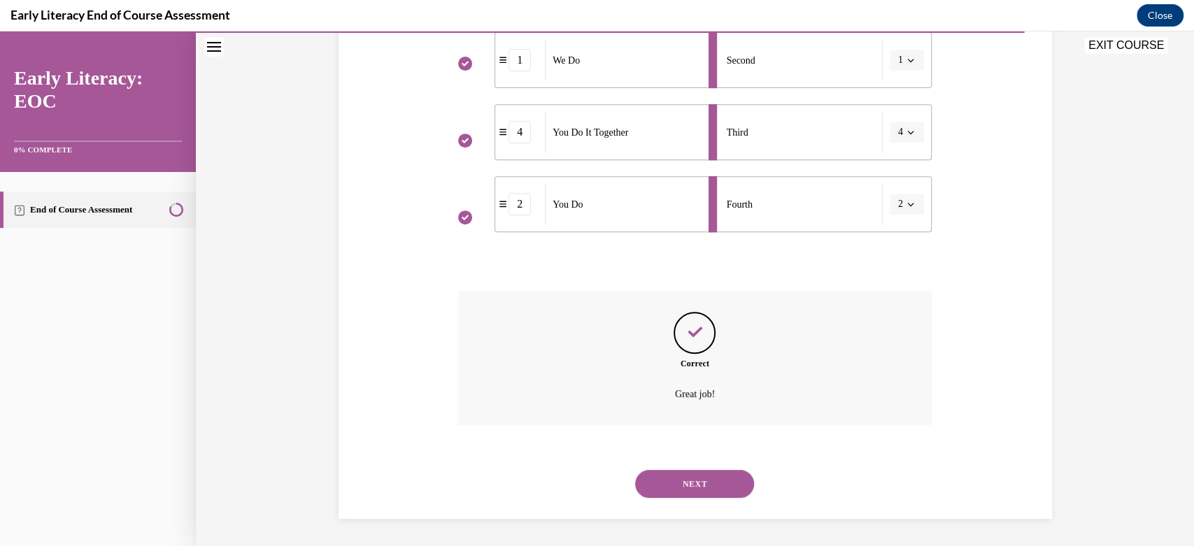
click at [681, 485] on button "NEXT" at bounding box center [694, 484] width 119 height 28
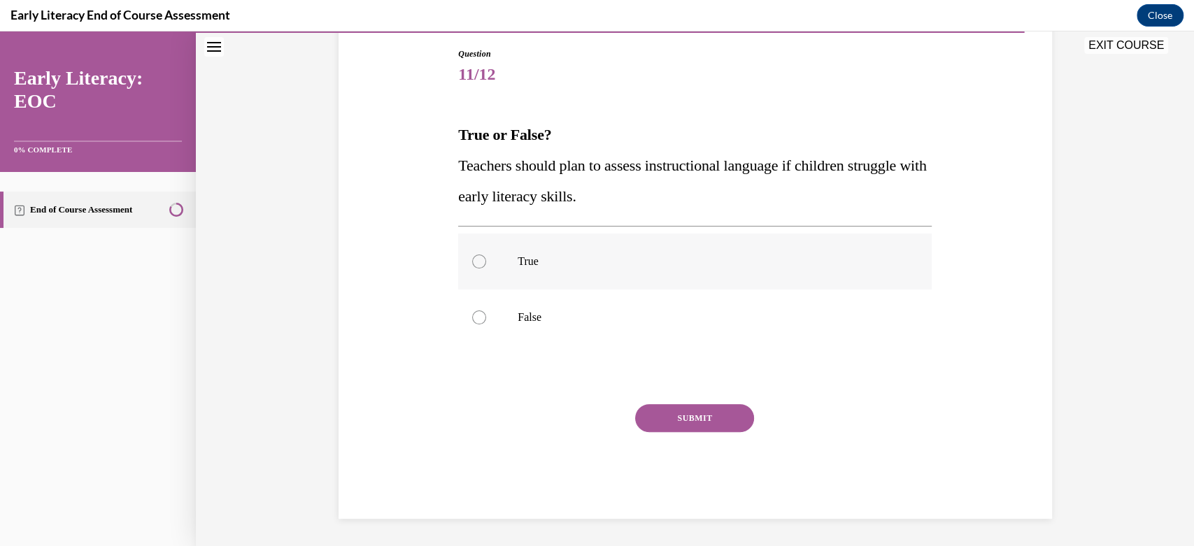
click at [475, 258] on div at bounding box center [479, 262] width 14 height 14
click at [669, 417] on button "SUBMIT" at bounding box center [694, 418] width 119 height 28
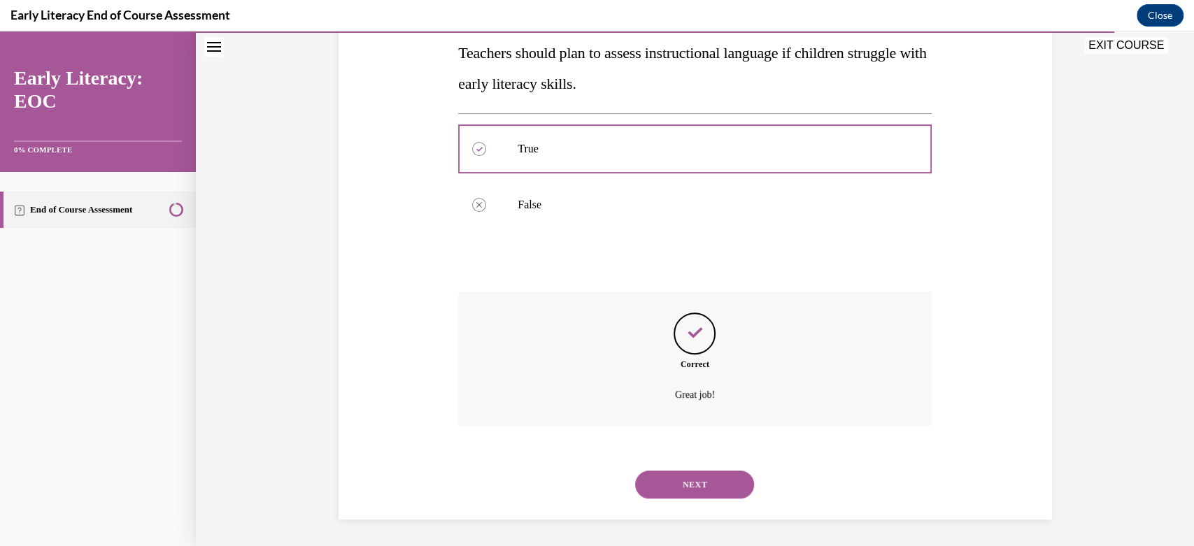
scroll to position [260, 0]
click at [696, 480] on button "NEXT" at bounding box center [694, 484] width 119 height 28
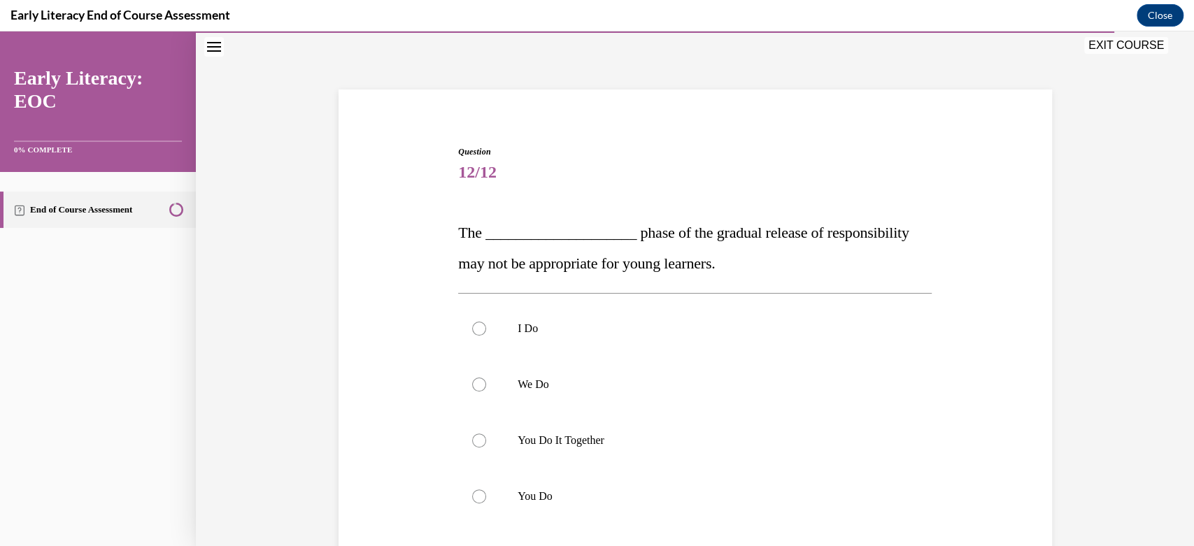
scroll to position [108, 0]
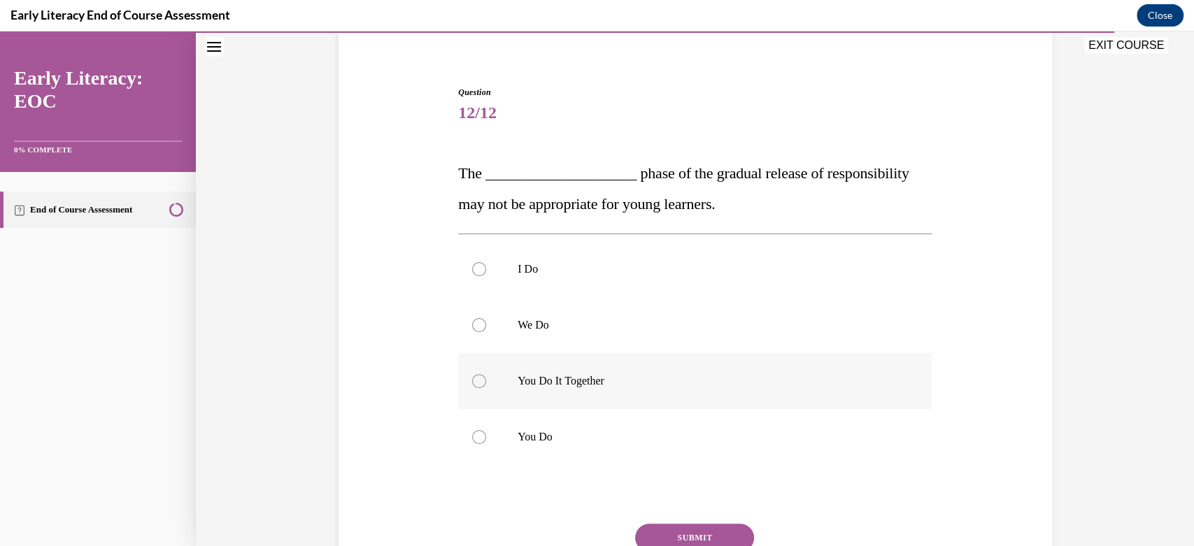
click at [481, 380] on div at bounding box center [695, 381] width 474 height 56
click at [708, 536] on button "SUBMIT" at bounding box center [694, 538] width 119 height 28
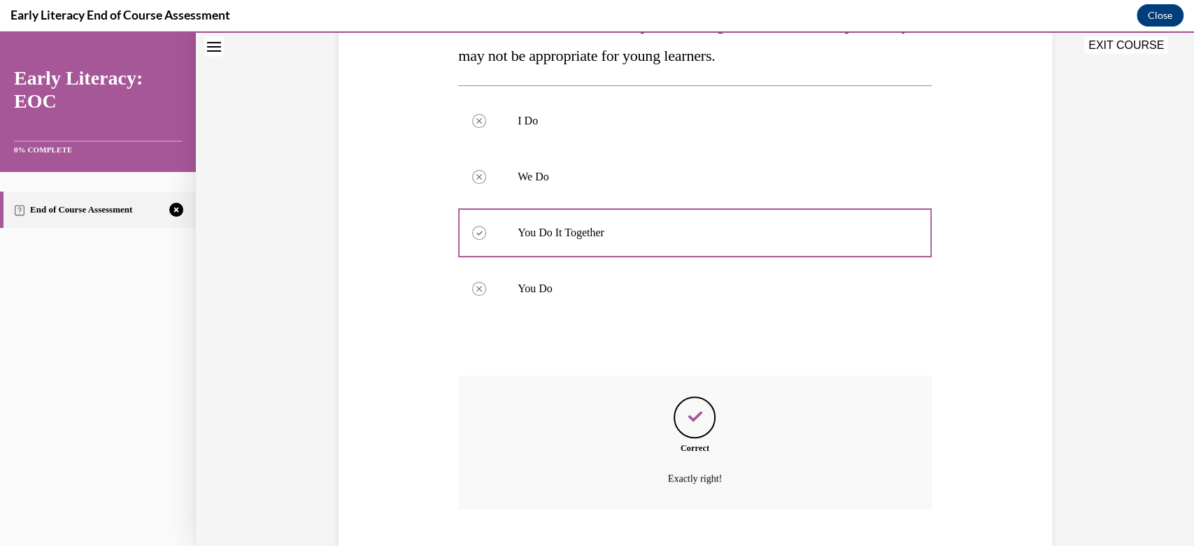
scroll to position [341, 0]
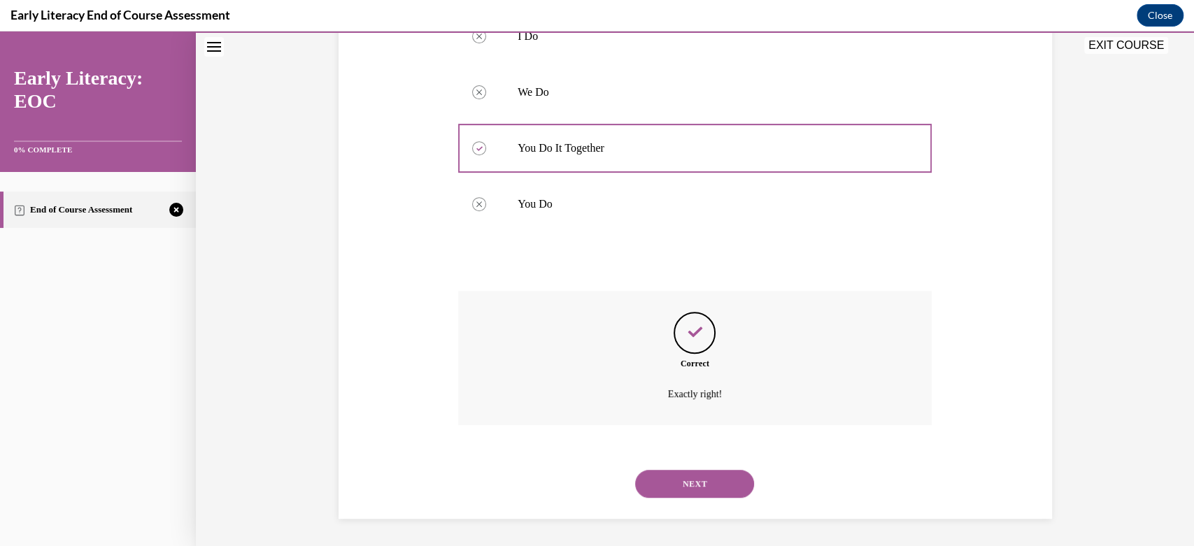
click at [691, 480] on button "NEXT" at bounding box center [694, 484] width 119 height 28
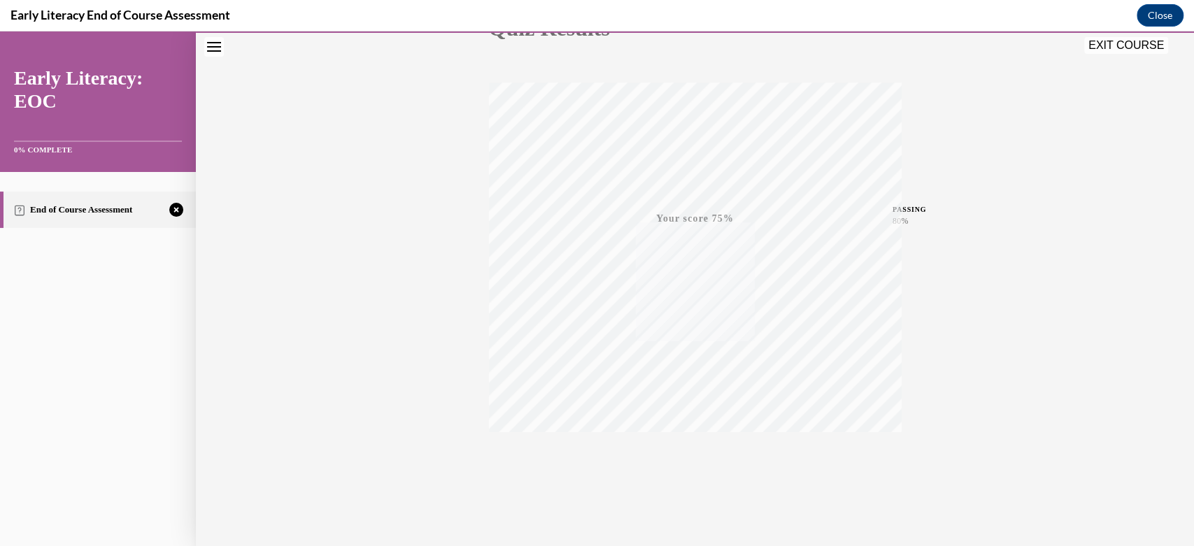
scroll to position [201, 0]
click at [683, 439] on span "TAKE AGAIN" at bounding box center [695, 442] width 50 height 8
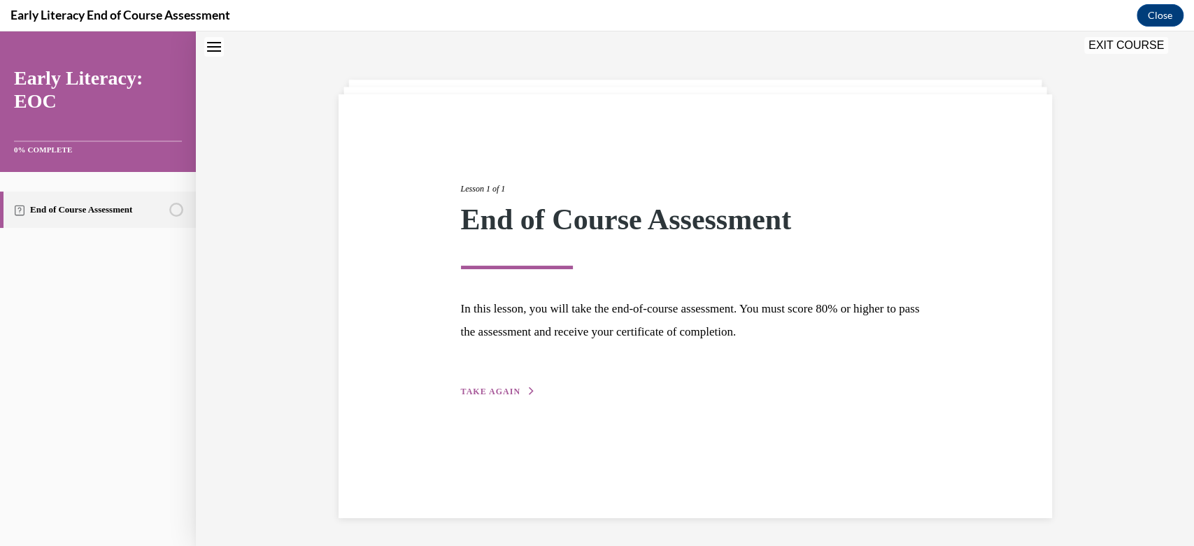
scroll to position [44, 0]
click at [484, 387] on span "TAKE AGAIN" at bounding box center [490, 392] width 59 height 10
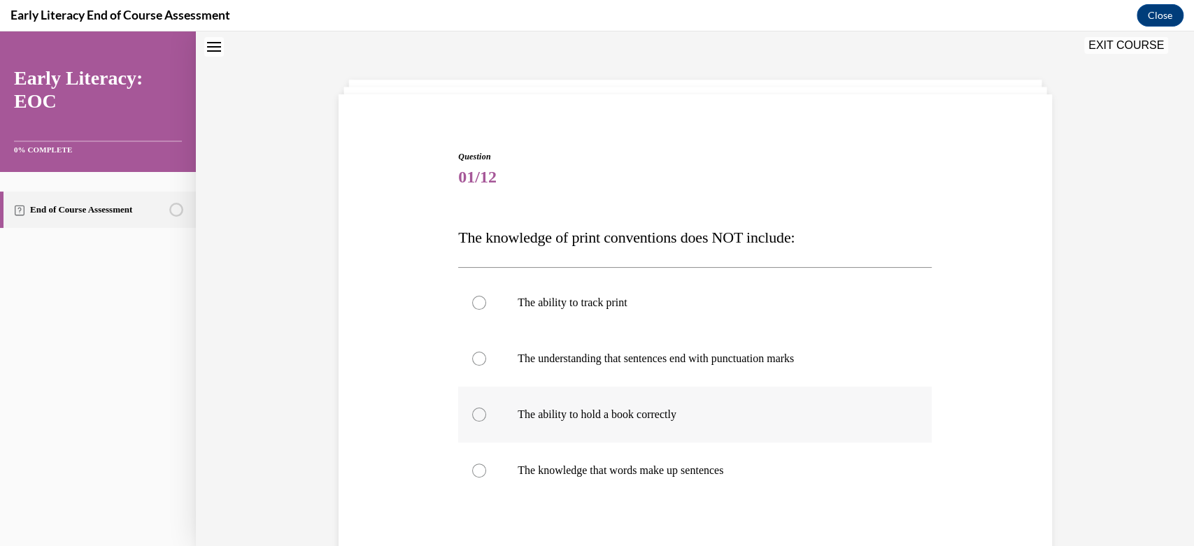
click at [474, 414] on div at bounding box center [479, 415] width 14 height 14
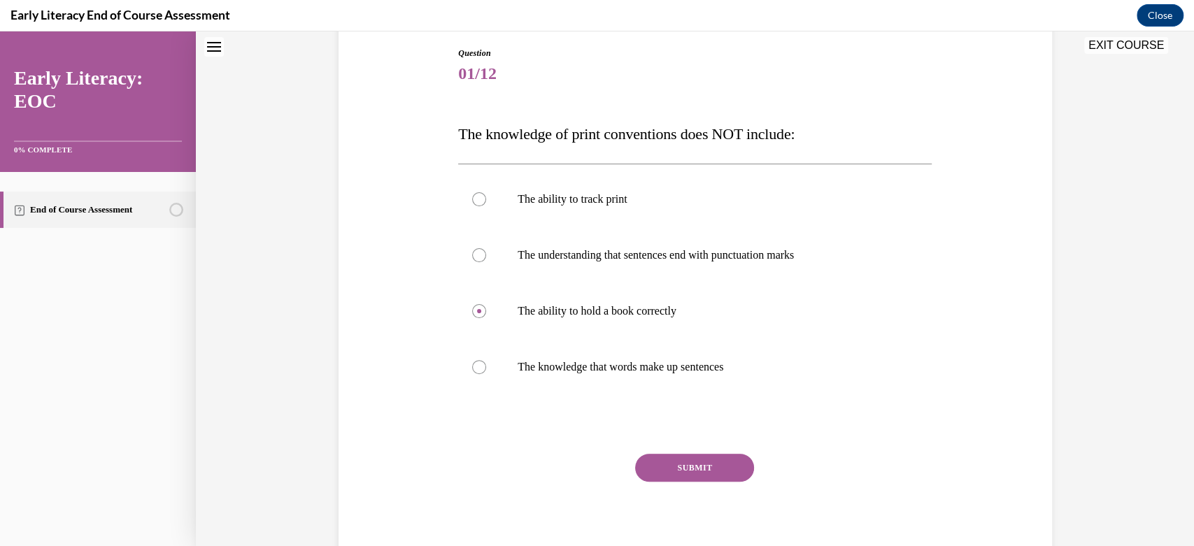
scroll to position [157, 0]
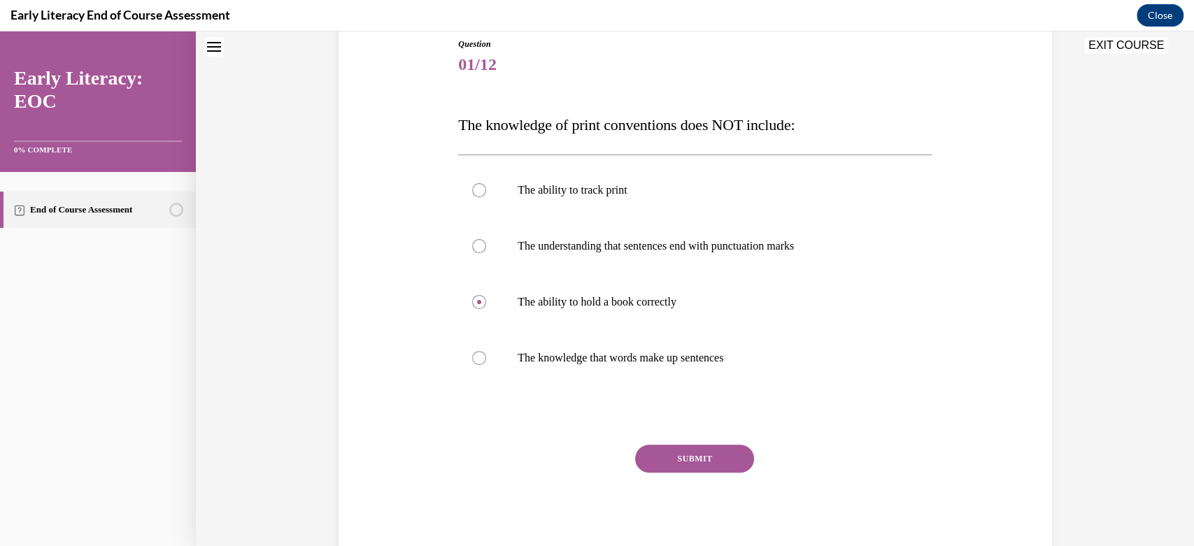
click at [668, 457] on button "SUBMIT" at bounding box center [694, 459] width 119 height 28
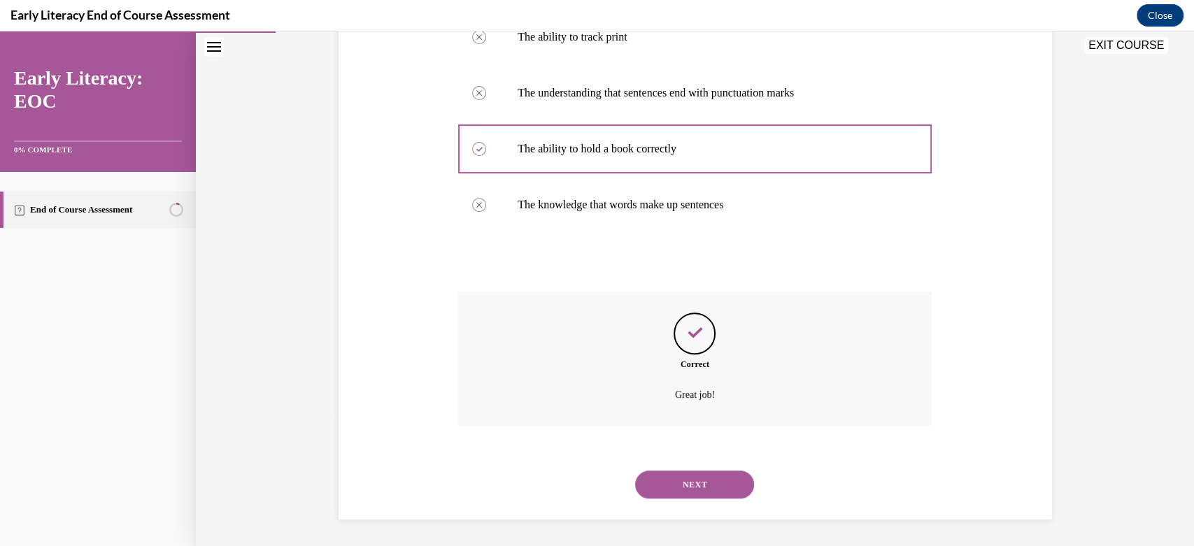
scroll to position [311, 0]
click at [676, 475] on button "NEXT" at bounding box center [694, 484] width 119 height 28
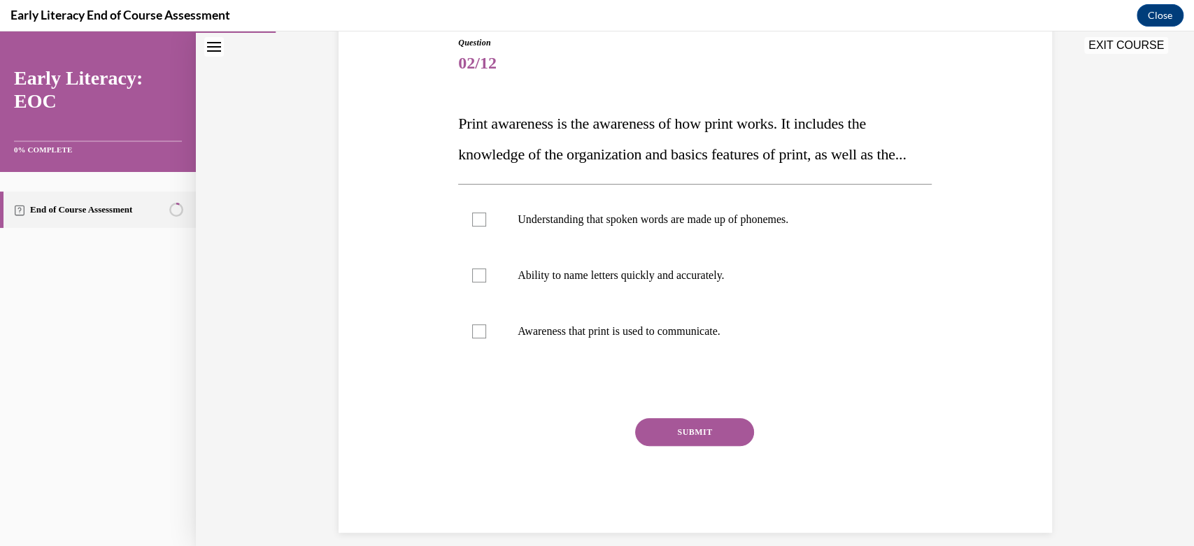
scroll to position [157, 0]
click at [472, 339] on div at bounding box center [479, 332] width 14 height 14
click at [693, 447] on button "SUBMIT" at bounding box center [694, 433] width 119 height 28
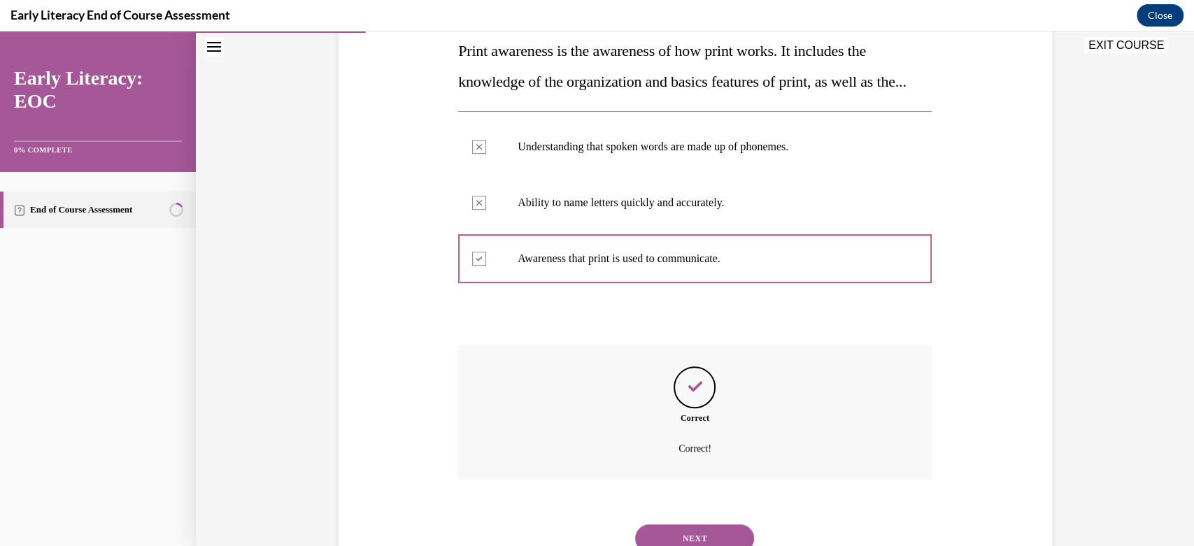
scroll to position [316, 0]
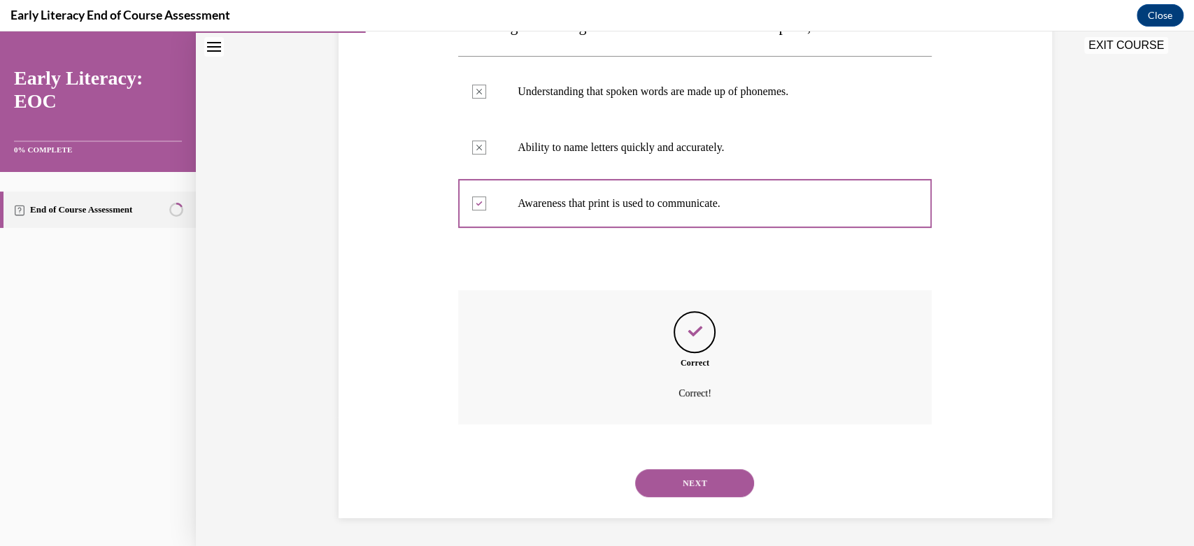
click at [683, 478] on button "NEXT" at bounding box center [694, 483] width 119 height 28
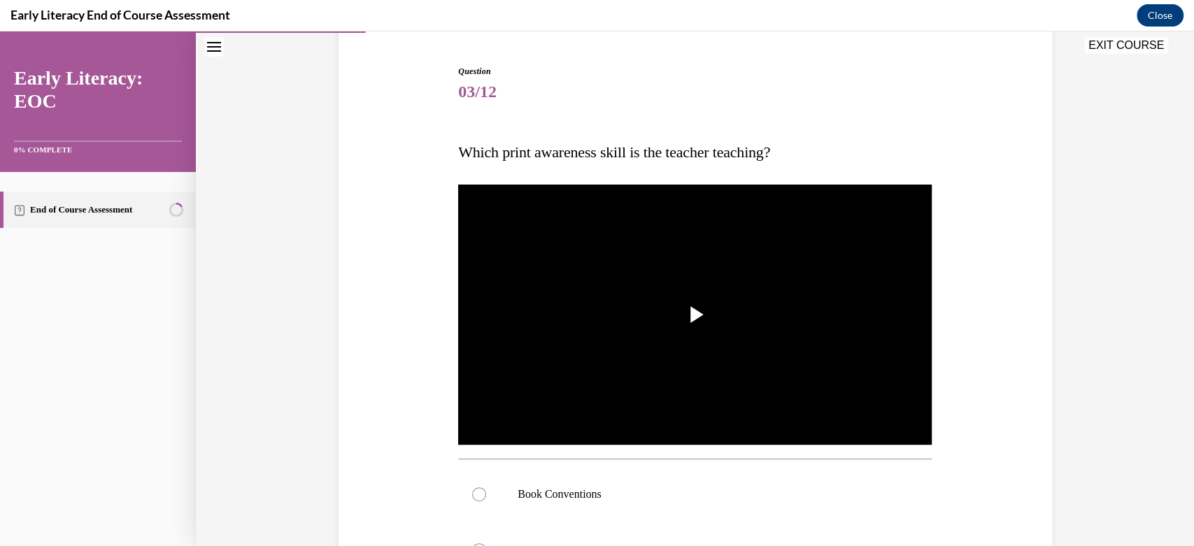
scroll to position [154, 0]
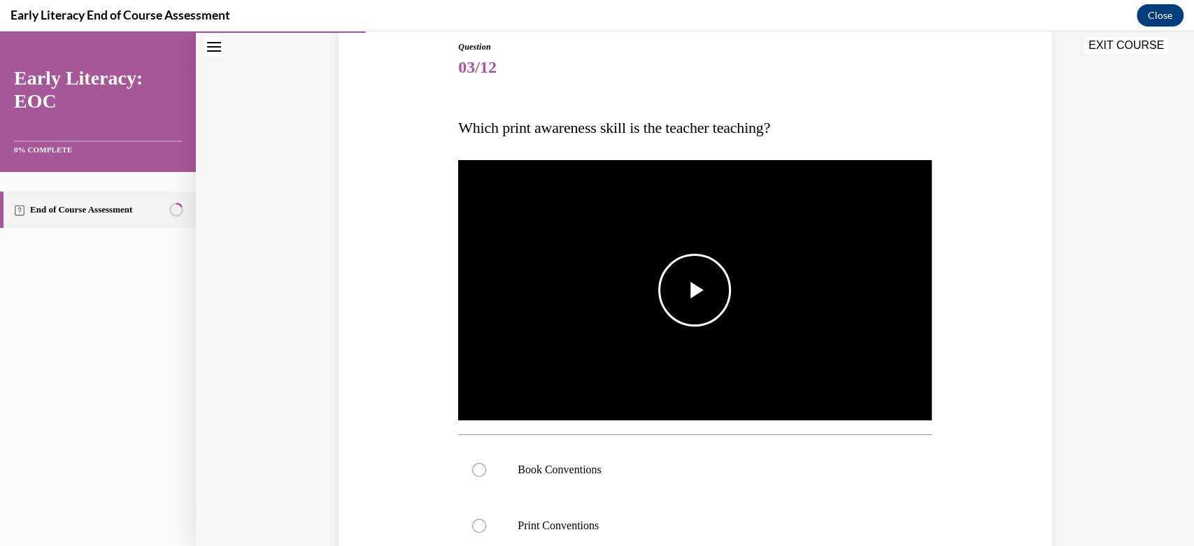
click at [695, 290] on span "Video player" at bounding box center [695, 290] width 0 height 0
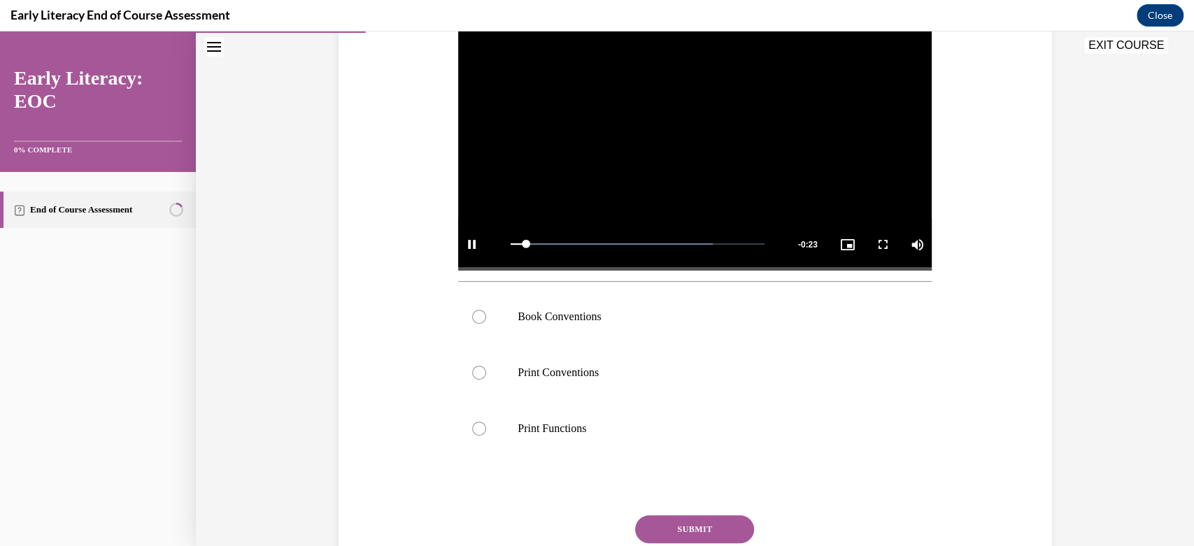
scroll to position [308, 0]
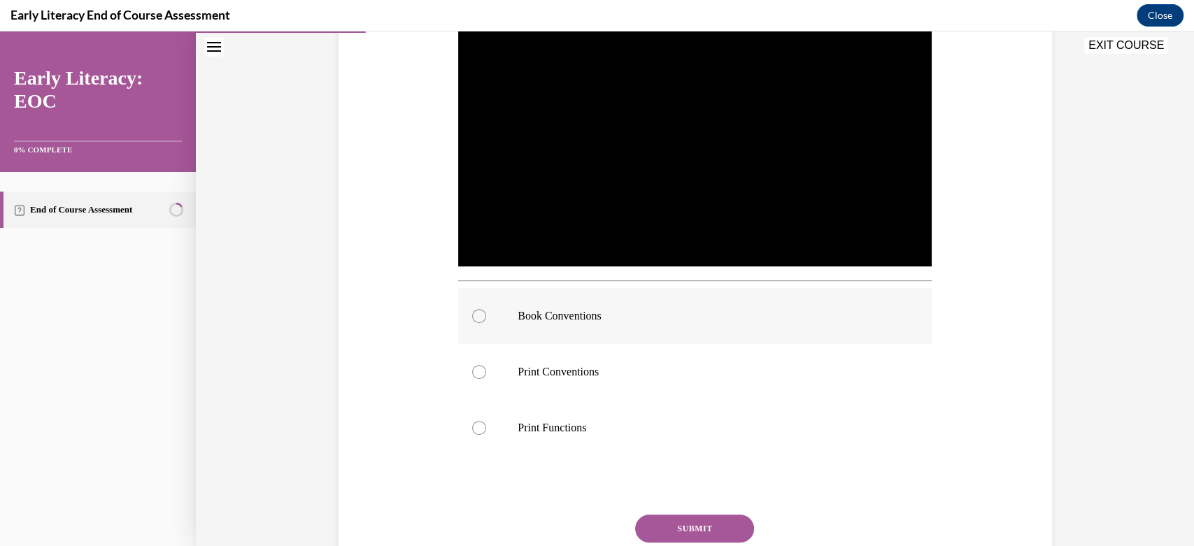
click at [473, 316] on div at bounding box center [479, 316] width 14 height 14
click at [683, 525] on button "SUBMIT" at bounding box center [694, 529] width 119 height 28
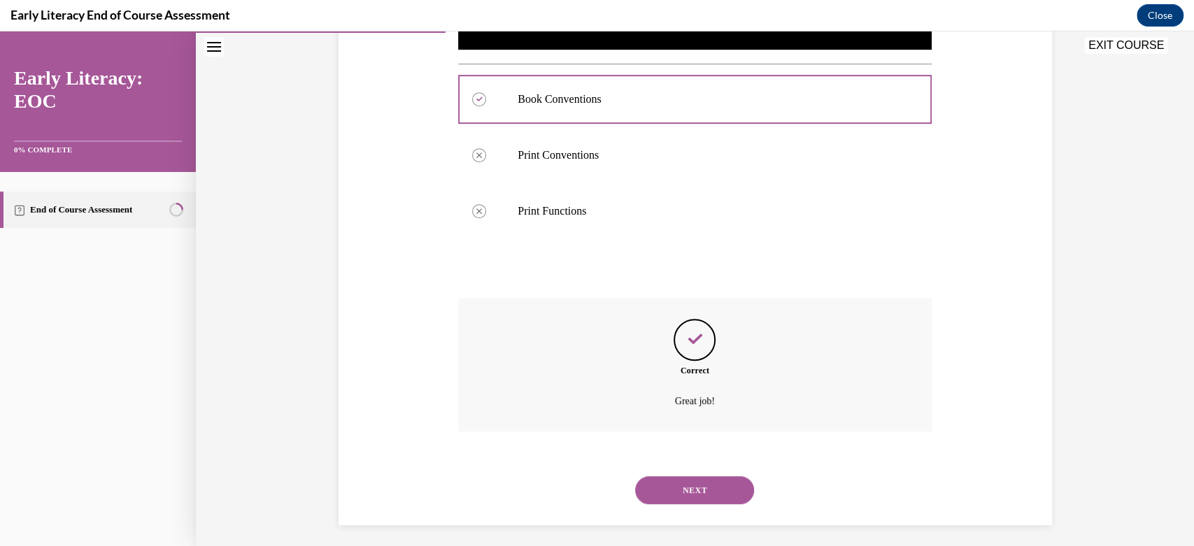
scroll to position [532, 0]
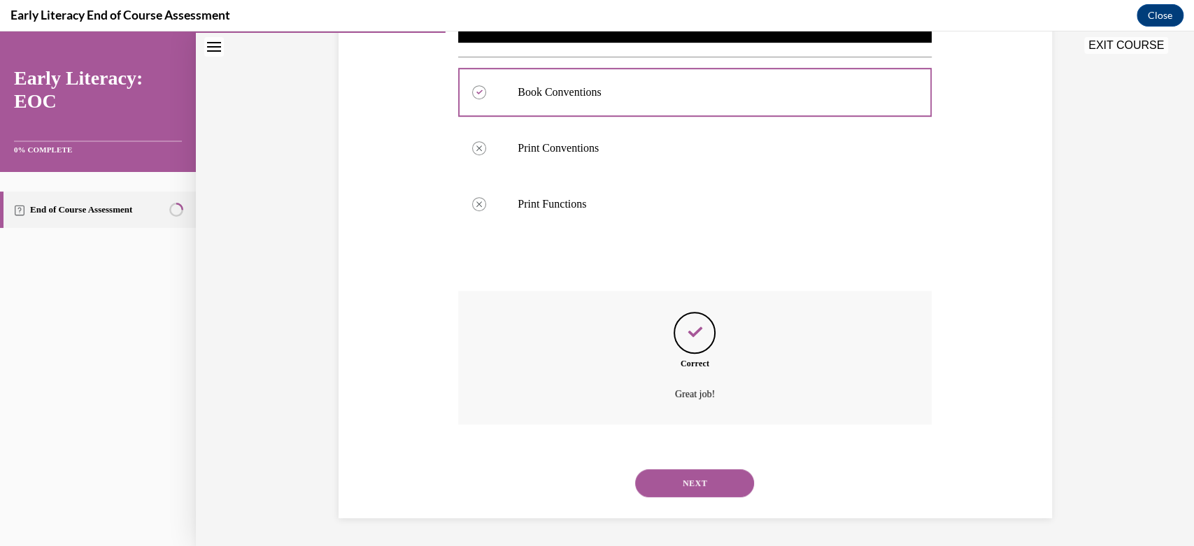
click at [674, 487] on button "NEXT" at bounding box center [694, 483] width 119 height 28
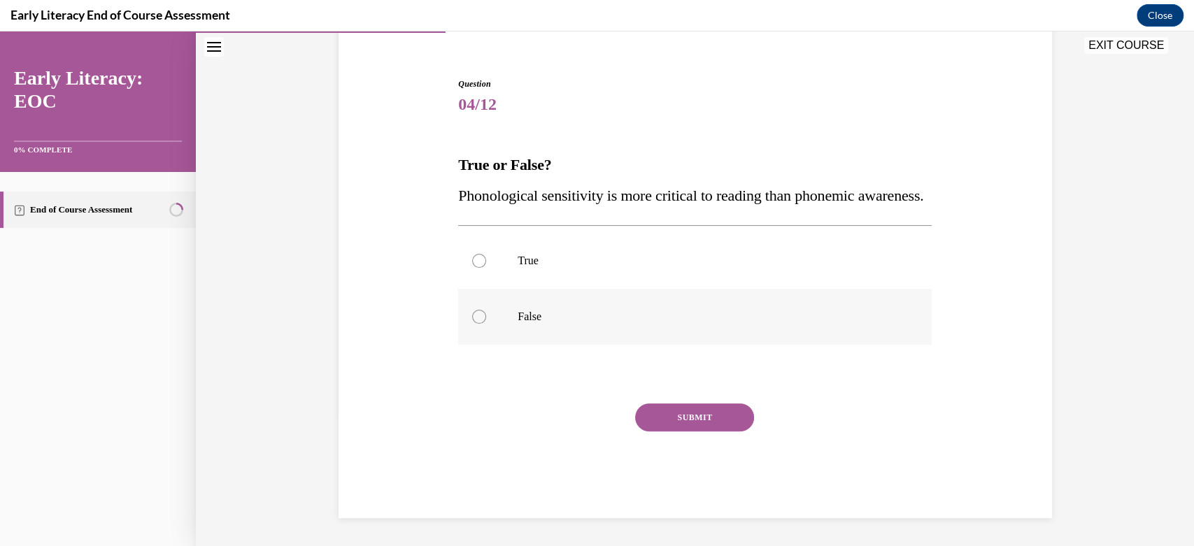
click at [472, 318] on div at bounding box center [479, 317] width 14 height 14
click at [668, 418] on button "SUBMIT" at bounding box center [694, 418] width 119 height 28
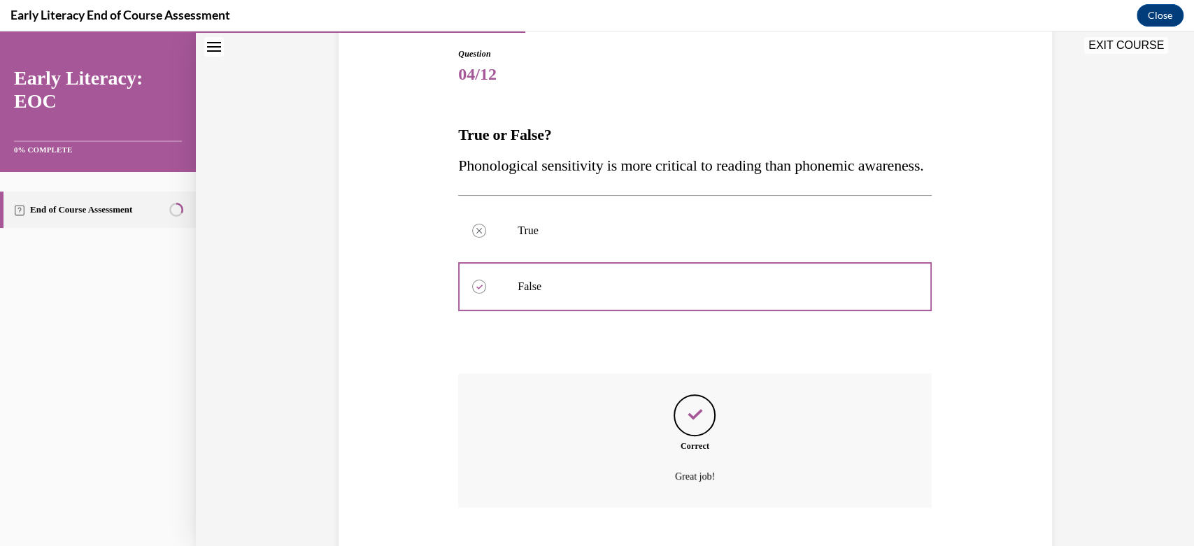
scroll to position [260, 0]
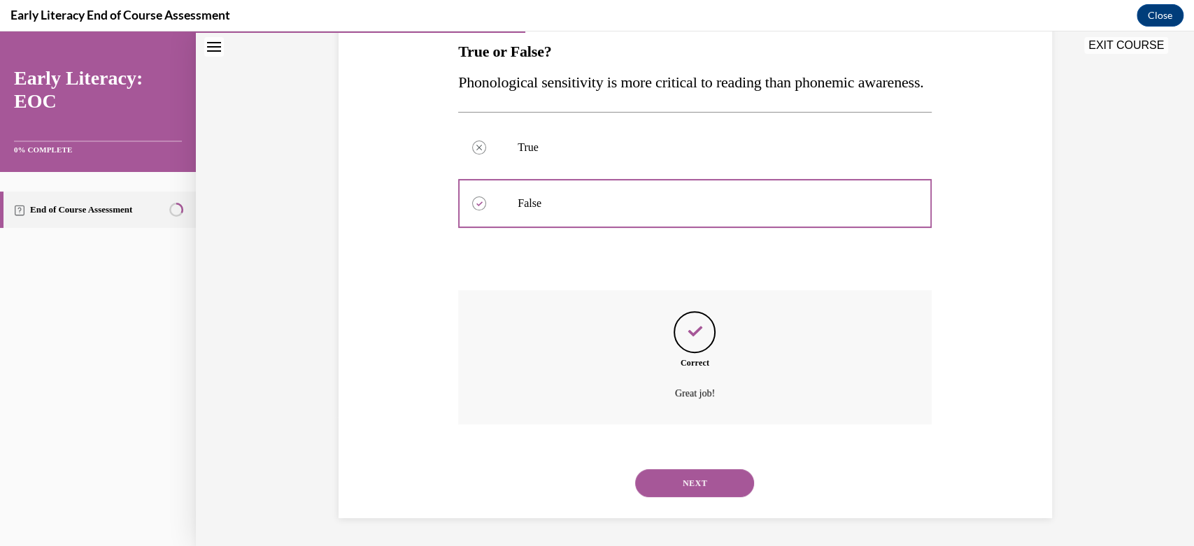
click at [688, 477] on button "NEXT" at bounding box center [694, 483] width 119 height 28
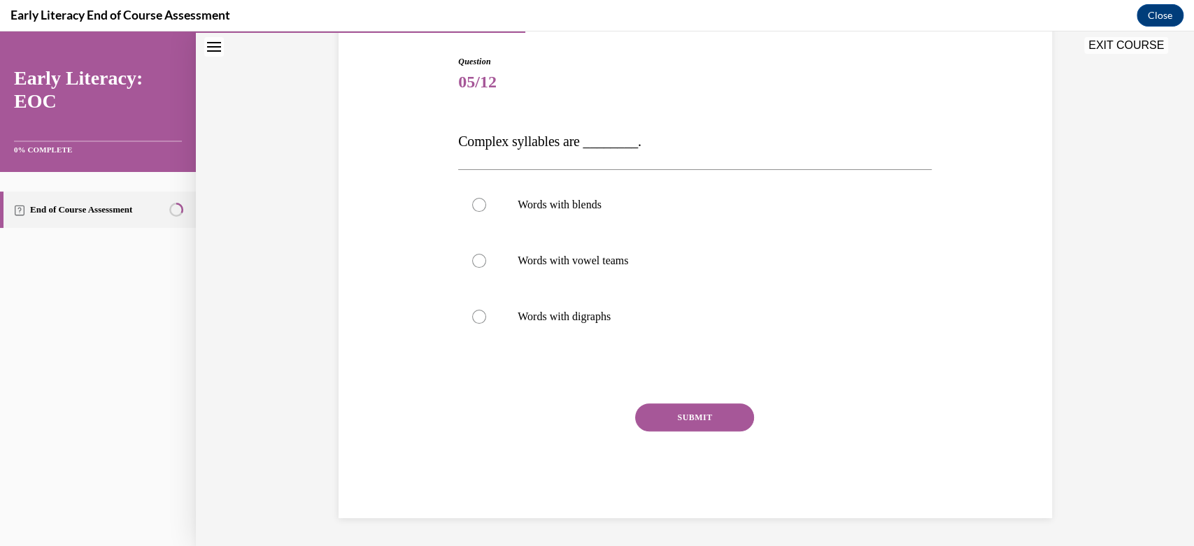
scroll to position [139, 0]
click at [476, 254] on div at bounding box center [479, 261] width 14 height 14
click at [704, 411] on button "SUBMIT" at bounding box center [694, 418] width 119 height 28
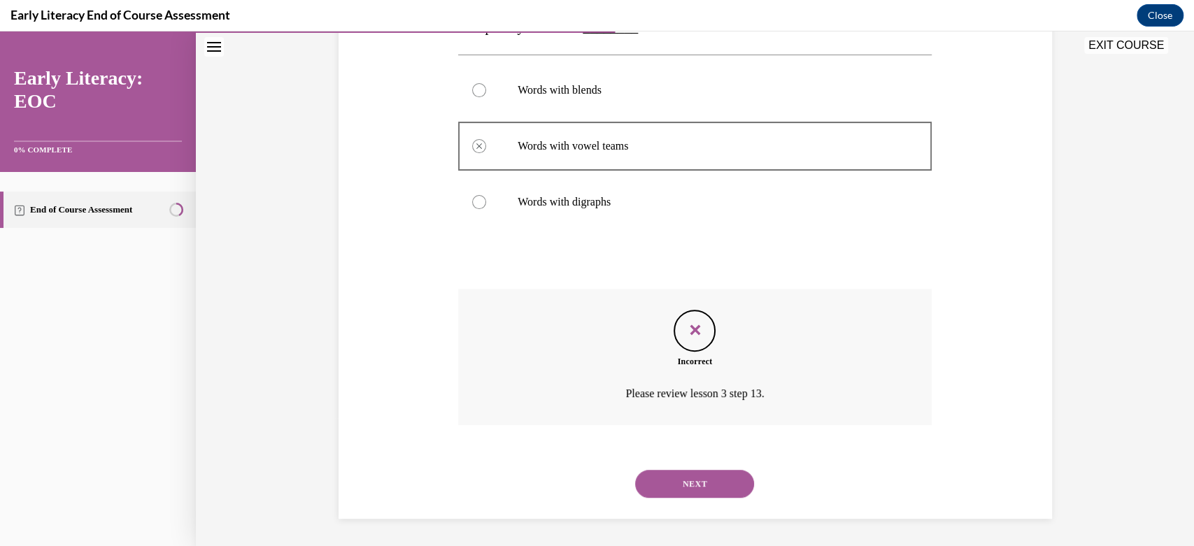
scroll to position [255, 0]
click at [696, 477] on button "NEXT" at bounding box center [694, 483] width 119 height 28
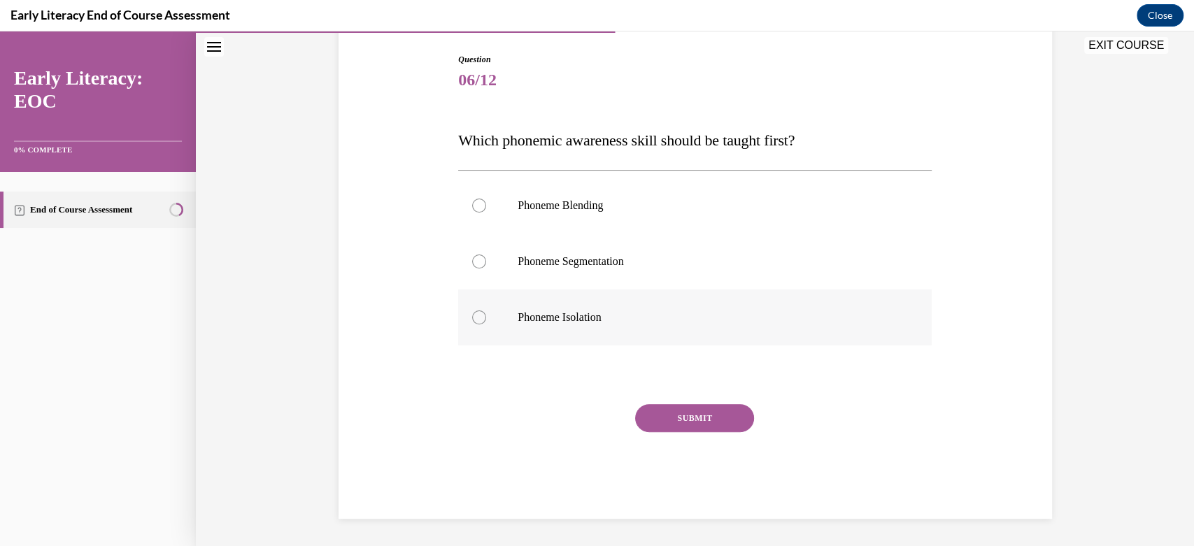
click at [549, 315] on p "Phoneme Isolation" at bounding box center [707, 318] width 379 height 14
click at [692, 419] on button "SUBMIT" at bounding box center [694, 418] width 119 height 28
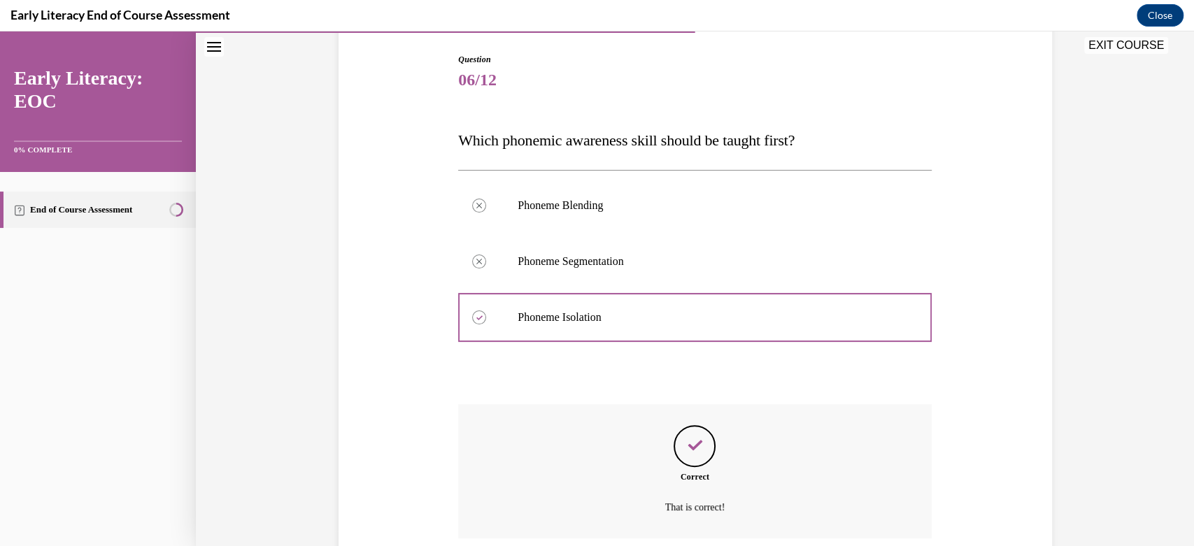
scroll to position [255, 0]
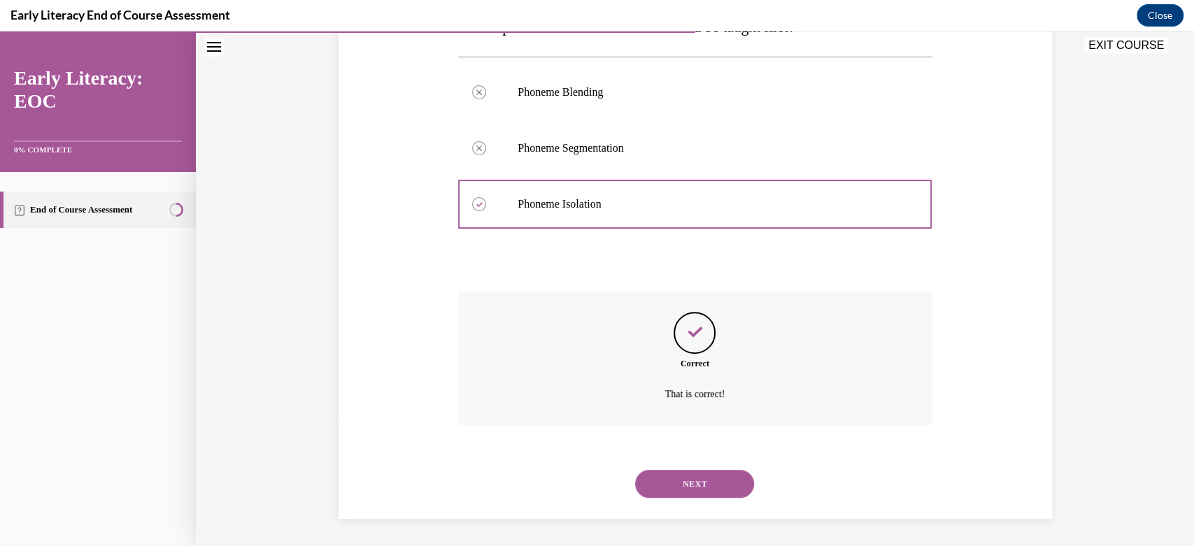
click at [685, 474] on button "NEXT" at bounding box center [694, 484] width 119 height 28
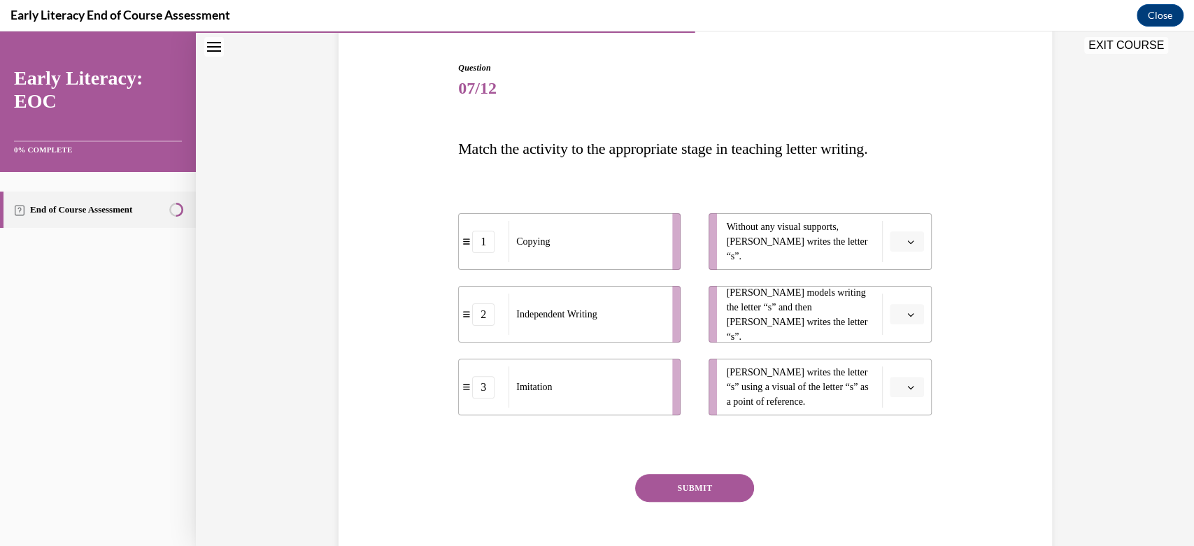
scroll to position [203, 0]
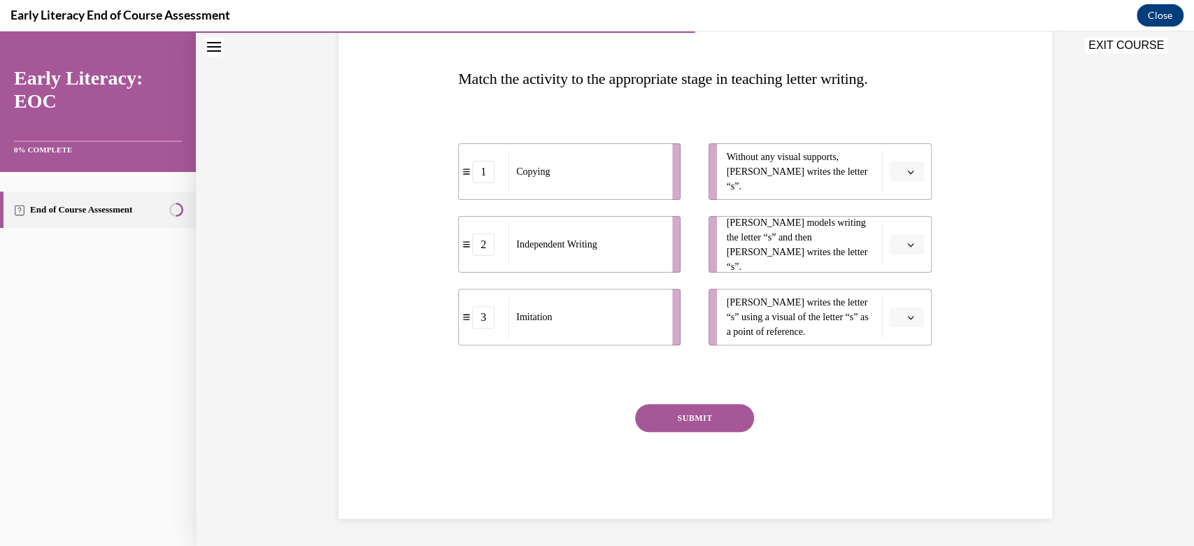
click at [906, 171] on span "button" at bounding box center [911, 172] width 10 height 10
click at [901, 256] on div "2" at bounding box center [898, 259] width 35 height 28
click at [897, 239] on button "button" at bounding box center [907, 244] width 34 height 21
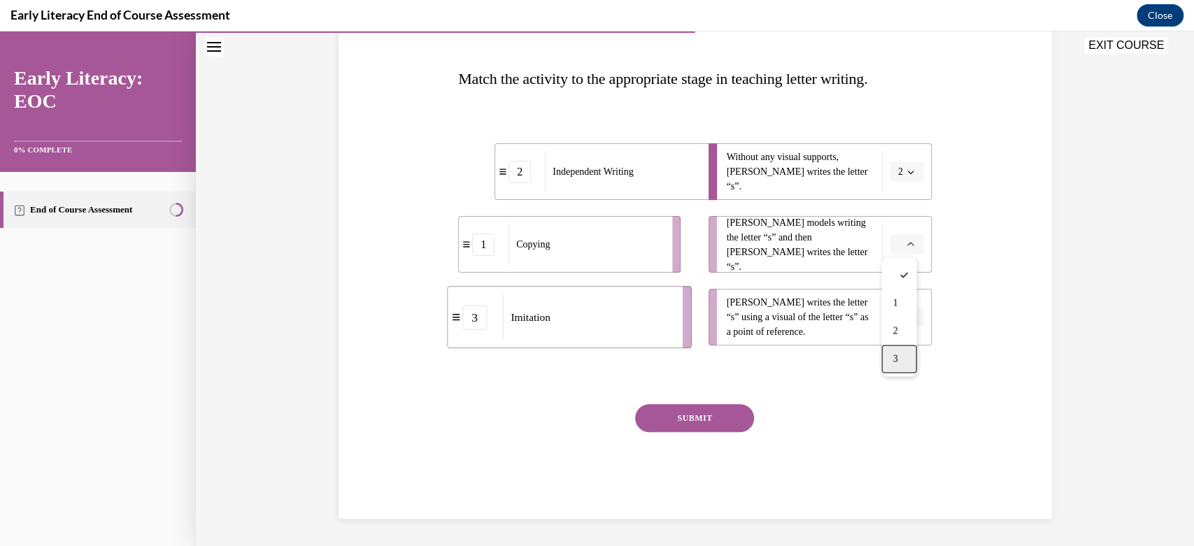
click at [896, 355] on span "3" at bounding box center [894, 359] width 5 height 11
click at [907, 315] on icon "button" at bounding box center [910, 317] width 7 height 7
click at [904, 371] on div "1" at bounding box center [898, 376] width 35 height 28
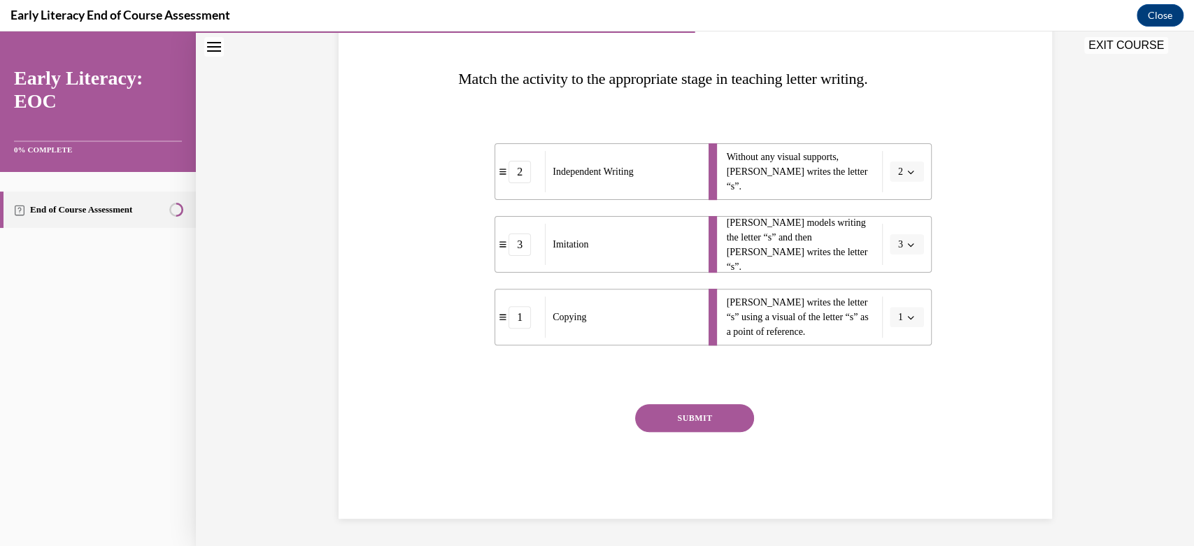
click at [720, 414] on button "SUBMIT" at bounding box center [694, 418] width 119 height 28
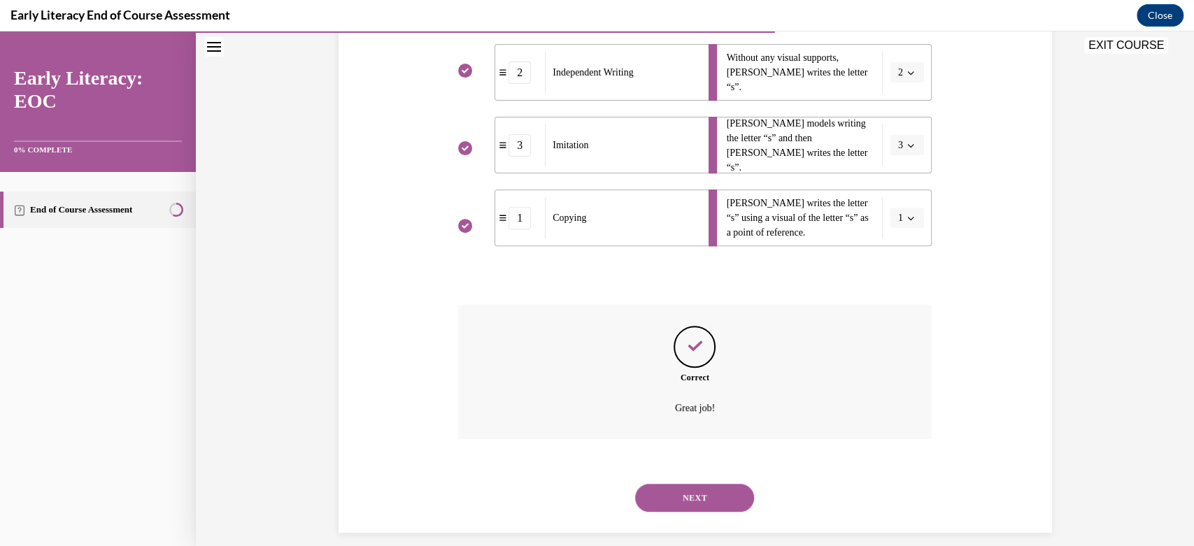
scroll to position [316, 0]
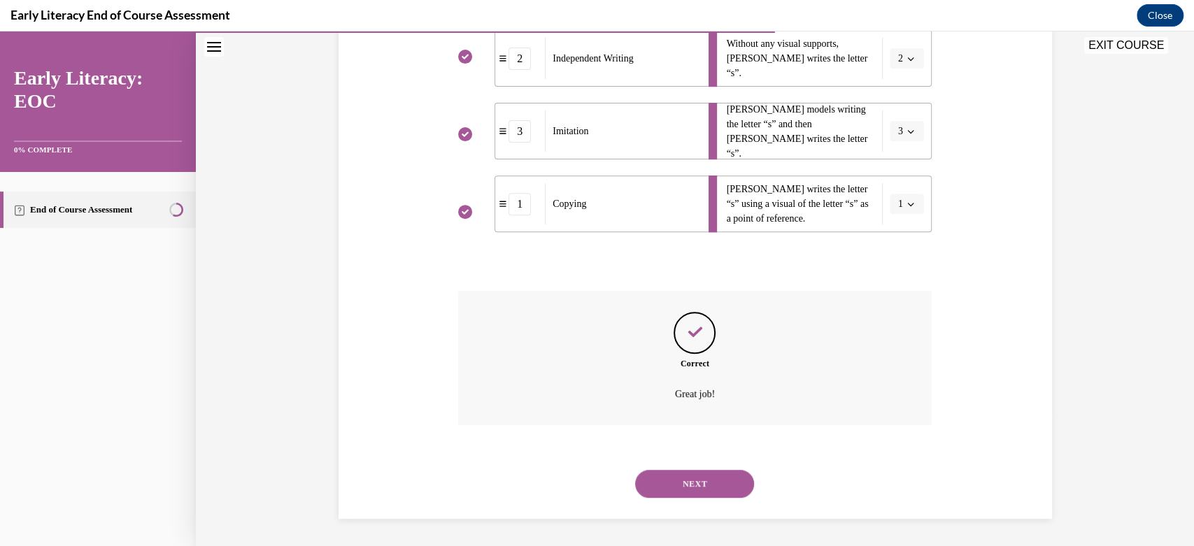
click at [686, 480] on button "NEXT" at bounding box center [694, 484] width 119 height 28
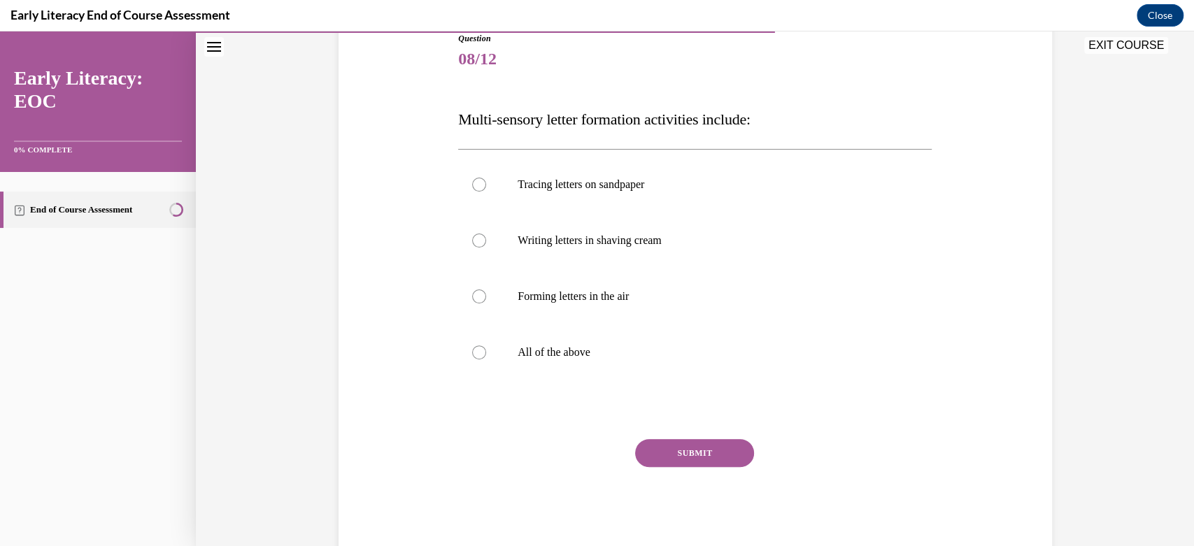
scroll to position [163, 0]
click at [473, 236] on div at bounding box center [479, 240] width 14 height 14
click at [680, 450] on button "SUBMIT" at bounding box center [694, 453] width 119 height 28
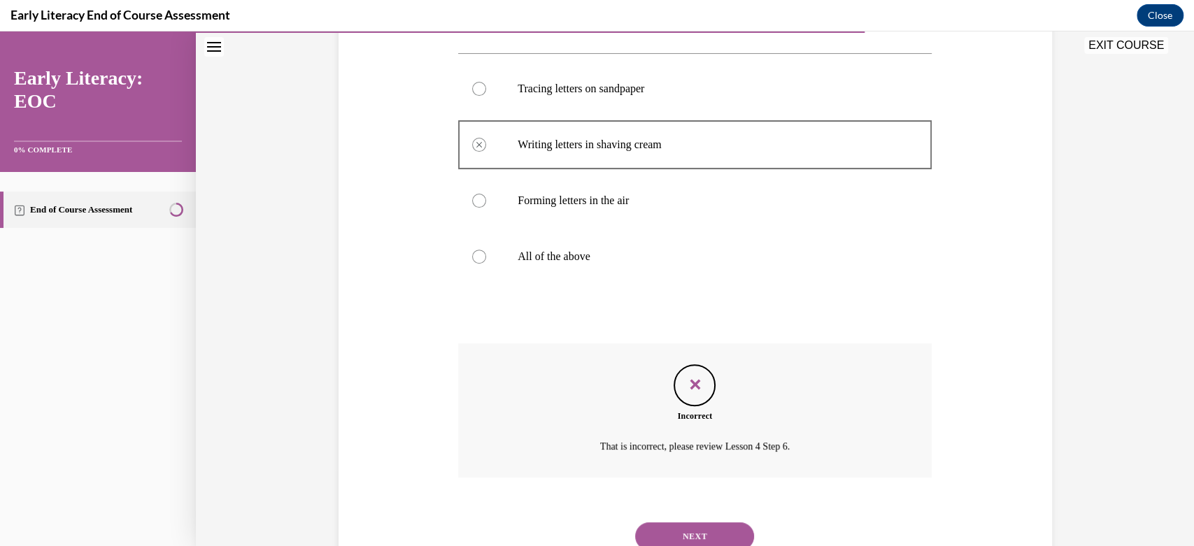
scroll to position [270, 0]
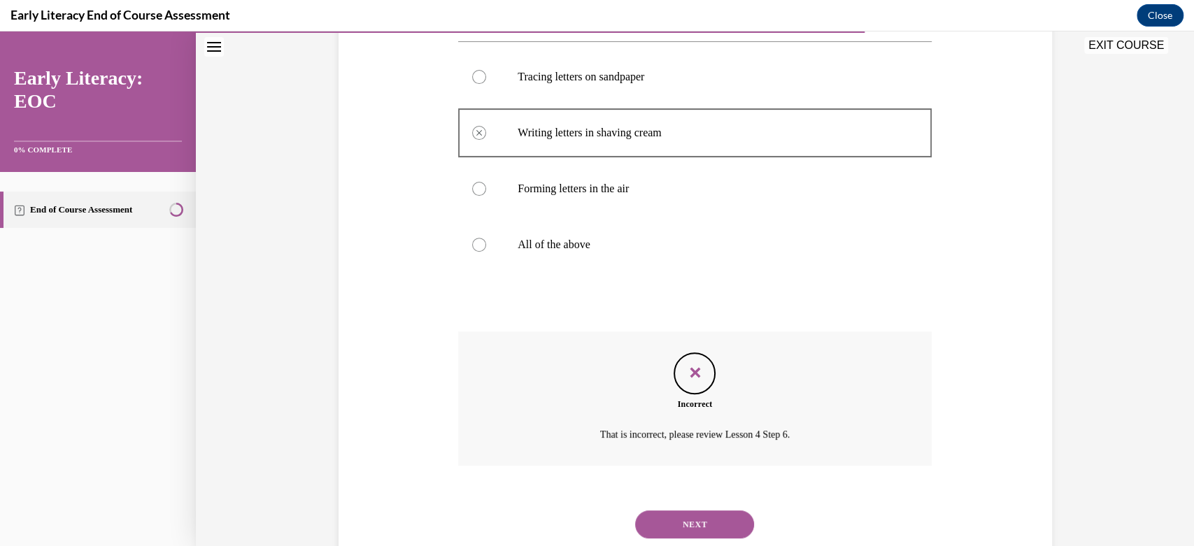
click at [680, 516] on button "NEXT" at bounding box center [694, 525] width 119 height 28
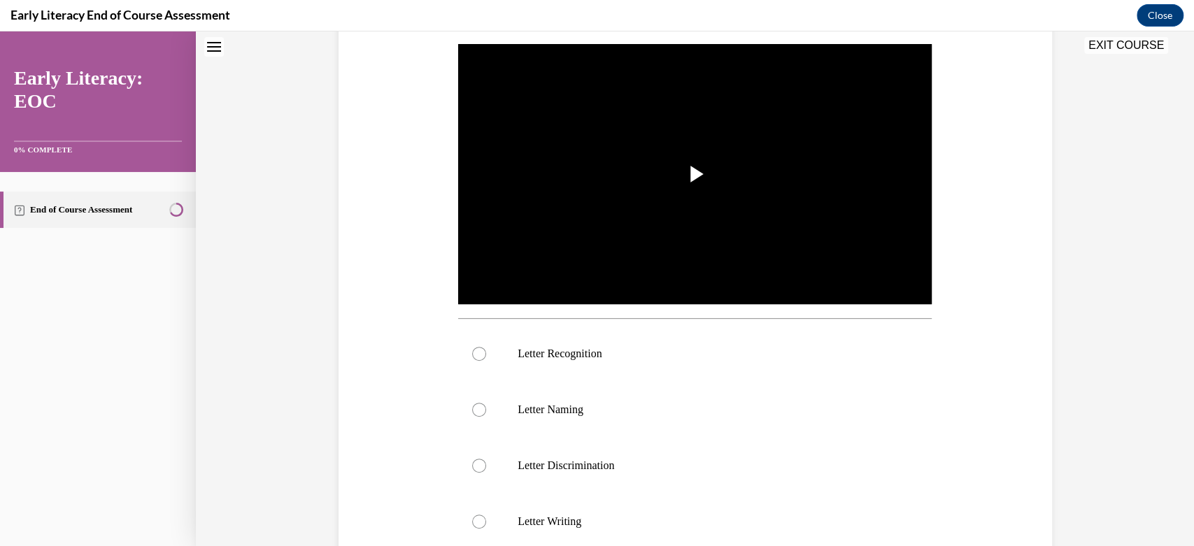
scroll to position [0, 0]
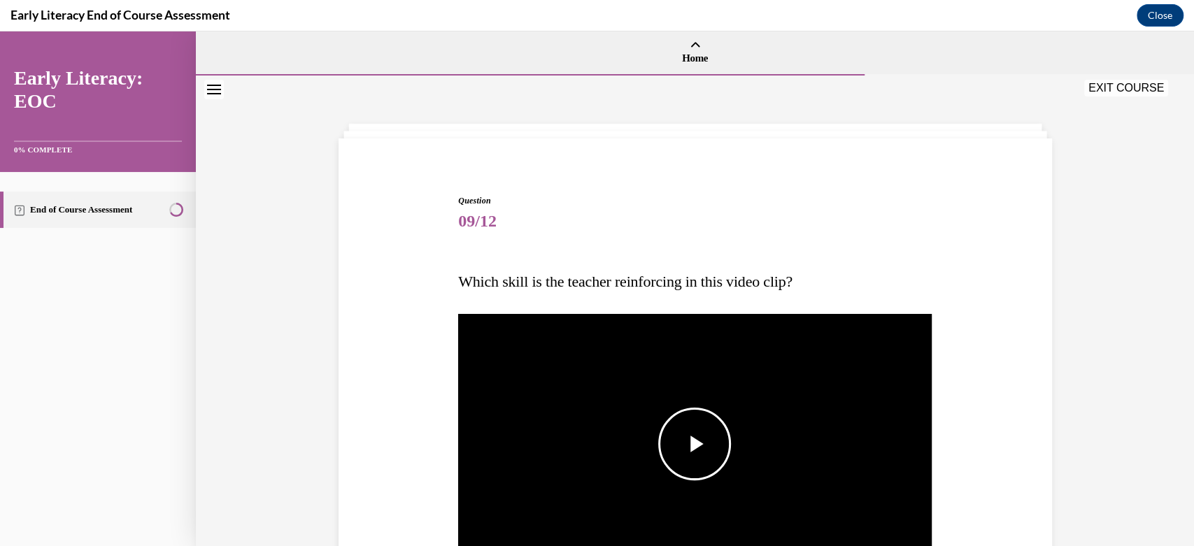
click at [695, 444] on span "Video player" at bounding box center [695, 444] width 0 height 0
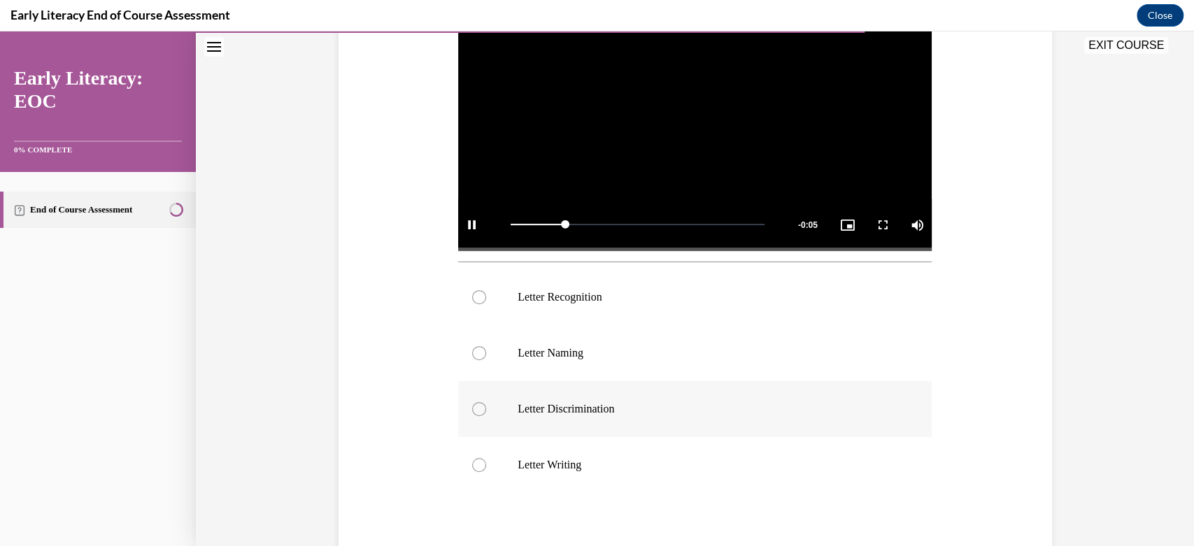
scroll to position [332, 0]
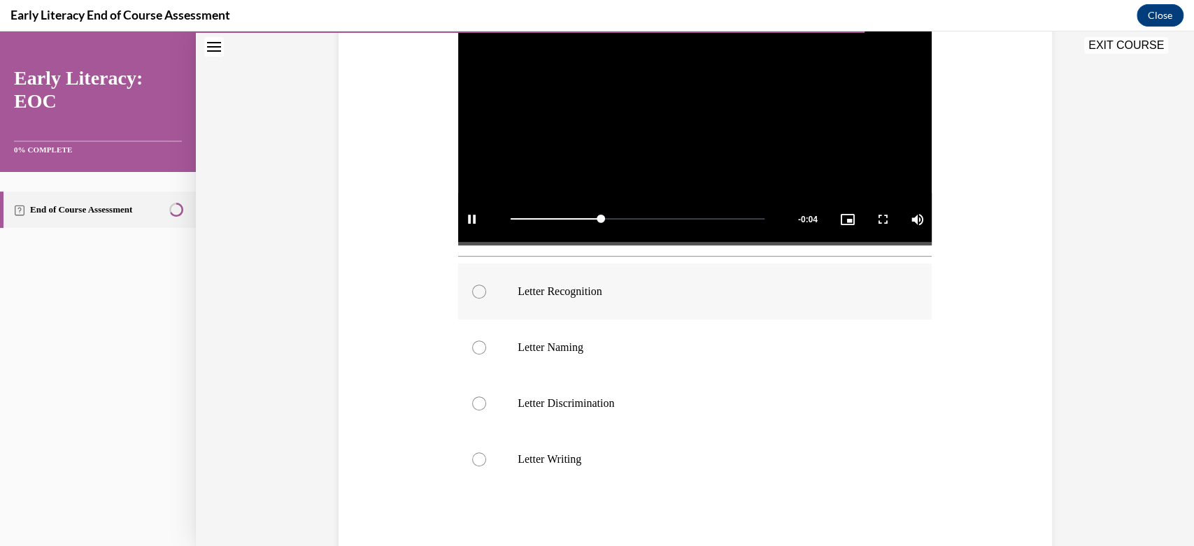
click at [546, 288] on p "Letter Recognition" at bounding box center [707, 292] width 379 height 14
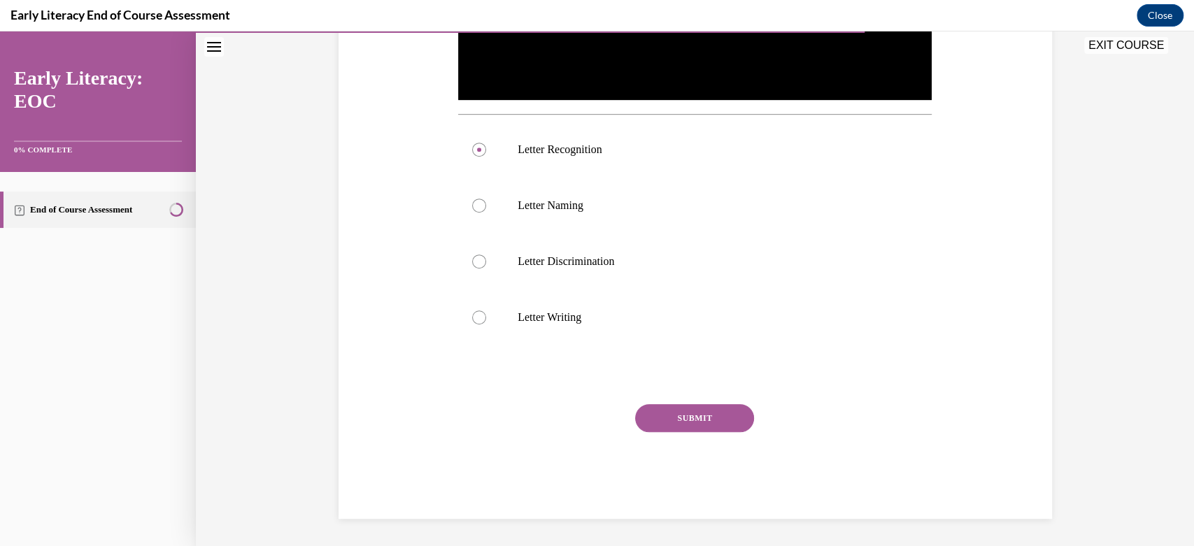
click at [671, 417] on button "SUBMIT" at bounding box center [694, 418] width 119 height 28
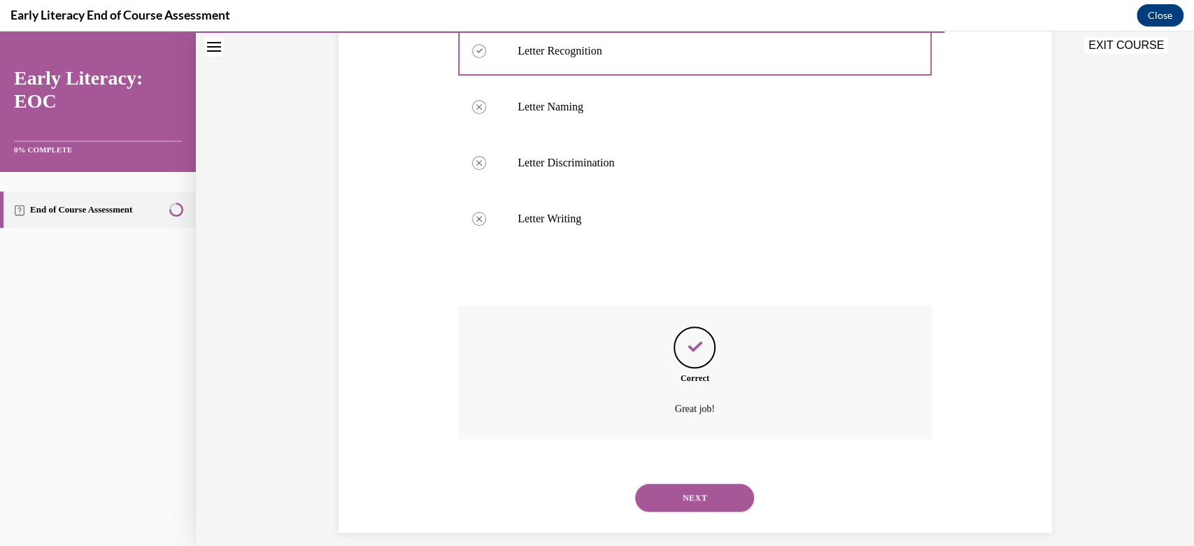
scroll to position [588, 0]
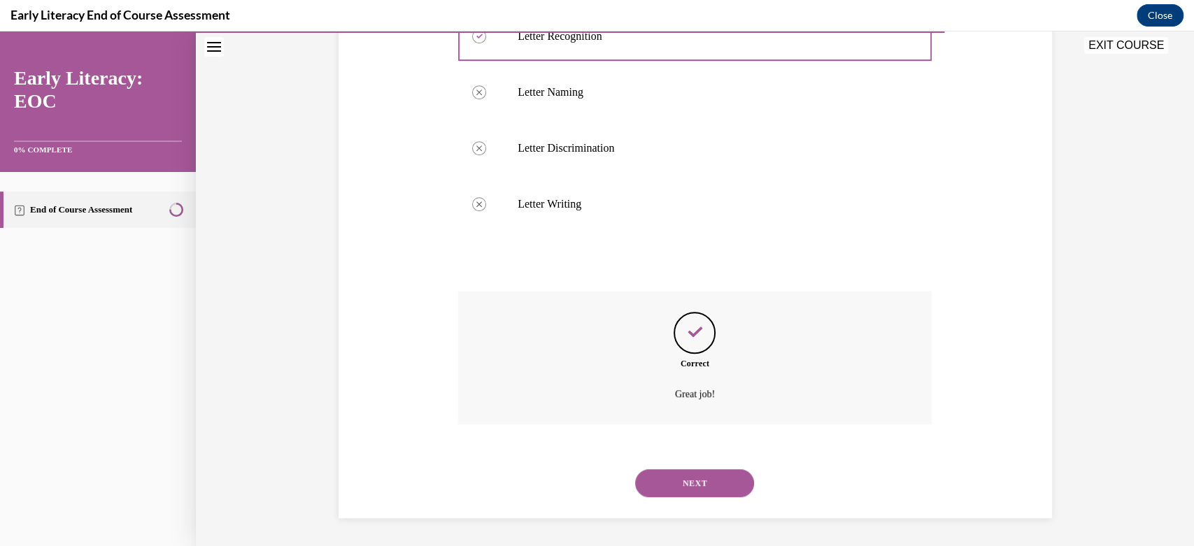
click at [682, 481] on button "NEXT" at bounding box center [694, 483] width 119 height 28
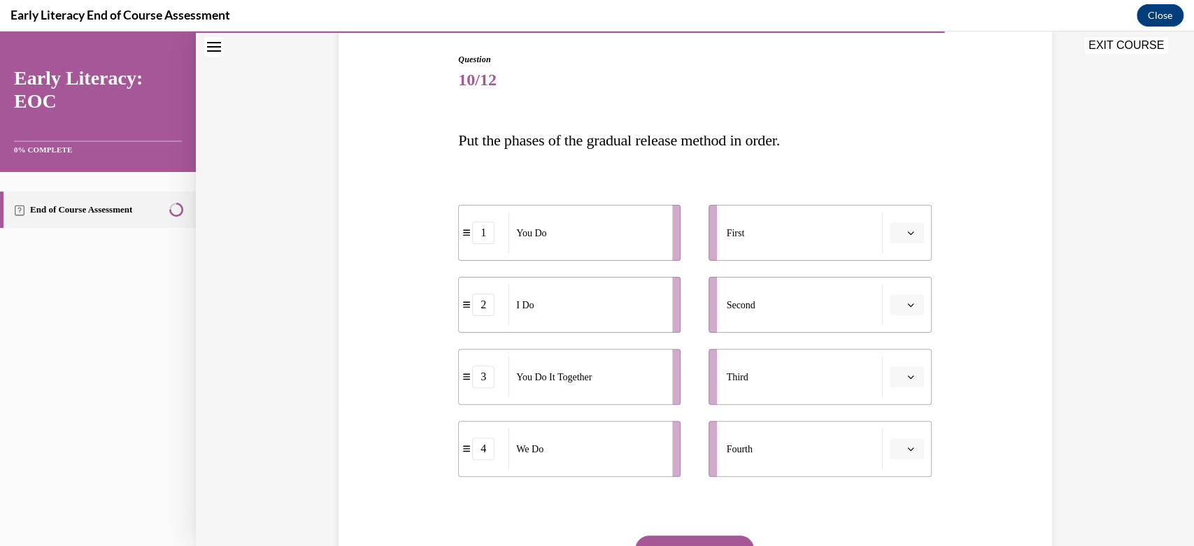
scroll to position [155, 0]
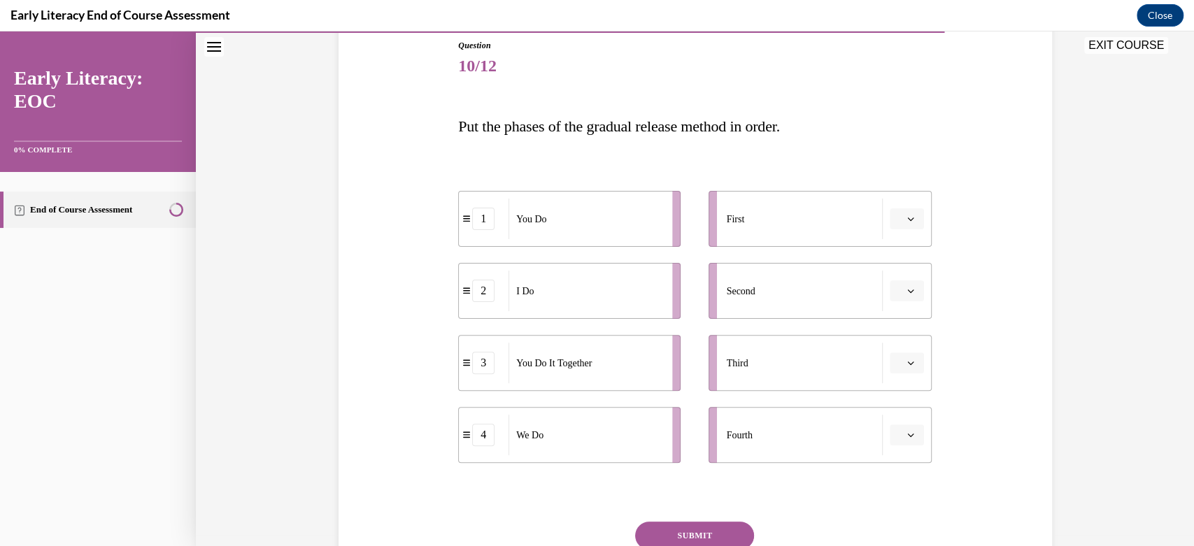
click at [907, 217] on icon "button" at bounding box center [910, 218] width 7 height 7
click at [897, 301] on span "2" at bounding box center [894, 305] width 5 height 11
click at [899, 276] on li "Second" at bounding box center [820, 291] width 222 height 56
click at [907, 291] on icon "button" at bounding box center [910, 290] width 7 height 7
click at [906, 430] on div "4" at bounding box center [898, 434] width 35 height 28
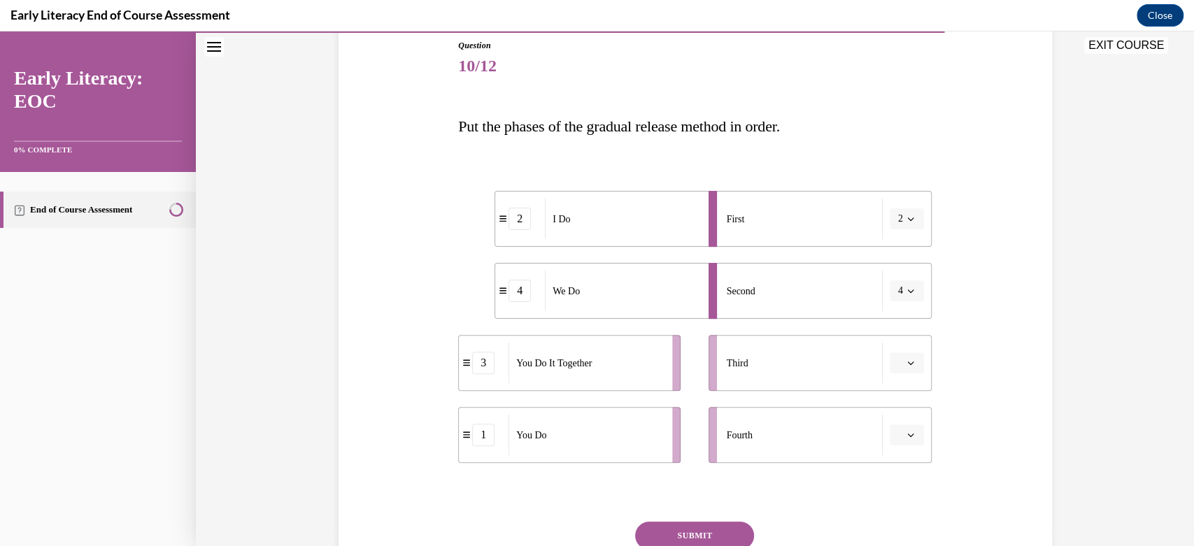
click at [907, 362] on icon "button" at bounding box center [910, 363] width 7 height 7
click at [907, 472] on div "3" at bounding box center [898, 478] width 35 height 28
click at [909, 426] on button "button" at bounding box center [907, 435] width 34 height 21
click at [899, 318] on div "1" at bounding box center [898, 320] width 35 height 28
click at [696, 530] on button "SUBMIT" at bounding box center [694, 536] width 119 height 28
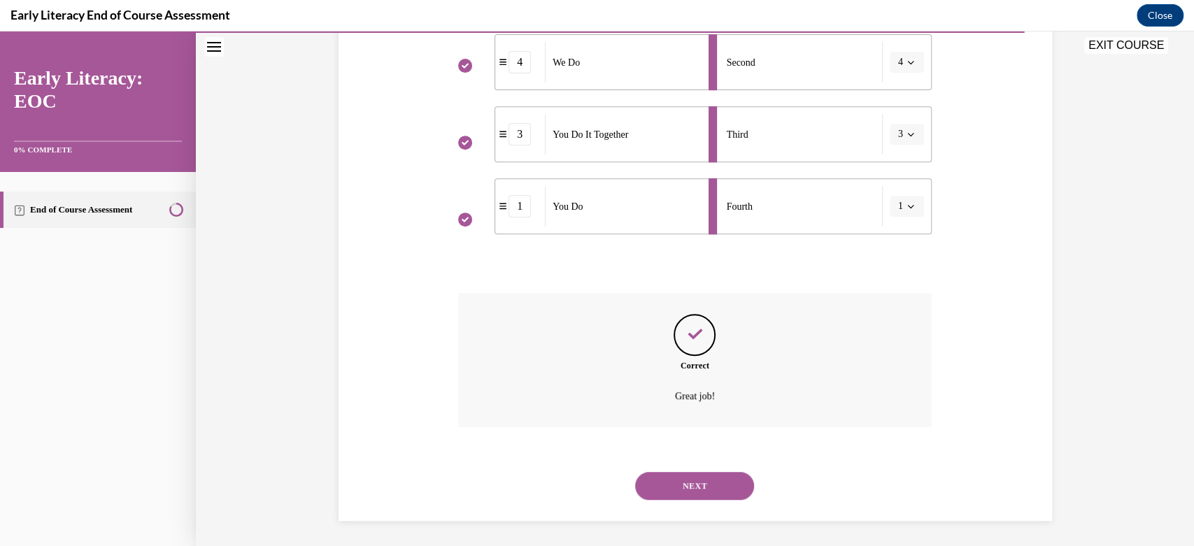
scroll to position [386, 0]
click at [688, 480] on button "NEXT" at bounding box center [694, 484] width 119 height 28
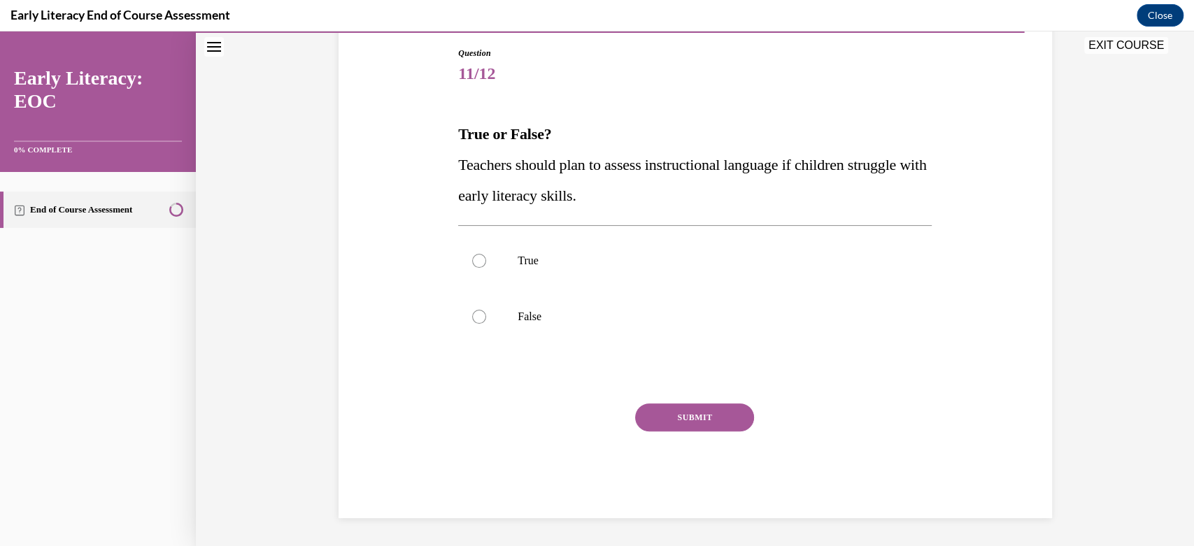
scroll to position [147, 0]
click at [476, 259] on div at bounding box center [479, 262] width 14 height 14
click at [685, 420] on button "SUBMIT" at bounding box center [694, 418] width 119 height 28
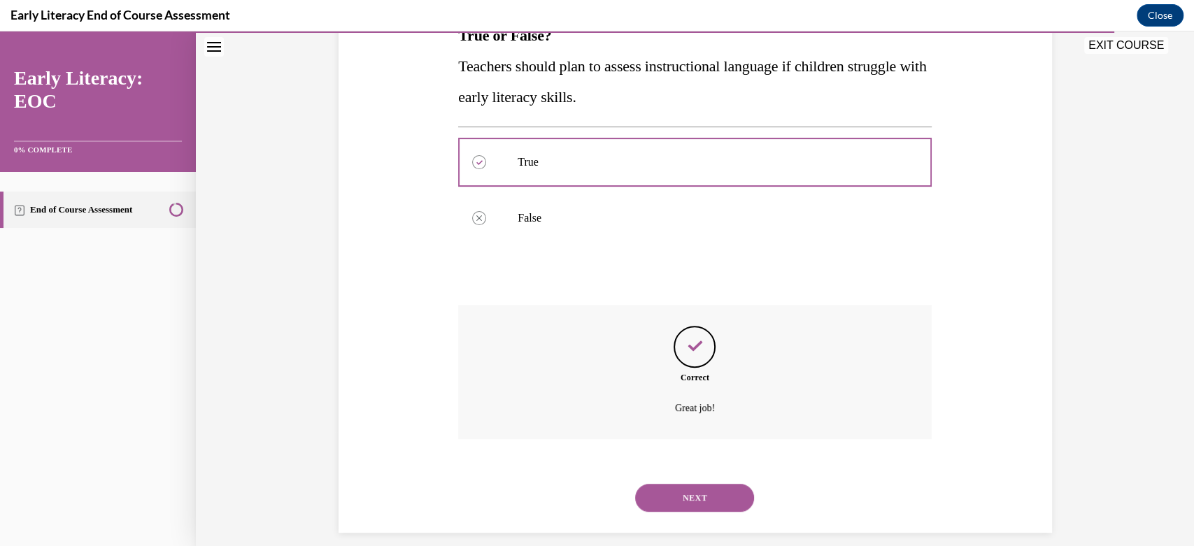
scroll to position [260, 0]
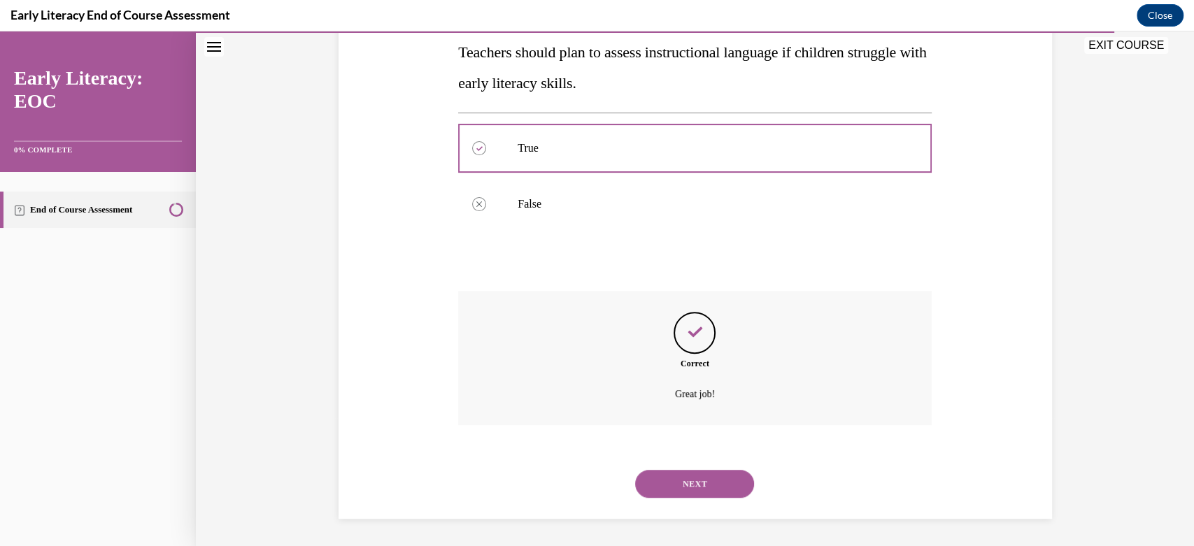
click at [685, 486] on button "NEXT" at bounding box center [694, 484] width 119 height 28
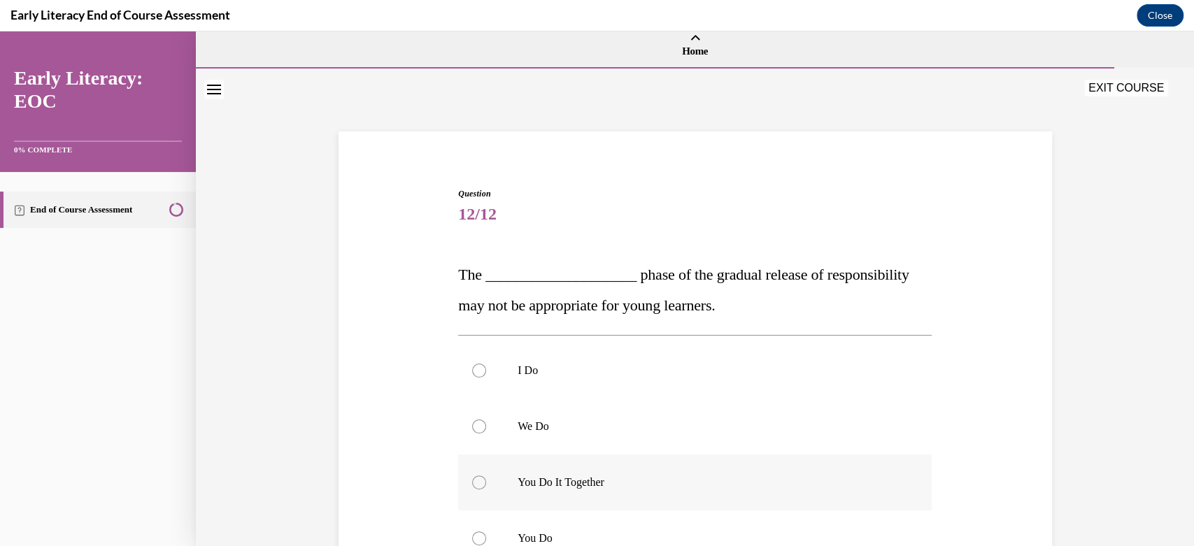
scroll to position [8, 0]
click at [632, 481] on p "You Do It Together" at bounding box center [707, 482] width 379 height 14
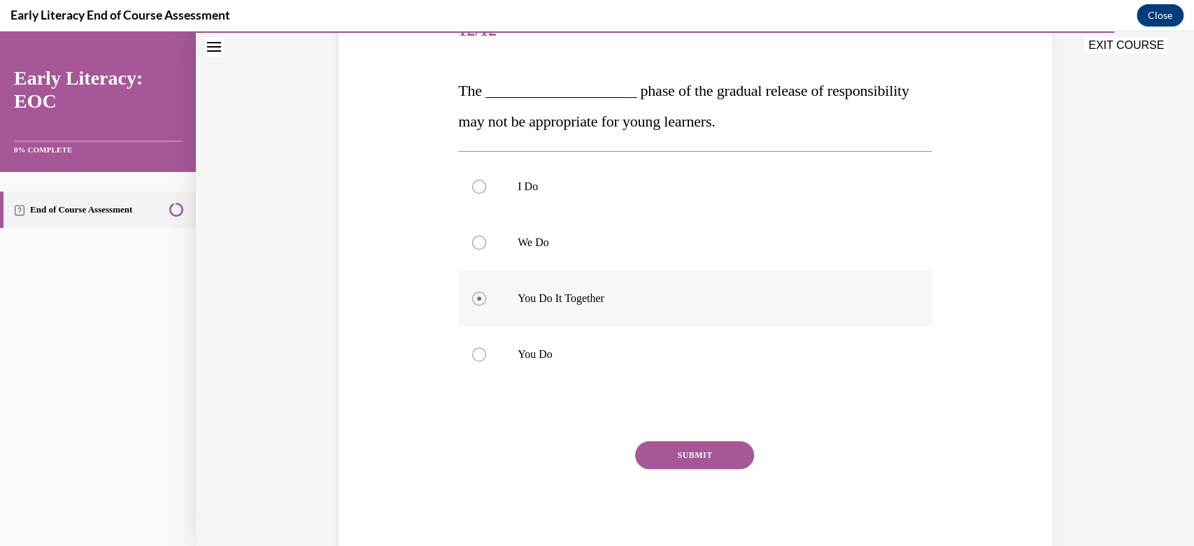
scroll to position [203, 0]
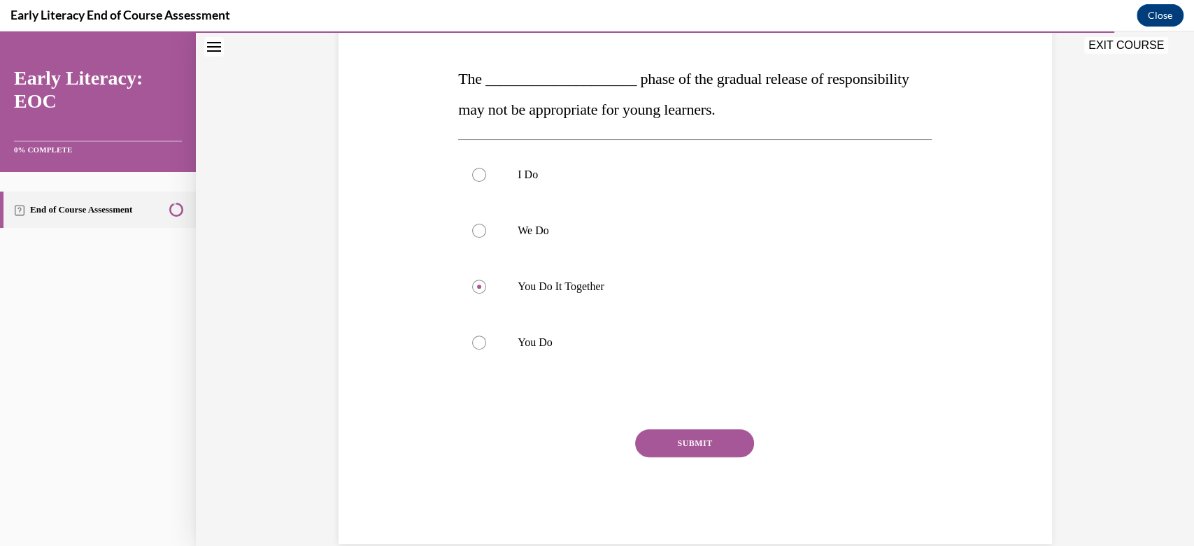
click at [674, 435] on button "SUBMIT" at bounding box center [694, 443] width 119 height 28
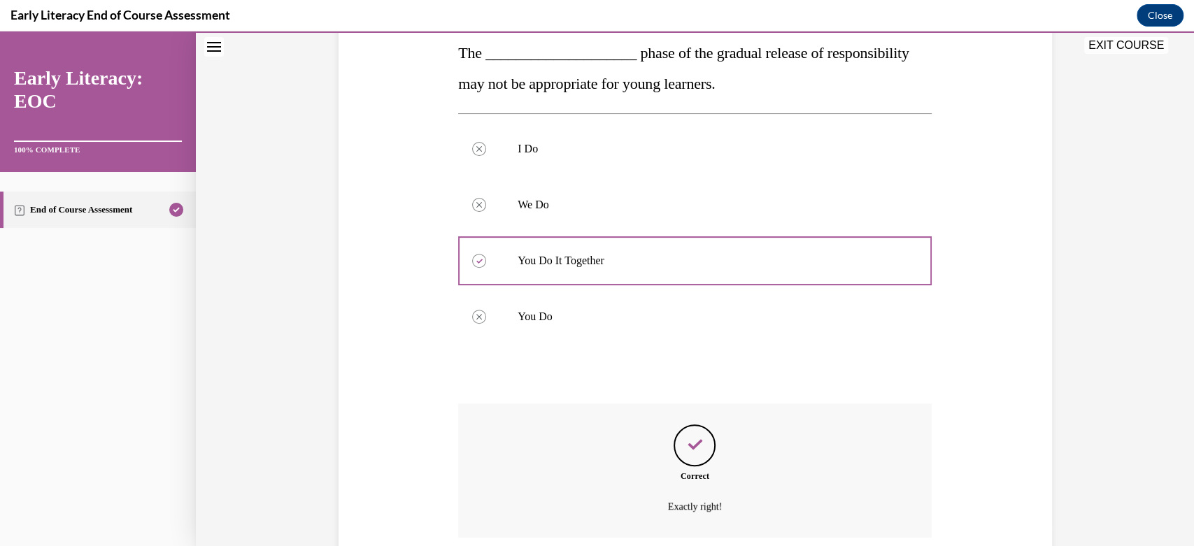
scroll to position [341, 0]
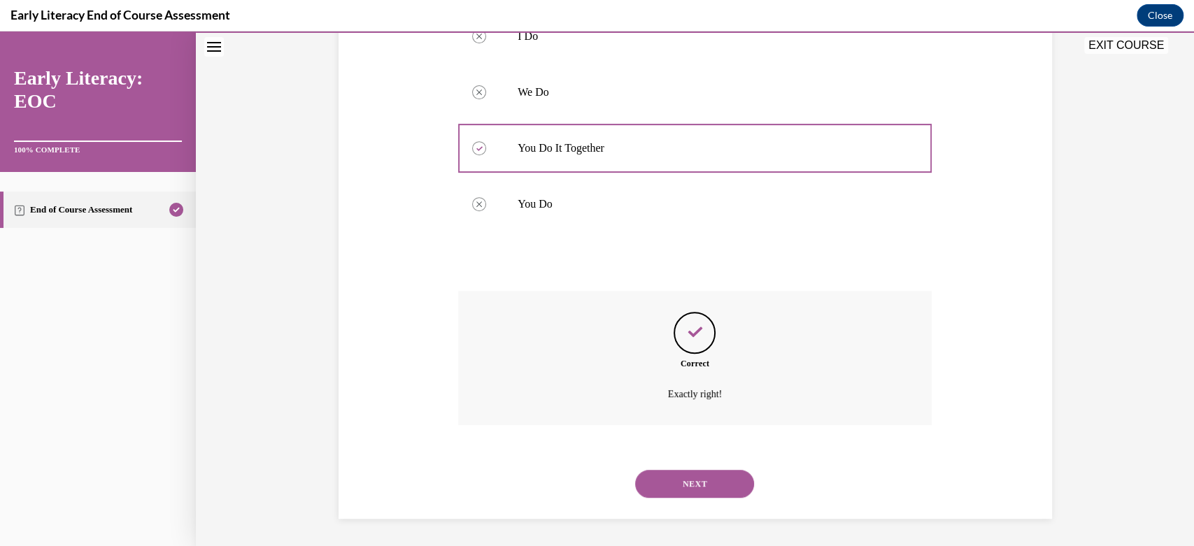
click at [684, 483] on button "NEXT" at bounding box center [694, 484] width 119 height 28
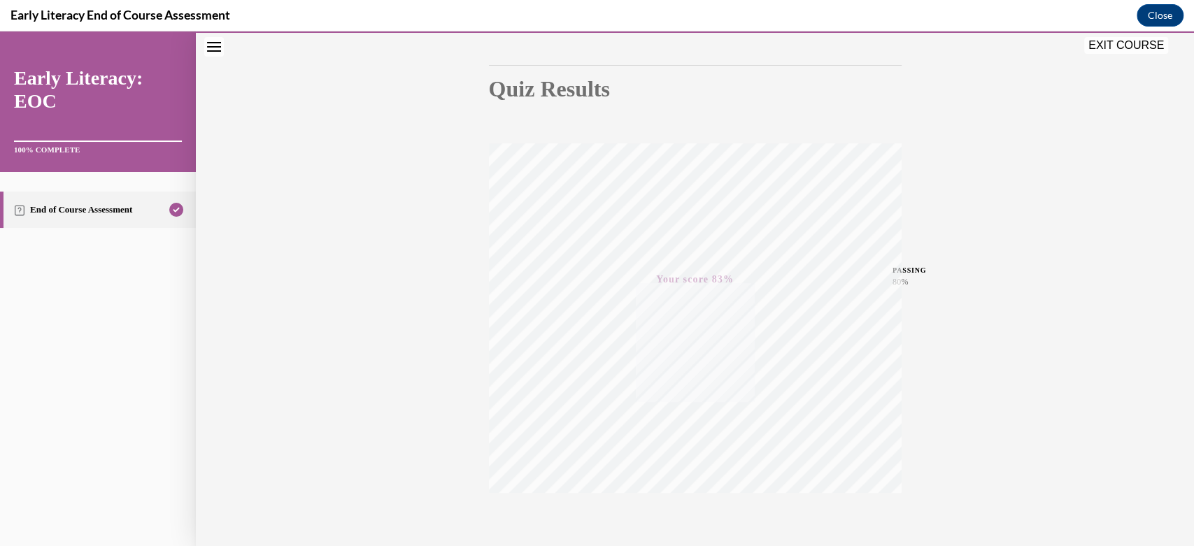
scroll to position [201, 0]
click at [1102, 48] on button "EXIT COURSE" at bounding box center [1126, 45] width 84 height 17
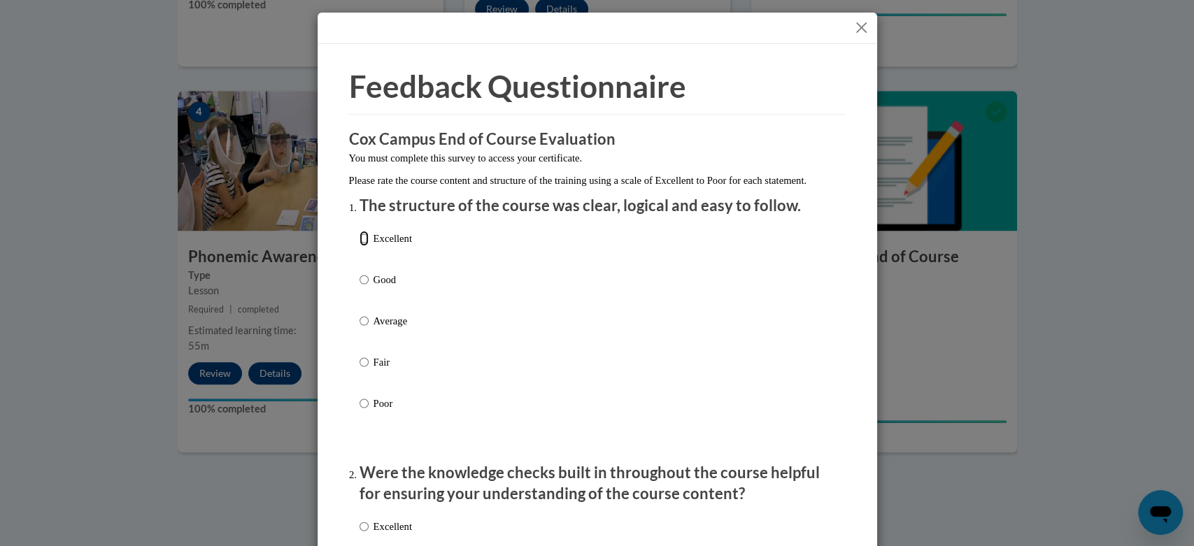
click at [360, 246] on input "Excellent" at bounding box center [364, 238] width 9 height 15
radio input "true"
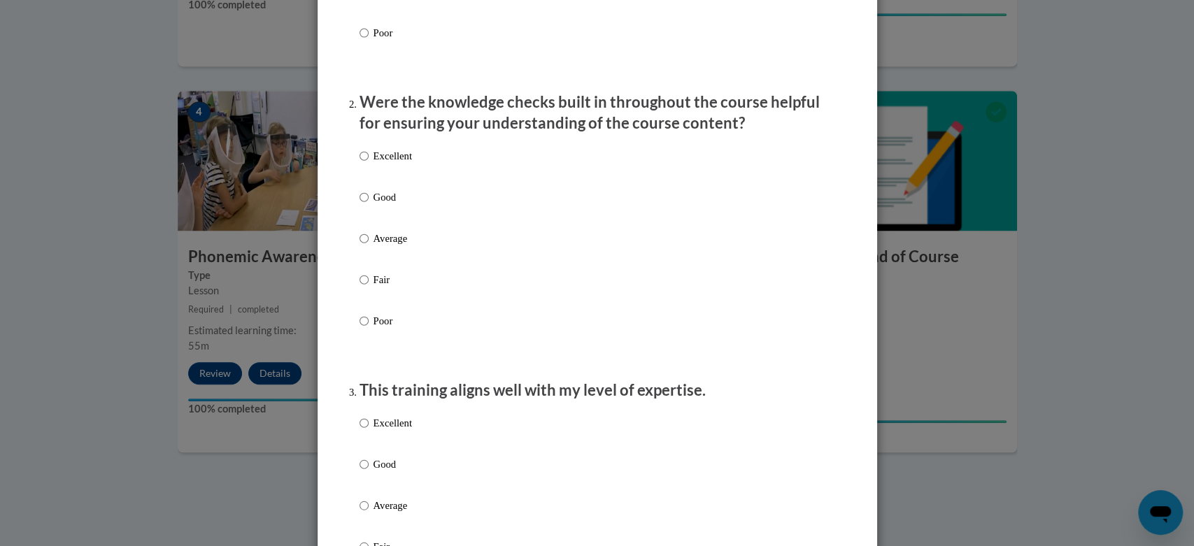
scroll to position [371, 0]
click at [360, 204] on input "Good" at bounding box center [364, 196] width 9 height 15
radio input "true"
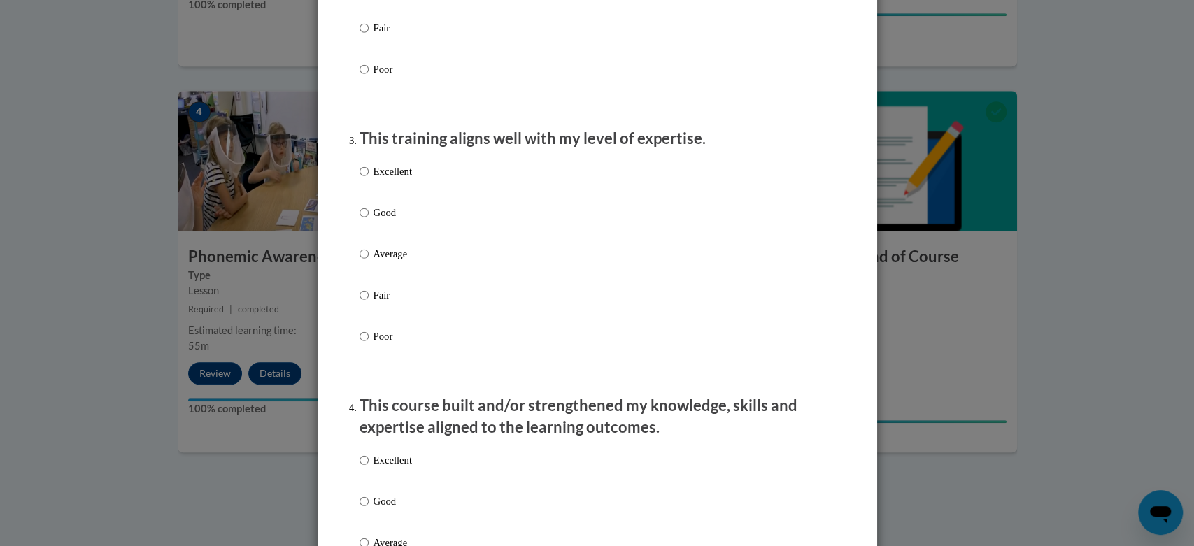
scroll to position [646, 0]
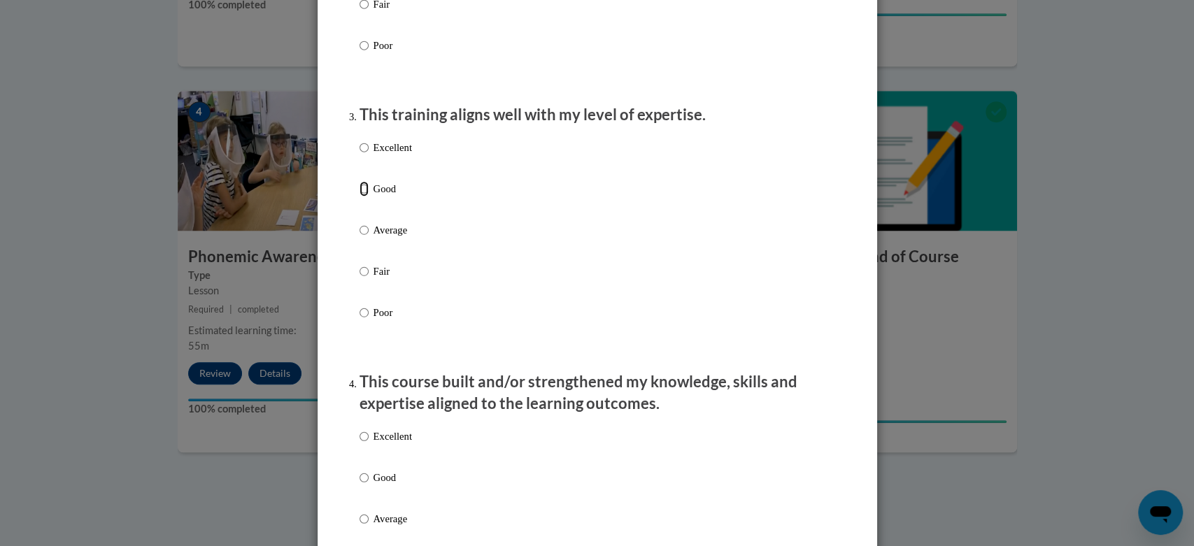
click at [360, 197] on input "Good" at bounding box center [364, 188] width 9 height 15
radio input "true"
click at [360, 155] on input "Excellent" at bounding box center [364, 147] width 9 height 15
radio input "true"
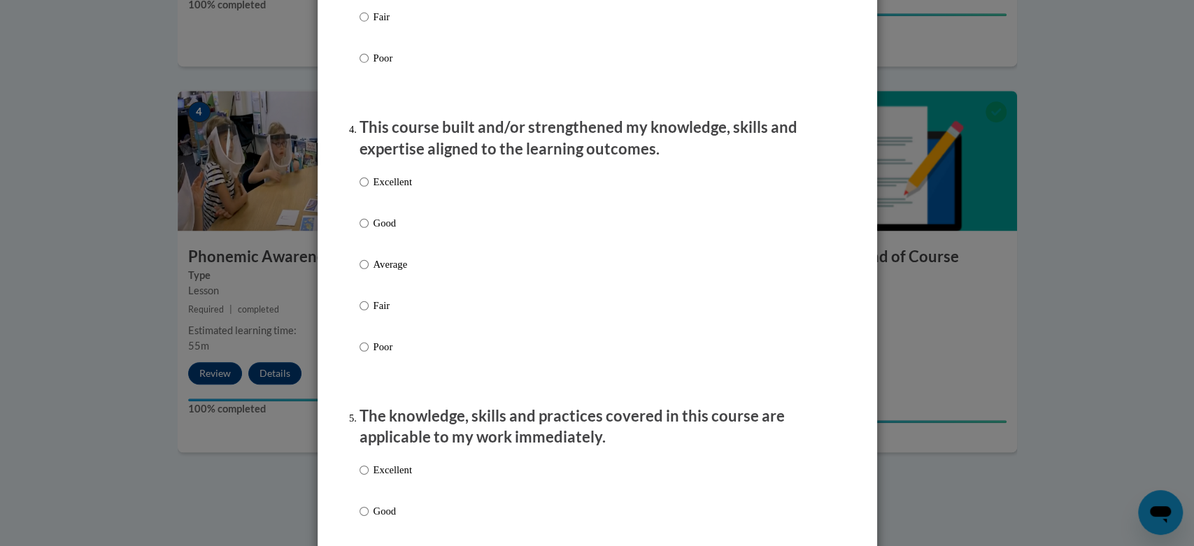
scroll to position [914, 0]
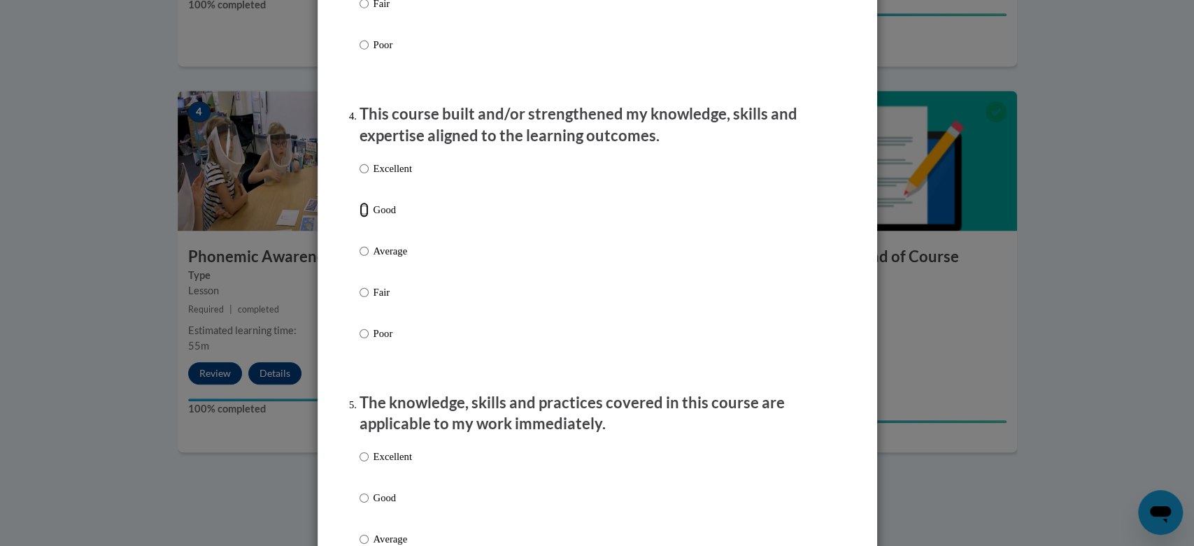
click at [360, 218] on input "Good" at bounding box center [364, 209] width 9 height 15
radio input "true"
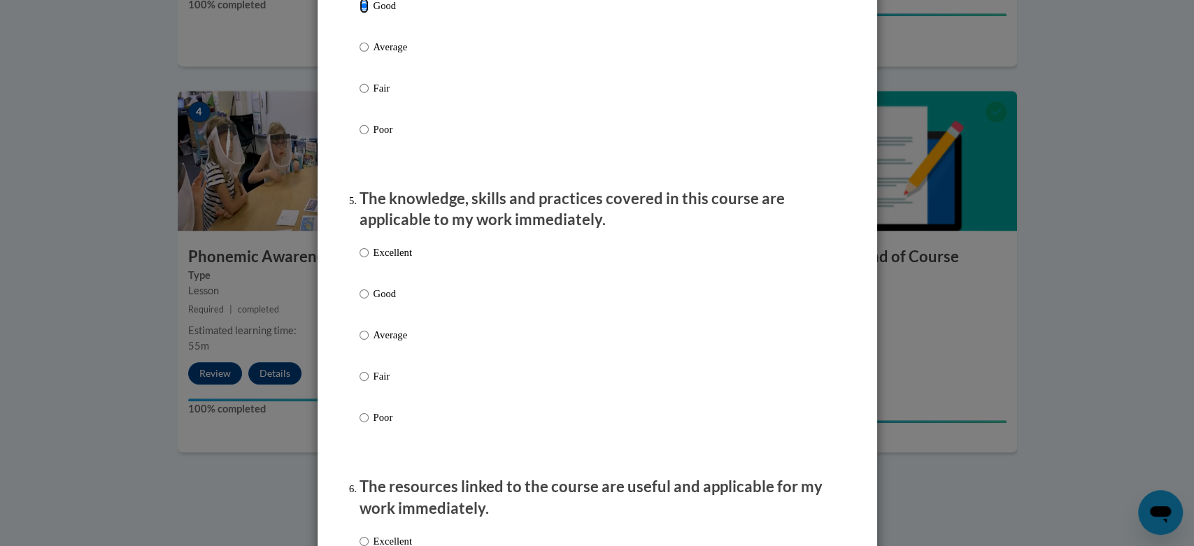
scroll to position [1234, 0]
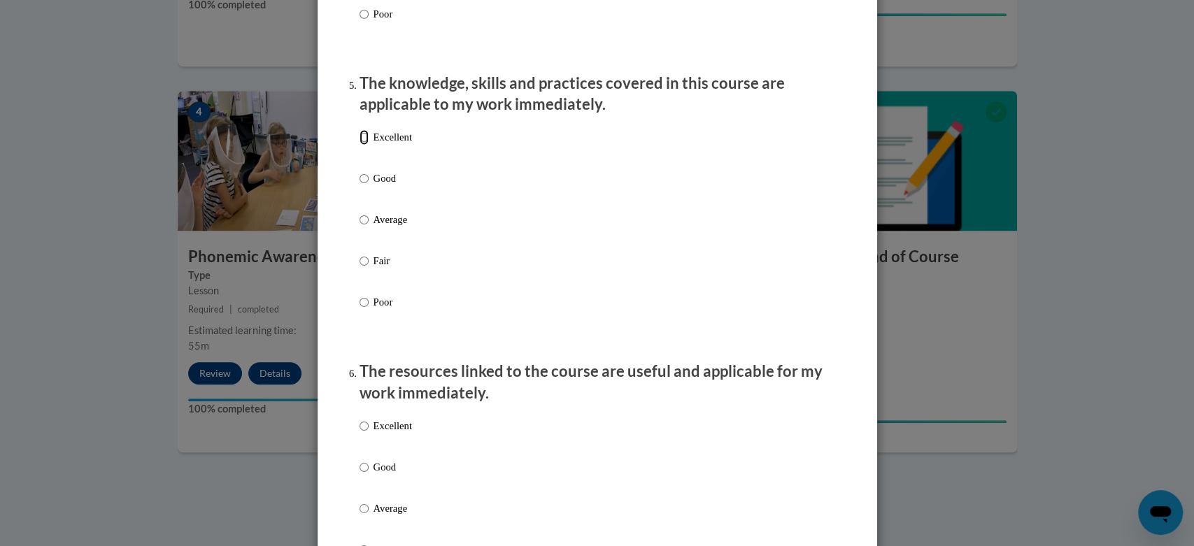
click at [360, 145] on input "Excellent" at bounding box center [364, 136] width 9 height 15
radio input "true"
click at [360, 434] on input "Excellent" at bounding box center [364, 425] width 9 height 15
radio input "true"
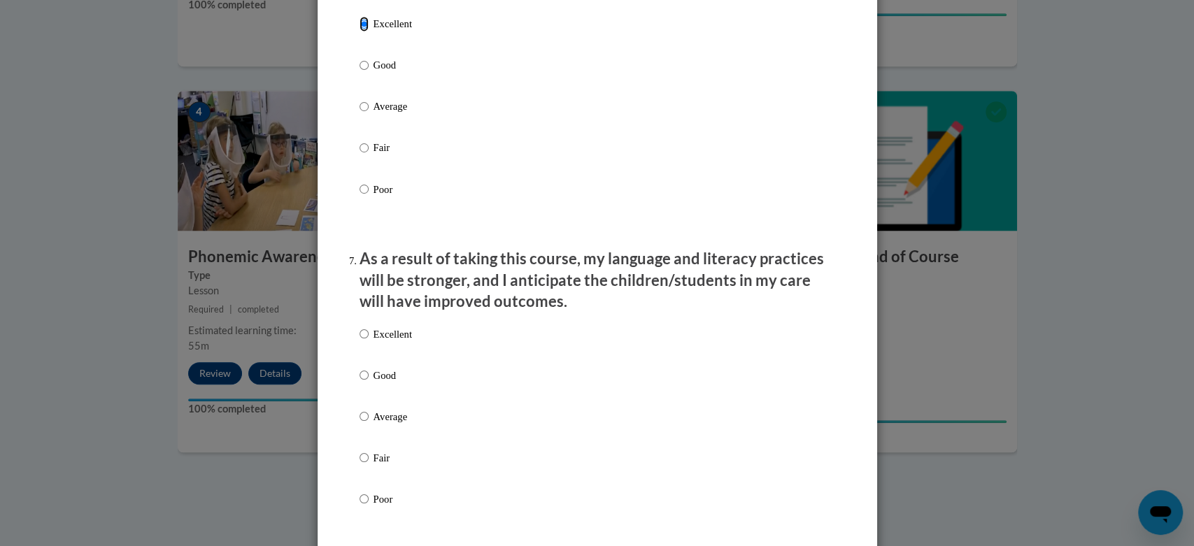
scroll to position [1637, 0]
click at [360, 341] on input "Excellent" at bounding box center [364, 332] width 9 height 15
radio input "true"
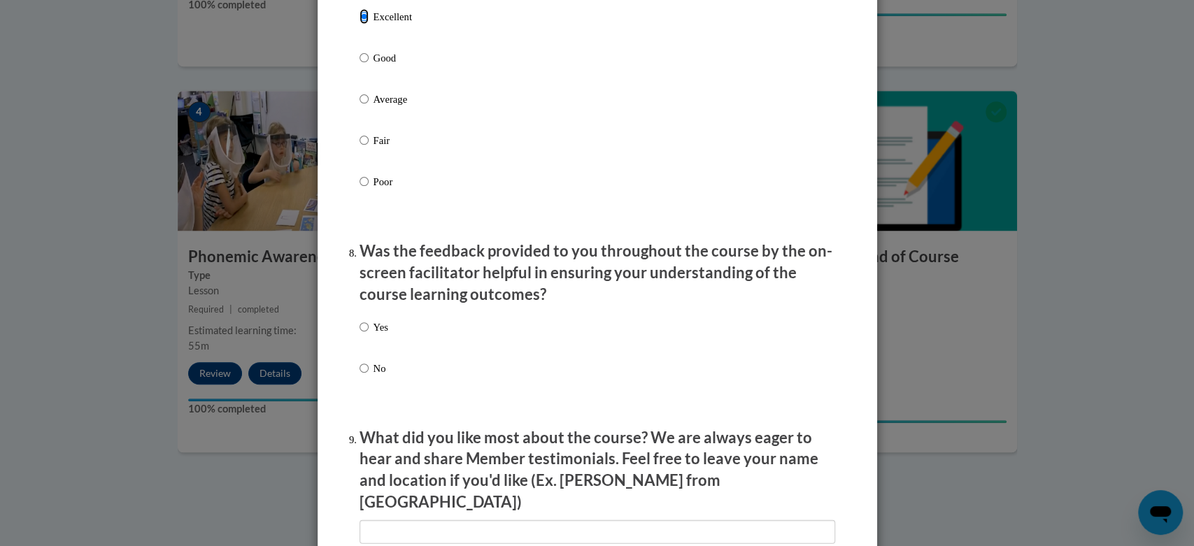
scroll to position [2014, 0]
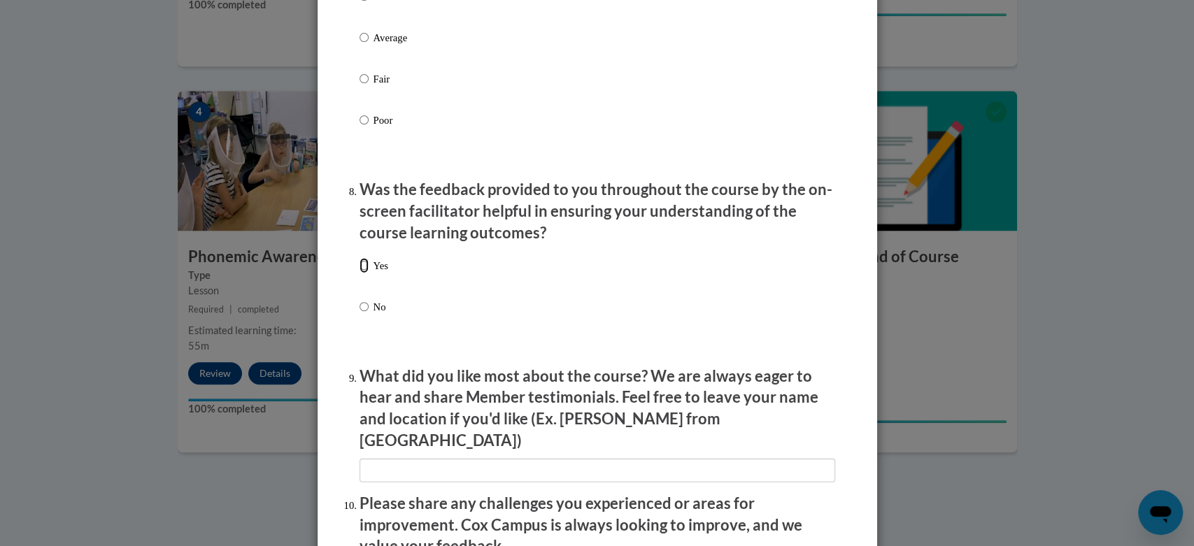
click at [360, 273] on input "Yes" at bounding box center [364, 265] width 9 height 15
radio input "true"
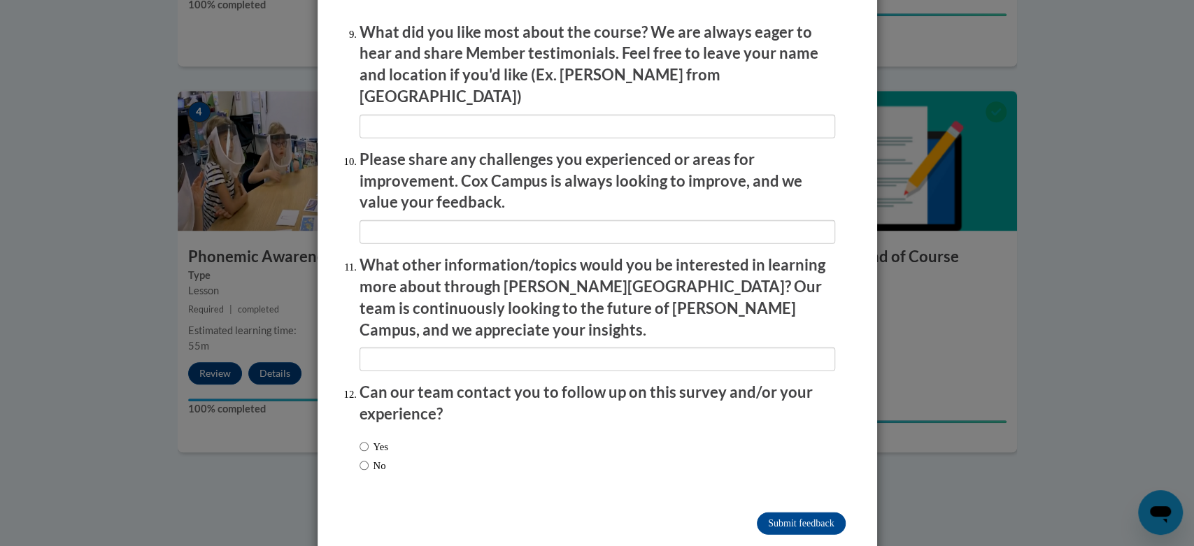
scroll to position [2361, 0]
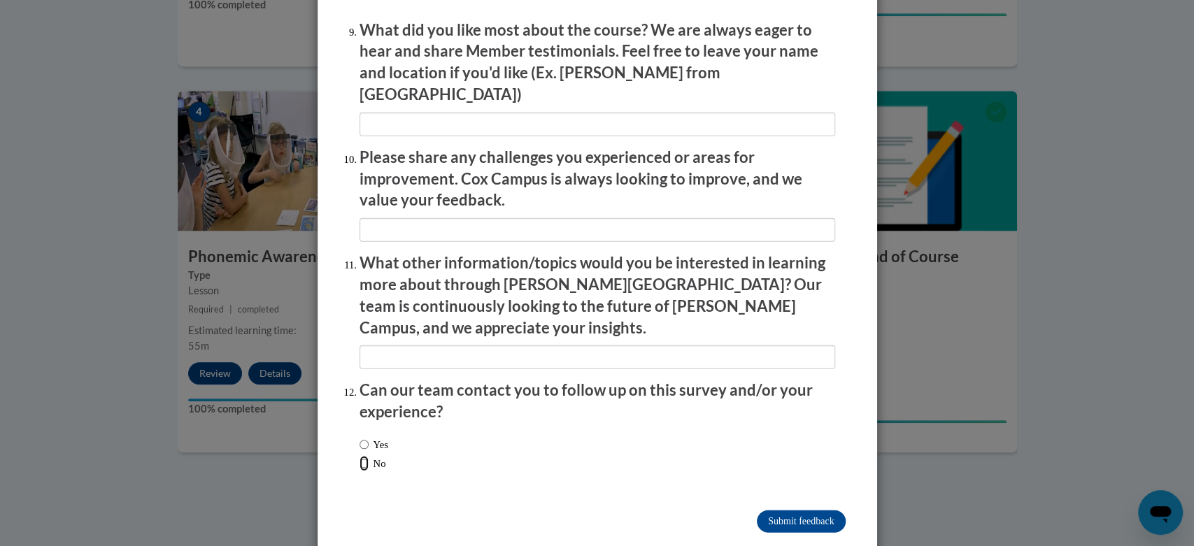
click at [360, 456] on input "No" at bounding box center [364, 463] width 9 height 15
radio input "true"
click at [800, 511] on input "Submit feedback" at bounding box center [801, 522] width 88 height 22
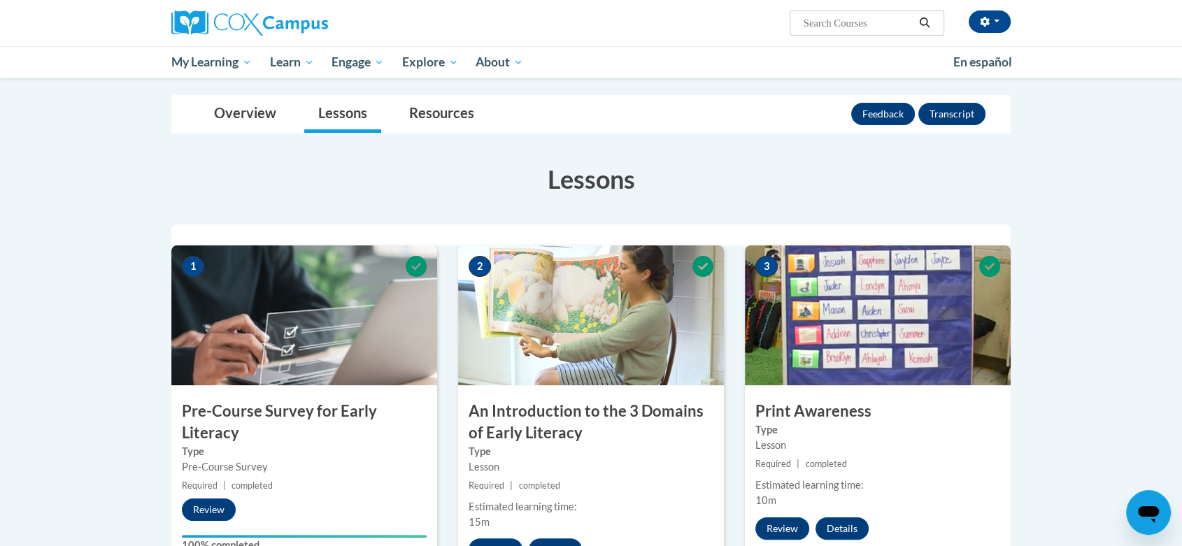
scroll to position [67, 0]
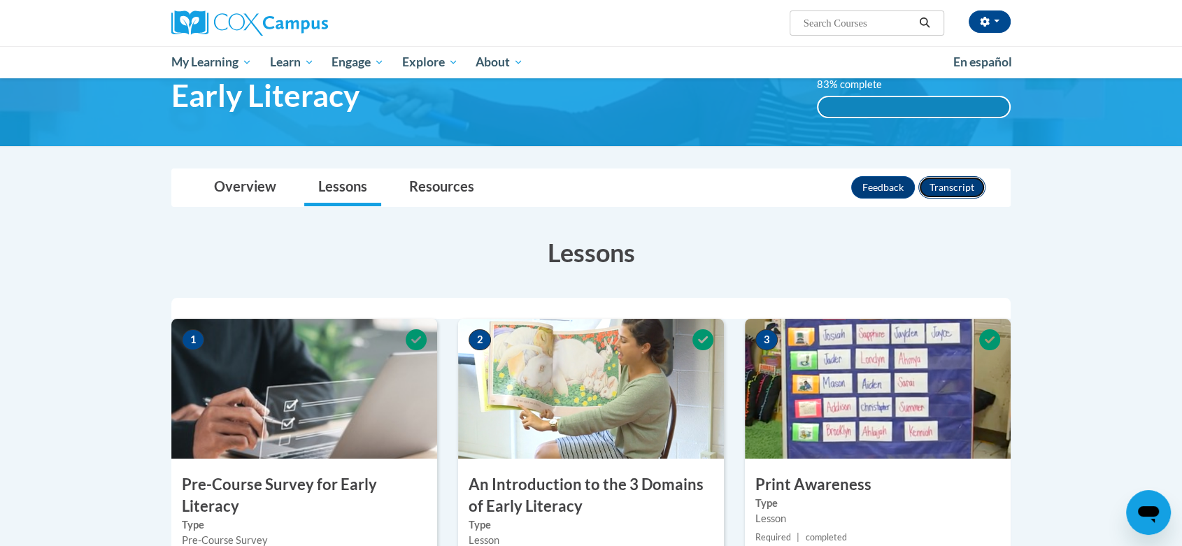
click at [942, 183] on button "Transcript" at bounding box center [951, 187] width 67 height 22
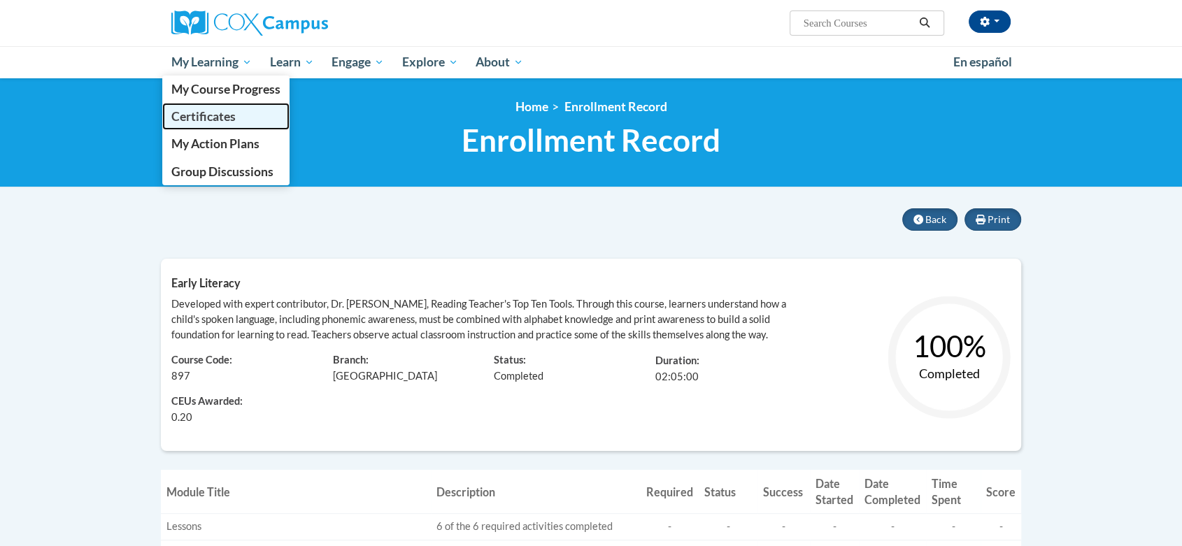
click at [197, 118] on span "Certificates" at bounding box center [203, 116] width 64 height 15
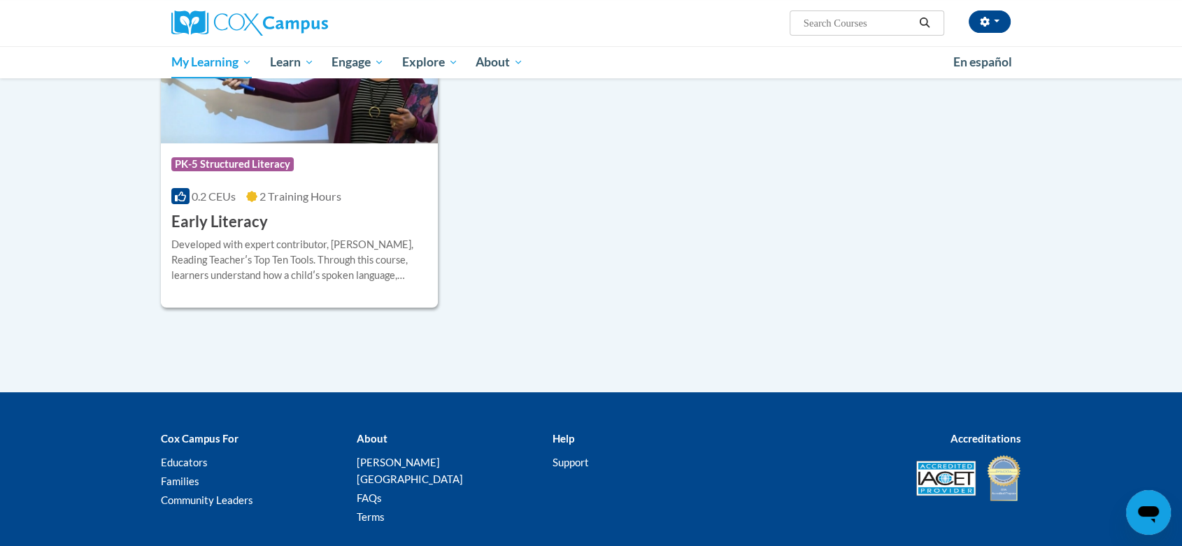
scroll to position [334, 0]
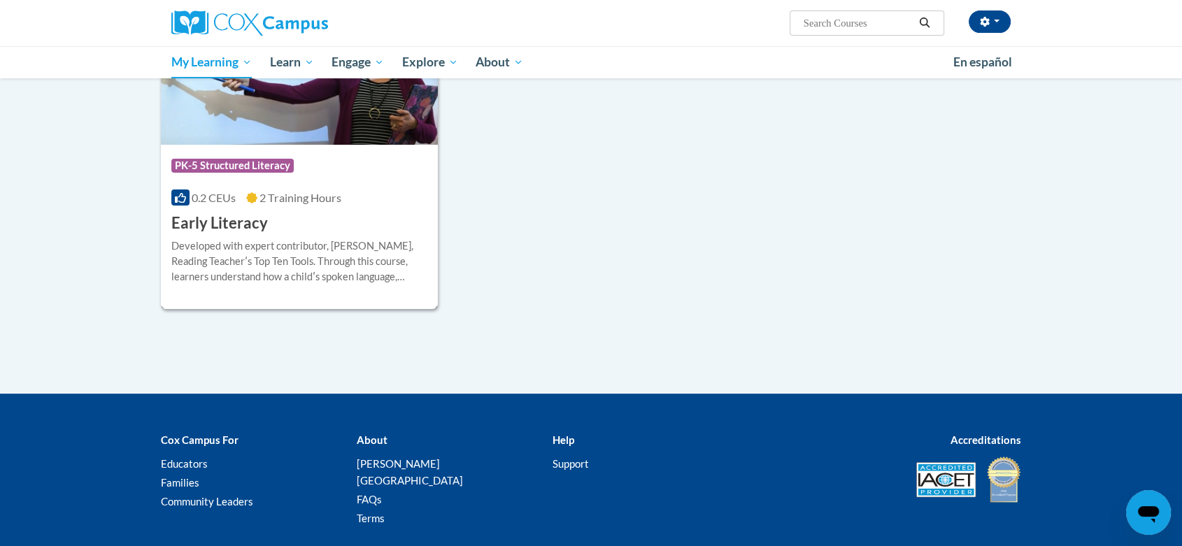
click at [308, 222] on div "Course Category: PK-5 Structured Literacy 0.2 CEUs 2 Training Hours COURSE Earl…" at bounding box center [299, 190] width 277 height 90
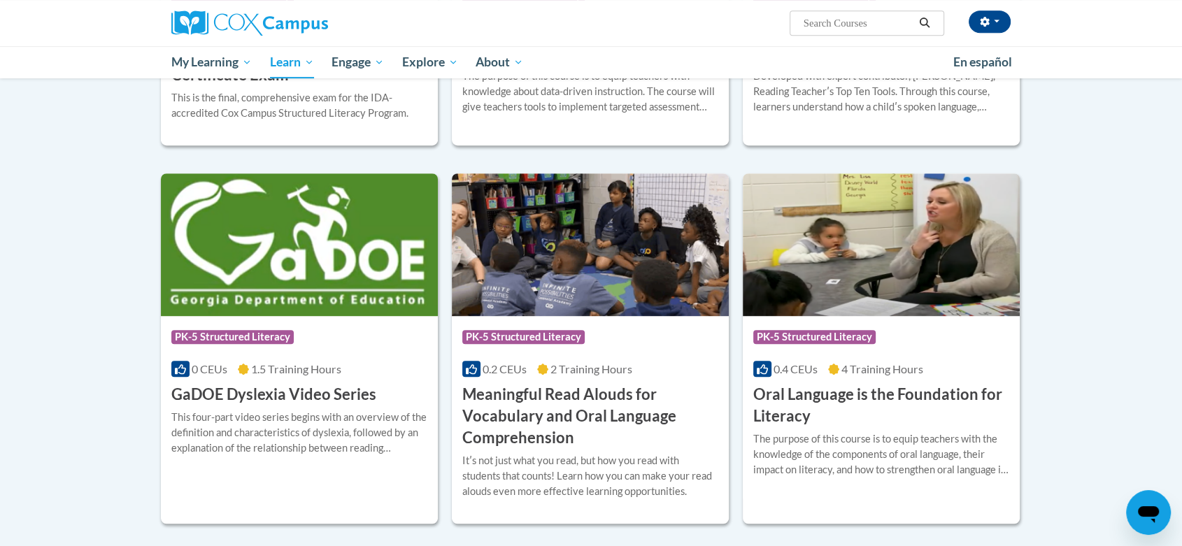
scroll to position [698, 0]
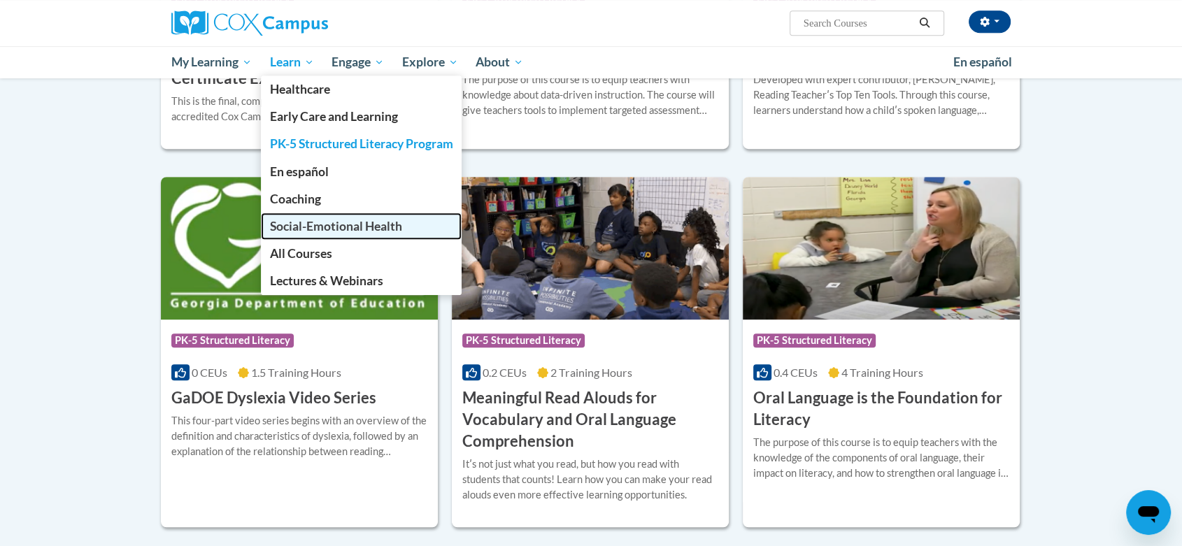
click at [320, 222] on span "Social-Emotional Health" at bounding box center [336, 226] width 132 height 15
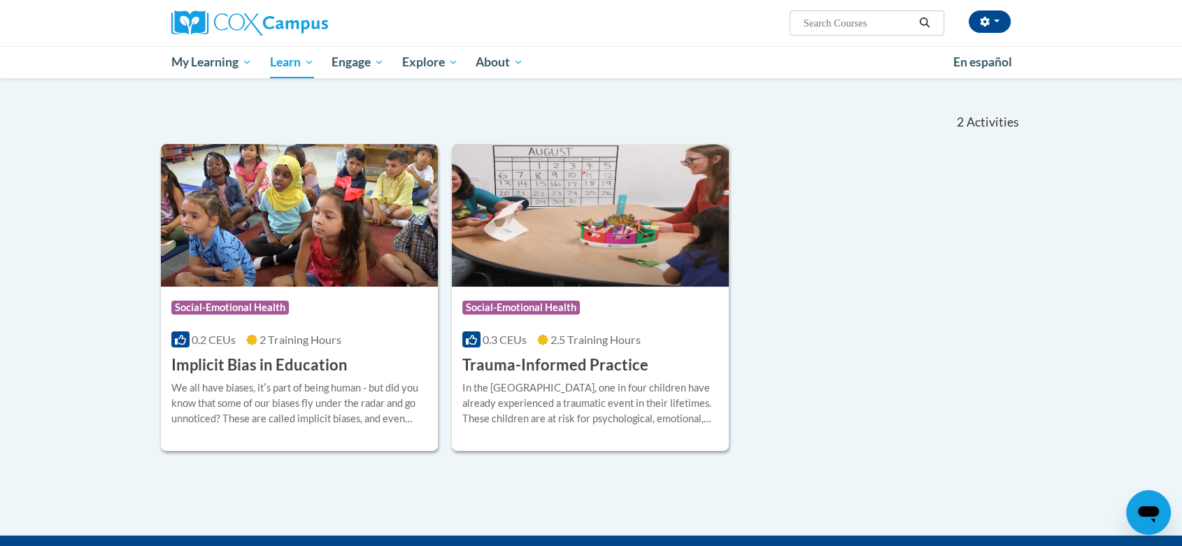
scroll to position [104, 0]
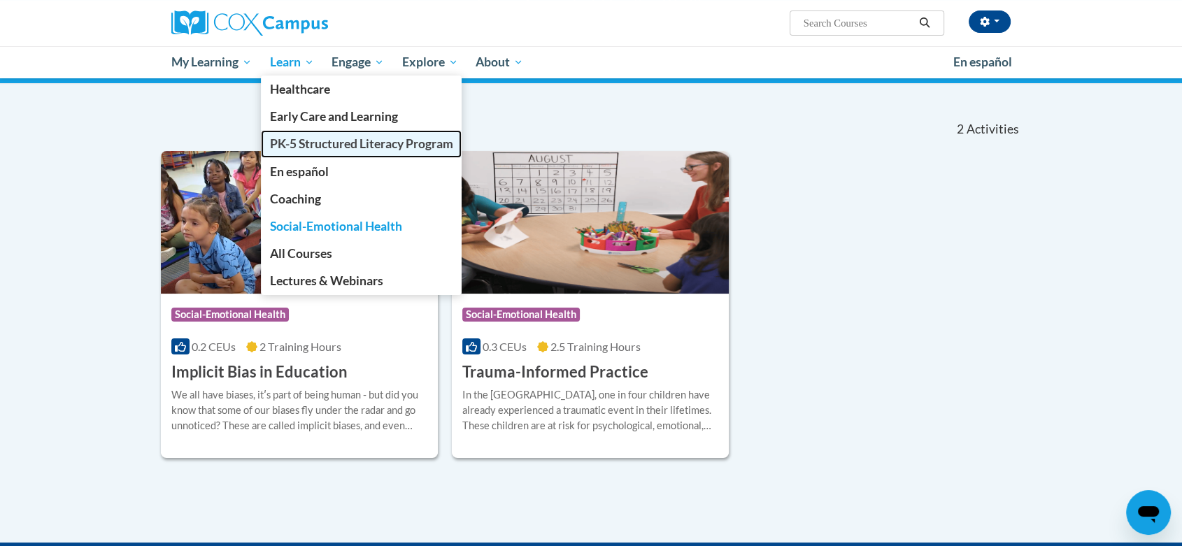
click at [315, 137] on span "PK-5 Structured Literacy Program" at bounding box center [361, 143] width 183 height 15
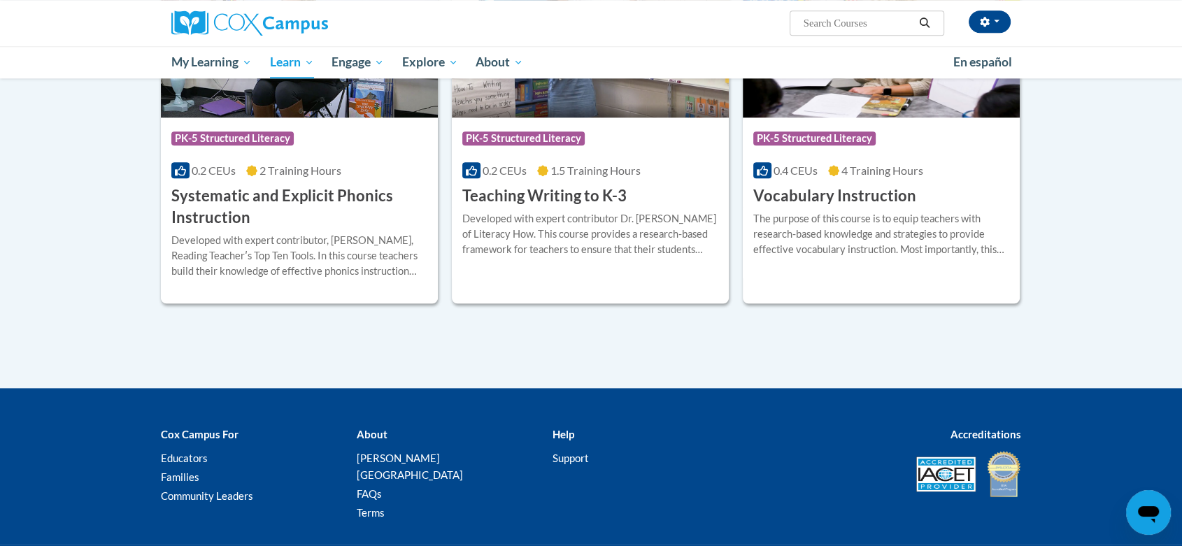
scroll to position [1616, 0]
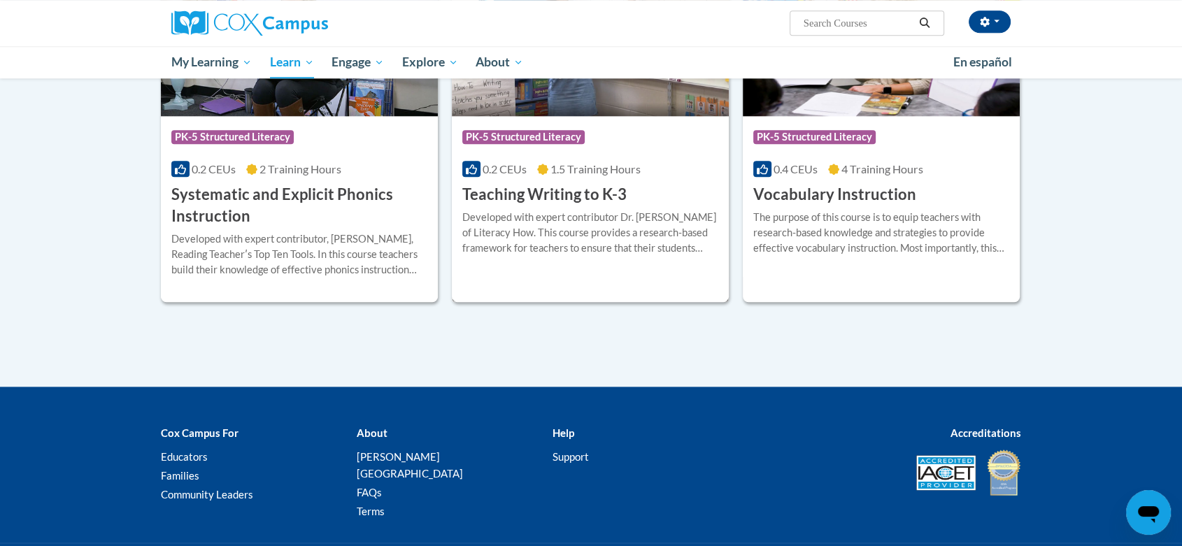
click at [539, 217] on div "Developed with expert contributor Dr. Margie Gillis of Literacy How. This cours…" at bounding box center [590, 233] width 256 height 46
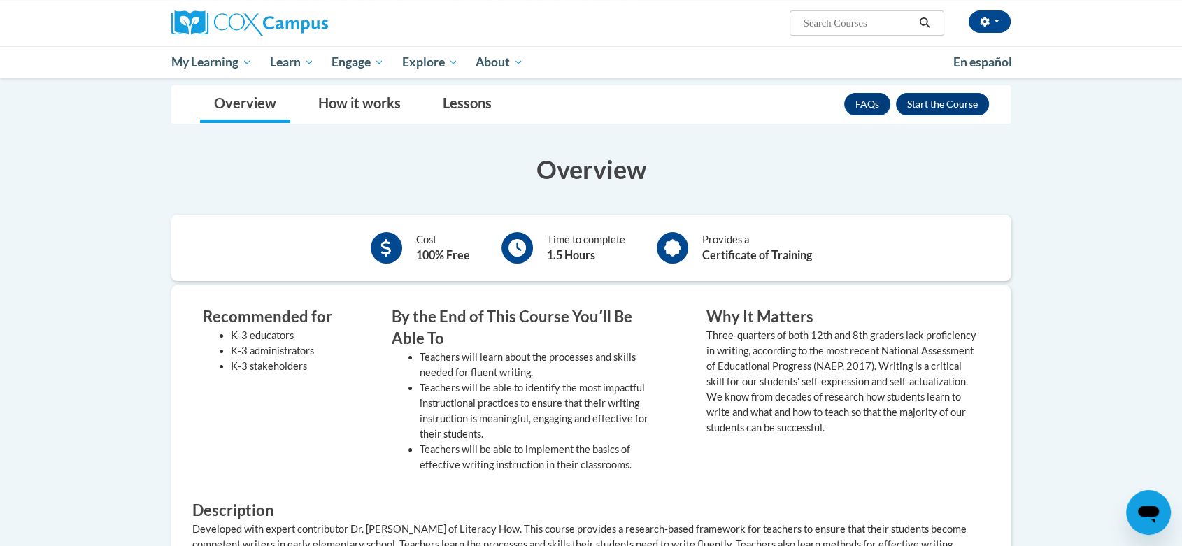
scroll to position [174, 0]
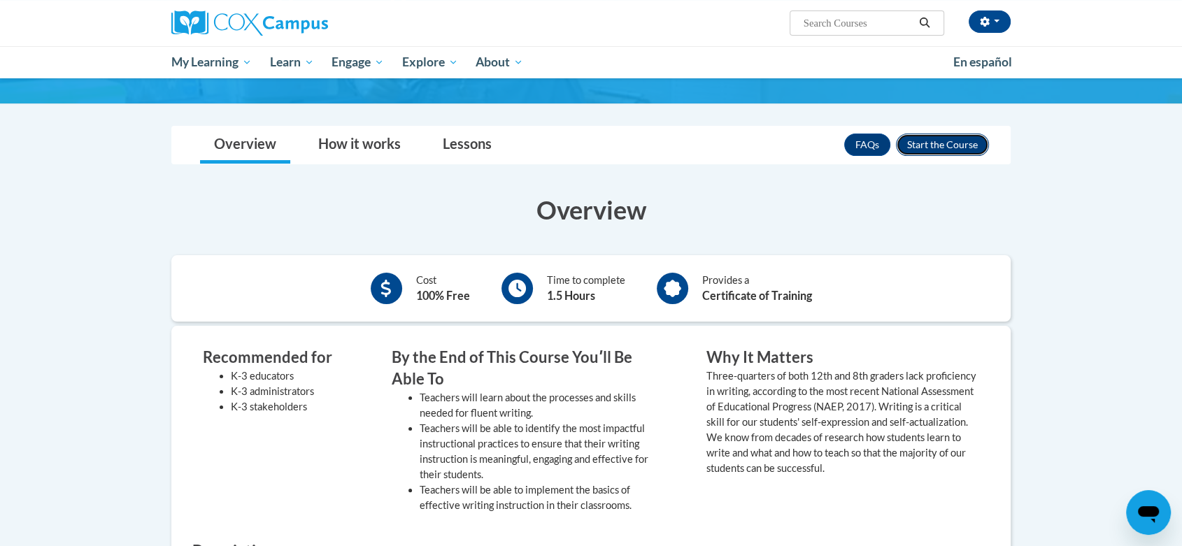
click at [955, 146] on button "Enroll" at bounding box center [942, 145] width 93 height 22
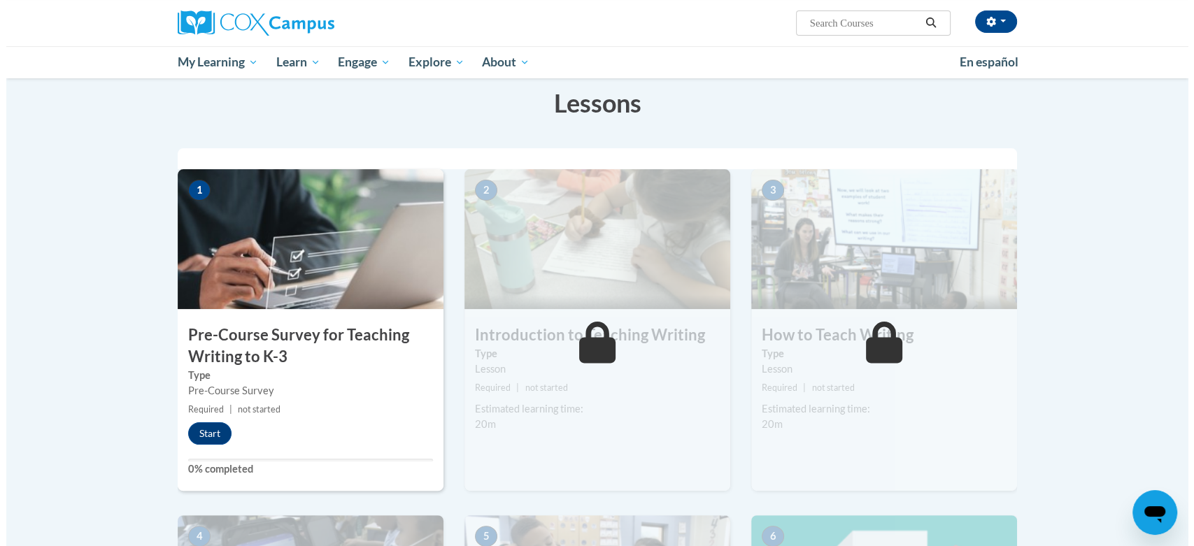
scroll to position [221, 0]
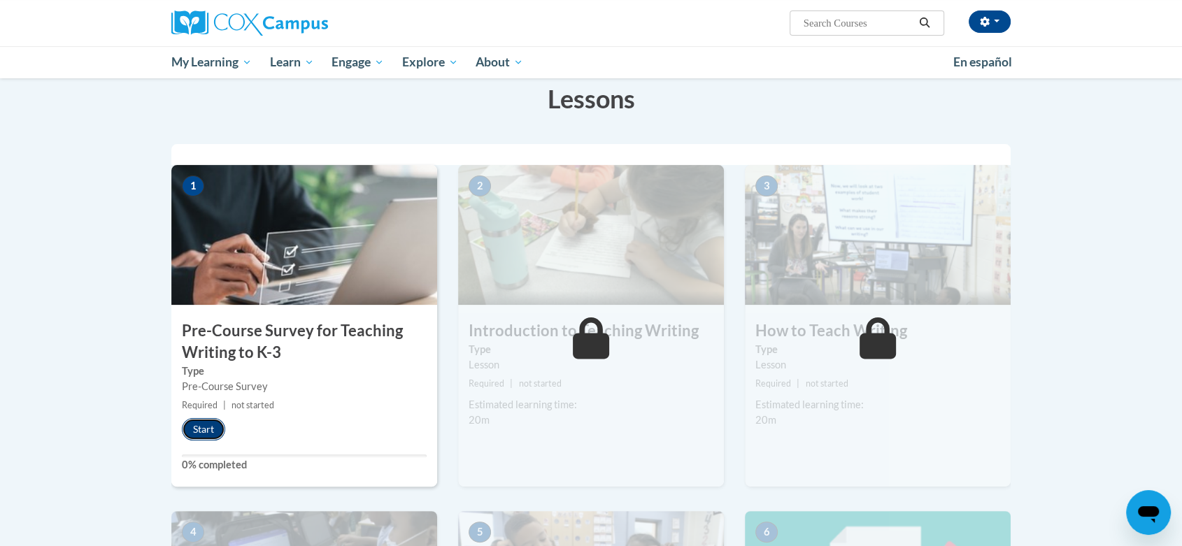
click at [198, 429] on button "Start" at bounding box center [203, 429] width 43 height 22
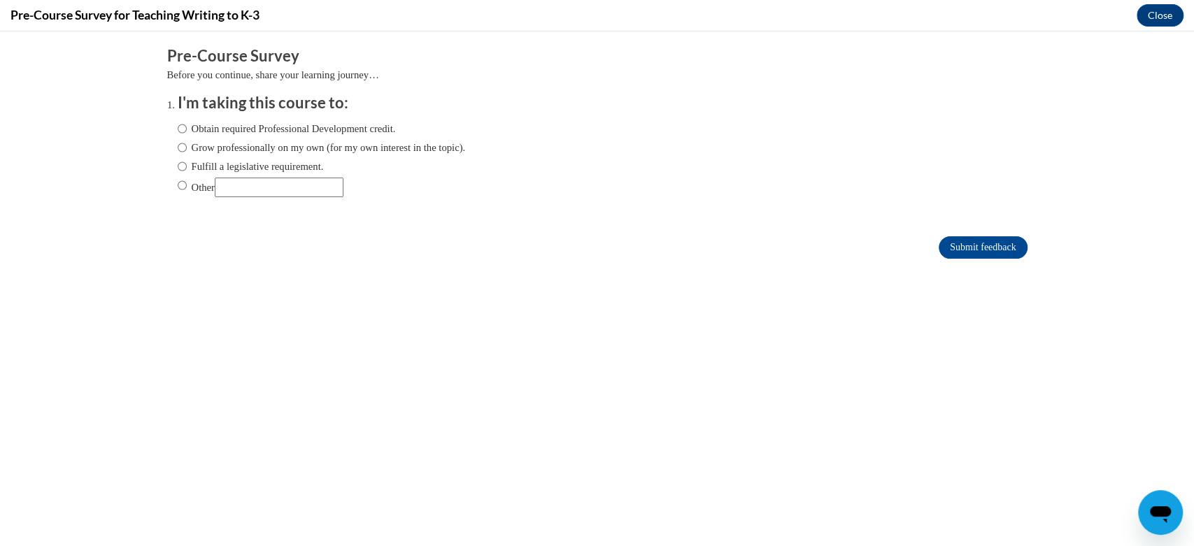
scroll to position [0, 0]
click at [178, 125] on input "Obtain required Professional Development credit." at bounding box center [182, 128] width 9 height 15
radio input "true"
click at [950, 241] on input "Submit feedback" at bounding box center [983, 247] width 88 height 22
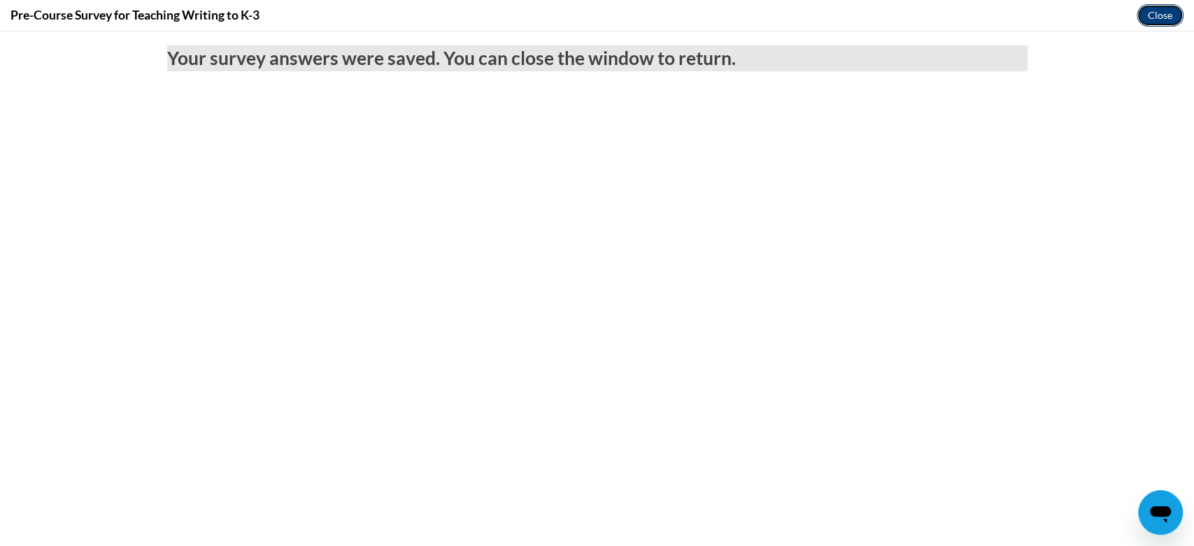
click at [1147, 15] on button "Close" at bounding box center [1160, 15] width 47 height 22
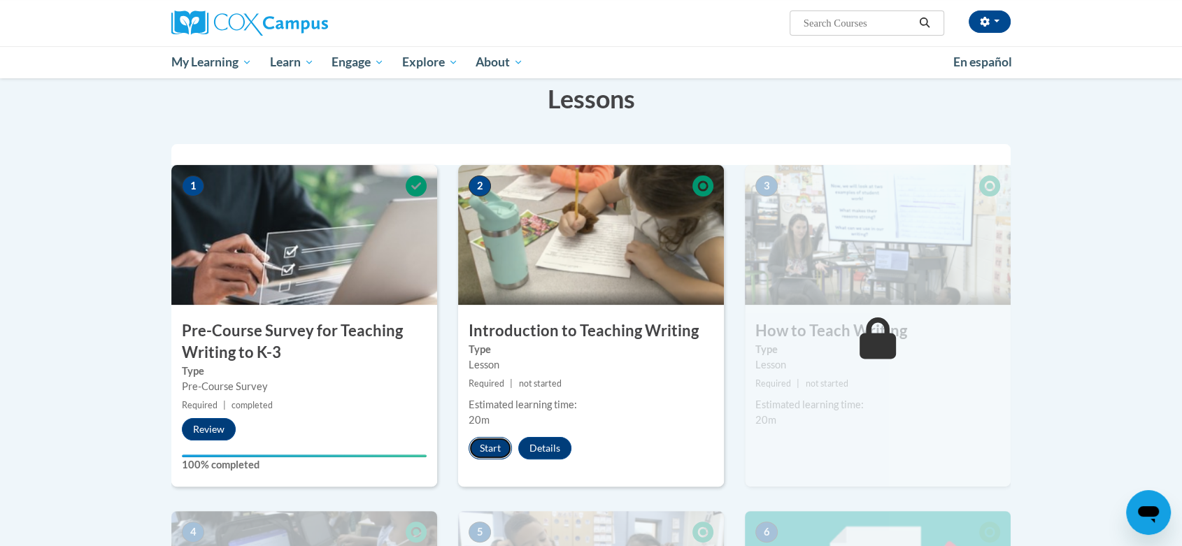
click at [492, 443] on button "Start" at bounding box center [490, 448] width 43 height 22
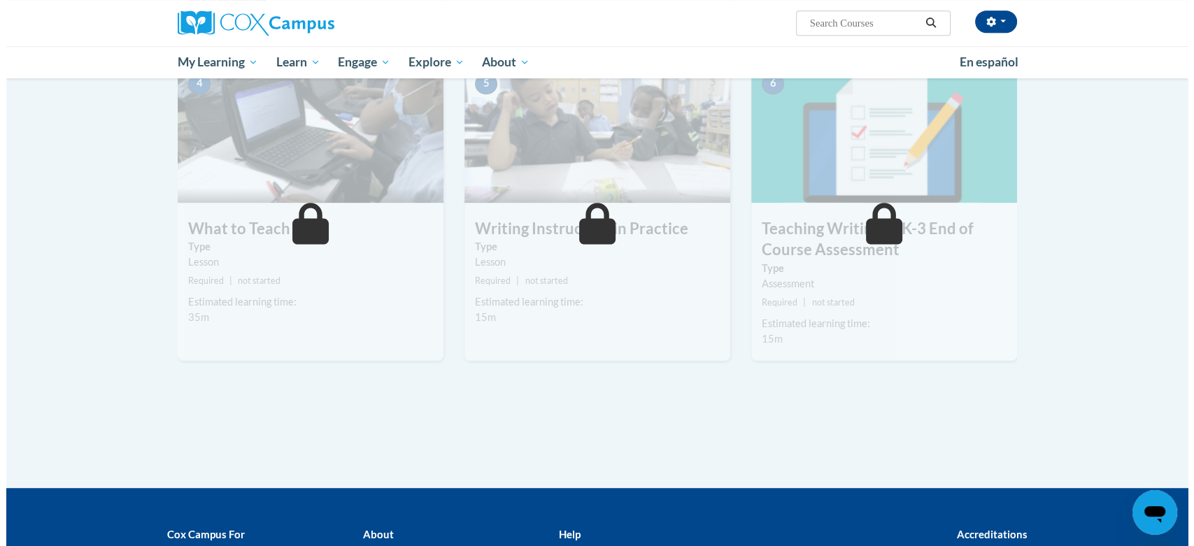
scroll to position [479, 0]
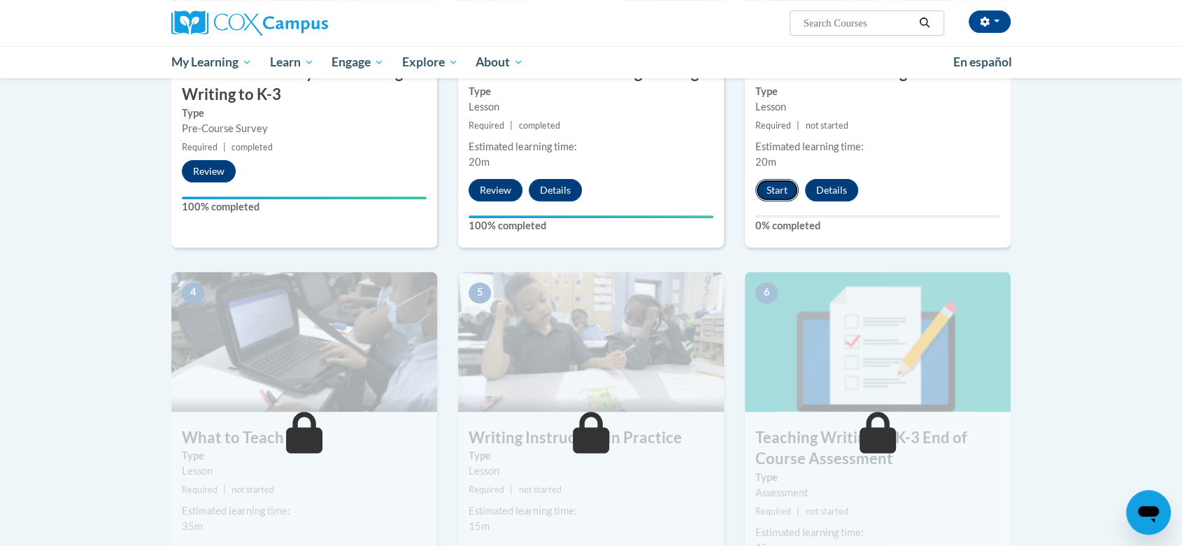
click at [778, 183] on button "Start" at bounding box center [776, 190] width 43 height 22
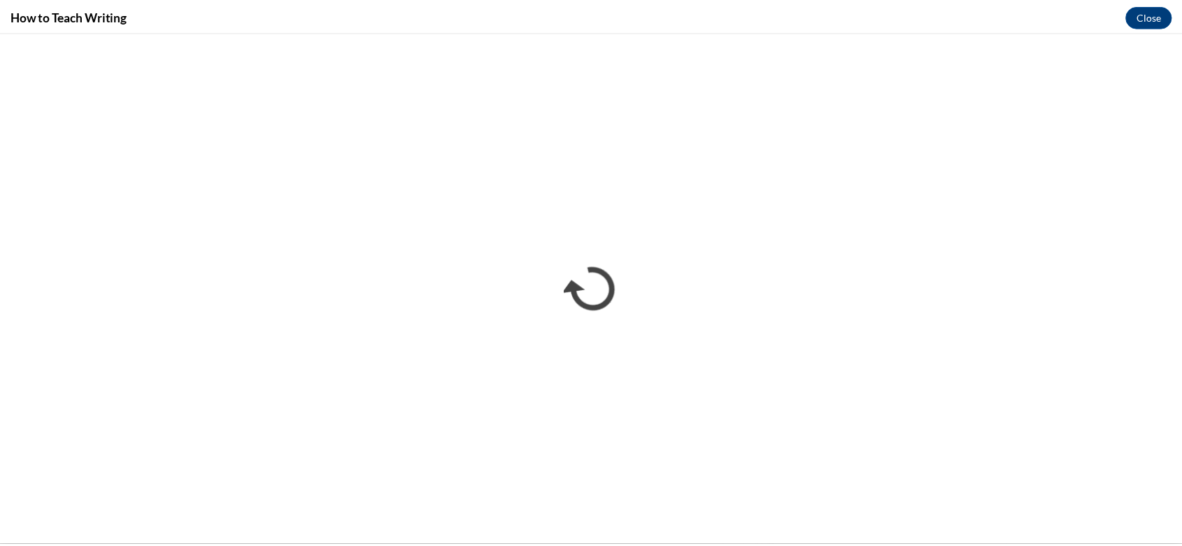
scroll to position [0, 0]
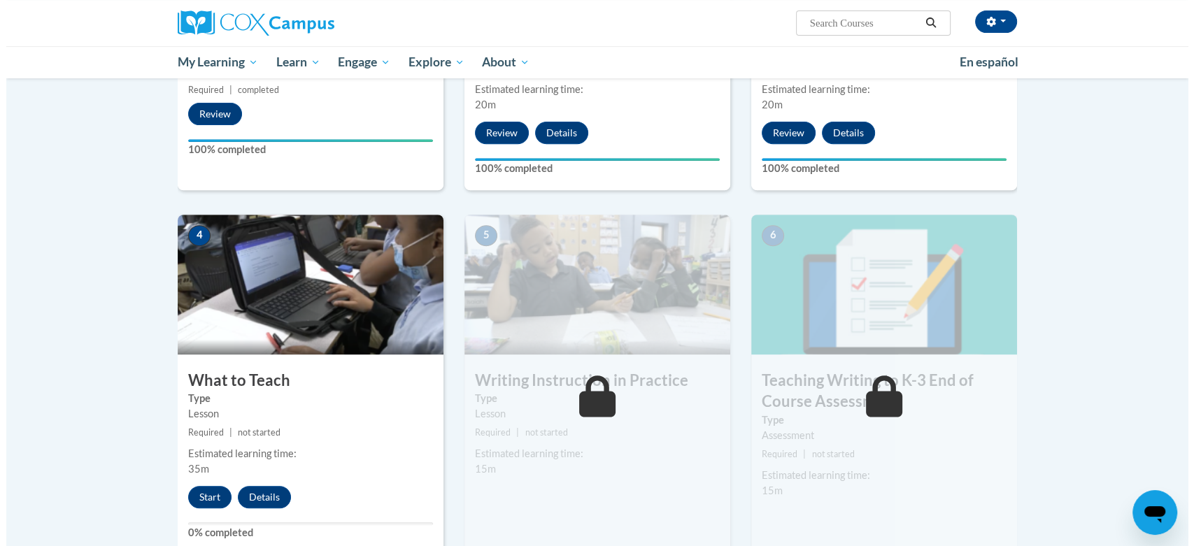
scroll to position [541, 0]
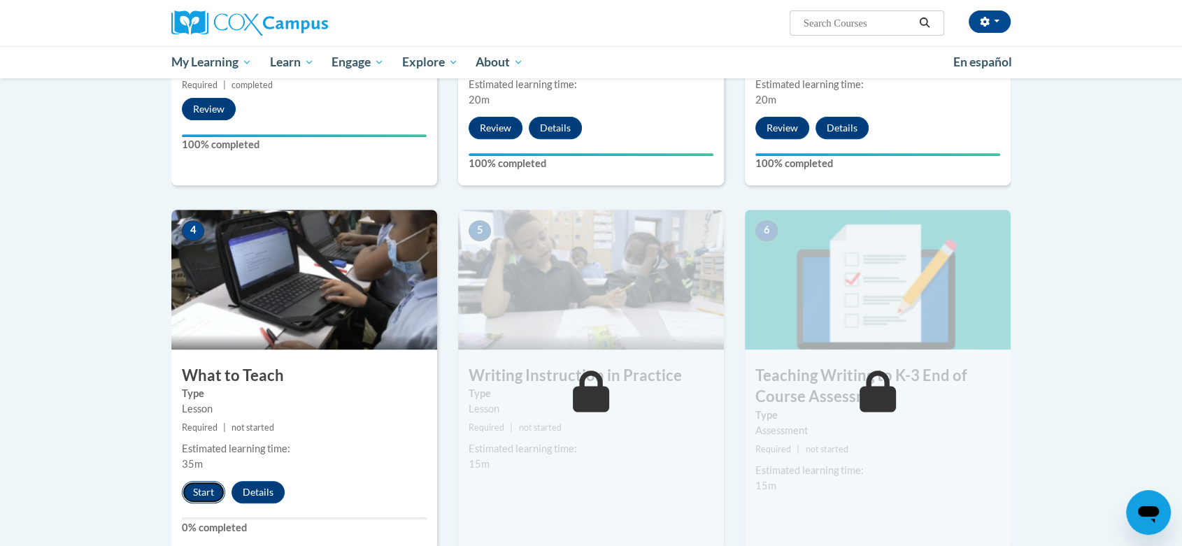
click at [201, 488] on button "Start" at bounding box center [203, 492] width 43 height 22
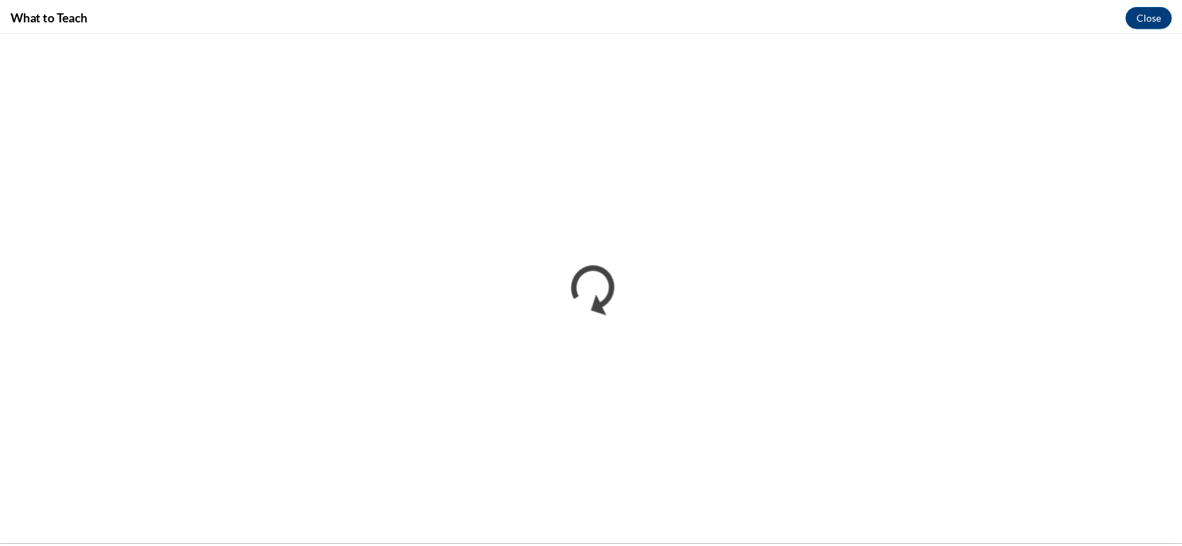
scroll to position [0, 0]
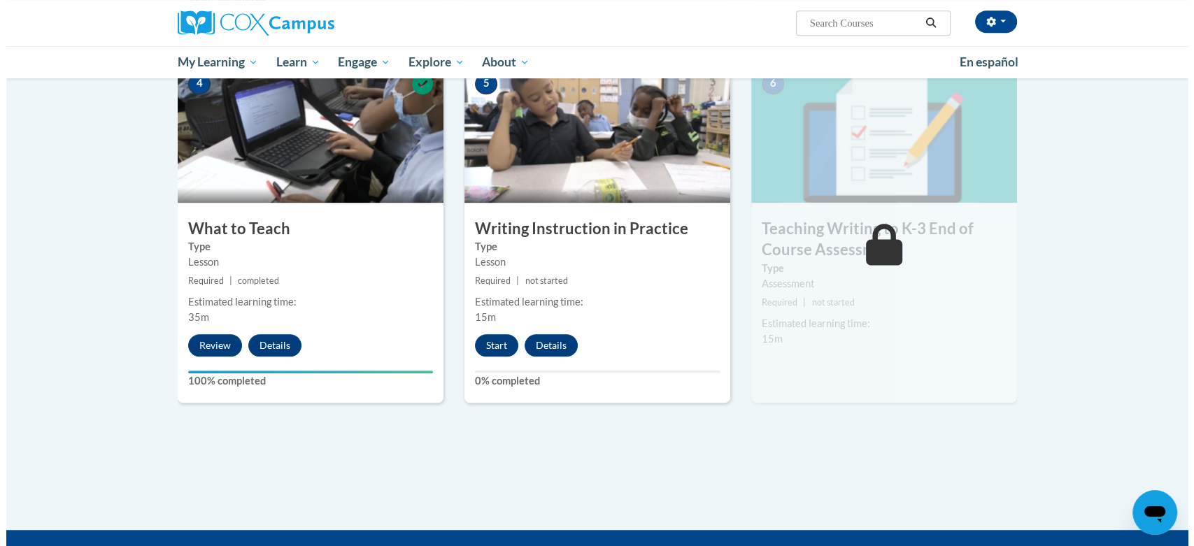
scroll to position [695, 0]
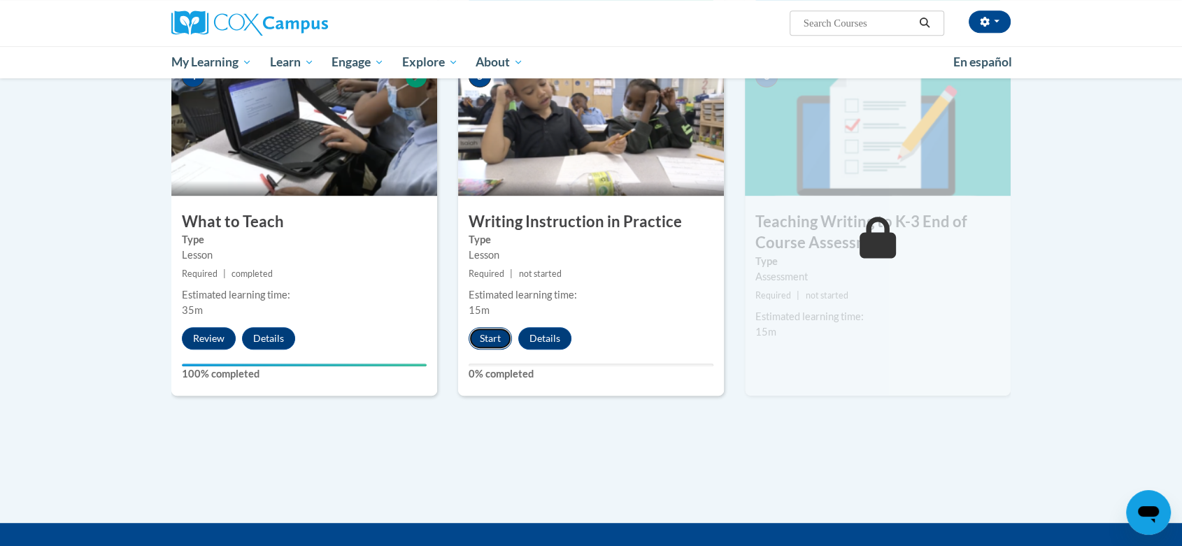
click at [486, 333] on button "Start" at bounding box center [490, 338] width 43 height 22
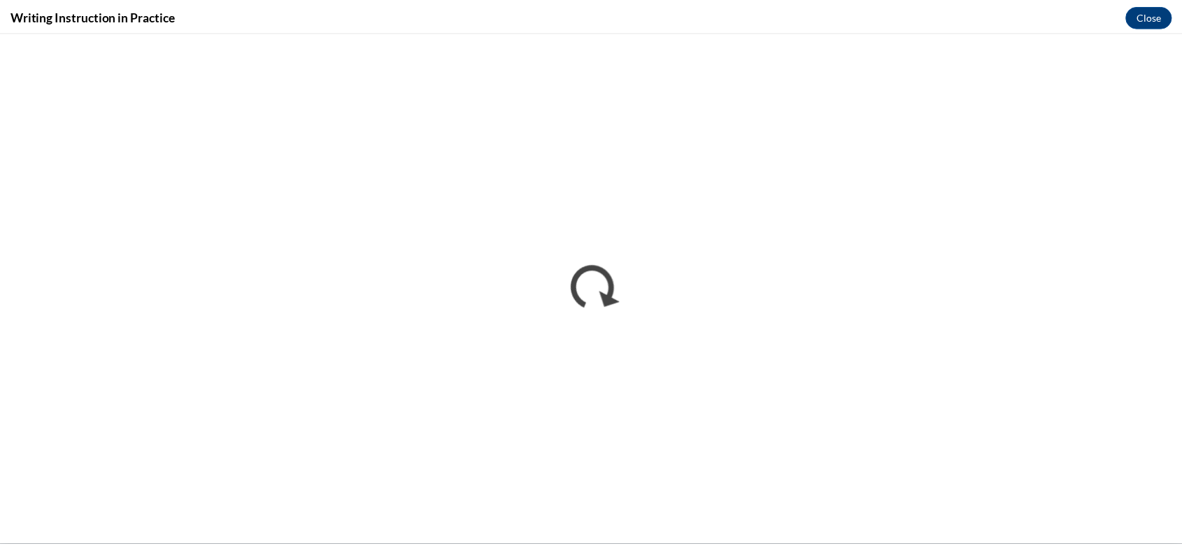
scroll to position [0, 0]
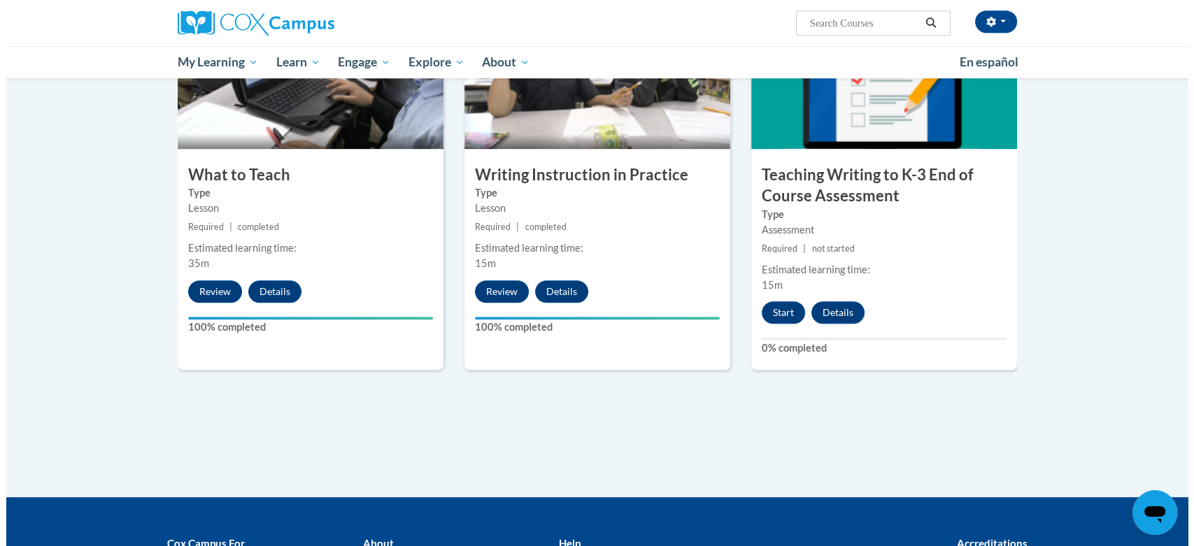
scroll to position [744, 0]
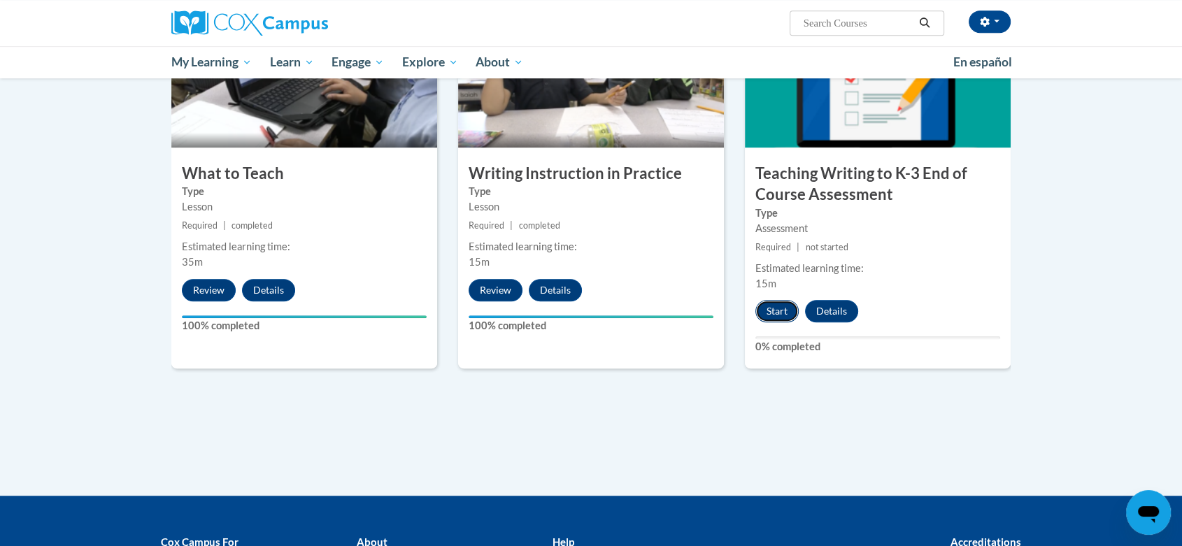
click at [772, 311] on button "Start" at bounding box center [776, 311] width 43 height 22
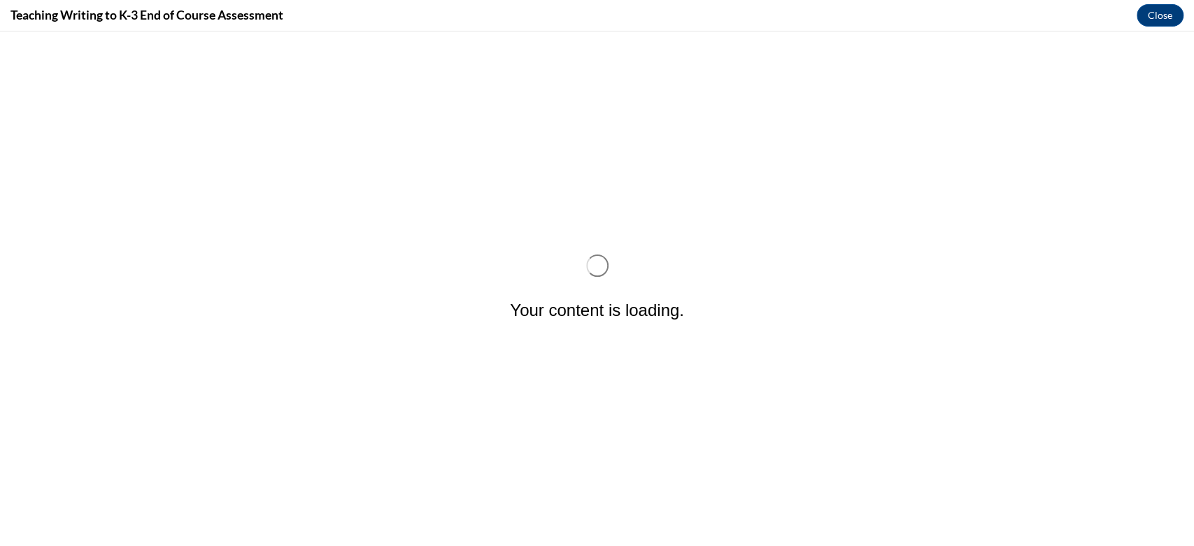
scroll to position [0, 0]
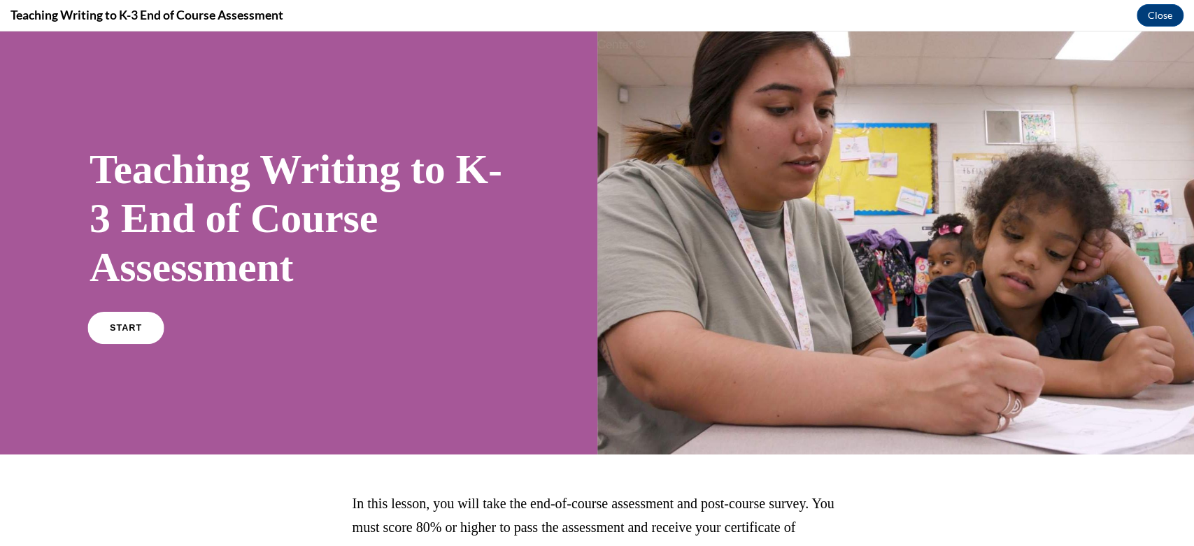
click at [124, 325] on span "START" at bounding box center [126, 328] width 32 height 10
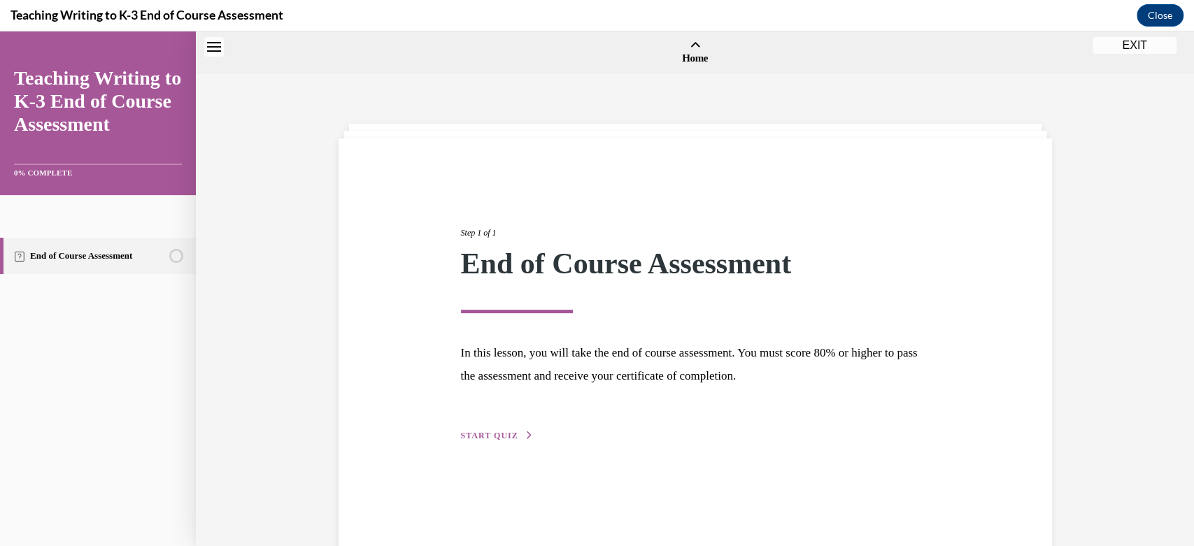
scroll to position [43, 0]
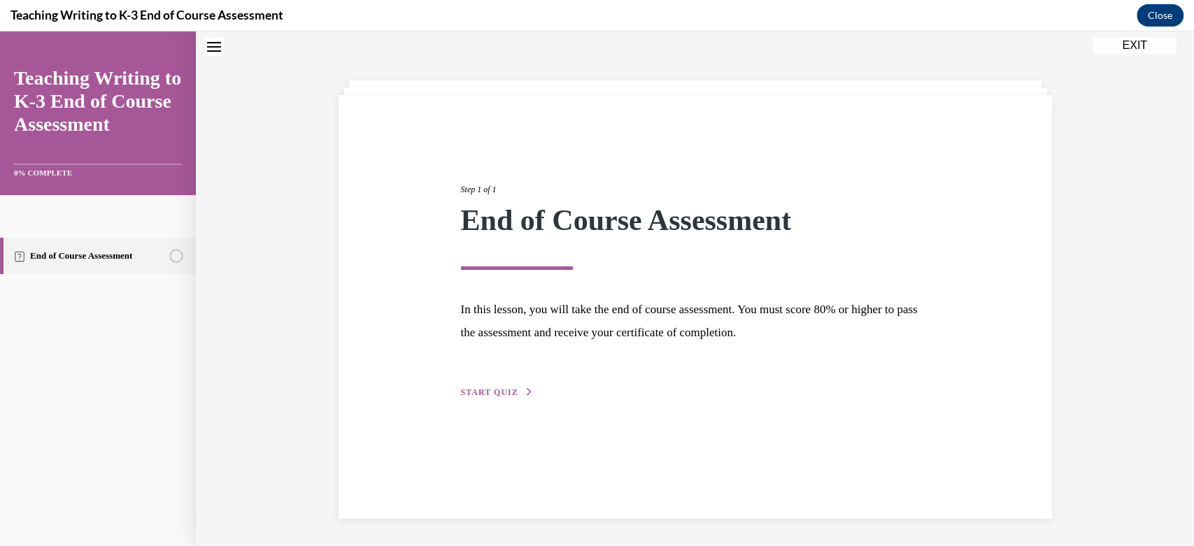
click at [464, 390] on span "START QUIZ" at bounding box center [489, 392] width 57 height 10
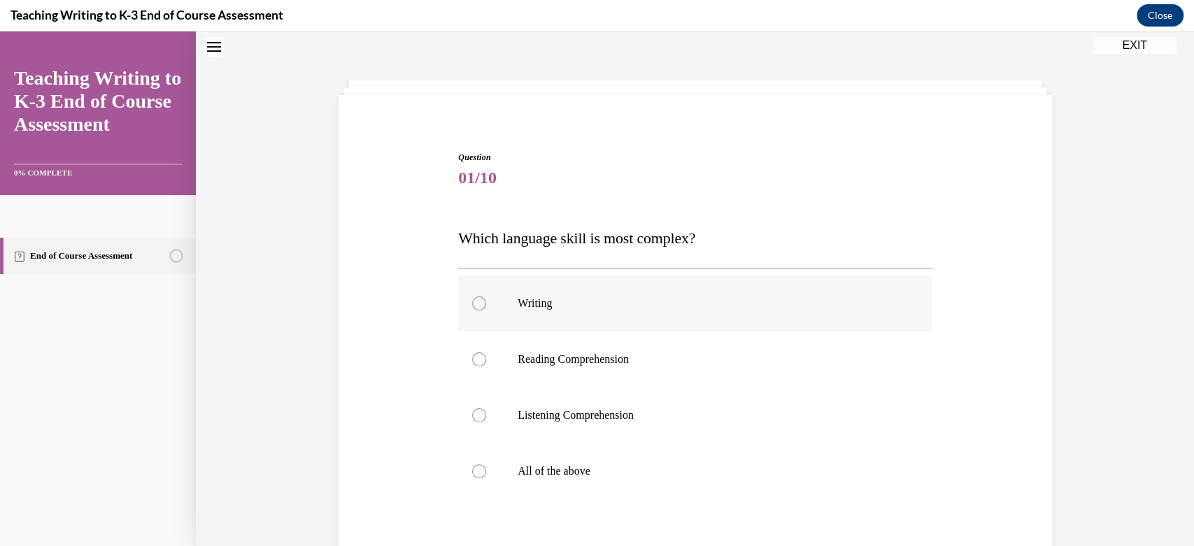
click at [472, 301] on div at bounding box center [479, 304] width 14 height 14
click at [472, 301] on input "Writing" at bounding box center [479, 304] width 14 height 14
radio input "true"
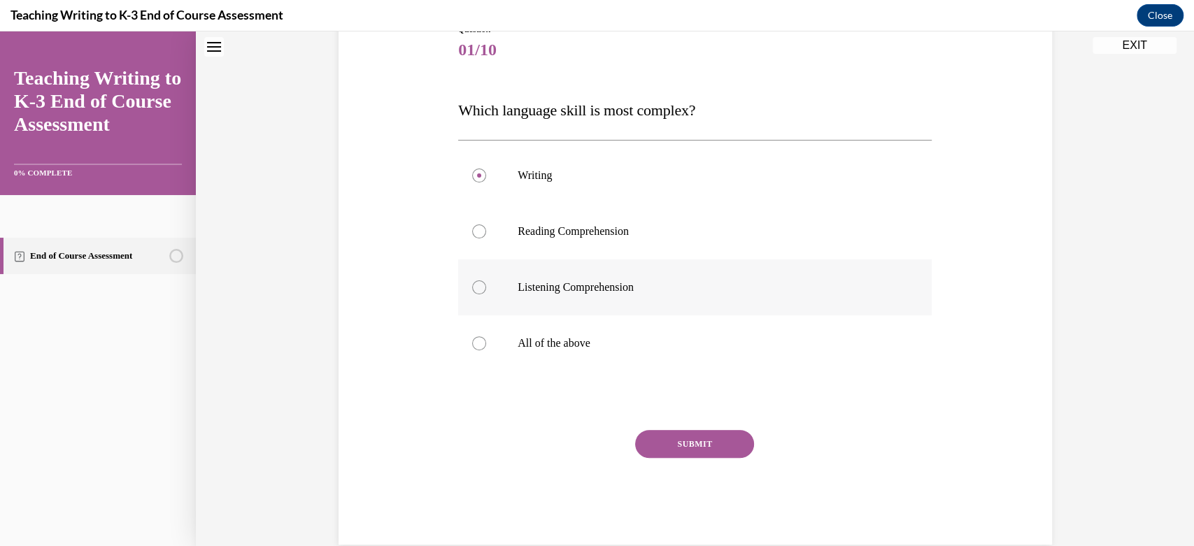
scroll to position [197, 0]
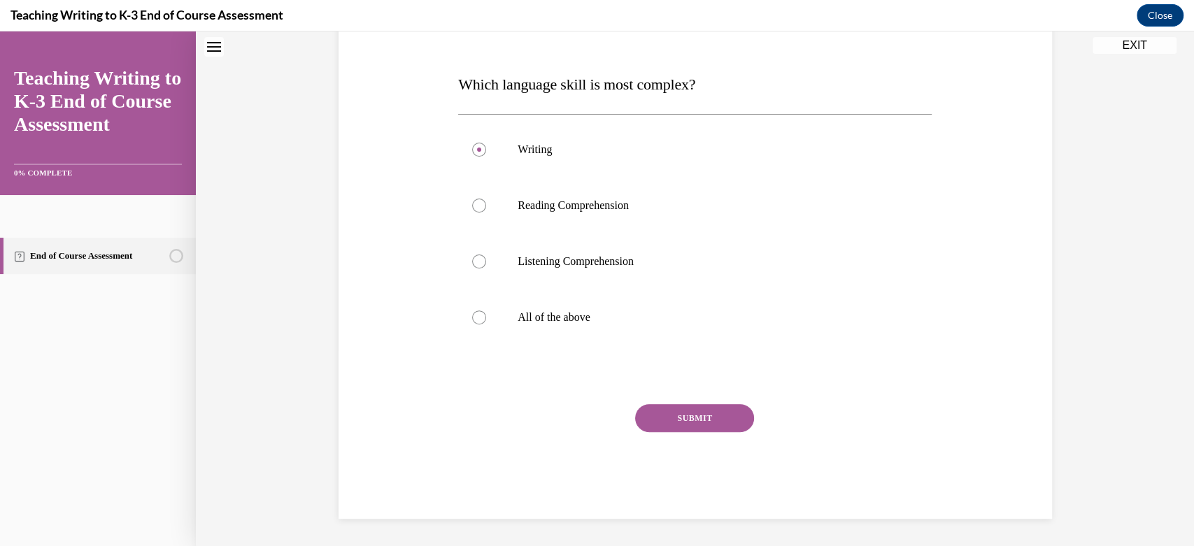
click at [688, 413] on button "SUBMIT" at bounding box center [694, 418] width 119 height 28
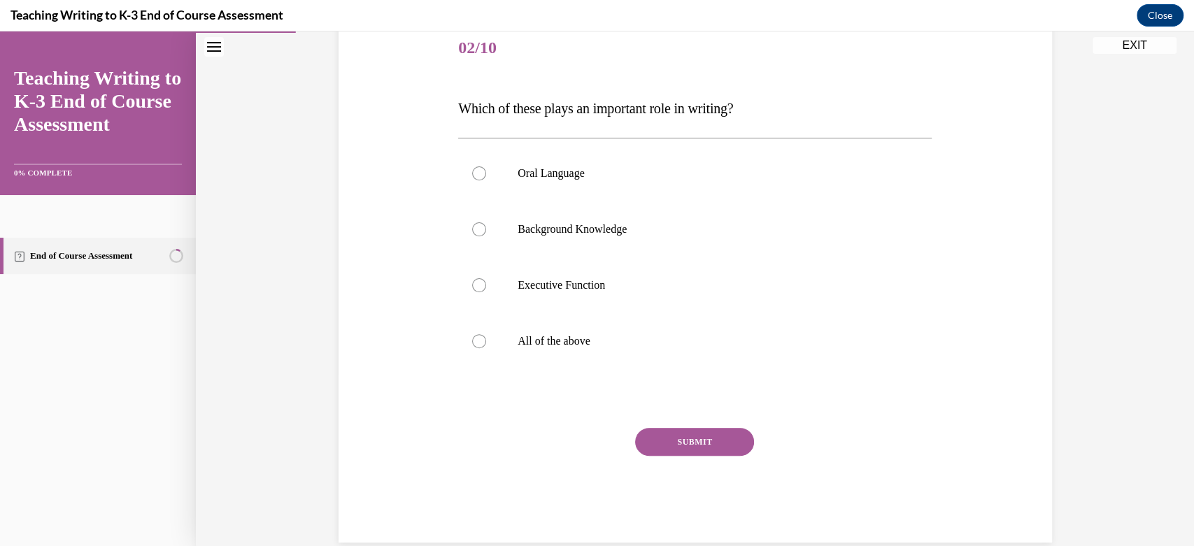
scroll to position [196, 0]
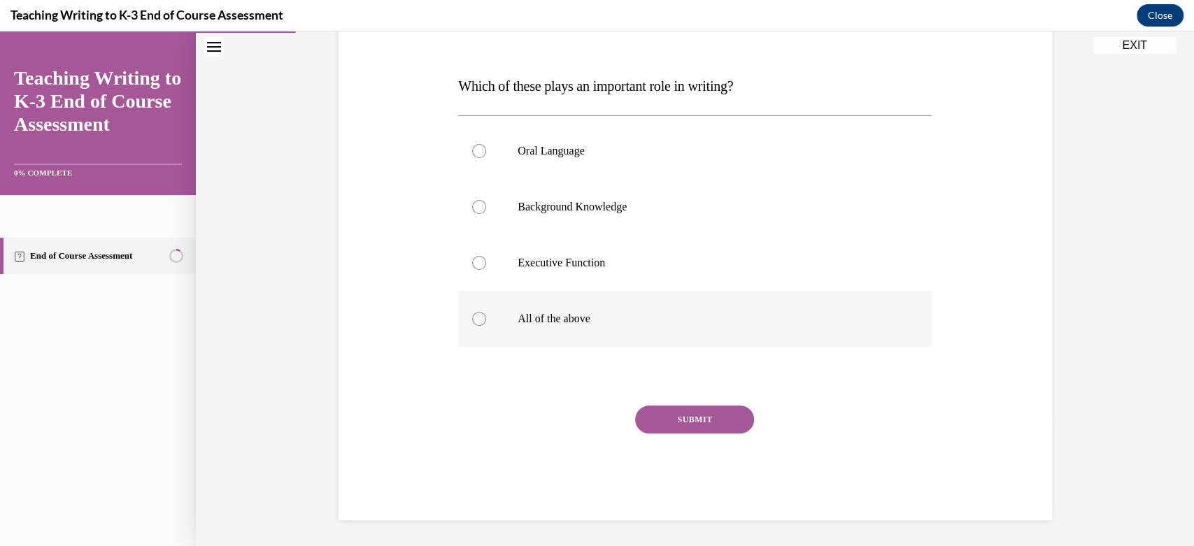
click at [474, 320] on div at bounding box center [479, 319] width 14 height 14
click at [474, 320] on input "All of the above" at bounding box center [479, 319] width 14 height 14
radio input "true"
click at [704, 415] on button "SUBMIT" at bounding box center [694, 420] width 119 height 28
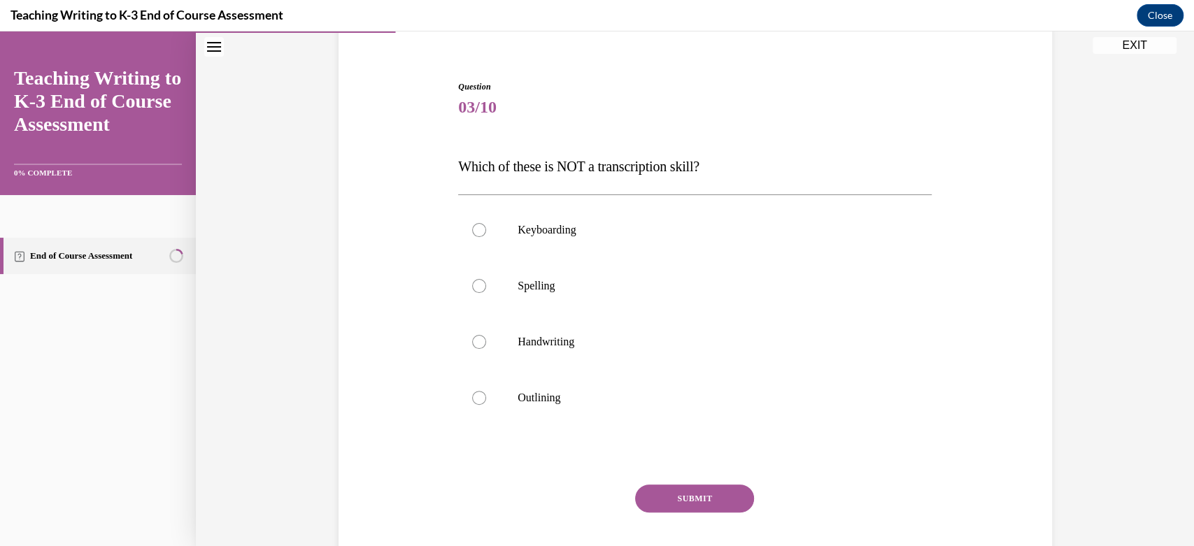
scroll to position [115, 0]
click at [472, 395] on div at bounding box center [479, 397] width 14 height 14
click at [472, 395] on input "Outlining" at bounding box center [479, 397] width 14 height 14
radio input "true"
click at [695, 495] on button "SUBMIT" at bounding box center [694, 498] width 119 height 28
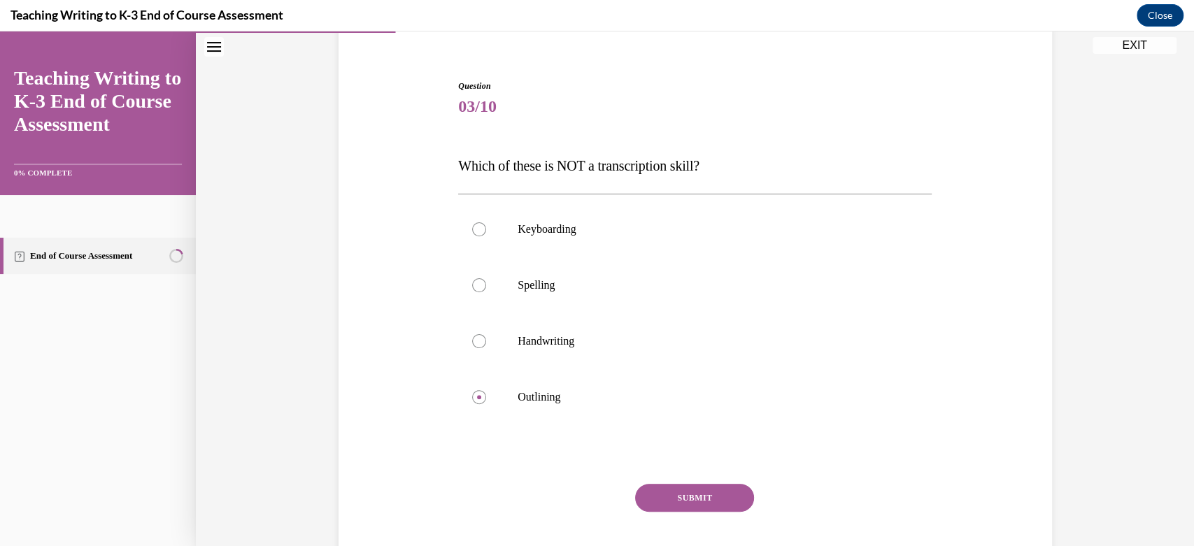
scroll to position [111, 0]
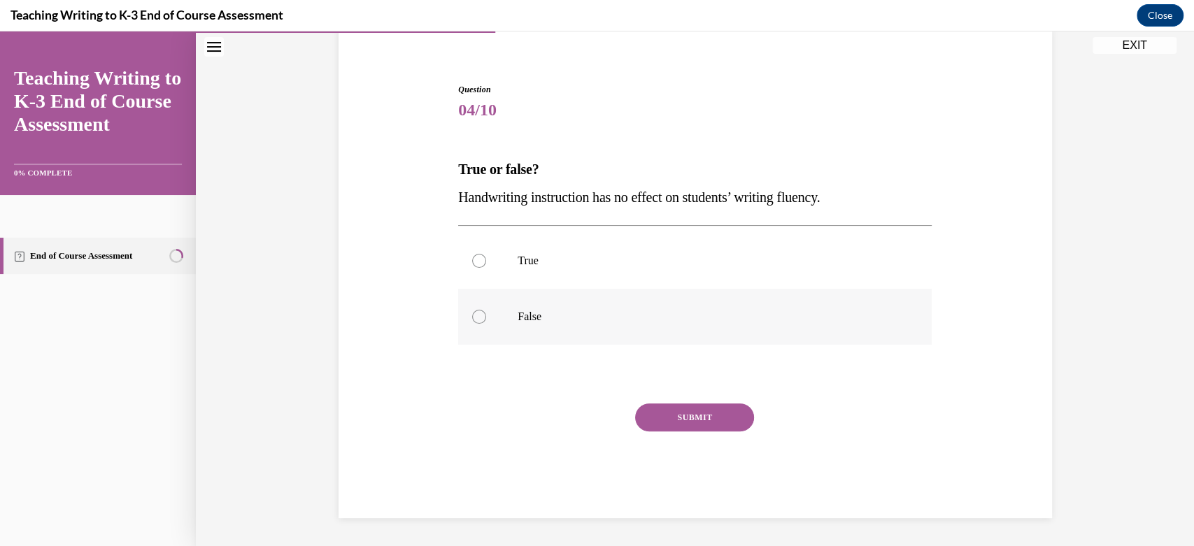
click at [472, 315] on div at bounding box center [479, 317] width 14 height 14
click at [472, 315] on input "False" at bounding box center [479, 317] width 14 height 14
radio input "true"
click at [681, 421] on button "SUBMIT" at bounding box center [694, 418] width 119 height 28
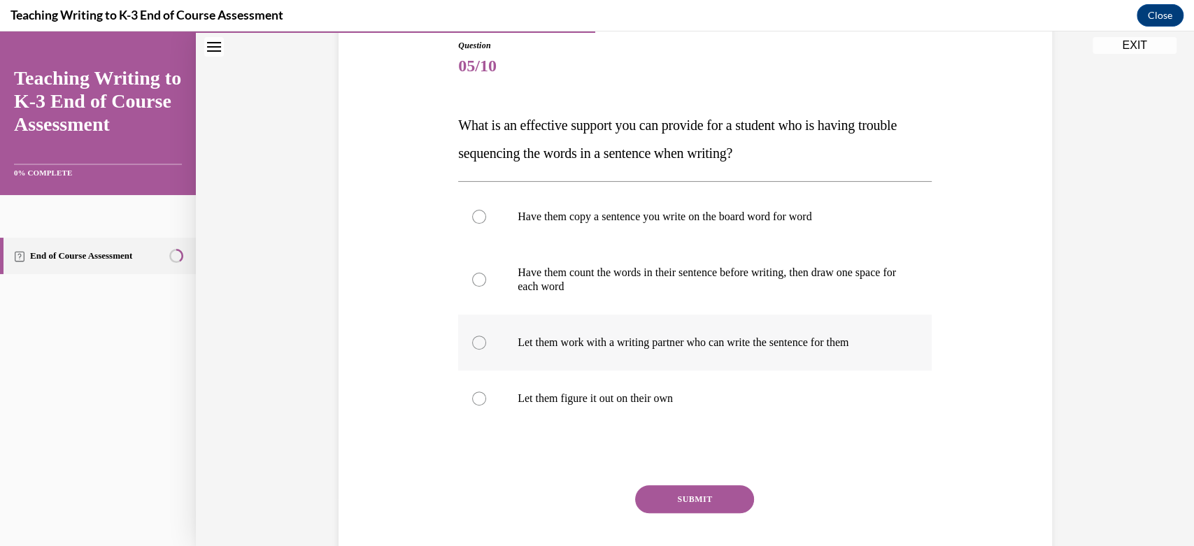
scroll to position [157, 0]
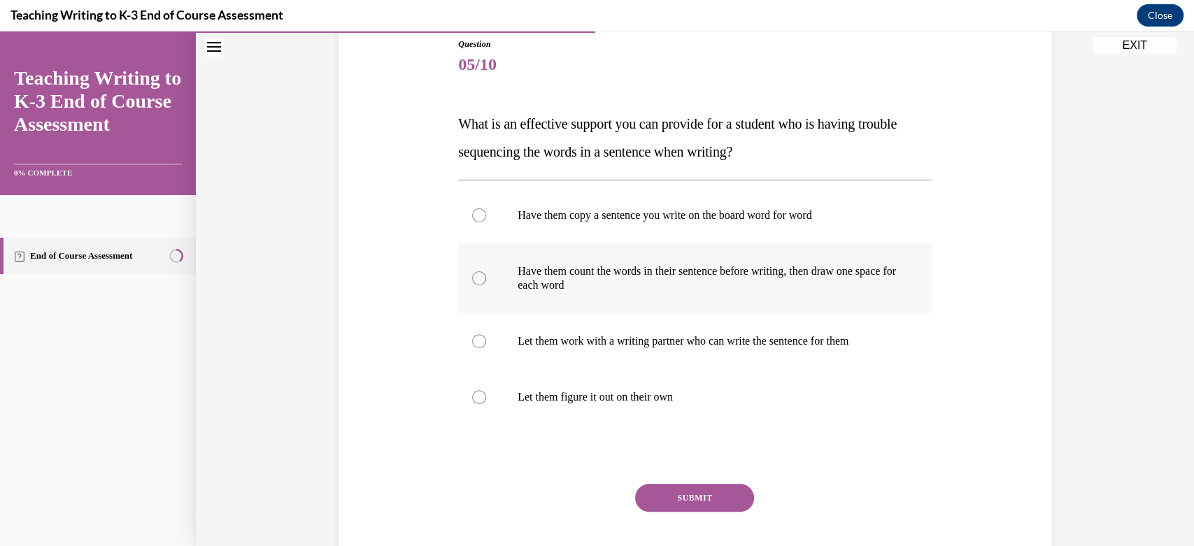
click at [472, 278] on div at bounding box center [479, 278] width 14 height 14
click at [472, 278] on input "Have them count the words in their sentence before writing, then draw one space…" at bounding box center [479, 278] width 14 height 14
radio input "true"
click at [677, 497] on button "SUBMIT" at bounding box center [694, 498] width 119 height 28
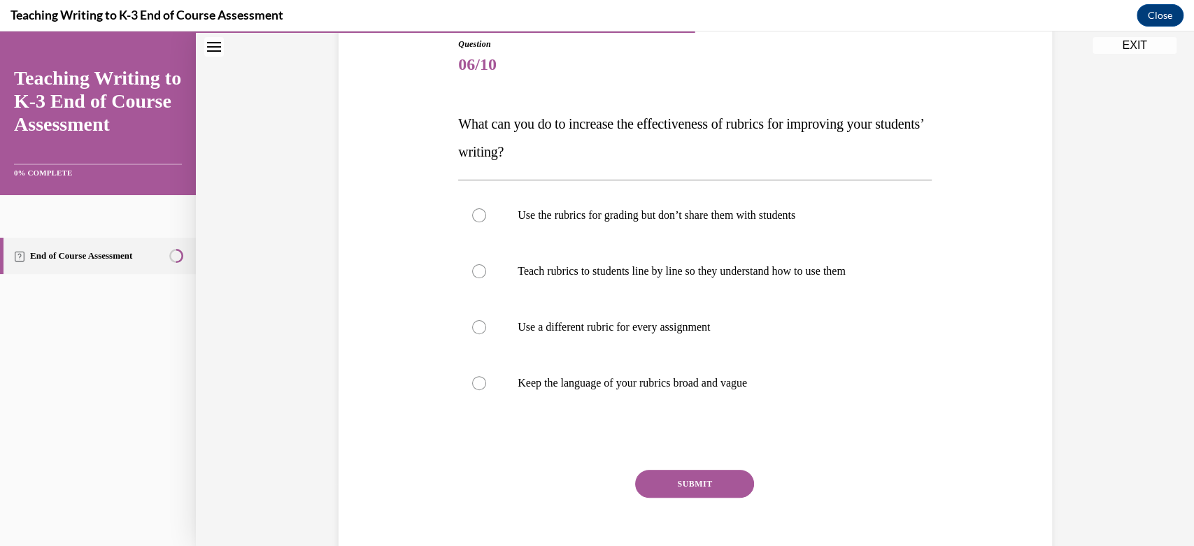
scroll to position [156, 0]
click at [472, 273] on div at bounding box center [479, 272] width 14 height 14
click at [472, 273] on input "Teach rubrics to students line by line so they understand how to use them" at bounding box center [479, 272] width 14 height 14
radio input "true"
click at [684, 456] on div "Question 06/10 What can you do to increase the effectiveness of rubrics for imp…" at bounding box center [695, 311] width 474 height 547
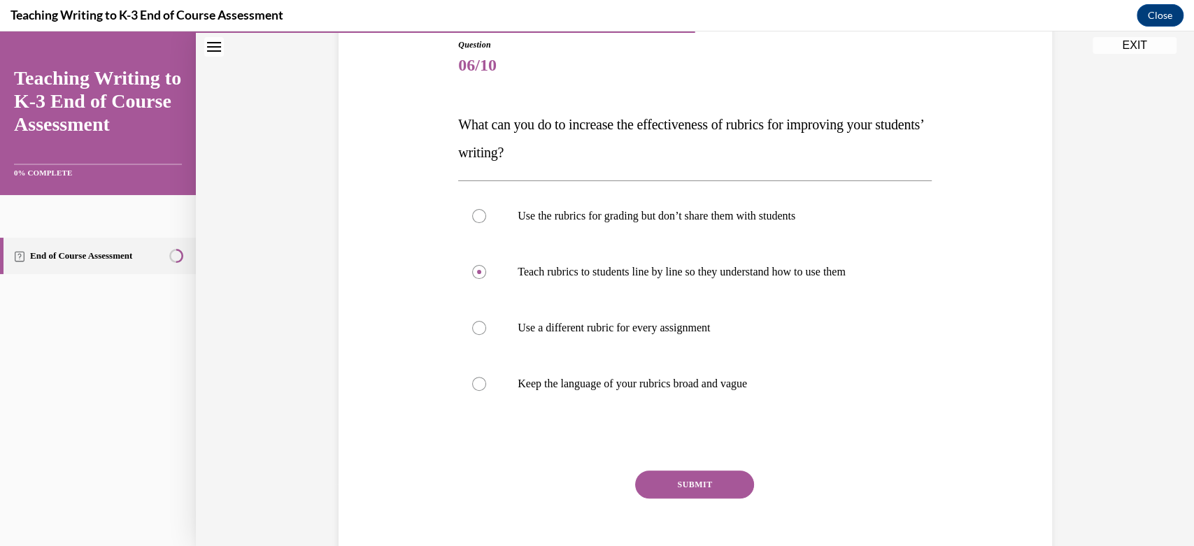
click at [684, 456] on div "Question 06/10 What can you do to increase the effectiveness of rubrics for imp…" at bounding box center [695, 311] width 474 height 547
click at [685, 482] on button "SUBMIT" at bounding box center [694, 485] width 119 height 28
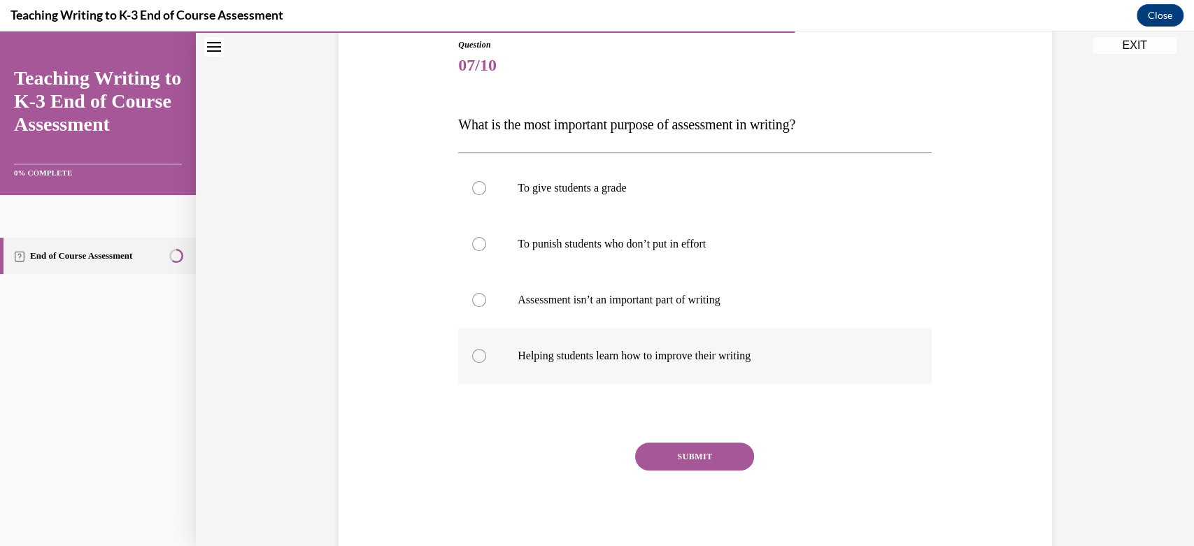
click at [659, 364] on label "Helping students learn how to improve their writing" at bounding box center [695, 356] width 474 height 56
click at [486, 363] on input "Helping students learn how to improve their writing" at bounding box center [479, 356] width 14 height 14
radio input "true"
click at [685, 465] on button "SUBMIT" at bounding box center [694, 457] width 119 height 28
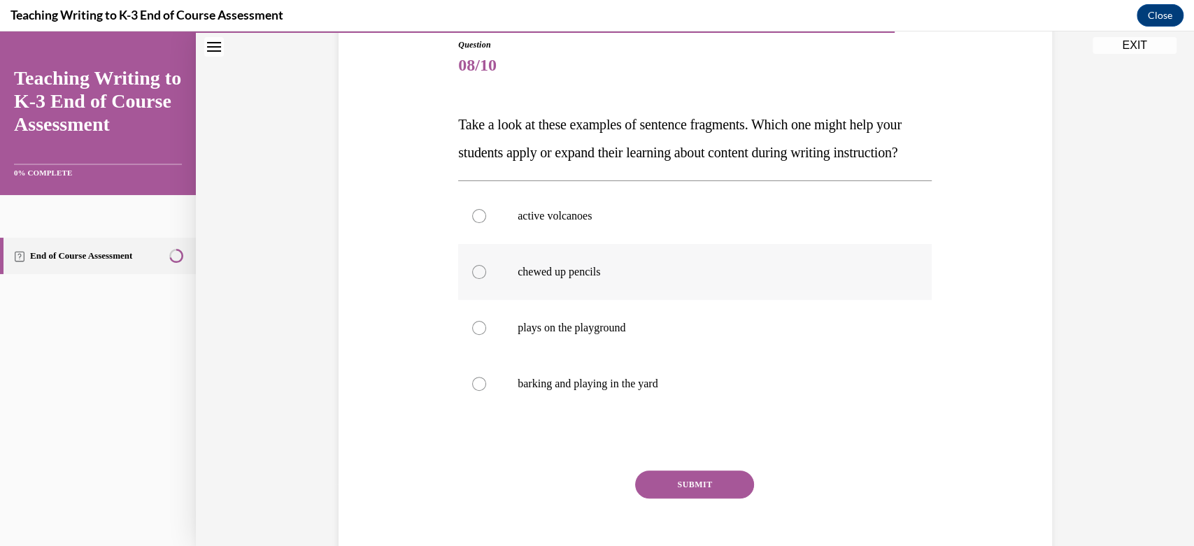
click at [472, 279] on div at bounding box center [479, 272] width 14 height 14
click at [472, 279] on input "chewed up pencils" at bounding box center [479, 272] width 14 height 14
radio input "true"
click at [690, 499] on button "SUBMIT" at bounding box center [694, 485] width 119 height 28
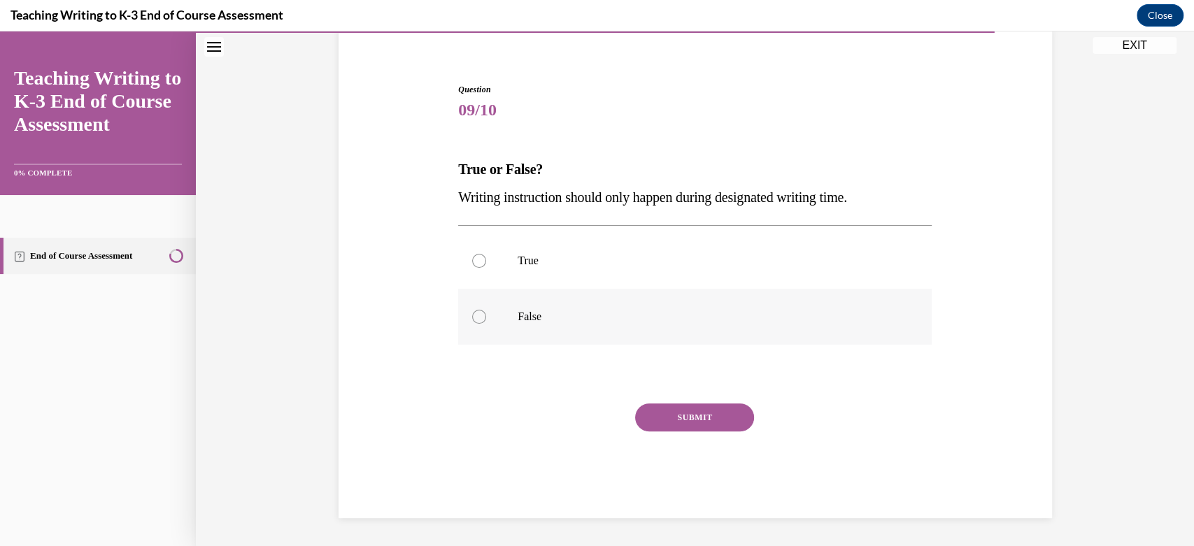
click at [476, 313] on div at bounding box center [479, 317] width 14 height 14
click at [476, 313] on input "False" at bounding box center [479, 317] width 14 height 14
radio input "true"
click at [692, 425] on button "SUBMIT" at bounding box center [694, 418] width 119 height 28
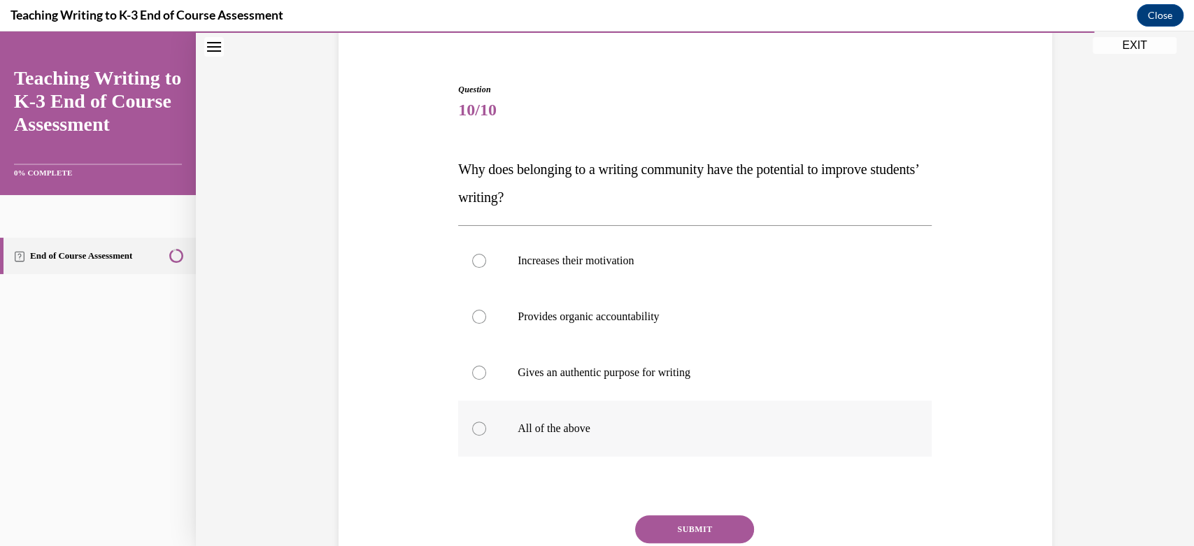
click at [472, 425] on div at bounding box center [479, 429] width 14 height 14
click at [472, 425] on input "All of the above" at bounding box center [479, 429] width 14 height 14
radio input "true"
click at [663, 523] on button "SUBMIT" at bounding box center [694, 529] width 119 height 28
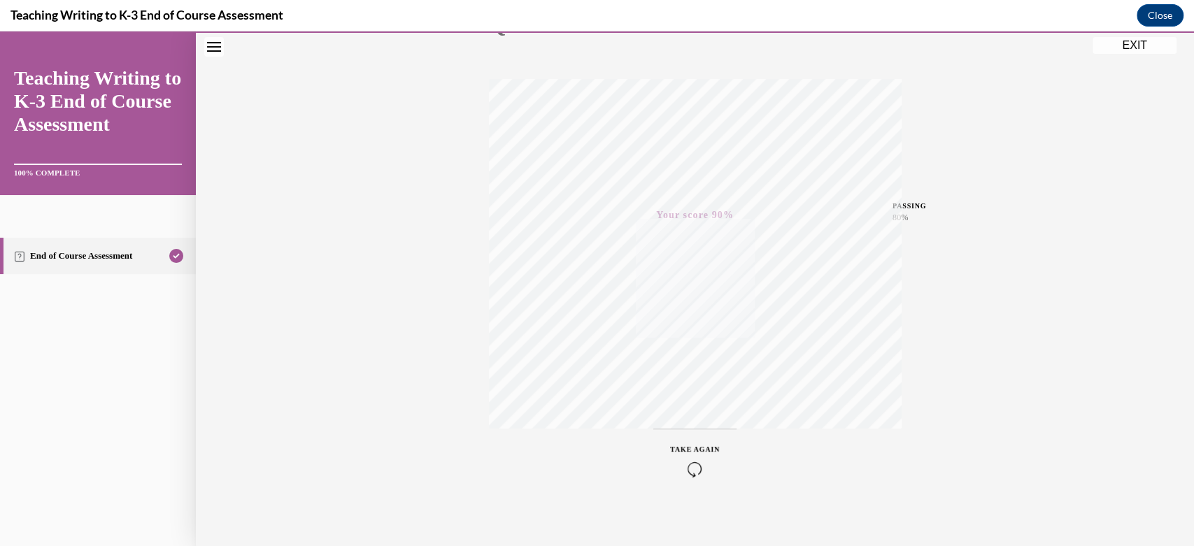
scroll to position [201, 0]
click at [1142, 44] on button "EXIT" at bounding box center [1135, 45] width 84 height 17
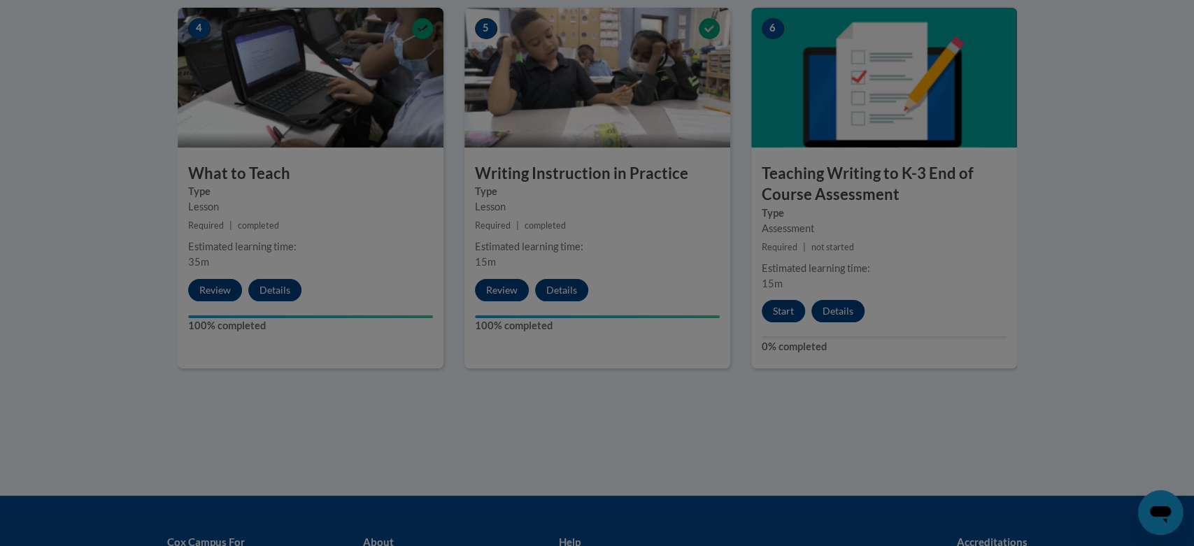
scroll to position [0, 0]
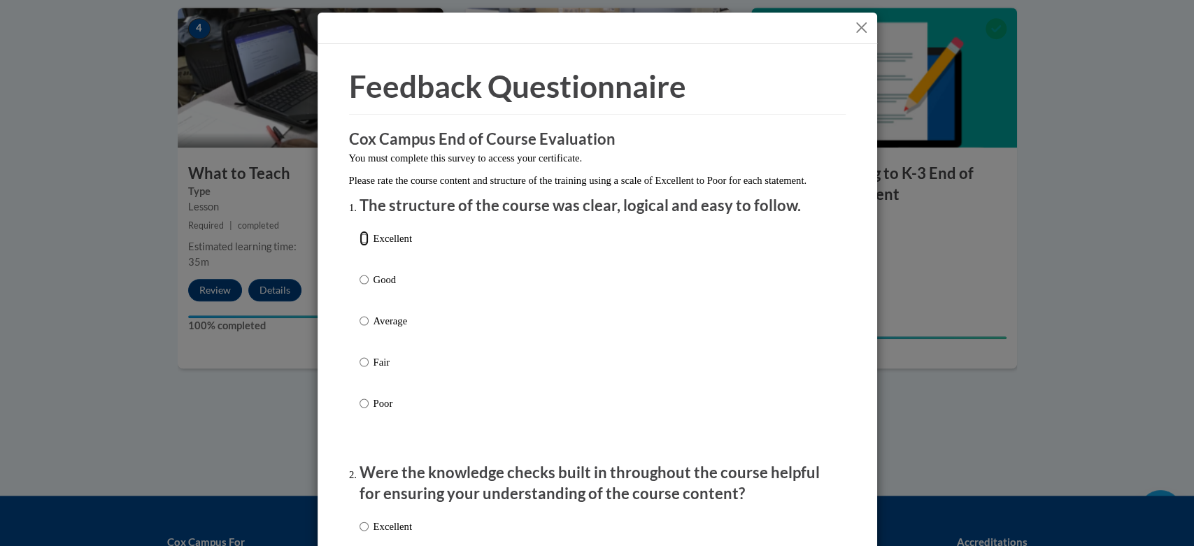
click at [360, 246] on input "Excellent" at bounding box center [364, 238] width 9 height 15
radio input "true"
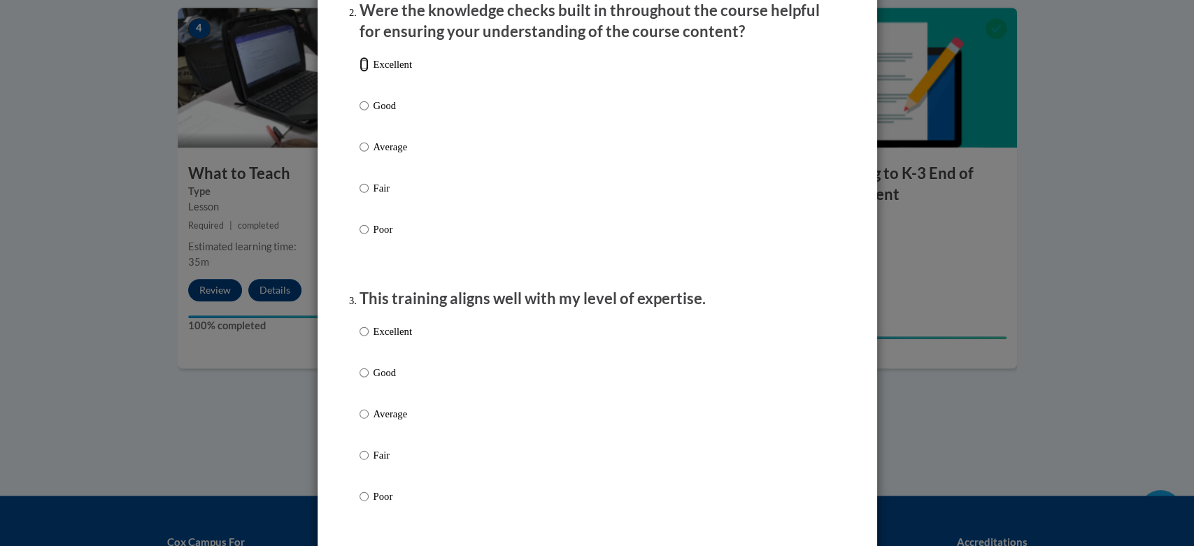
click at [360, 72] on input "Excellent" at bounding box center [364, 64] width 9 height 15
radio input "true"
click at [360, 339] on input "Excellent" at bounding box center [364, 331] width 9 height 15
radio input "true"
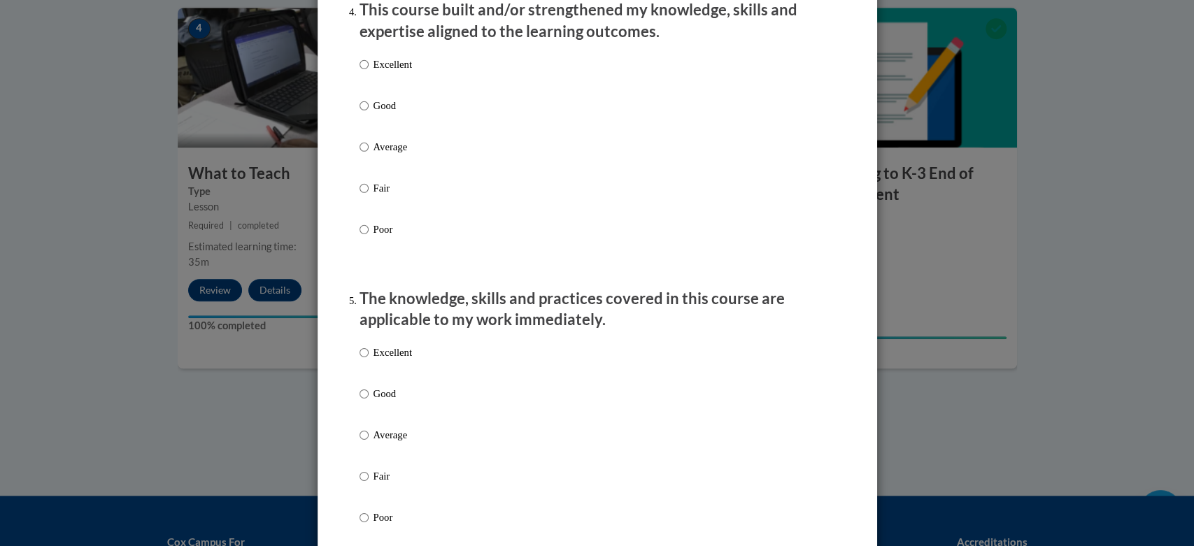
scroll to position [1019, 0]
click at [360, 71] on input "Excellent" at bounding box center [364, 63] width 9 height 15
radio input "true"
click at [360, 360] on input "Excellent" at bounding box center [364, 351] width 9 height 15
radio input "true"
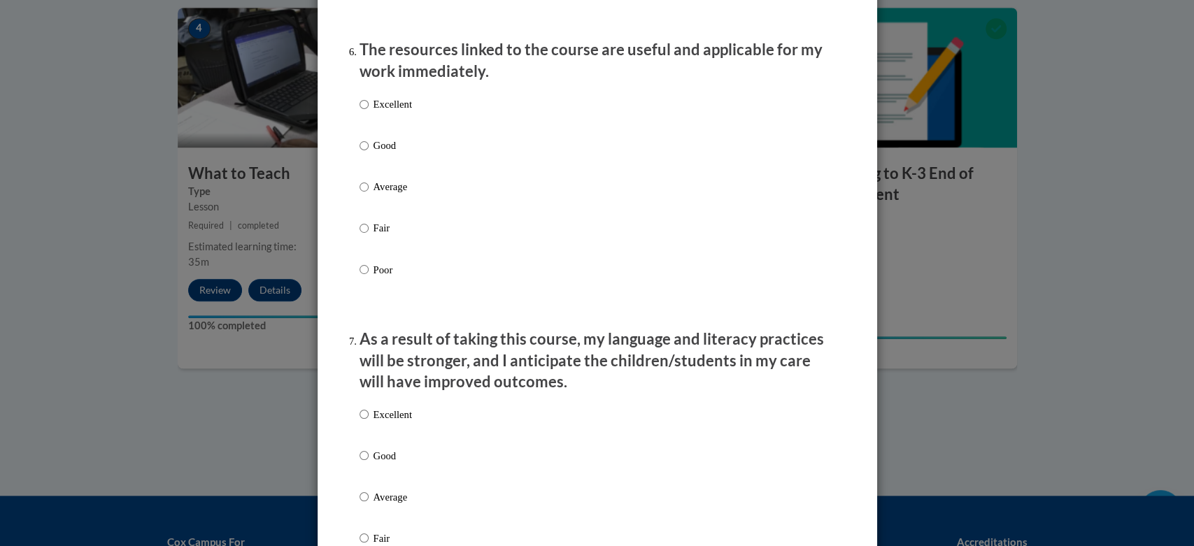
scroll to position [1576, 0]
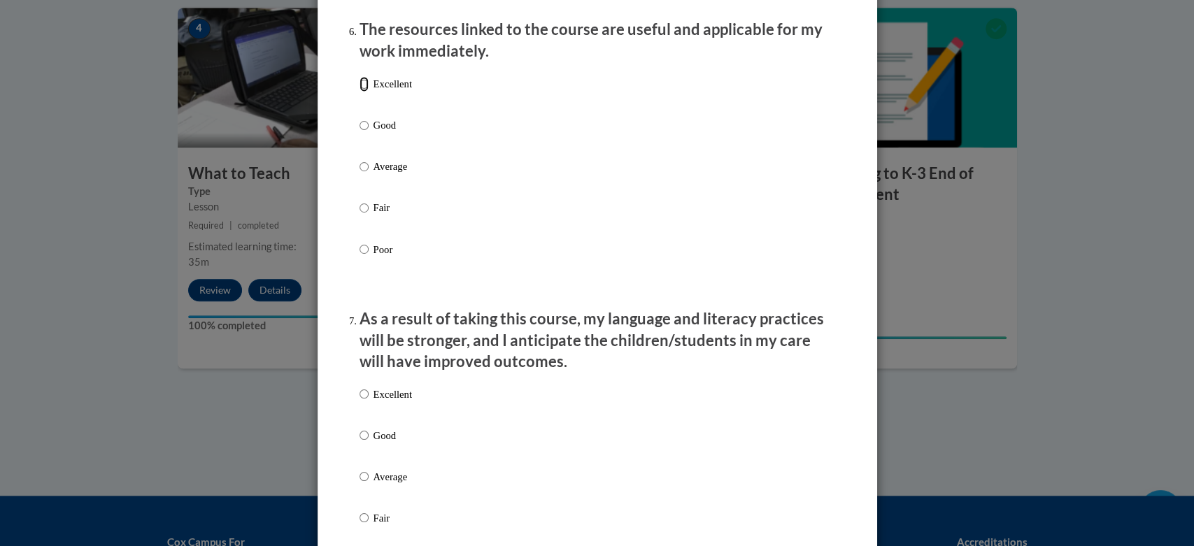
click at [360, 91] on input "Excellent" at bounding box center [364, 83] width 9 height 15
radio input "true"
click at [360, 401] on input "Excellent" at bounding box center [364, 393] width 9 height 15
radio input "true"
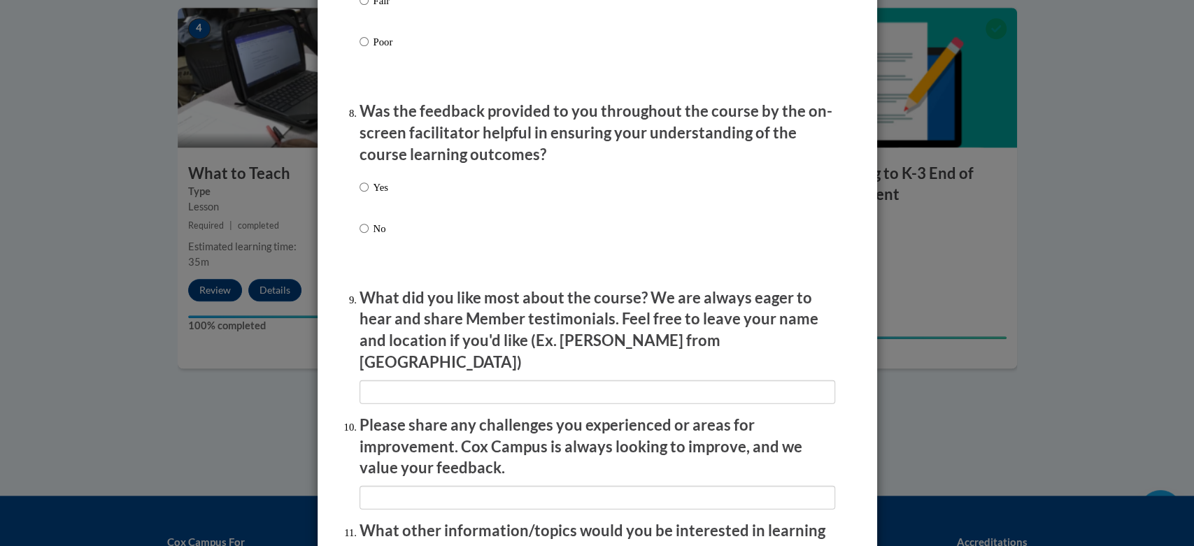
scroll to position [2102, 0]
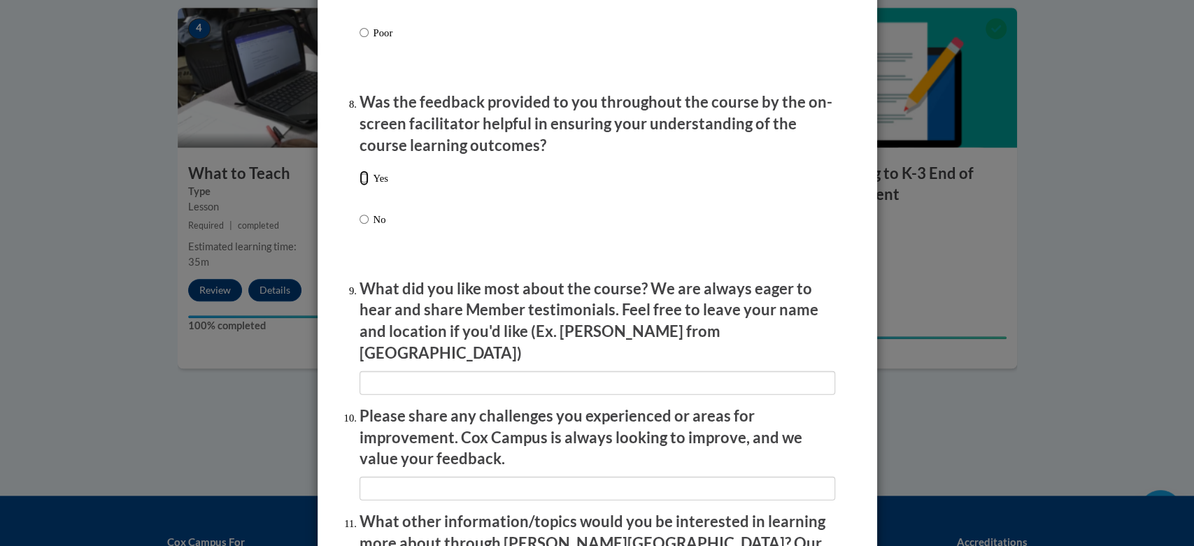
click at [360, 186] on input "Yes" at bounding box center [364, 178] width 9 height 15
radio input "true"
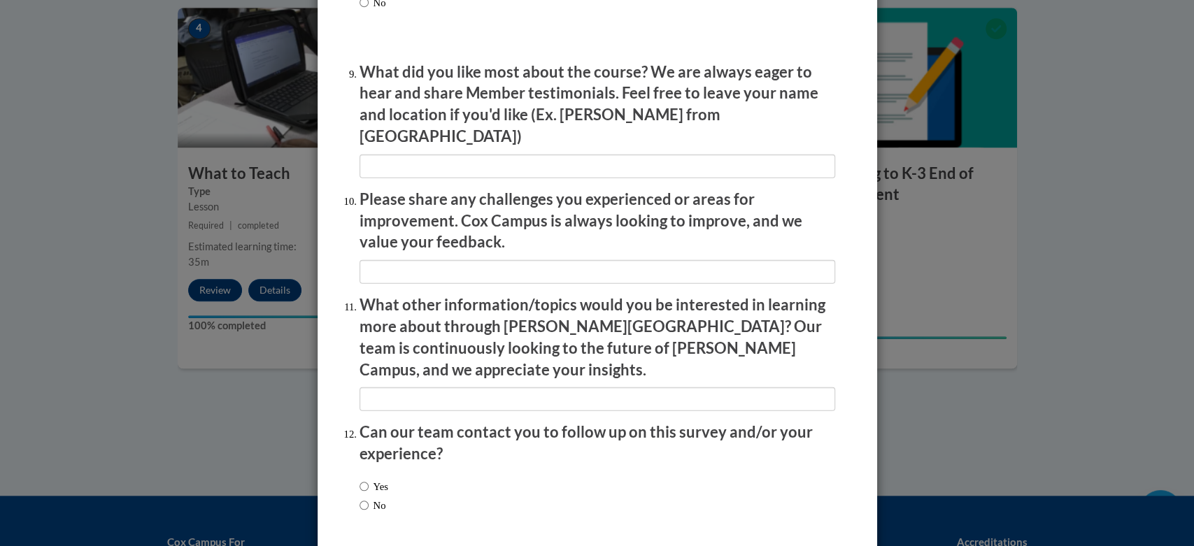
scroll to position [2361, 0]
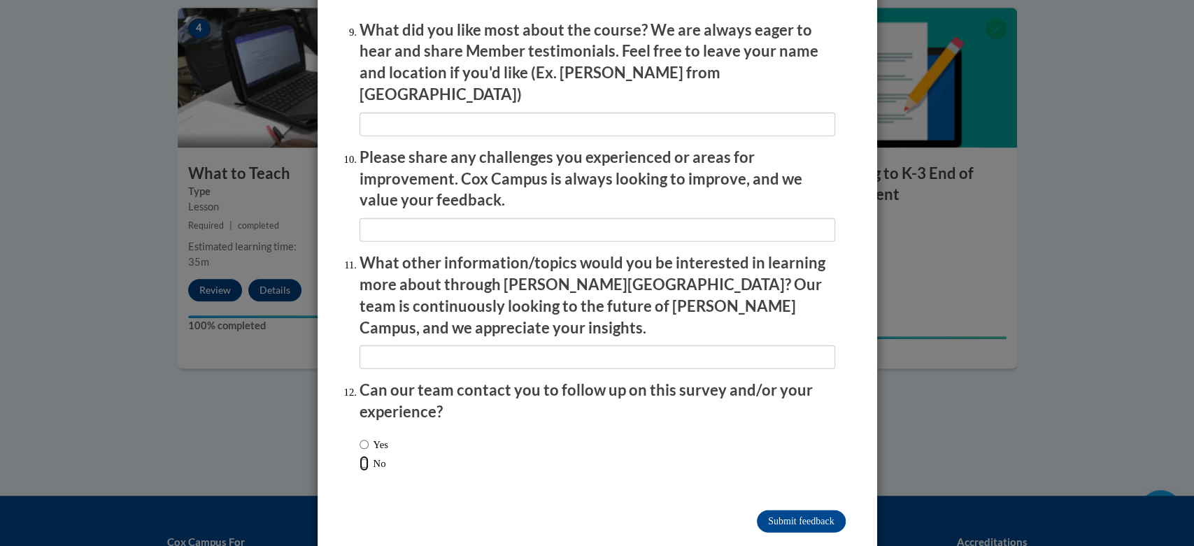
click at [360, 456] on input "No" at bounding box center [364, 463] width 9 height 15
radio input "true"
click at [776, 511] on input "Submit feedback" at bounding box center [801, 522] width 88 height 22
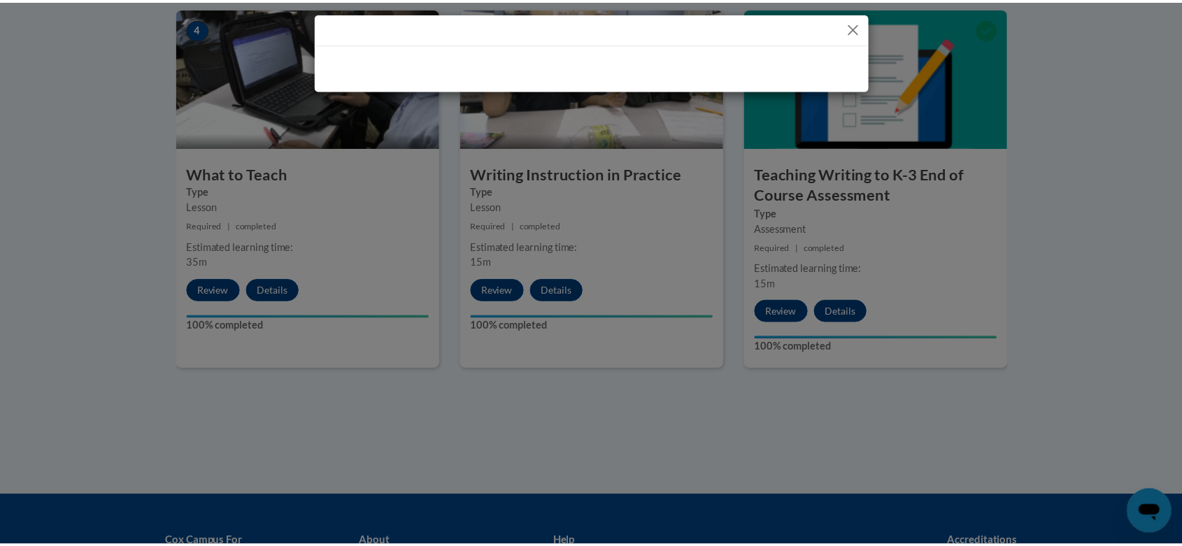
scroll to position [0, 0]
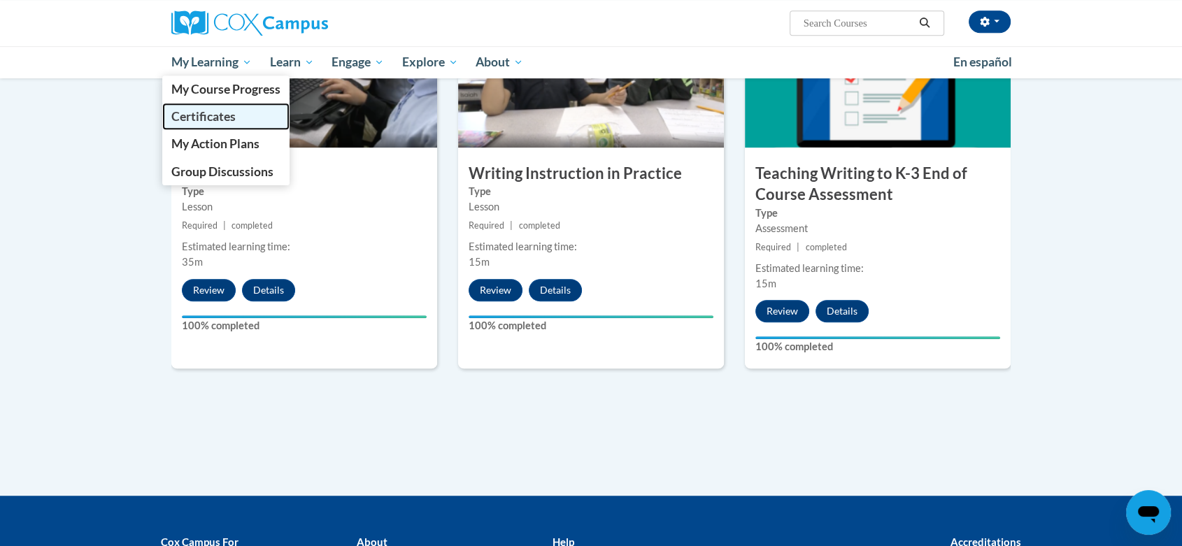
click at [208, 121] on span "Certificates" at bounding box center [203, 116] width 64 height 15
